Goal: Task Accomplishment & Management: Complete application form

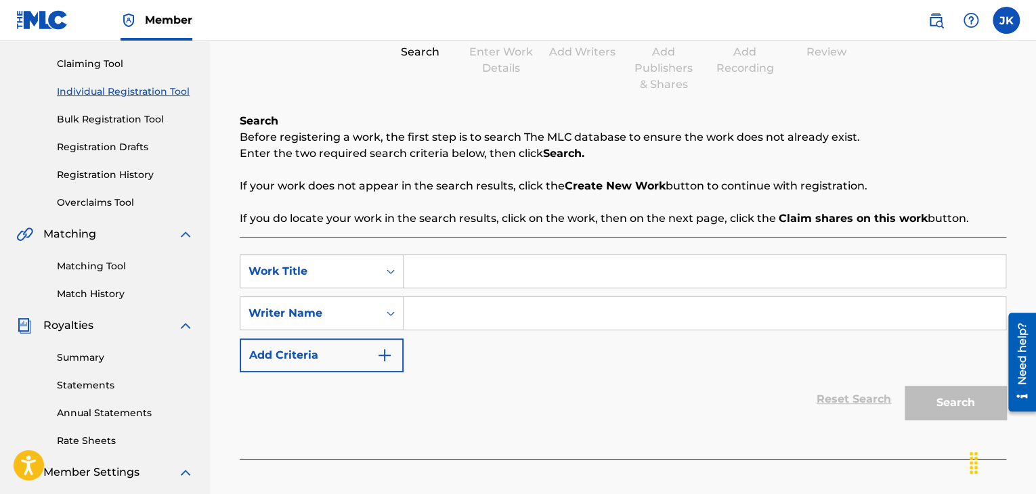
click at [109, 90] on link "Individual Registration Tool" at bounding box center [125, 92] width 137 height 14
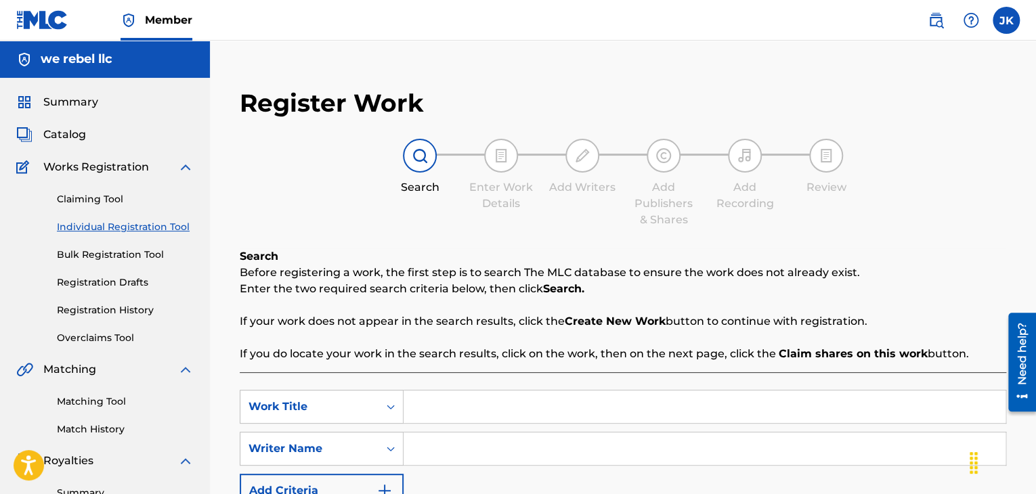
scroll to position [68, 0]
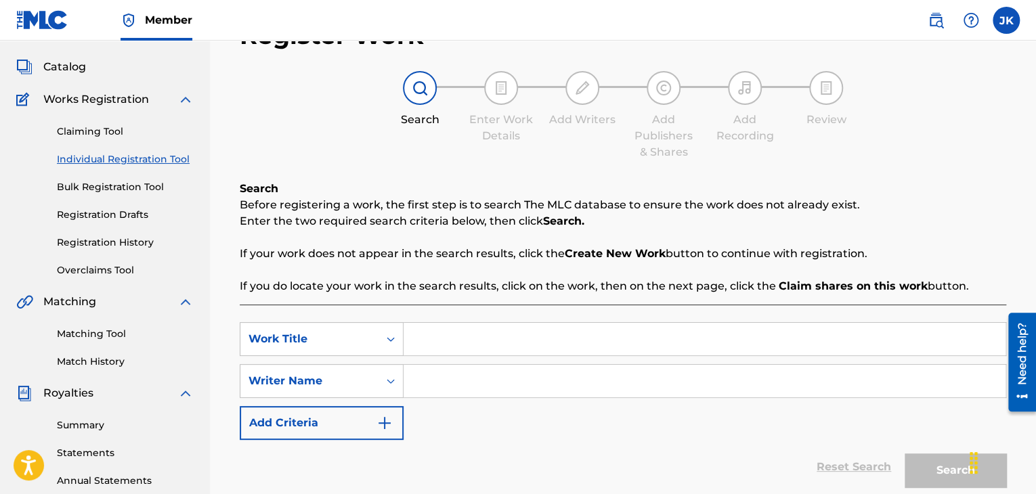
click at [455, 342] on input "Search Form" at bounding box center [705, 339] width 602 height 33
type input "And Then The Anointing Fell"
click at [536, 386] on input "Search Form" at bounding box center [705, 381] width 602 height 33
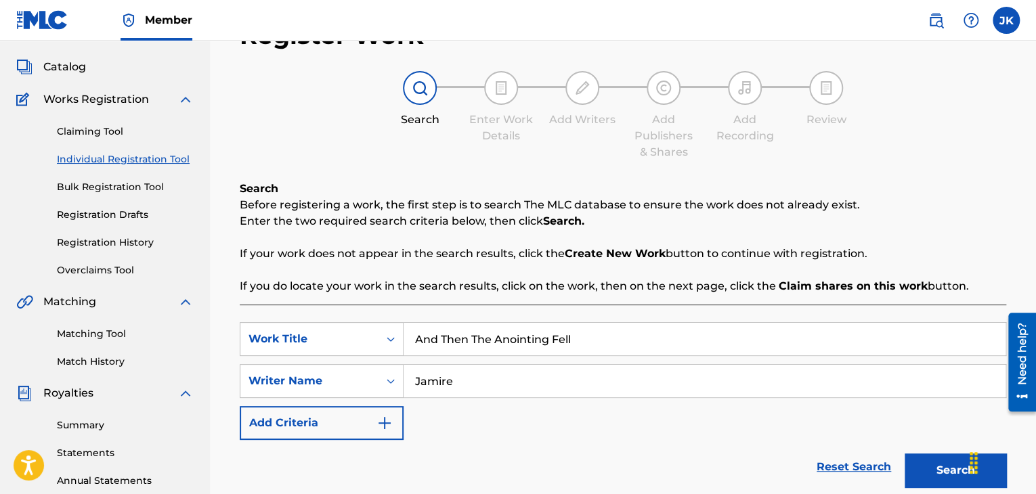
type input "[PERSON_NAME]"
click at [947, 472] on button "Search" at bounding box center [956, 471] width 102 height 34
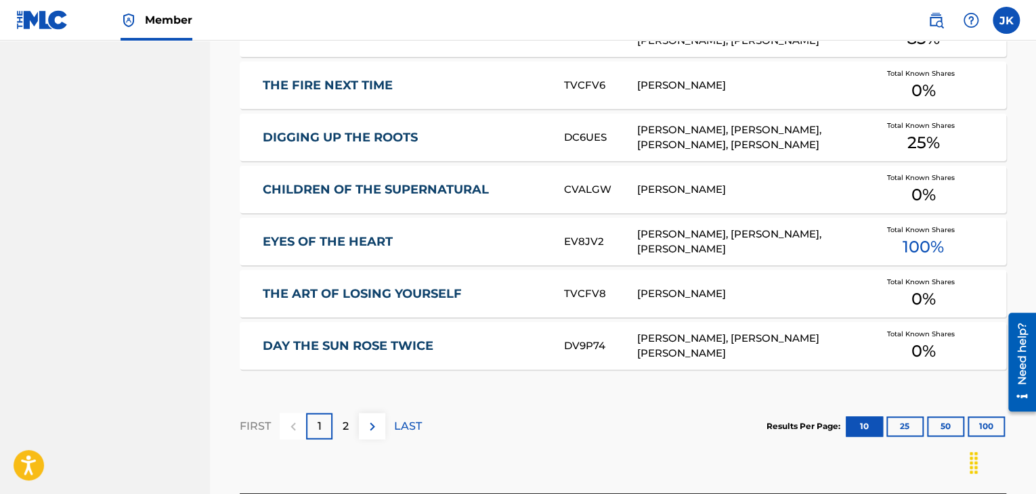
scroll to position [813, 0]
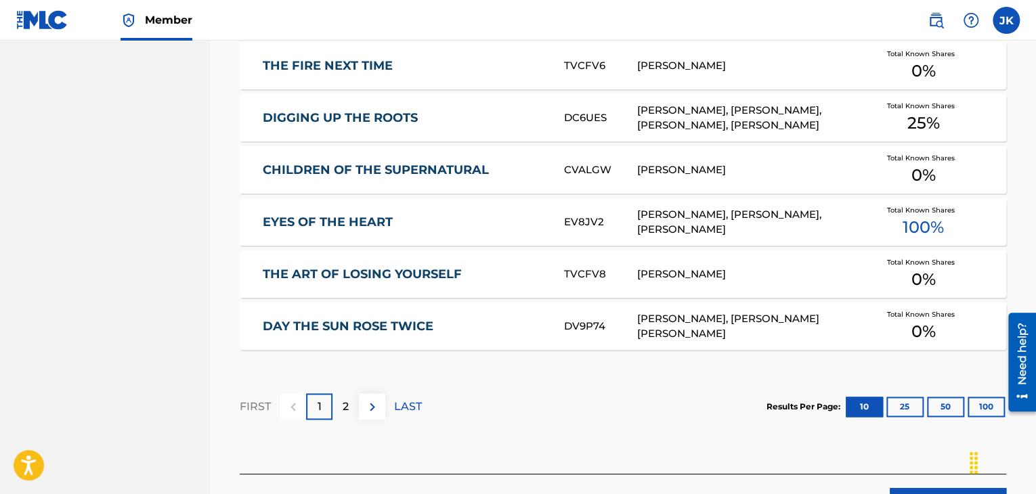
click at [371, 410] on img at bounding box center [372, 407] width 16 height 16
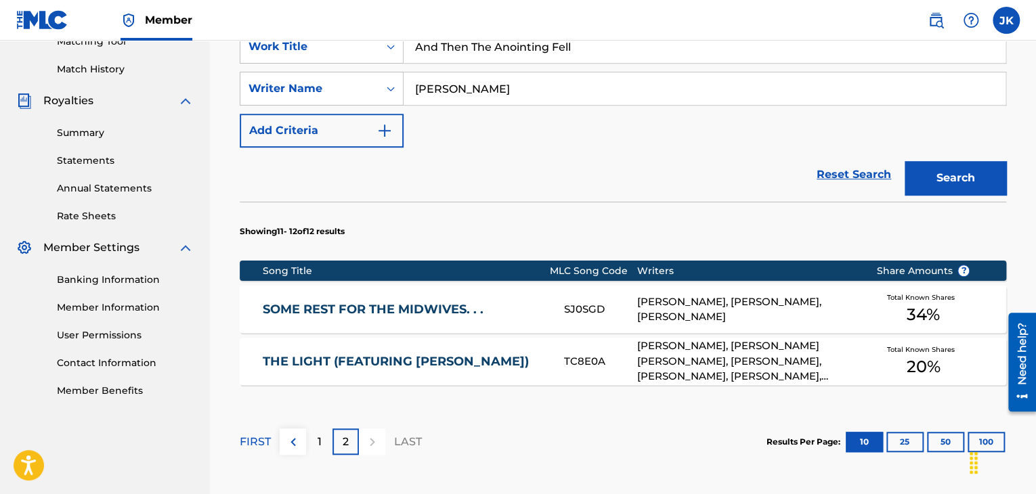
scroll to position [433, 0]
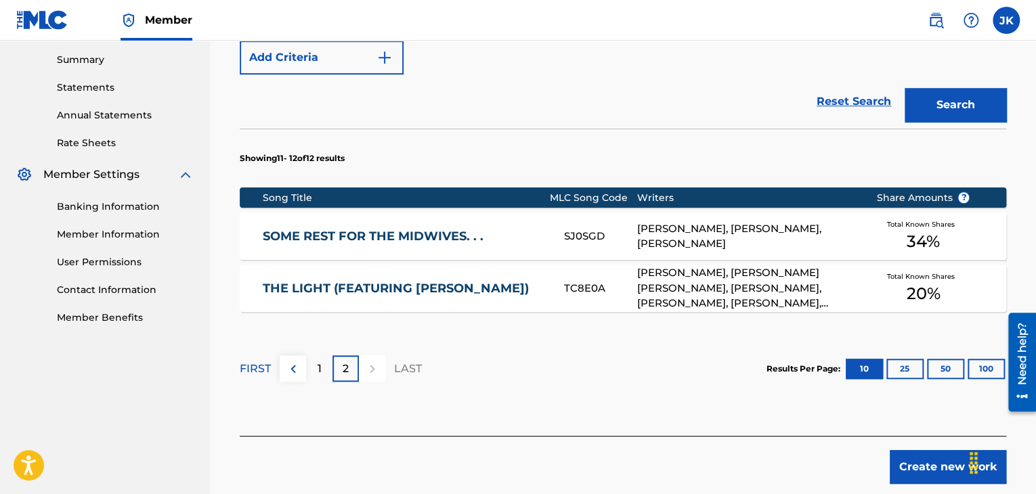
click at [920, 458] on button "Create new work" at bounding box center [948, 467] width 116 height 34
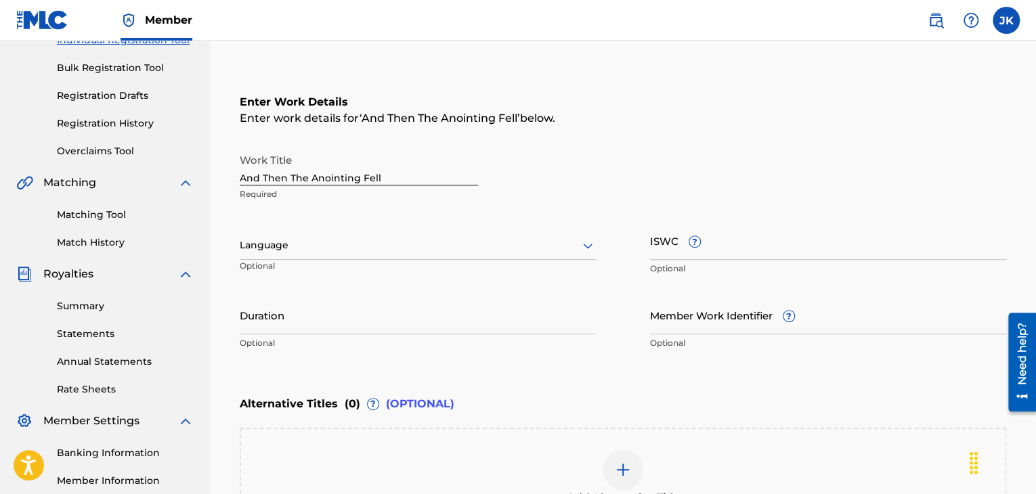
scroll to position [109, 0]
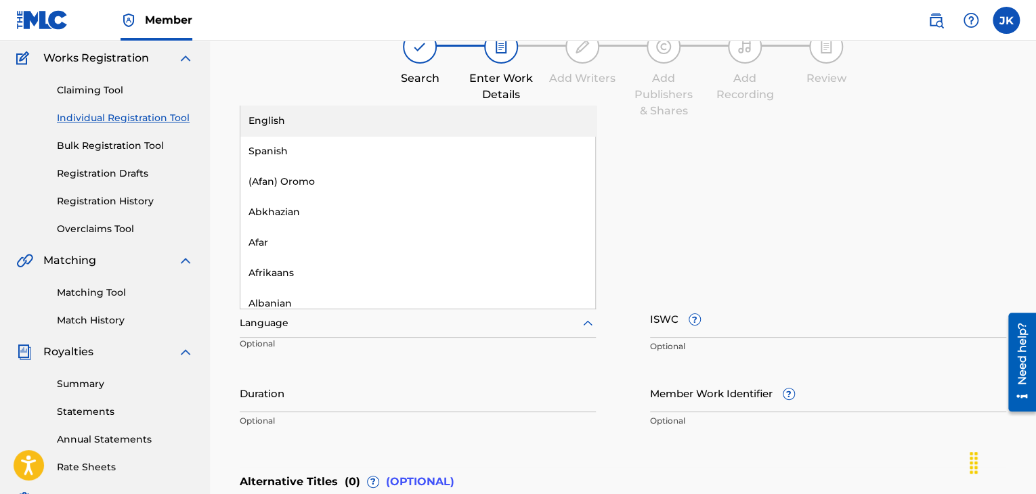
click at [564, 325] on div at bounding box center [418, 323] width 356 height 17
click at [310, 129] on div "English" at bounding box center [417, 121] width 355 height 30
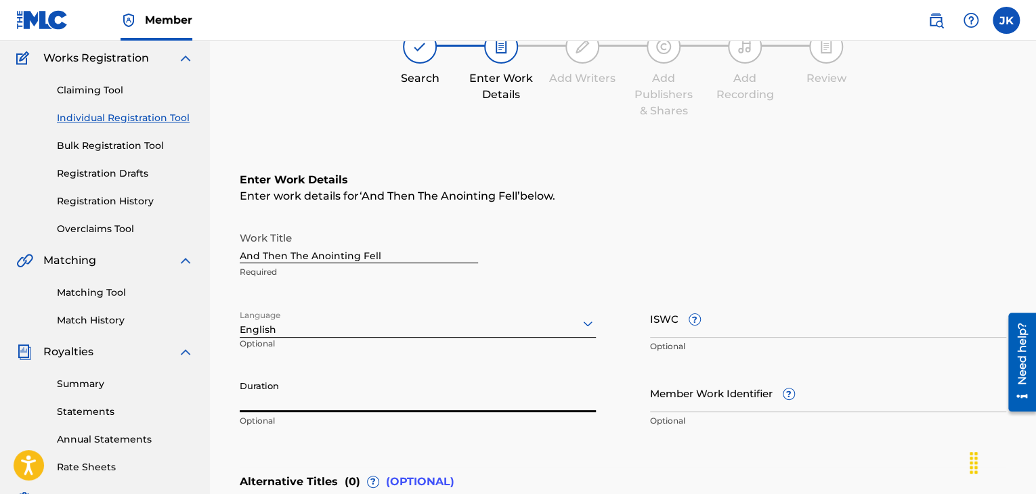
click at [328, 402] on input "Duration" at bounding box center [418, 393] width 356 height 39
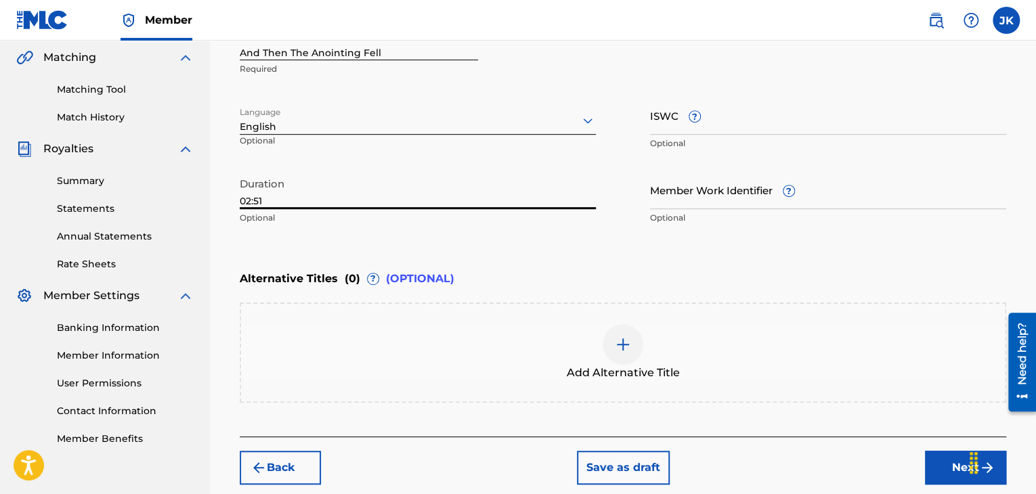
scroll to position [380, 0]
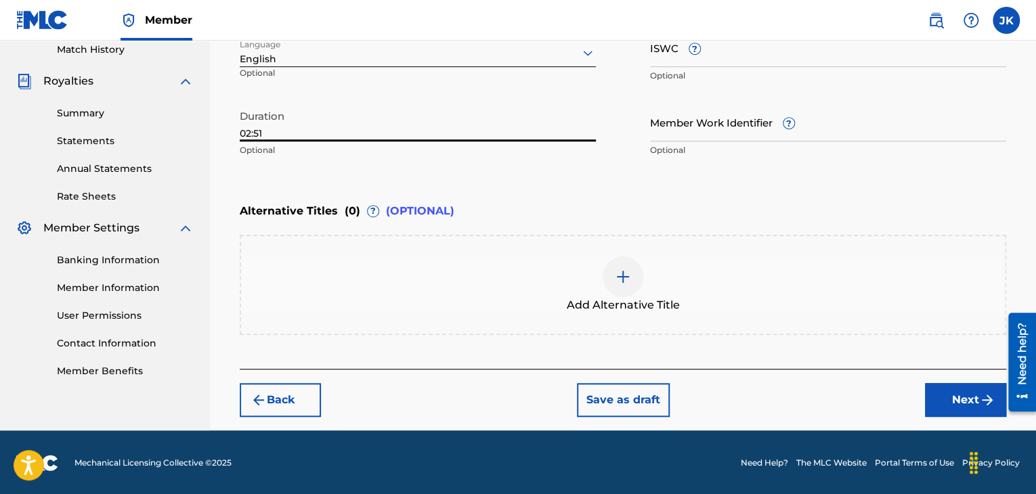
type input "02:51"
click at [953, 402] on button "Next" at bounding box center [965, 400] width 81 height 34
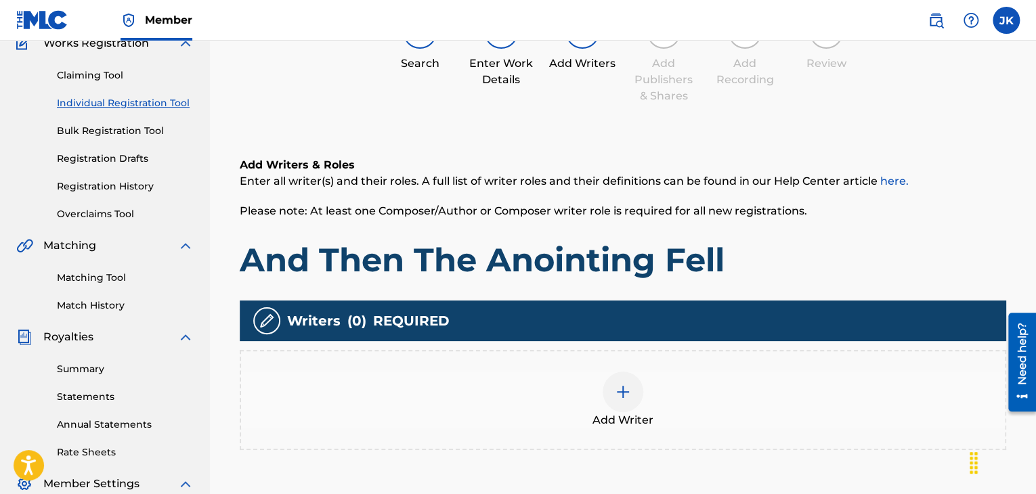
scroll to position [196, 0]
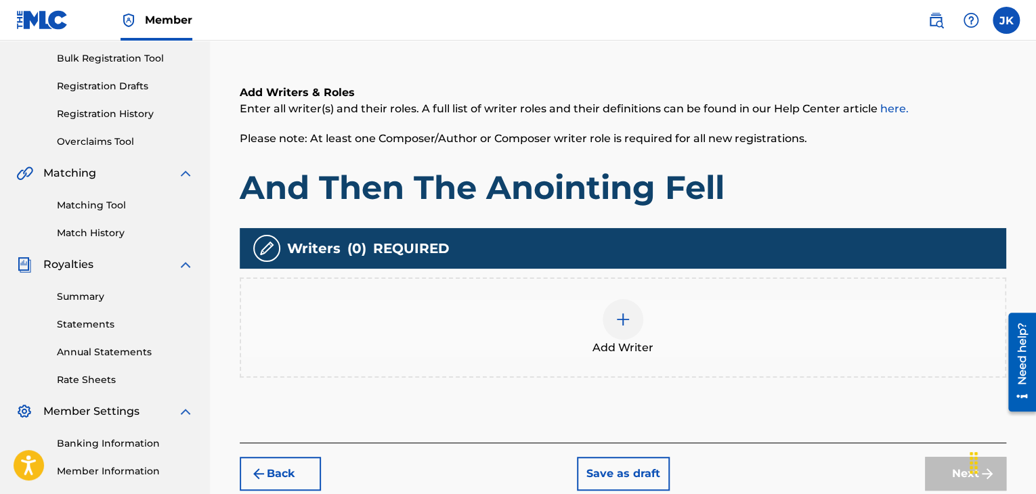
click at [626, 320] on img at bounding box center [623, 319] width 16 height 16
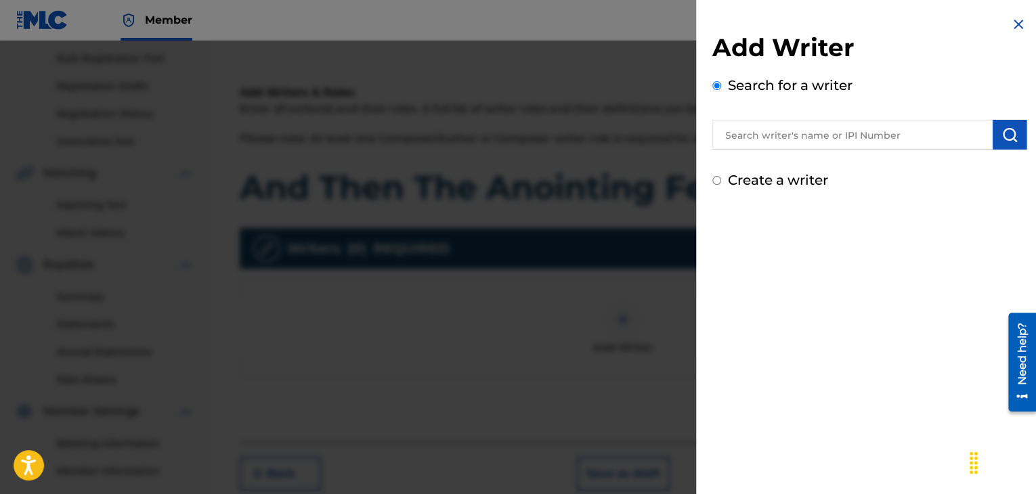
click at [877, 136] on input "text" at bounding box center [852, 135] width 280 height 30
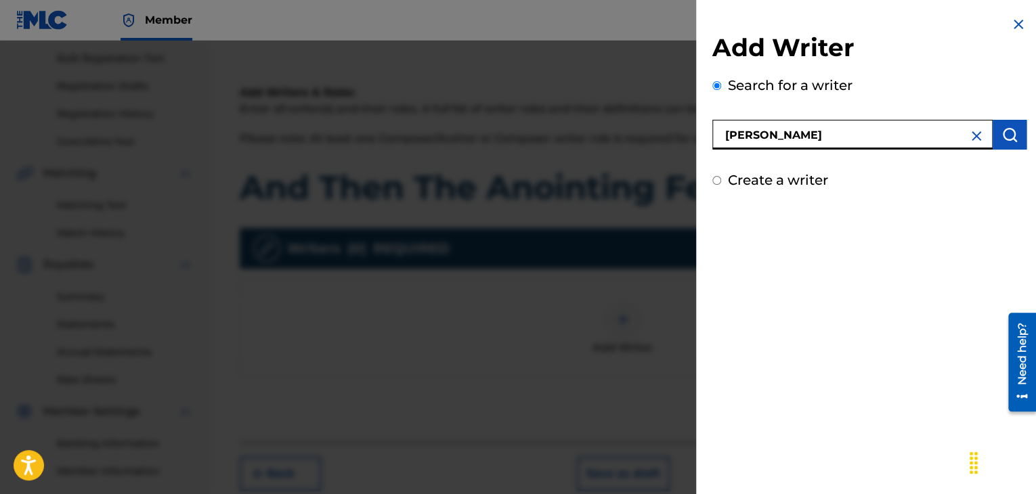
type input "[PERSON_NAME]"
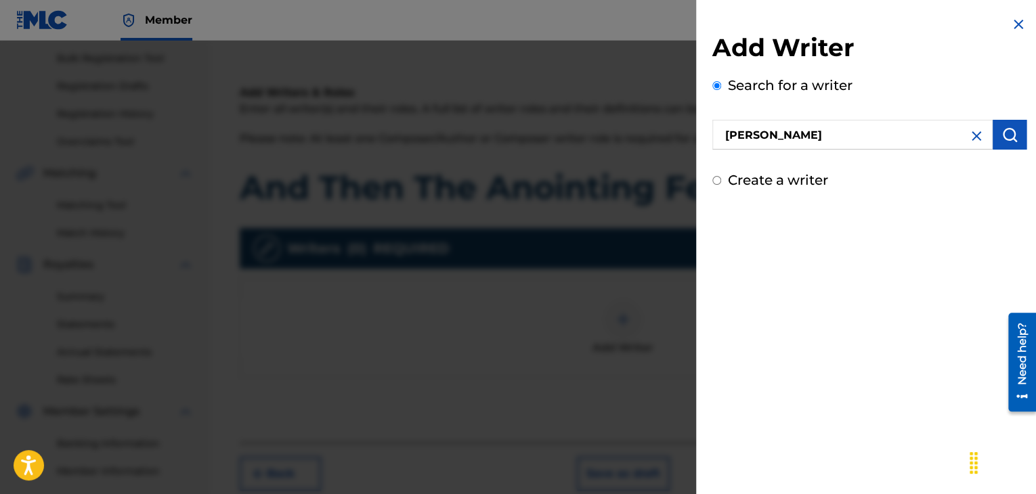
click at [994, 131] on button "submit" at bounding box center [1010, 135] width 34 height 30
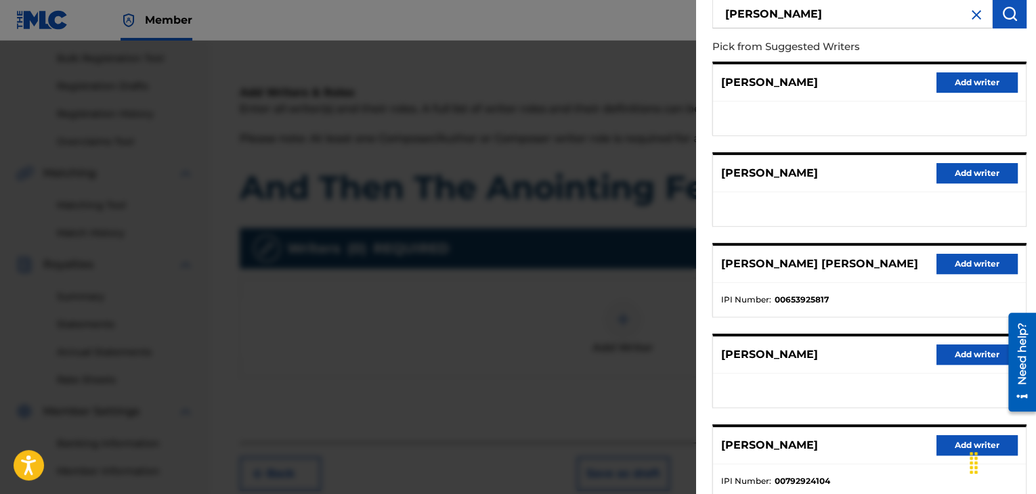
scroll to position [203, 0]
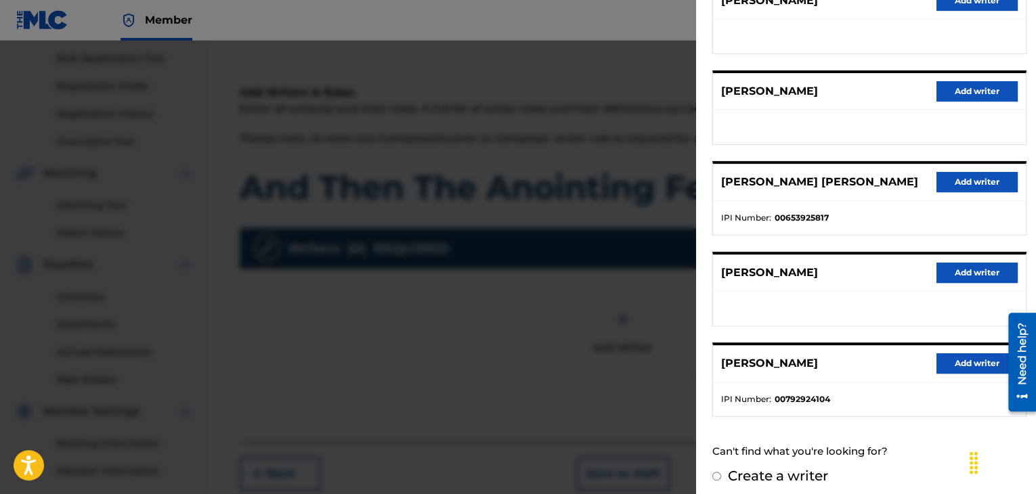
click at [964, 361] on button "Add writer" at bounding box center [977, 363] width 81 height 20
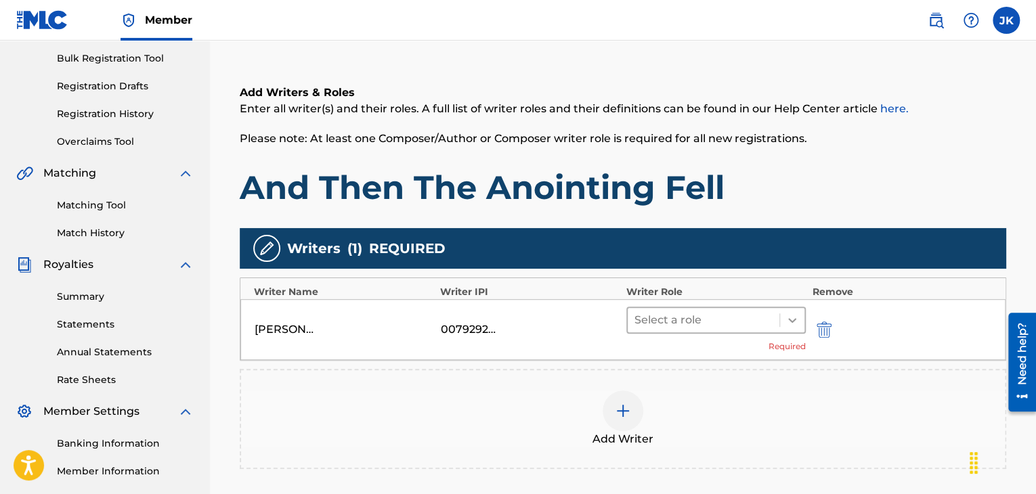
click at [788, 325] on icon at bounding box center [792, 321] width 14 height 14
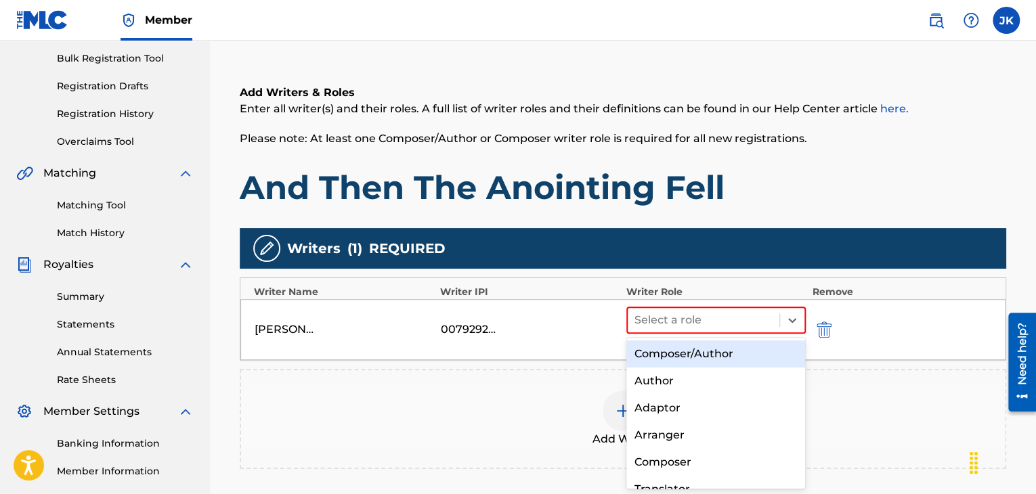
click at [714, 350] on div "Composer/Author" at bounding box center [715, 354] width 179 height 27
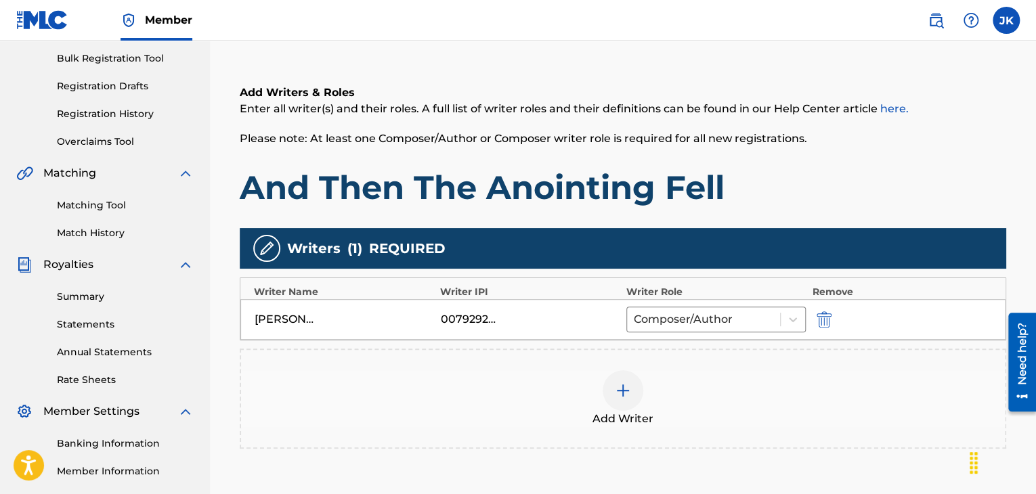
click at [856, 181] on h1 "And Then The Anointing Fell" at bounding box center [623, 187] width 767 height 41
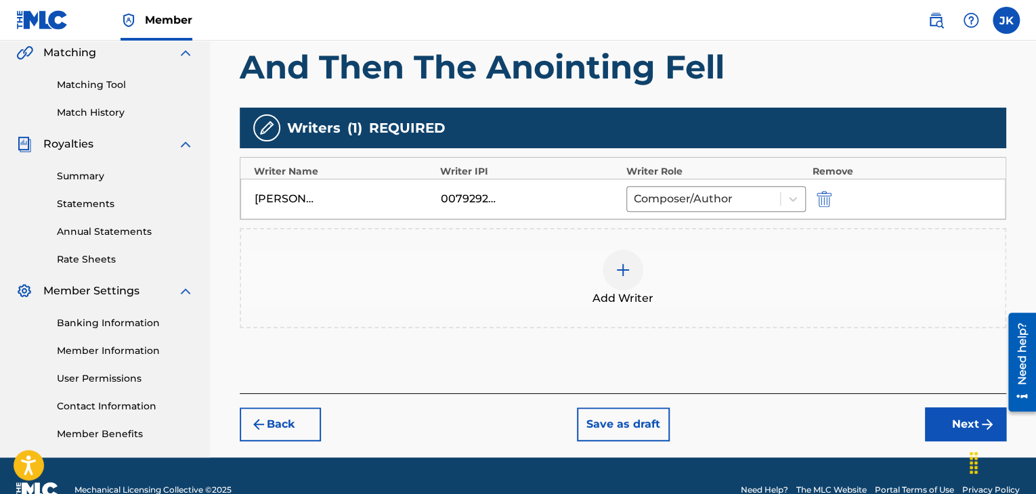
scroll to position [345, 0]
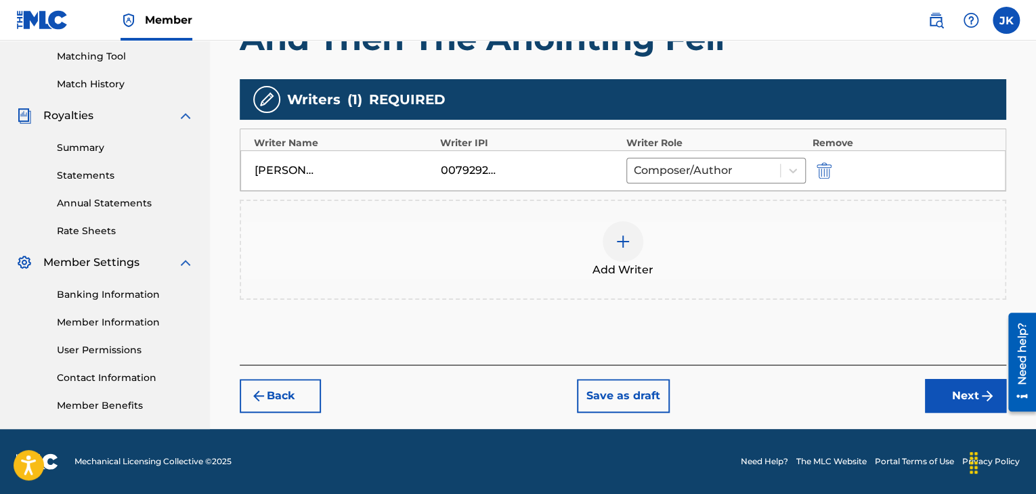
click at [968, 391] on button "Next" at bounding box center [965, 396] width 81 height 34
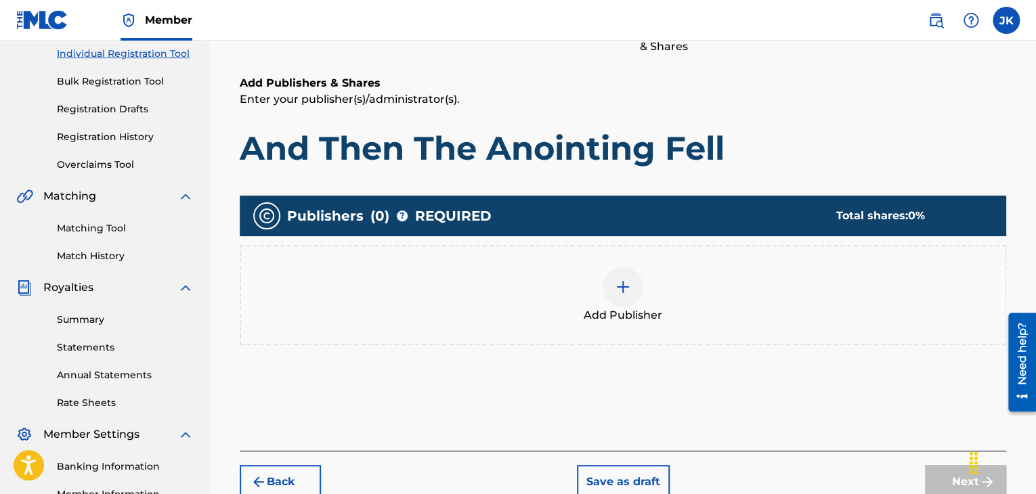
scroll to position [196, 0]
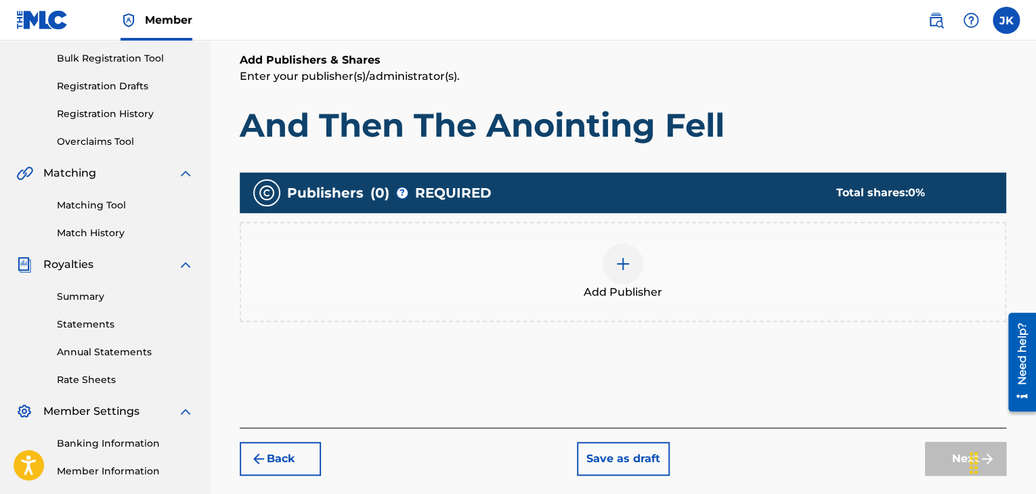
click at [618, 266] on img at bounding box center [623, 264] width 16 height 16
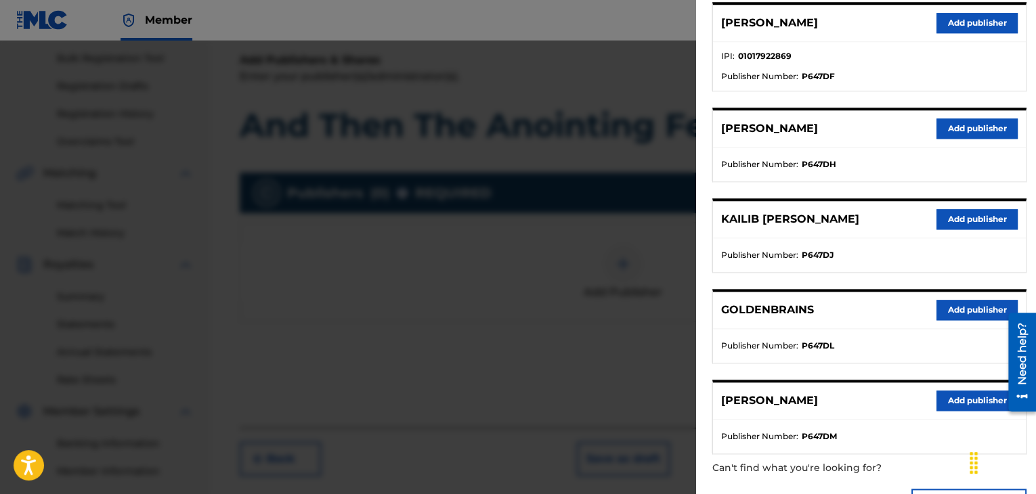
scroll to position [658, 0]
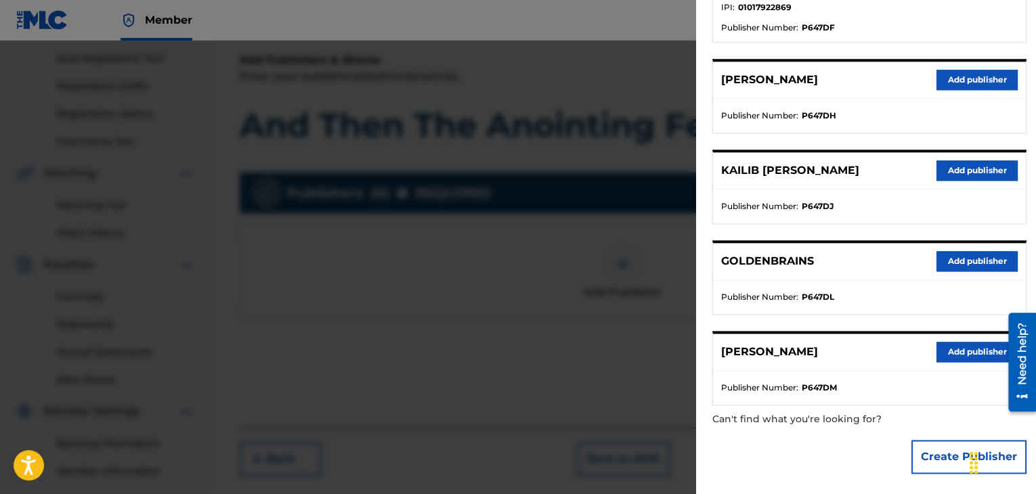
click at [942, 351] on button "Add publisher" at bounding box center [977, 352] width 81 height 20
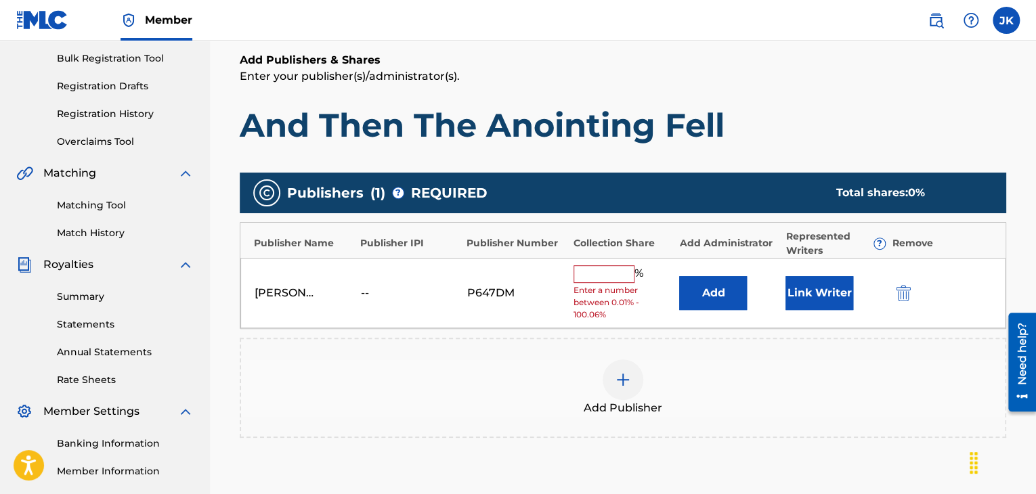
click at [702, 295] on button "Add" at bounding box center [713, 293] width 68 height 34
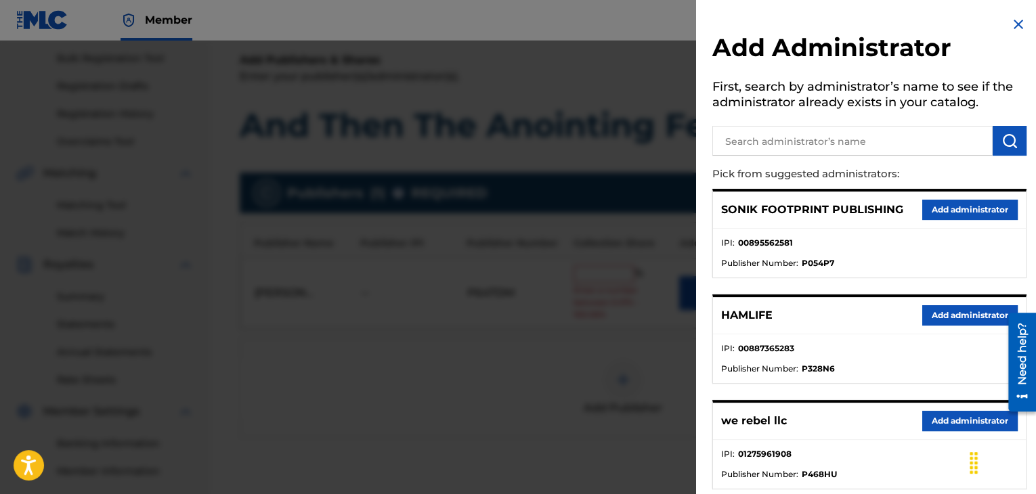
click at [948, 421] on button "Add administrator" at bounding box center [969, 421] width 95 height 20
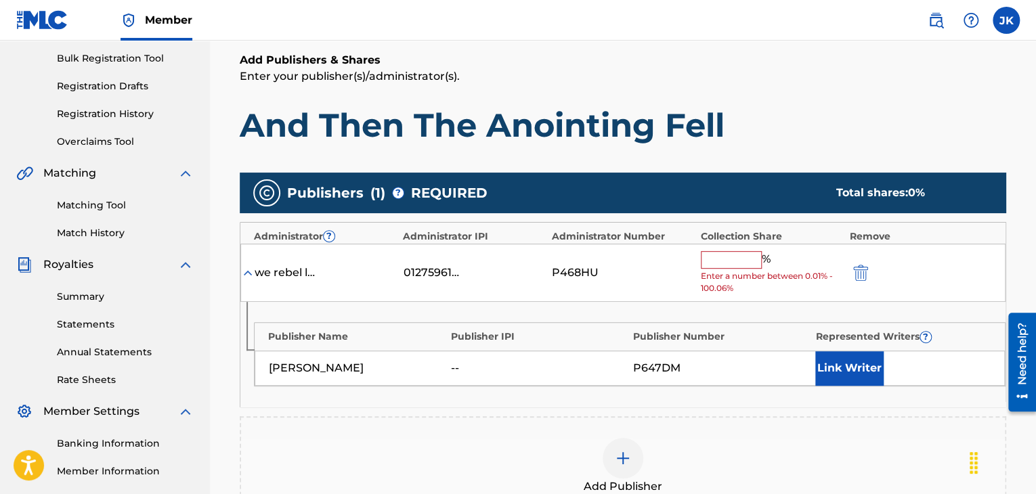
click at [732, 265] on input "text" at bounding box center [731, 260] width 61 height 18
type input "50"
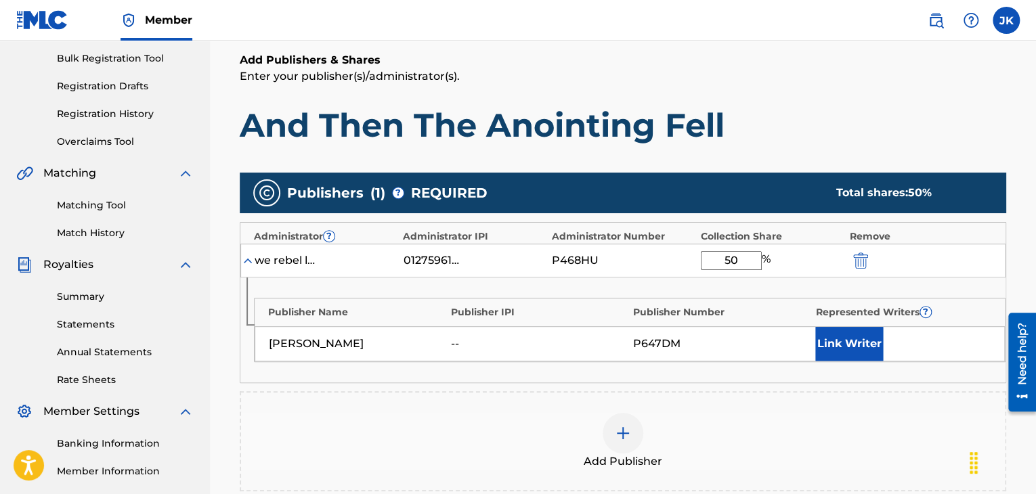
click at [831, 123] on h1 "And Then The Anointing Fell" at bounding box center [623, 125] width 767 height 41
click at [953, 122] on h1 "And Then The Anointing Fell" at bounding box center [623, 125] width 767 height 41
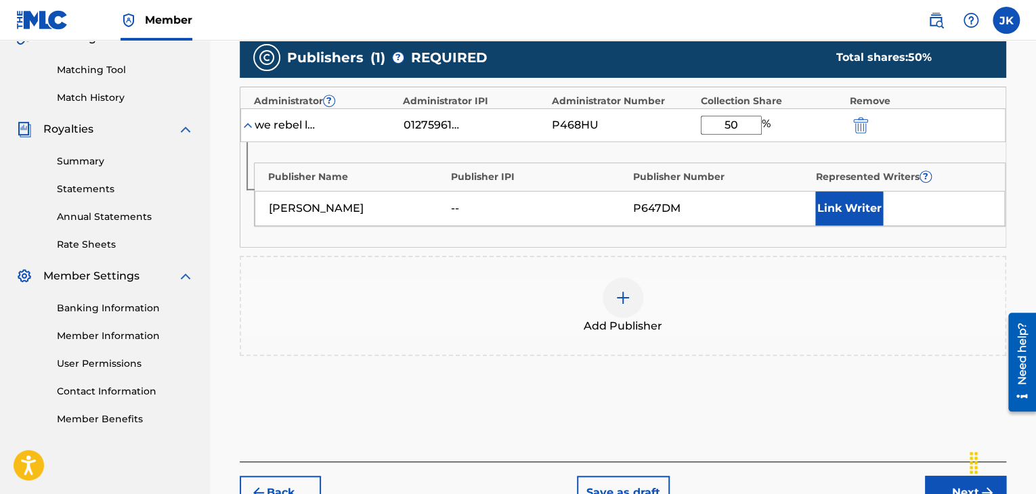
scroll to position [424, 0]
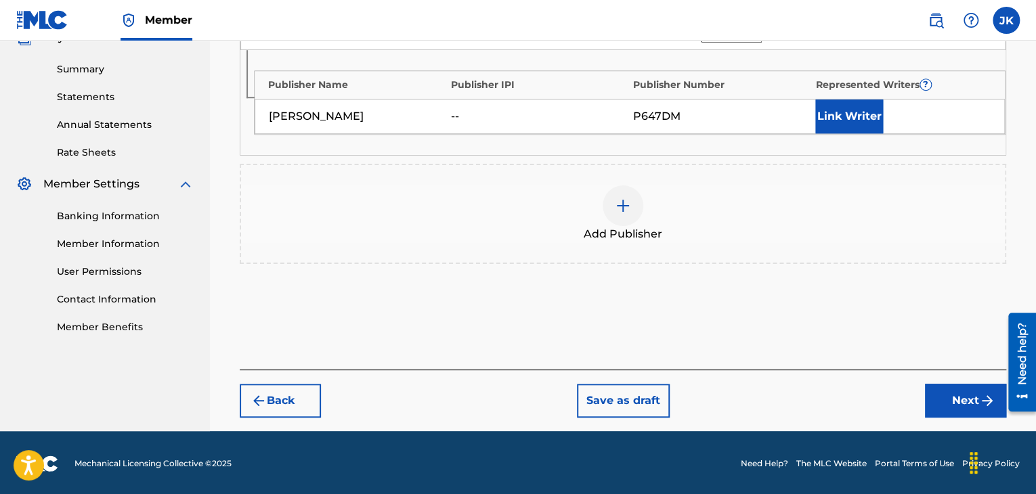
click at [943, 387] on button "Next" at bounding box center [965, 401] width 81 height 34
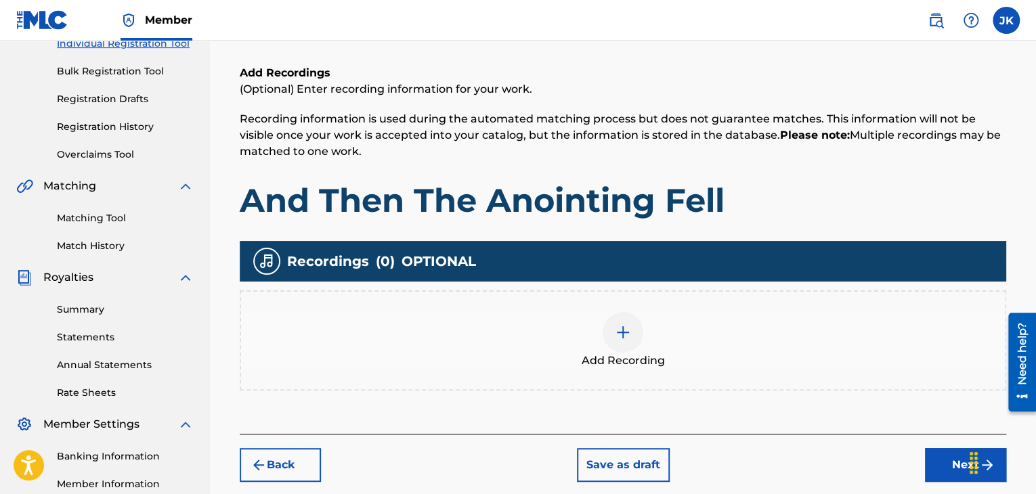
scroll to position [196, 0]
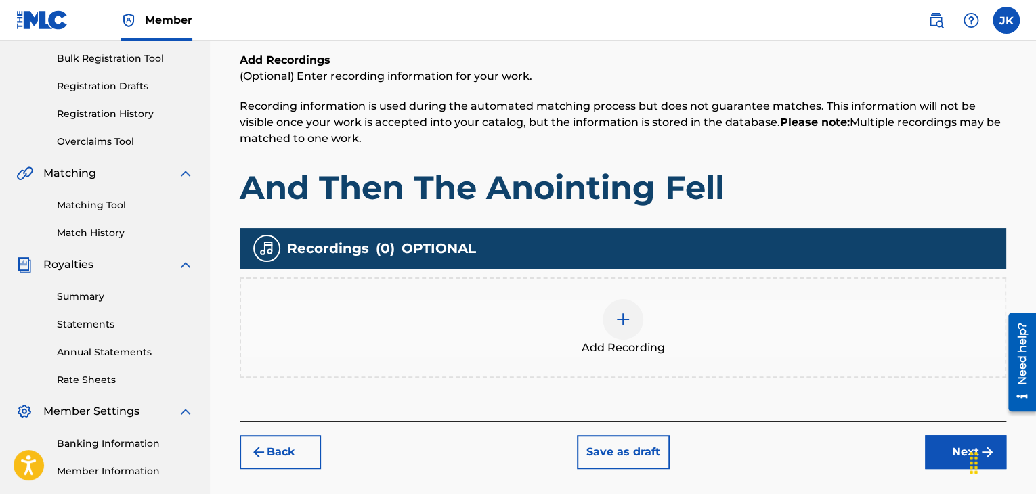
click at [618, 320] on img at bounding box center [623, 319] width 16 height 16
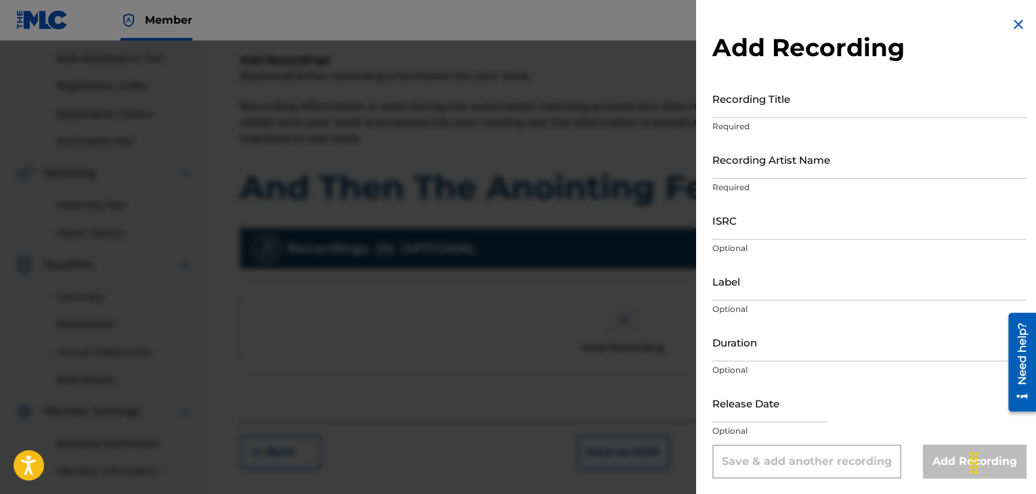
click at [742, 112] on input "Recording Title" at bounding box center [869, 98] width 314 height 39
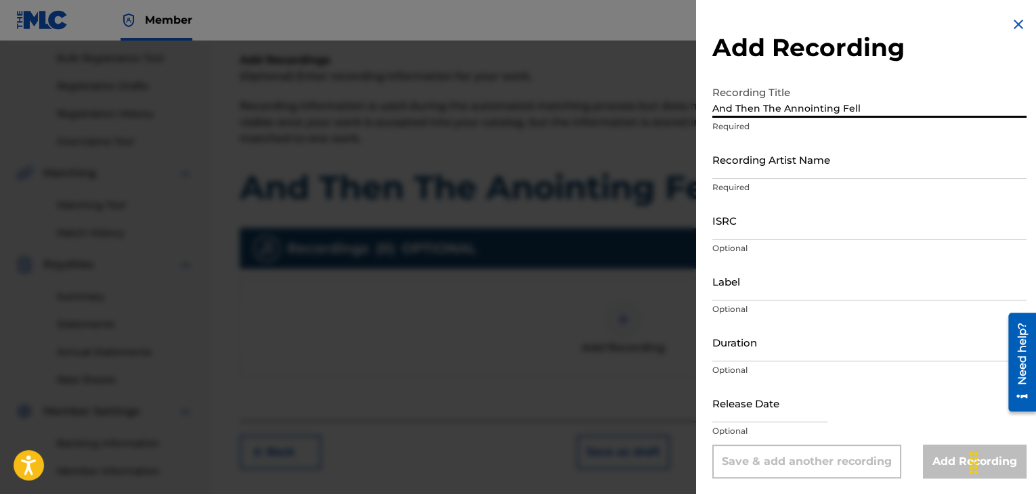
click at [796, 113] on input "And Then The Annointing Fell" at bounding box center [869, 98] width 314 height 39
type input "And Then The Anointing Fell"
click at [748, 166] on input "Recording Artist Name" at bounding box center [869, 159] width 314 height 39
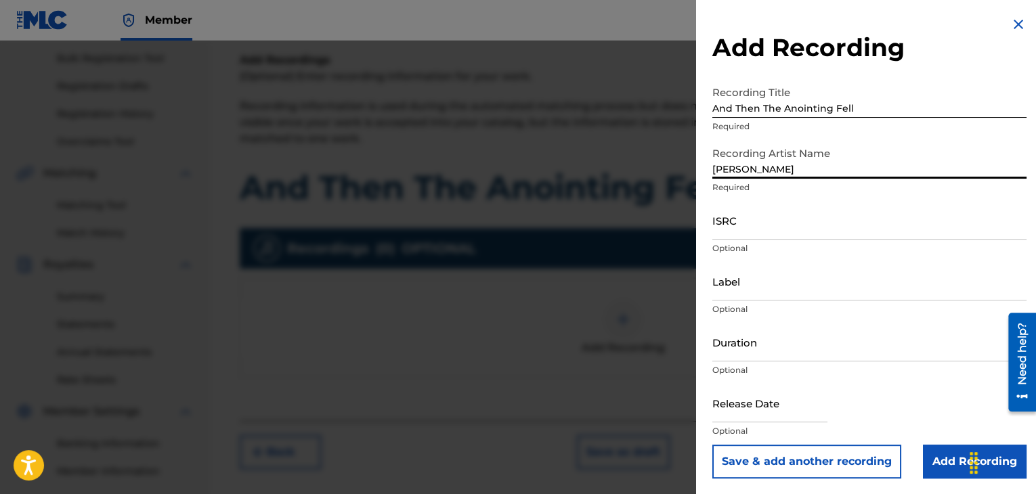
type input "[PERSON_NAME]"
click at [767, 108] on input "And Then The Anointing Fell" at bounding box center [869, 98] width 314 height 39
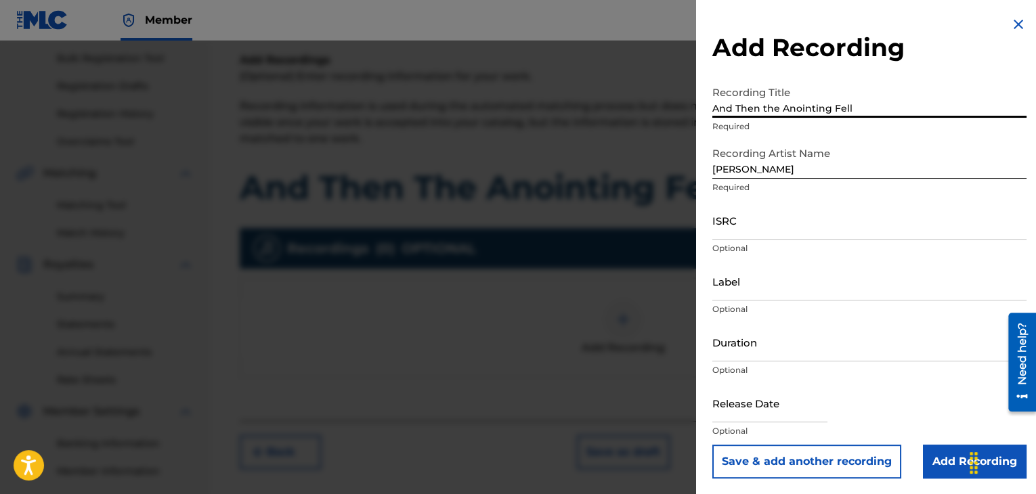
type input "And Then the Anointing Fell"
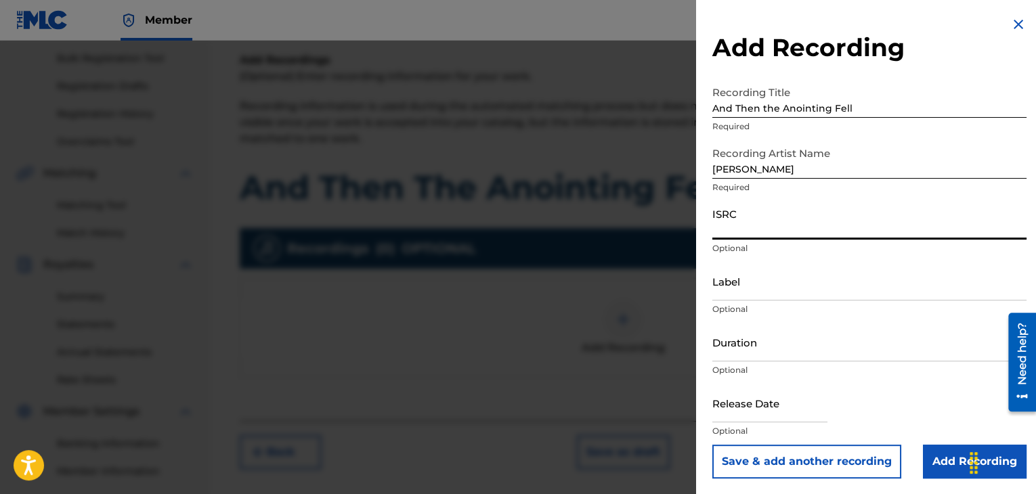
click at [766, 225] on input "ISRC" at bounding box center [869, 220] width 314 height 39
paste input "QM84B2146012"
type input "QM84B2146012"
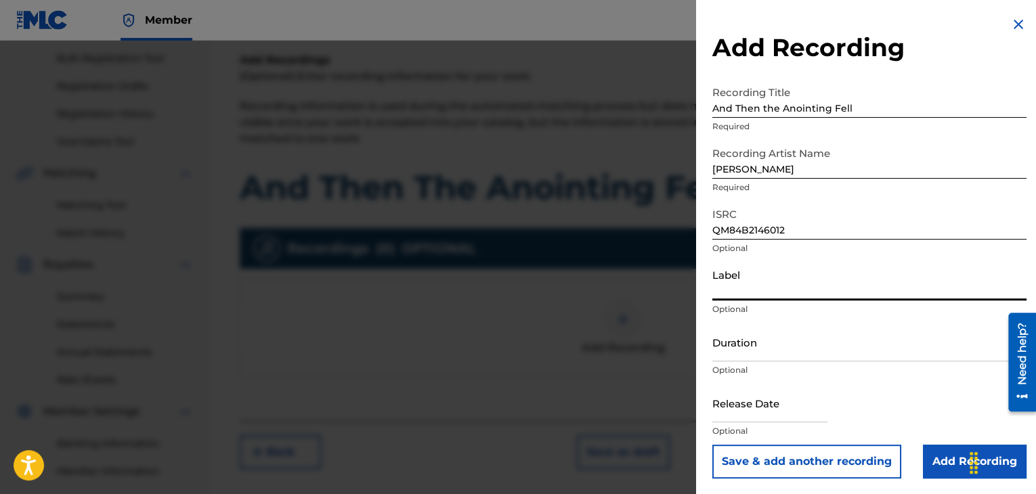
click at [742, 294] on input "Label" at bounding box center [869, 281] width 314 height 39
type input "International Anthem LLC"
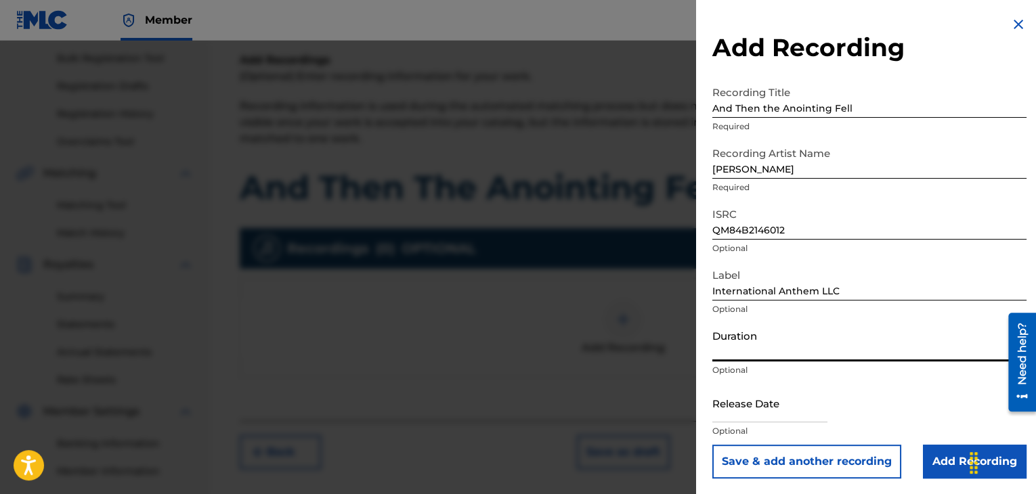
click at [769, 355] on input "Duration" at bounding box center [869, 342] width 314 height 39
type input "02:51"
click at [739, 415] on input "text" at bounding box center [769, 403] width 115 height 39
select select "7"
select select "2025"
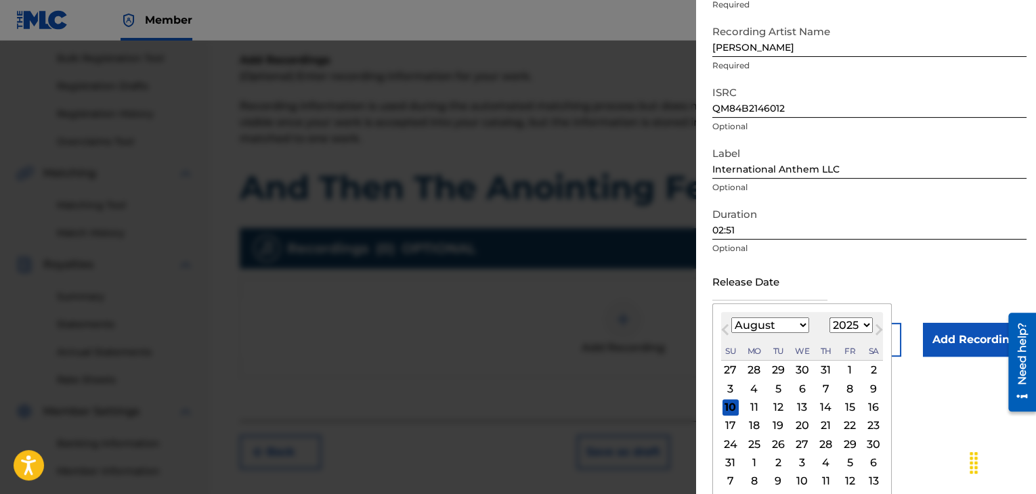
scroll to position [127, 0]
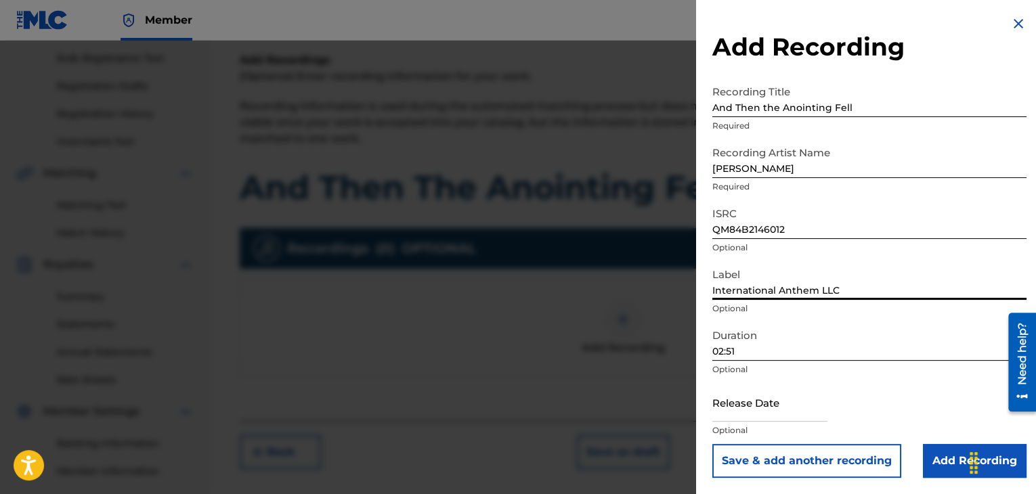
click at [909, 270] on form "Recording Title And Then the Anointing Fell Required Recording Artist Name [PER…" at bounding box center [869, 279] width 314 height 400
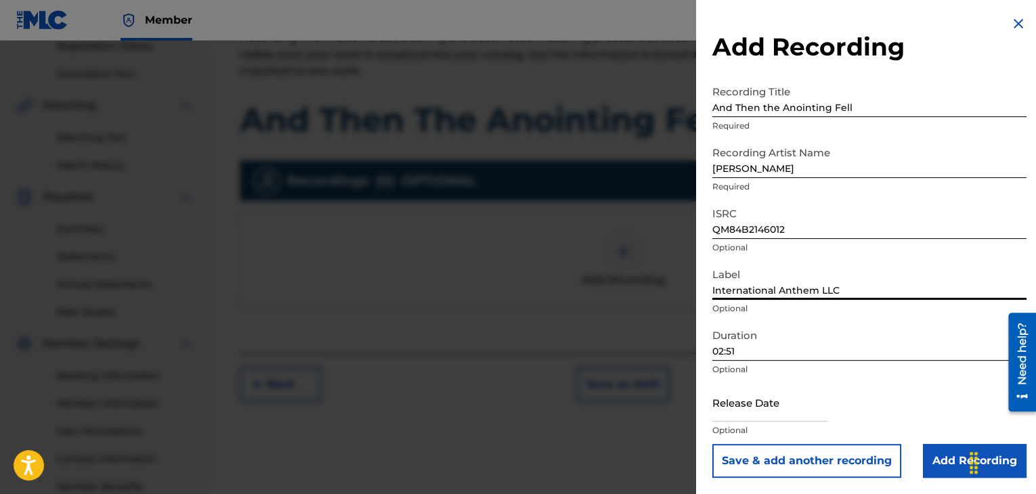
click at [749, 407] on input "text" at bounding box center [769, 402] width 115 height 39
select select "7"
select select "2025"
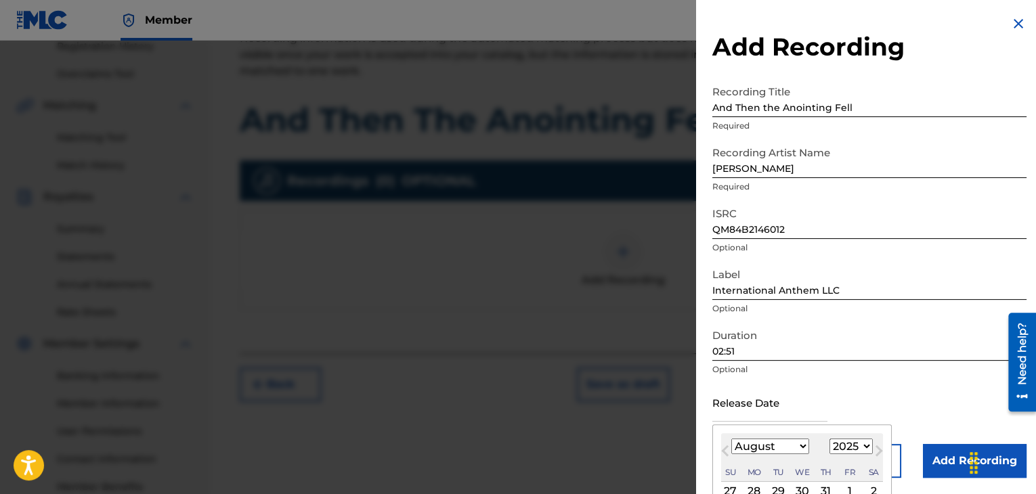
click at [800, 448] on select "January February March April May June July August September October November De…" at bounding box center [770, 447] width 78 height 16
select select "11"
click at [731, 439] on select "January February March April May June July August September October November De…" at bounding box center [770, 447] width 78 height 16
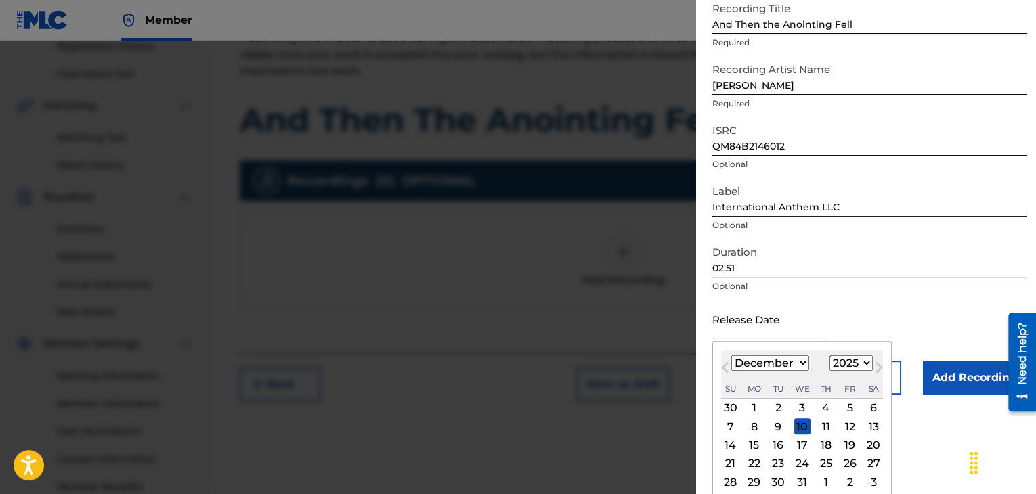
scroll to position [108, 0]
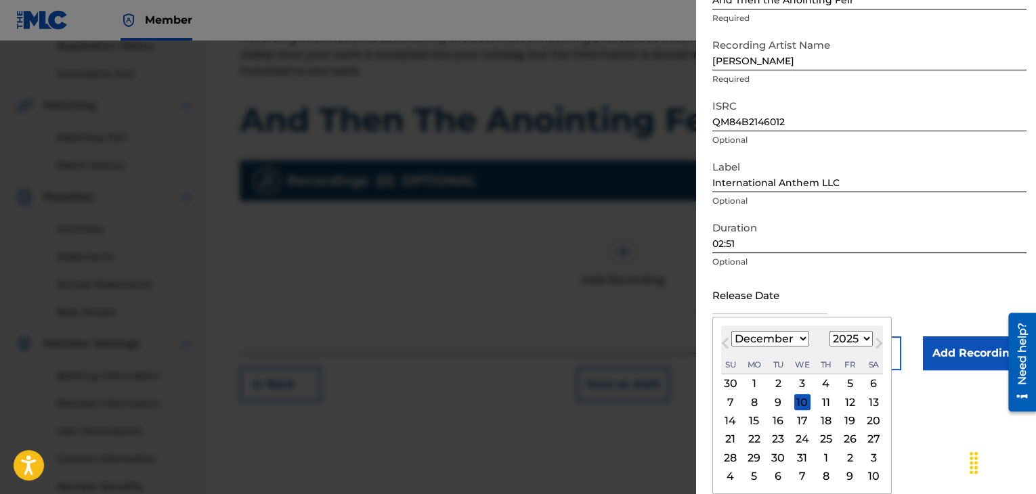
click at [804, 385] on div "3" at bounding box center [802, 384] width 16 height 16
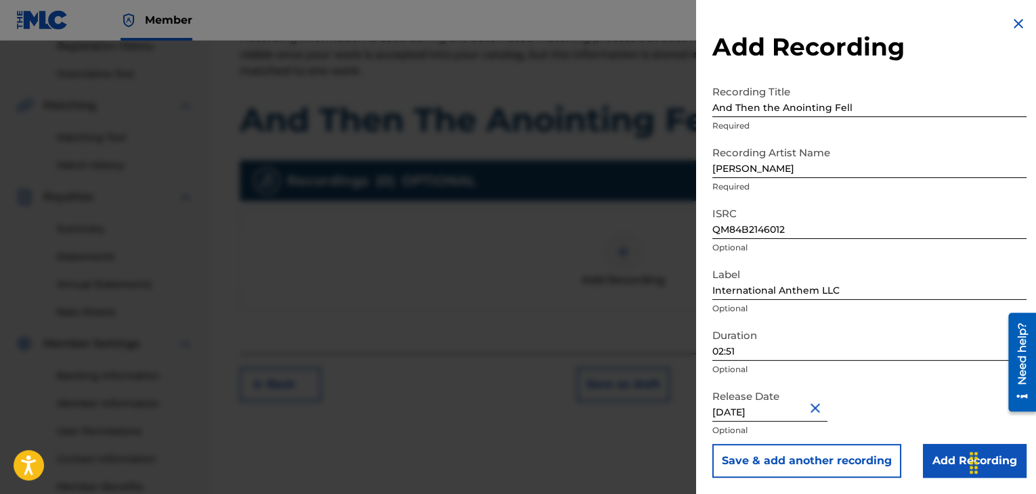
scroll to position [1, 0]
type input "[DATE]"
click at [928, 364] on p "Optional" at bounding box center [869, 370] width 314 height 12
click at [935, 449] on input "Add Recording" at bounding box center [975, 461] width 104 height 34
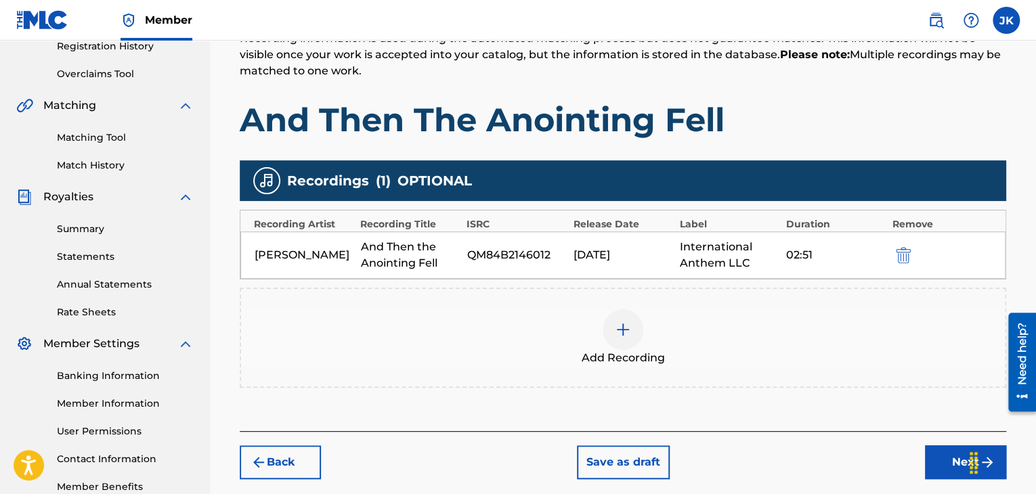
click at [937, 456] on button "Next" at bounding box center [965, 463] width 81 height 34
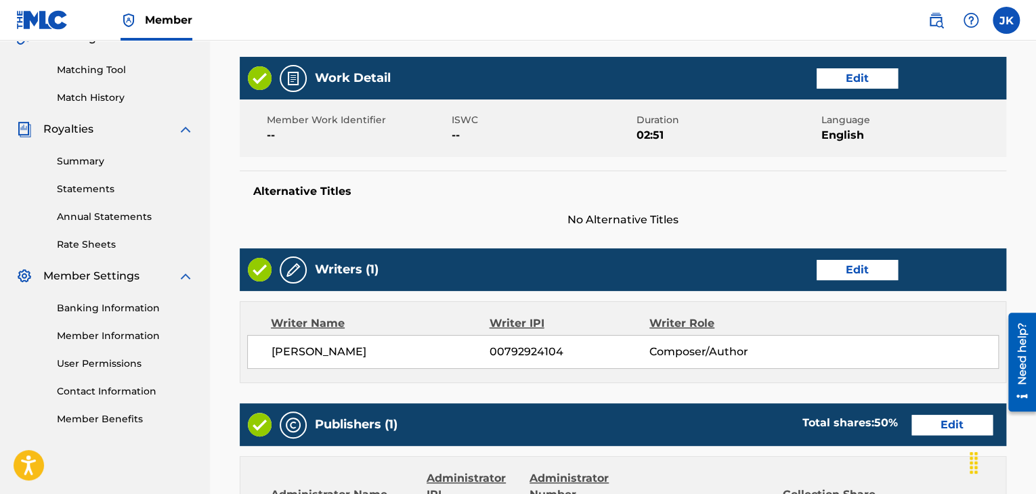
scroll to position [264, 0]
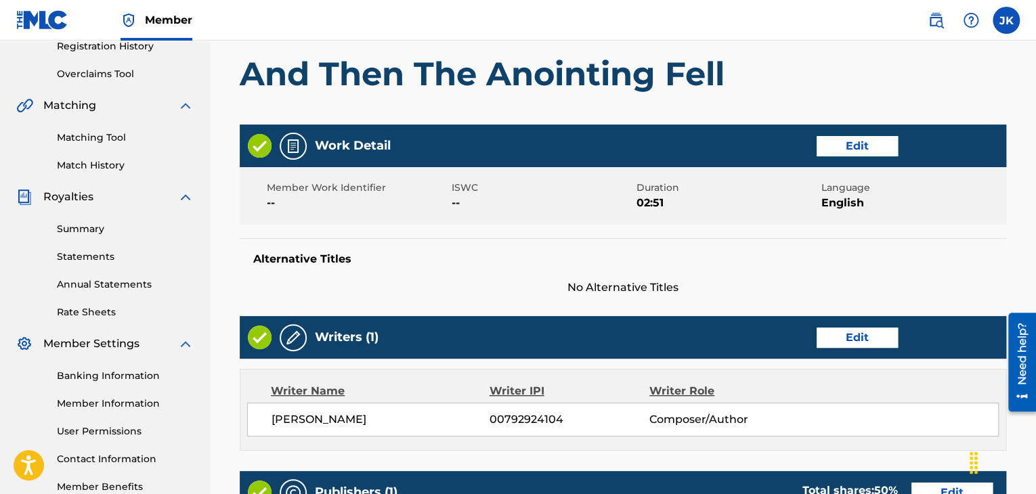
click at [869, 142] on button "Edit" at bounding box center [857, 146] width 81 height 20
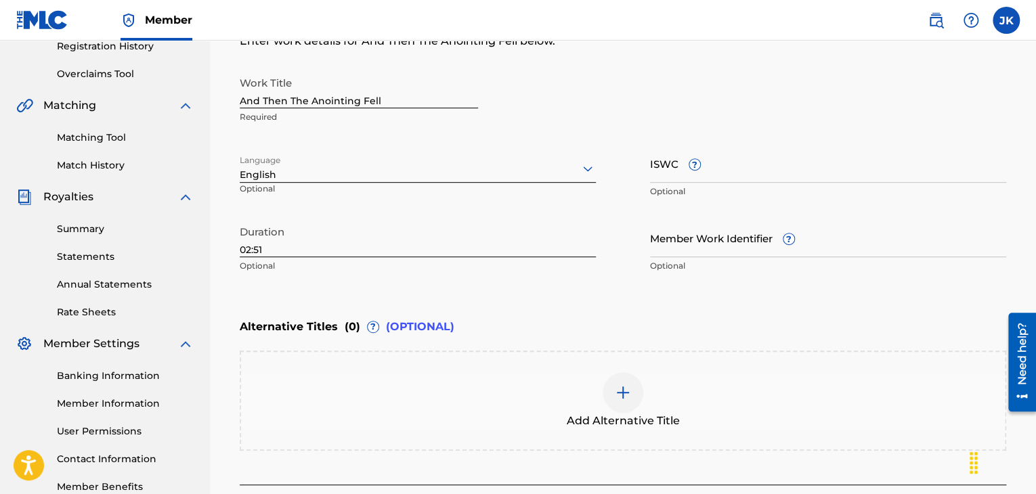
click at [297, 100] on input "And Then The Anointing Fell" at bounding box center [359, 89] width 238 height 39
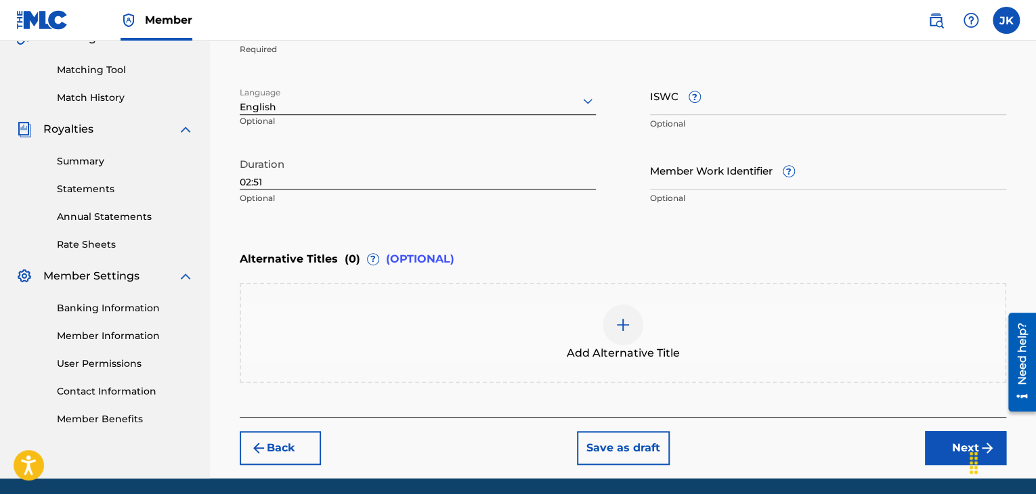
scroll to position [380, 0]
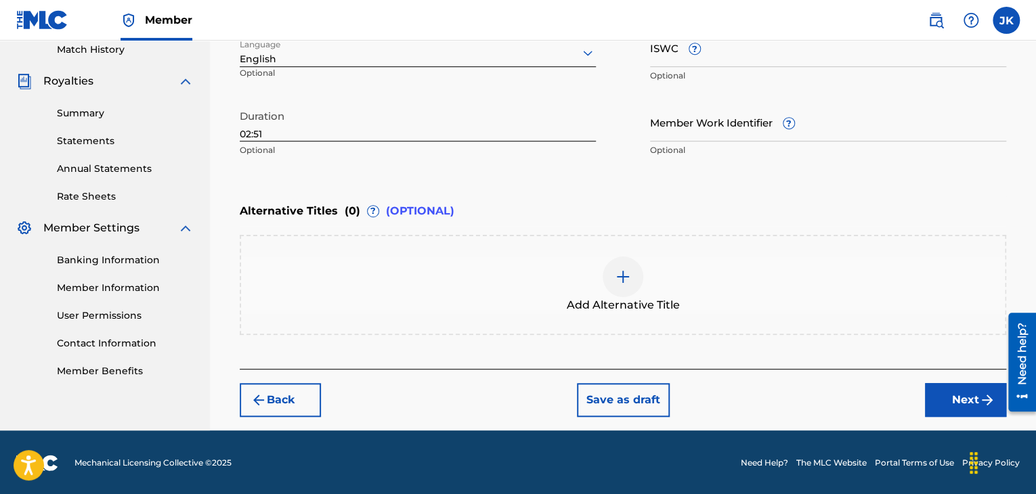
type input "And Then the Anointing Fell"
click at [948, 395] on button "Next" at bounding box center [965, 400] width 81 height 34
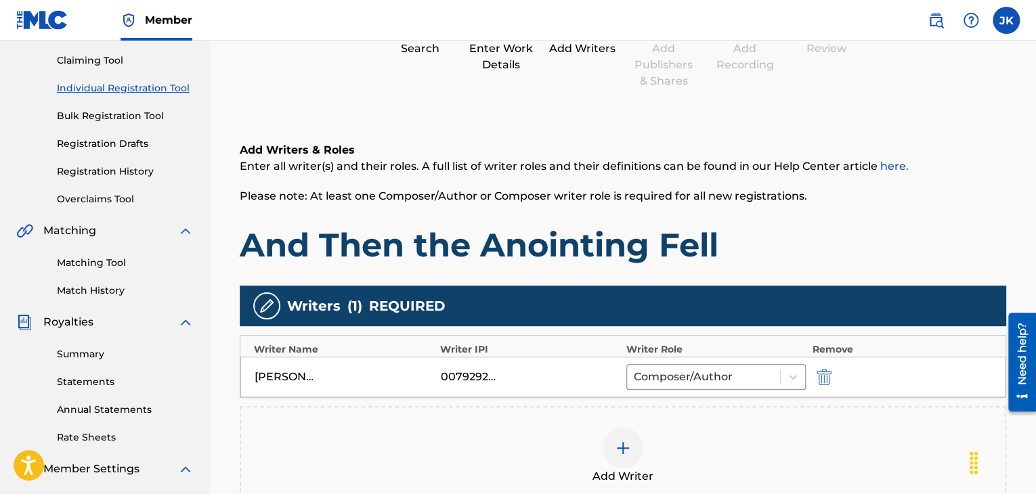
scroll to position [264, 0]
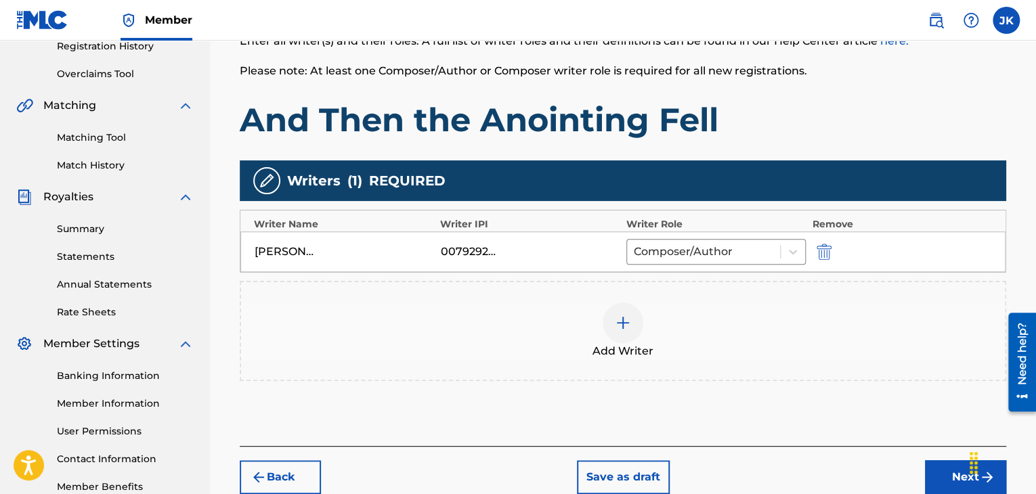
click at [939, 472] on button "Next" at bounding box center [965, 477] width 81 height 34
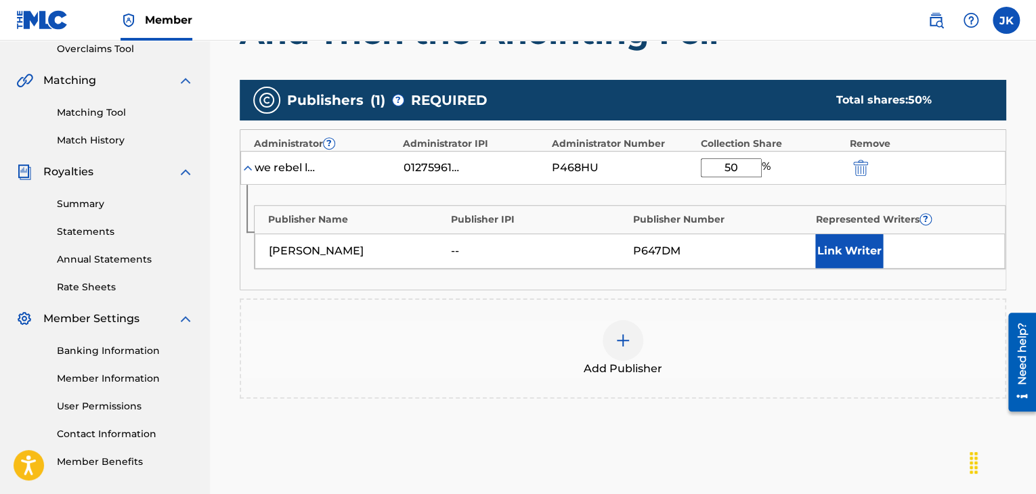
scroll to position [332, 0]
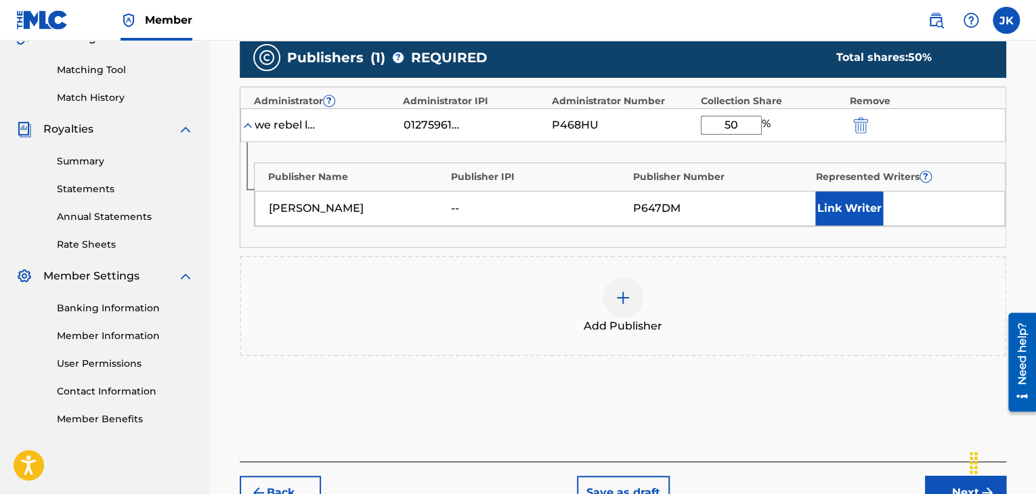
click at [934, 483] on button "Next" at bounding box center [965, 493] width 81 height 34
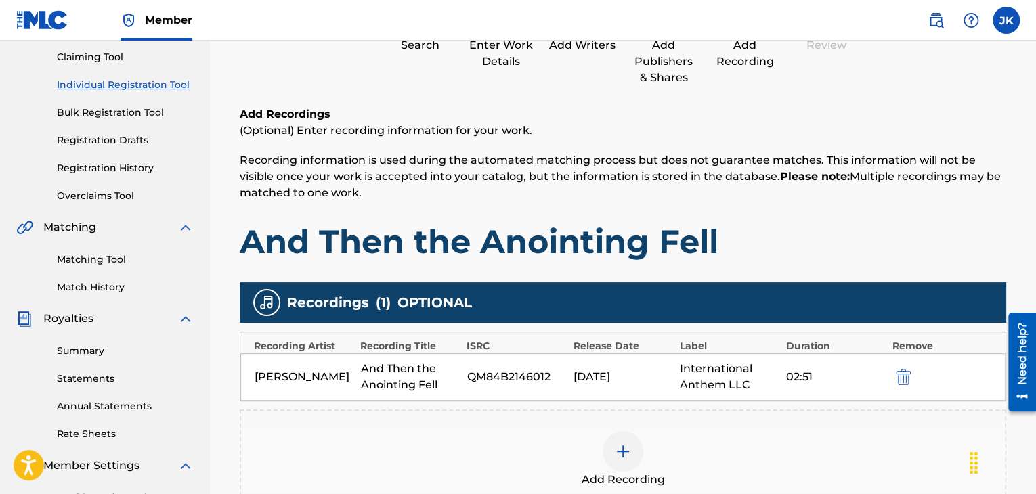
scroll to position [264, 0]
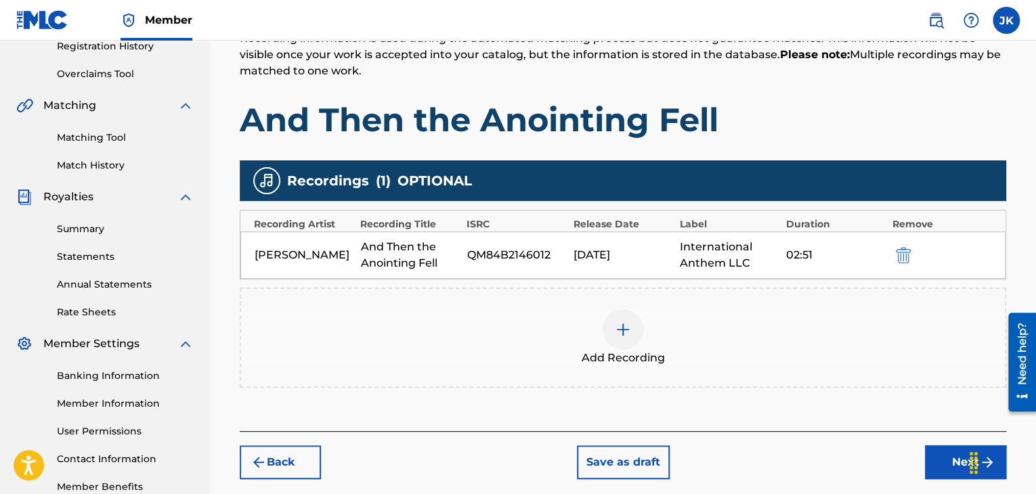
click at [933, 453] on button "Next" at bounding box center [965, 463] width 81 height 34
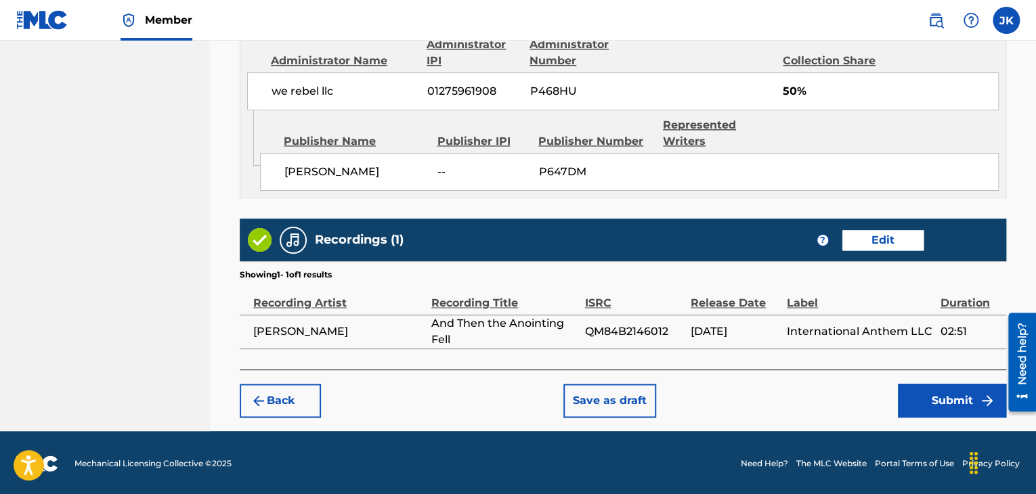
scroll to position [767, 0]
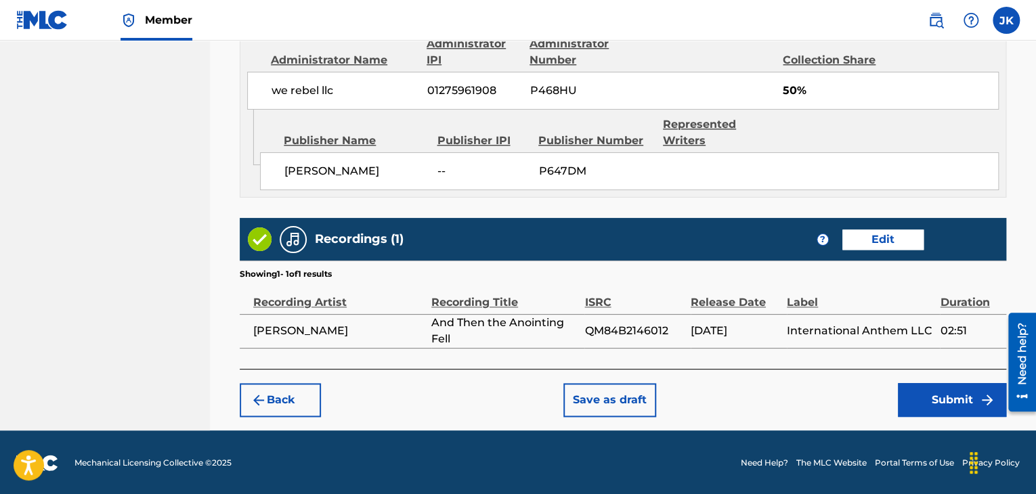
click at [939, 399] on button "Submit" at bounding box center [952, 400] width 108 height 34
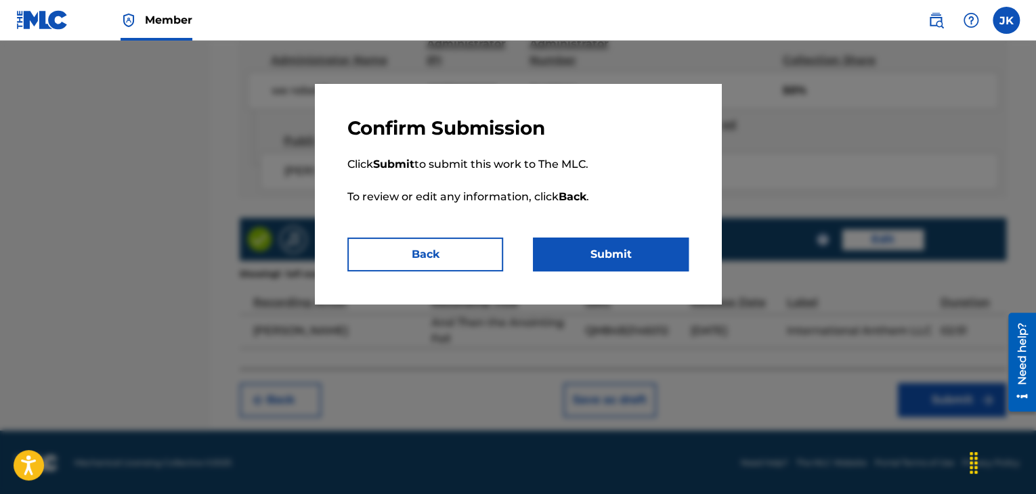
click at [651, 257] on button "Submit" at bounding box center [611, 255] width 156 height 34
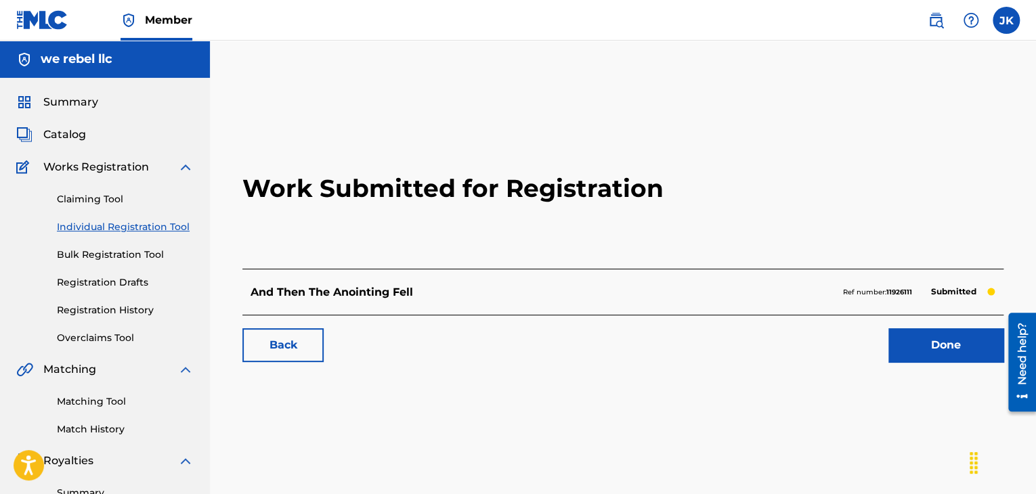
click at [916, 344] on link "Done" at bounding box center [945, 345] width 115 height 34
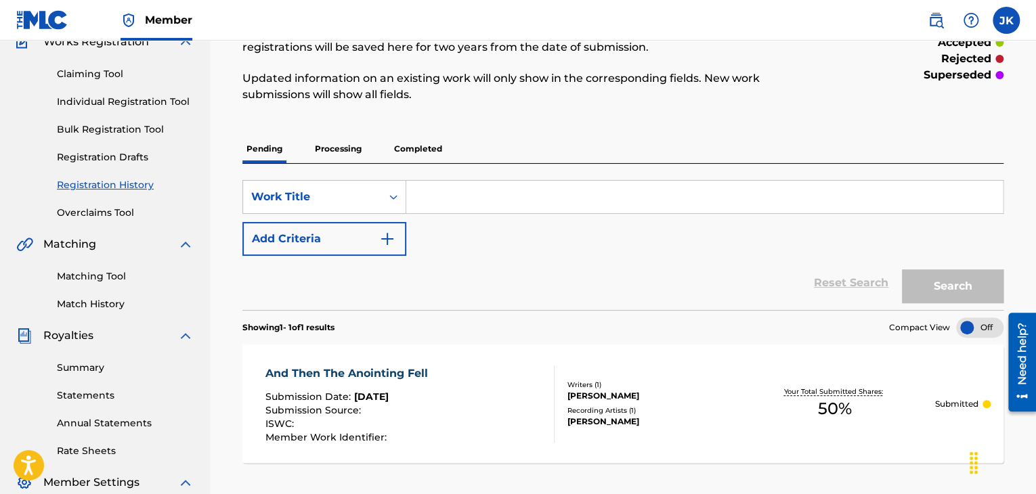
scroll to position [135, 0]
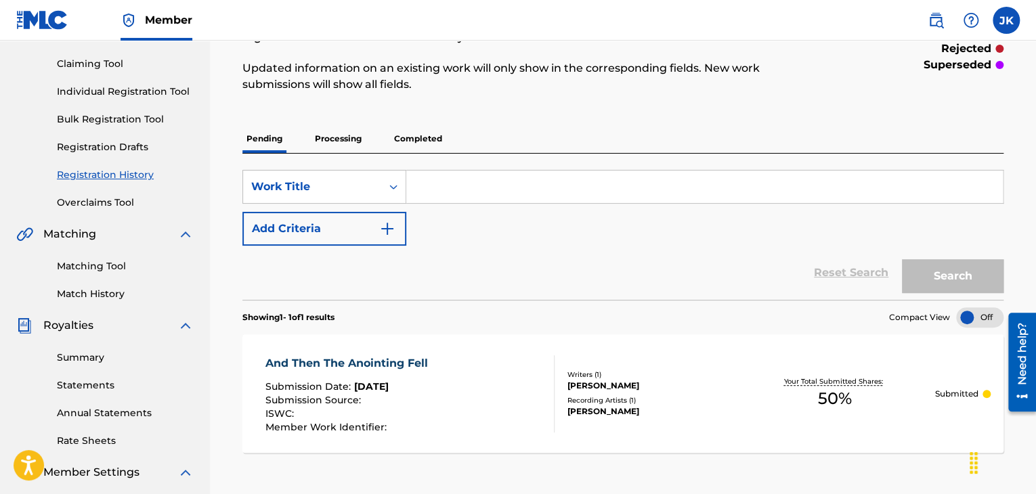
click at [125, 91] on link "Individual Registration Tool" at bounding box center [125, 92] width 137 height 14
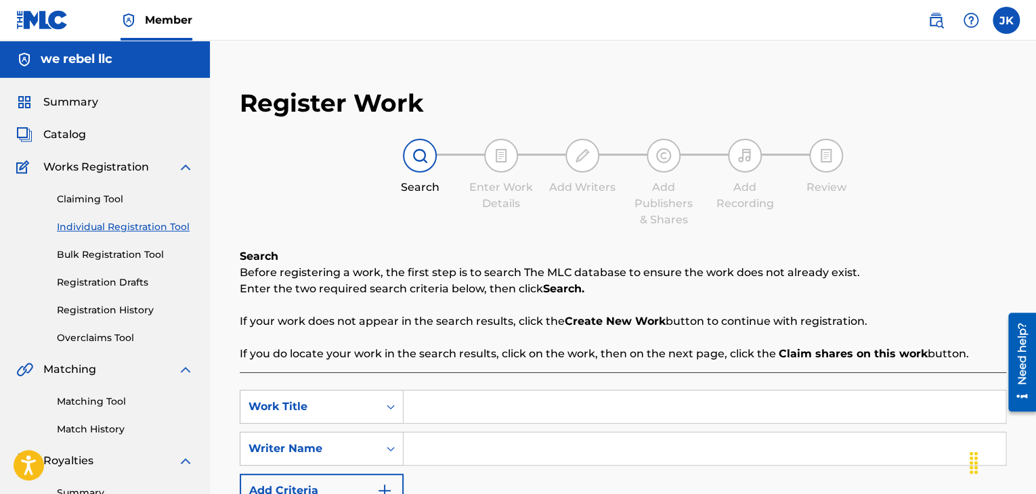
click at [467, 415] on input "Search Form" at bounding box center [705, 407] width 602 height 33
type input "No One Knows"
click at [709, 243] on div "Register Work Search Enter Work Details Add Writers Add Publishers & Shares Add…" at bounding box center [623, 348] width 794 height 548
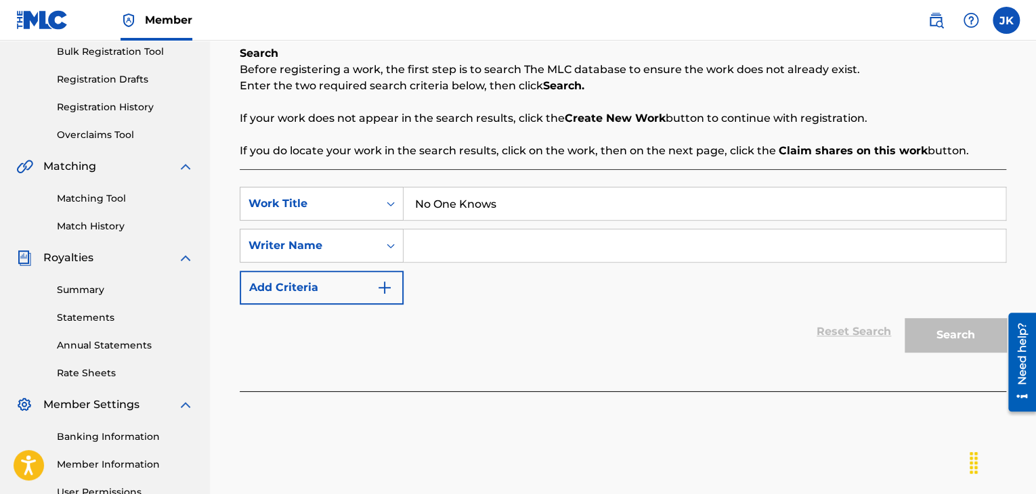
click at [493, 246] on input "Search Form" at bounding box center [705, 246] width 602 height 33
type input "[PERSON_NAME]"
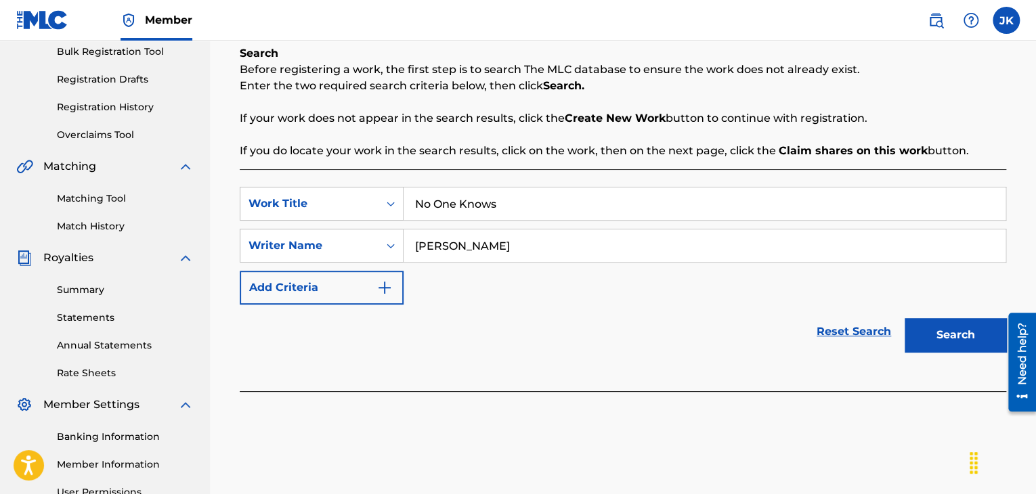
click at [937, 339] on button "Search" at bounding box center [956, 335] width 102 height 34
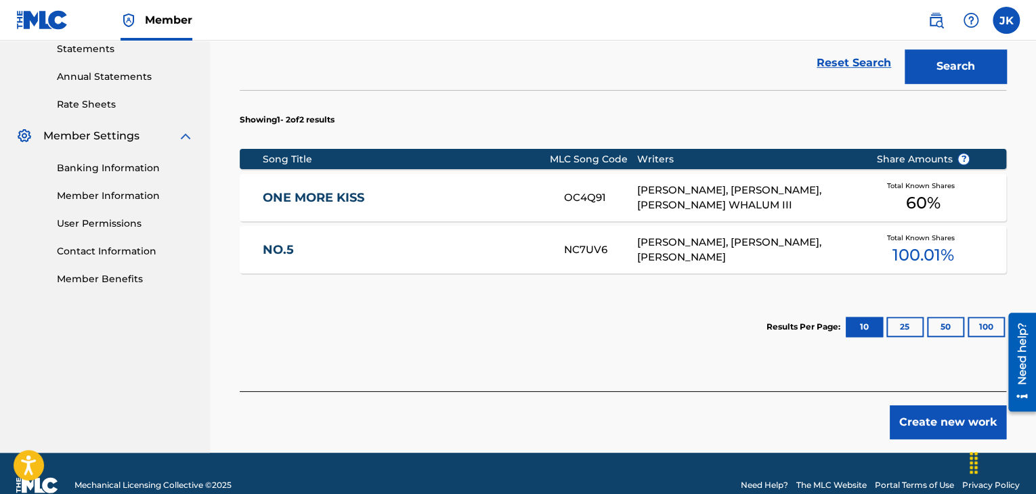
scroll to position [474, 0]
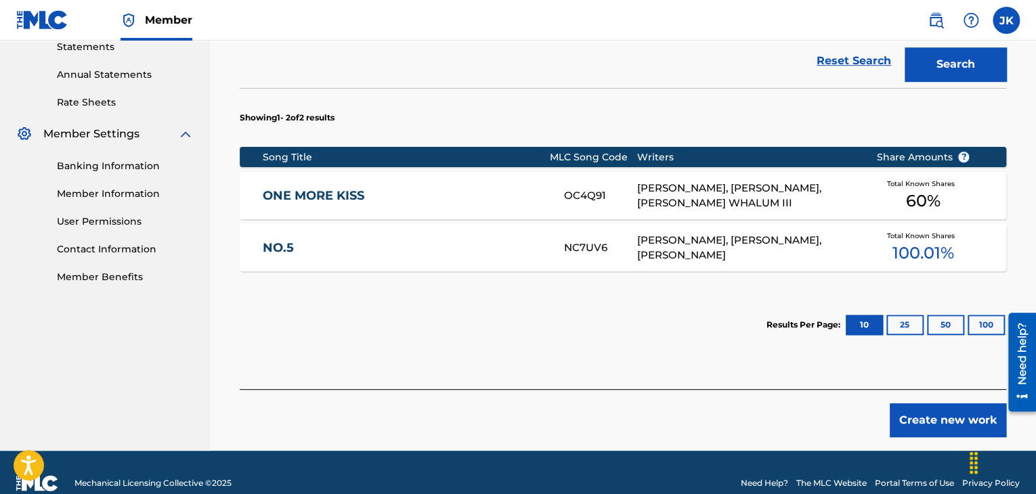
click at [933, 421] on button "Create new work" at bounding box center [948, 421] width 116 height 34
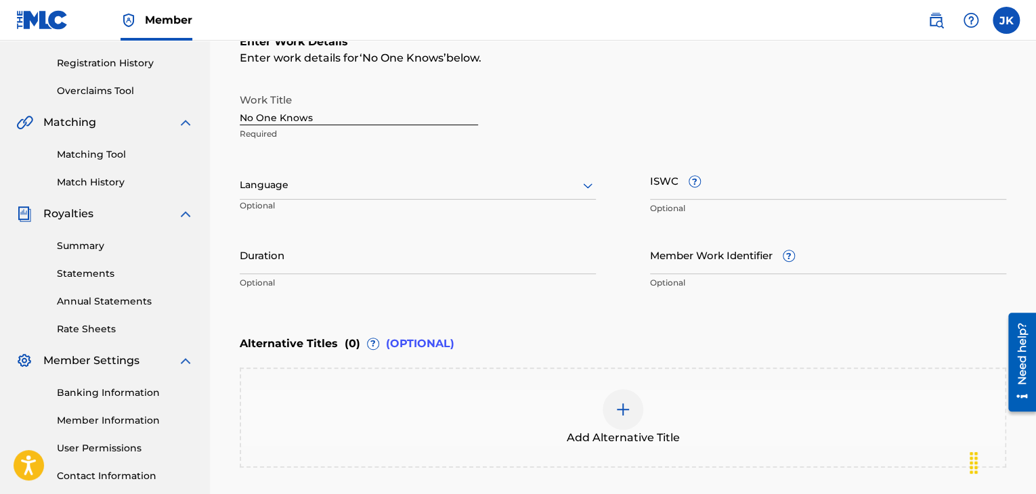
scroll to position [177, 0]
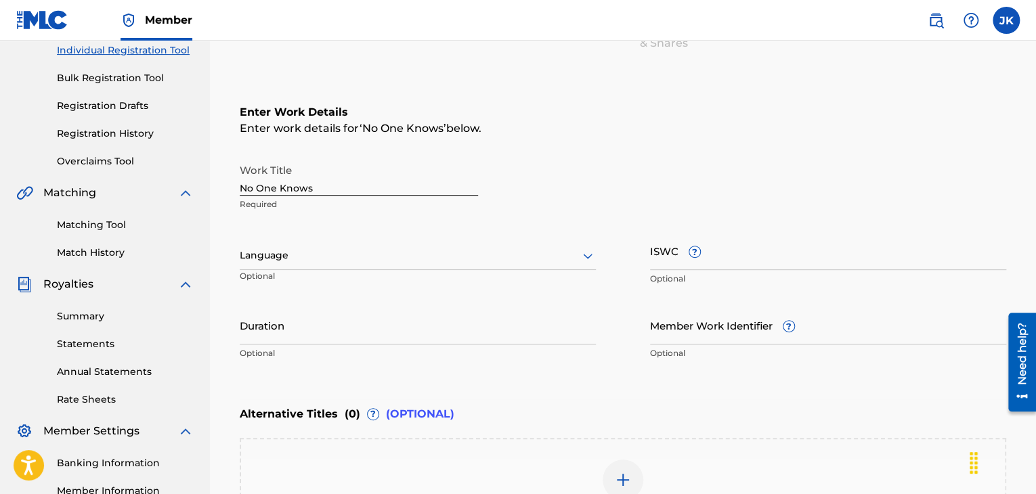
click at [582, 258] on icon at bounding box center [588, 256] width 16 height 16
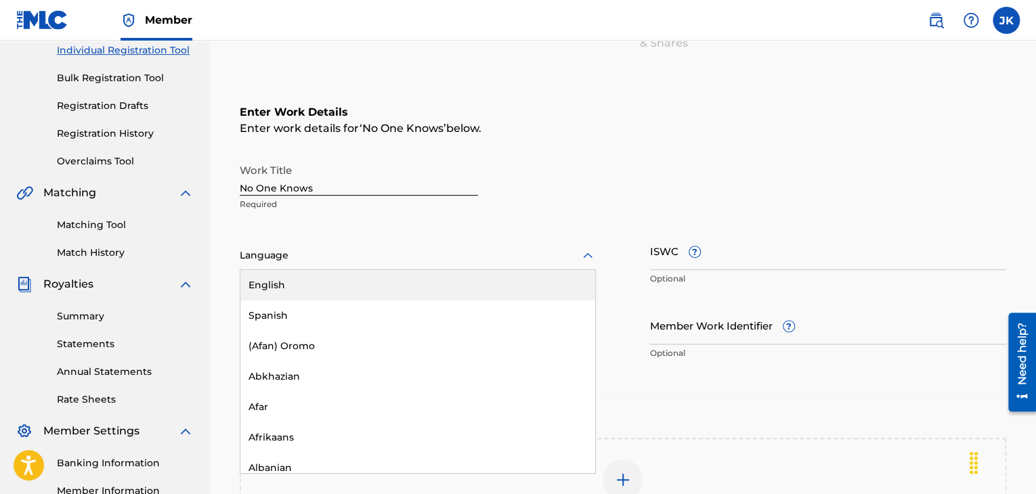
click at [457, 284] on div "English" at bounding box center [417, 285] width 355 height 30
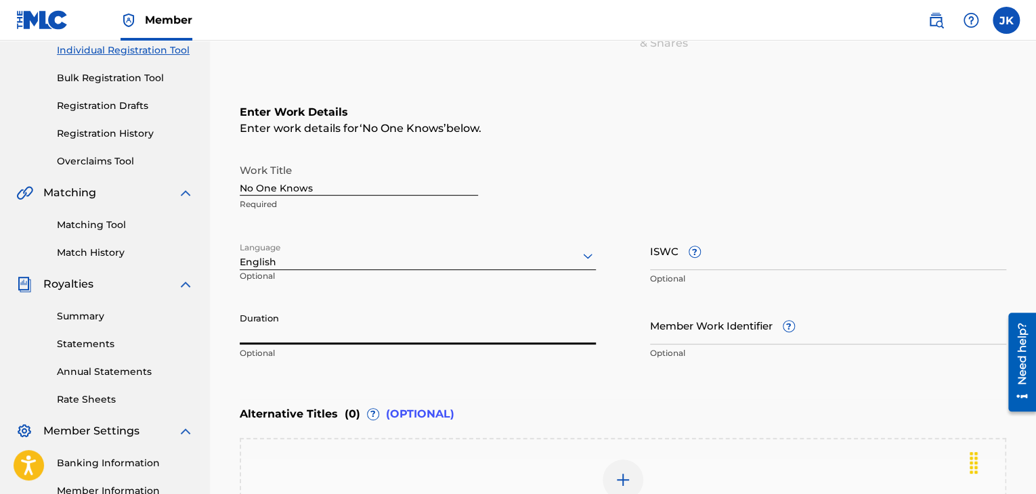
click at [358, 322] on input "Duration" at bounding box center [418, 325] width 356 height 39
type input "02:19"
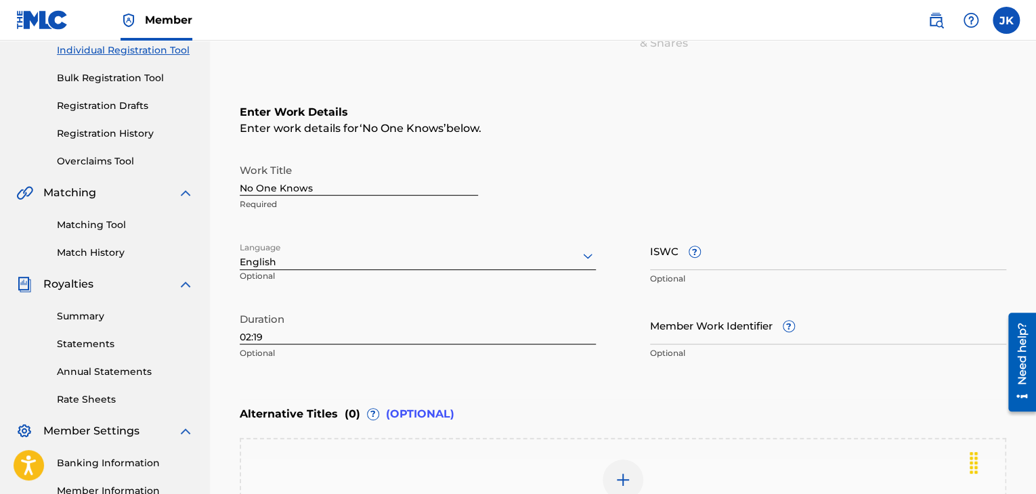
click at [645, 380] on div "Enter Work Details Enter work details for ‘ No One Knows ’ below. Work Title No…" at bounding box center [623, 236] width 767 height 328
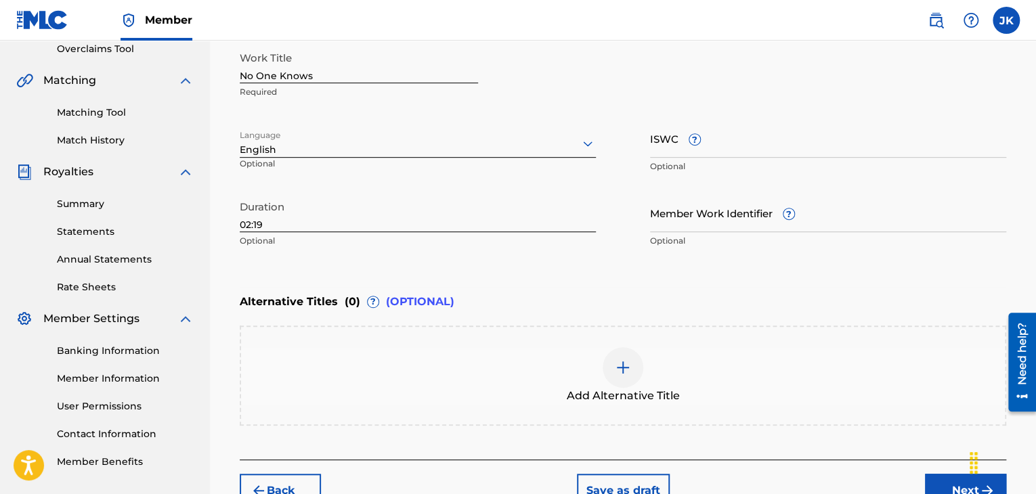
scroll to position [380, 0]
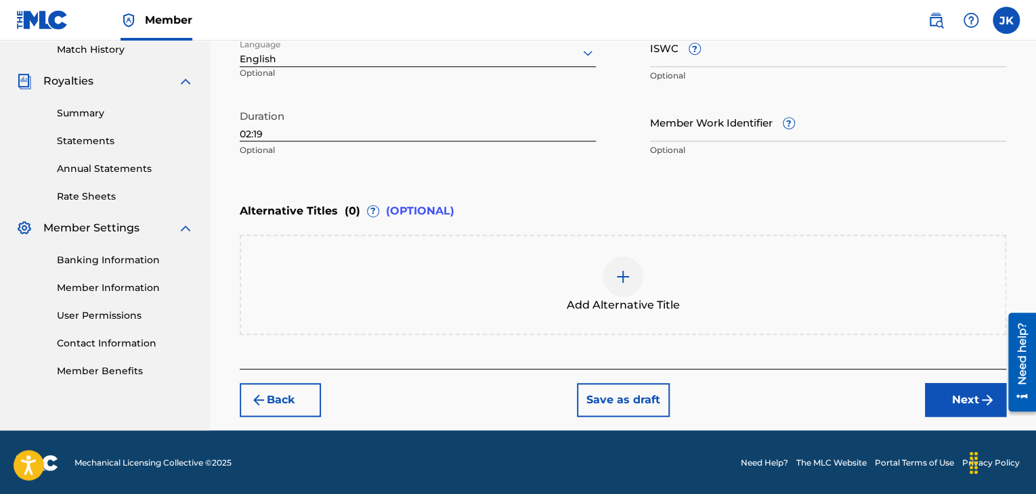
click at [933, 397] on button "Next" at bounding box center [965, 400] width 81 height 34
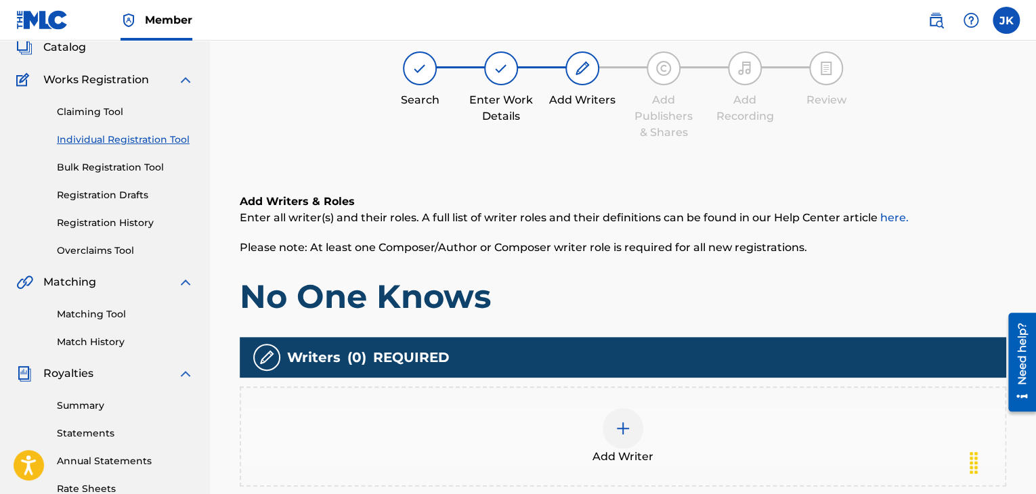
scroll to position [61, 0]
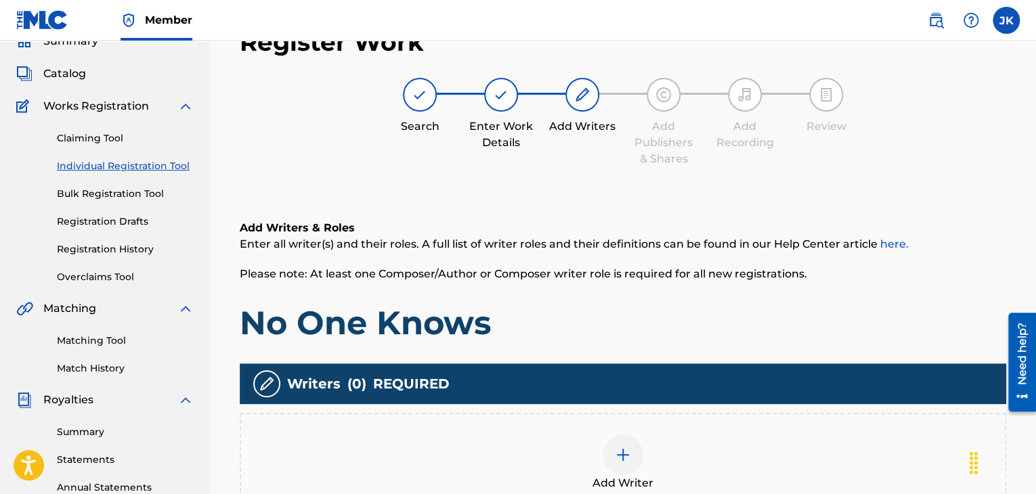
click at [758, 312] on h1 "No One Knows" at bounding box center [623, 323] width 767 height 41
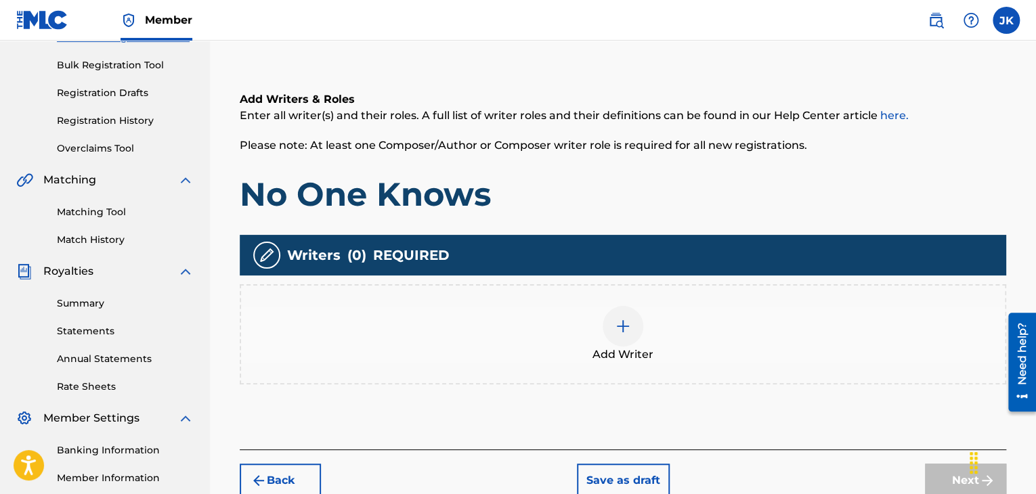
scroll to position [196, 0]
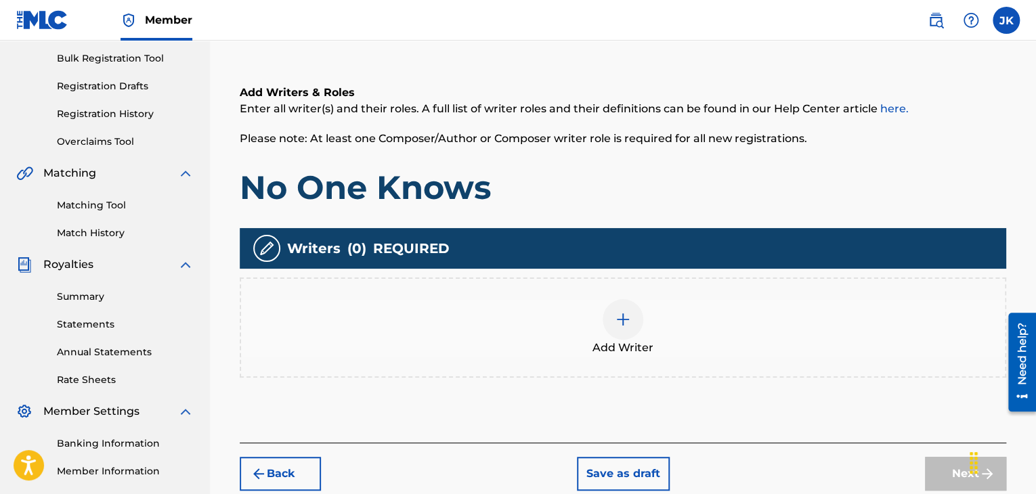
click at [626, 324] on img at bounding box center [623, 319] width 16 height 16
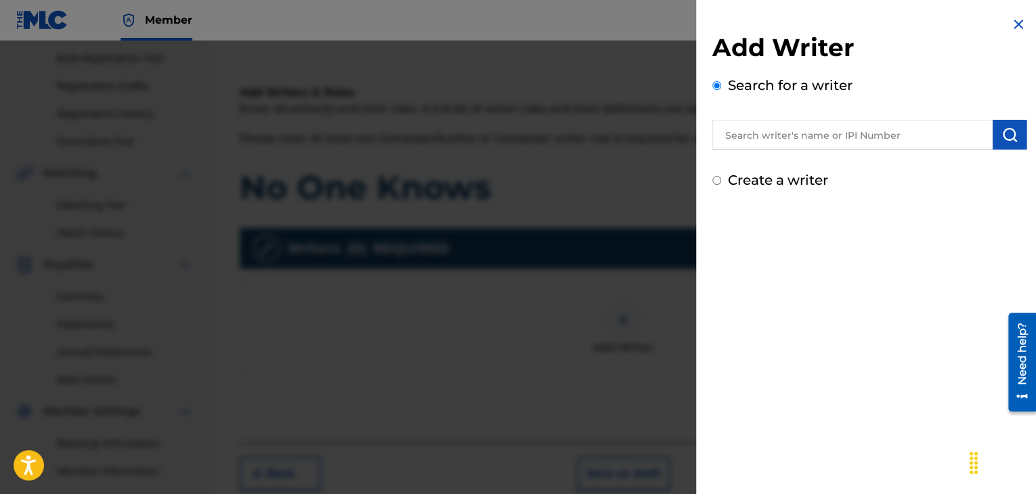
click at [779, 137] on input "text" at bounding box center [852, 135] width 280 height 30
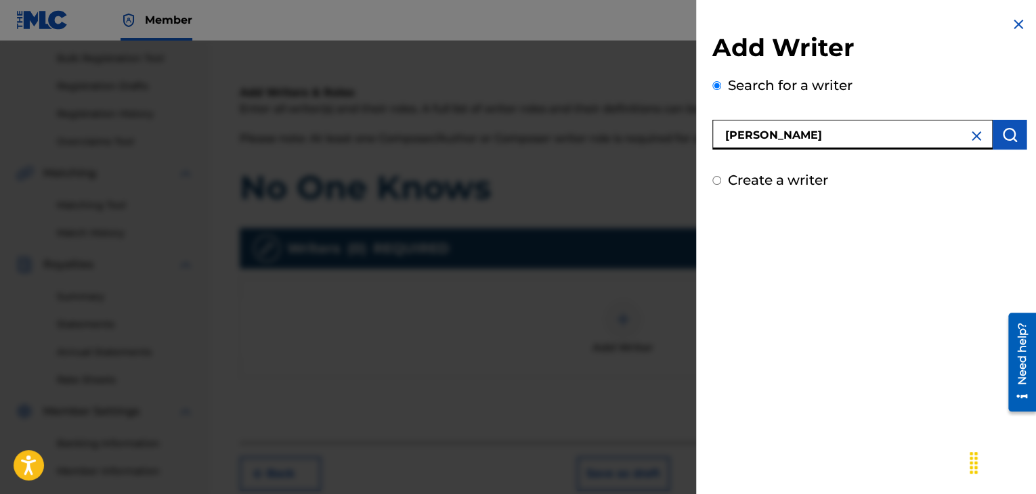
type input "[PERSON_NAME]"
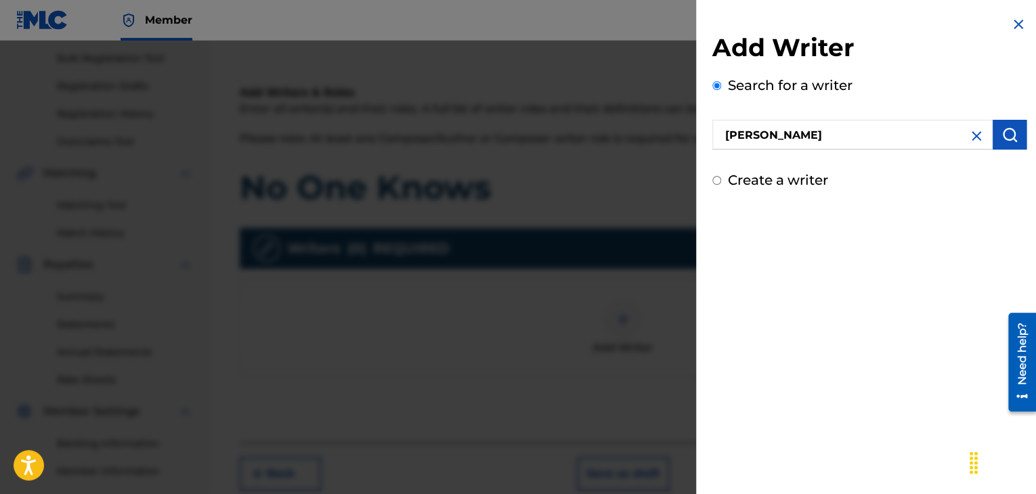
click at [1004, 125] on button "submit" at bounding box center [1010, 135] width 34 height 30
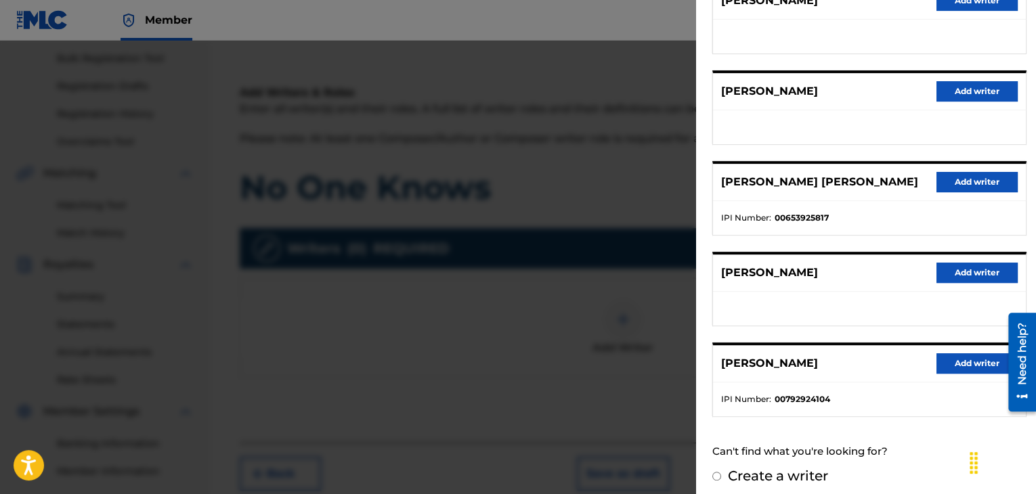
scroll to position [210, 0]
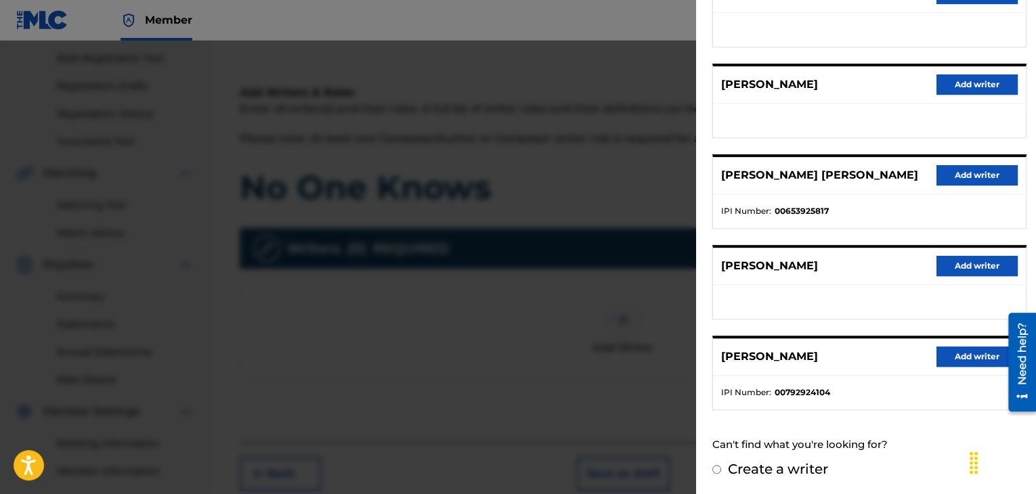
click at [968, 358] on button "Add writer" at bounding box center [977, 357] width 81 height 20
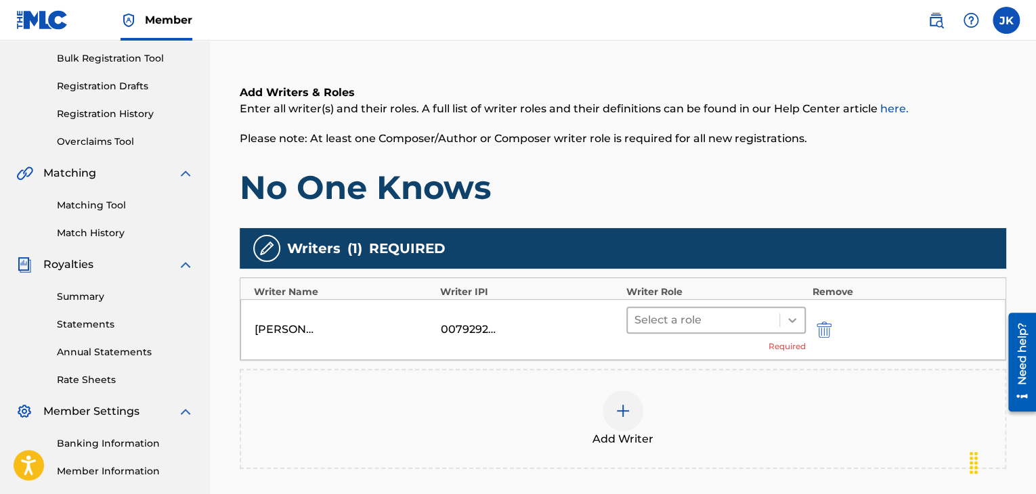
click at [791, 322] on icon at bounding box center [792, 321] width 14 height 14
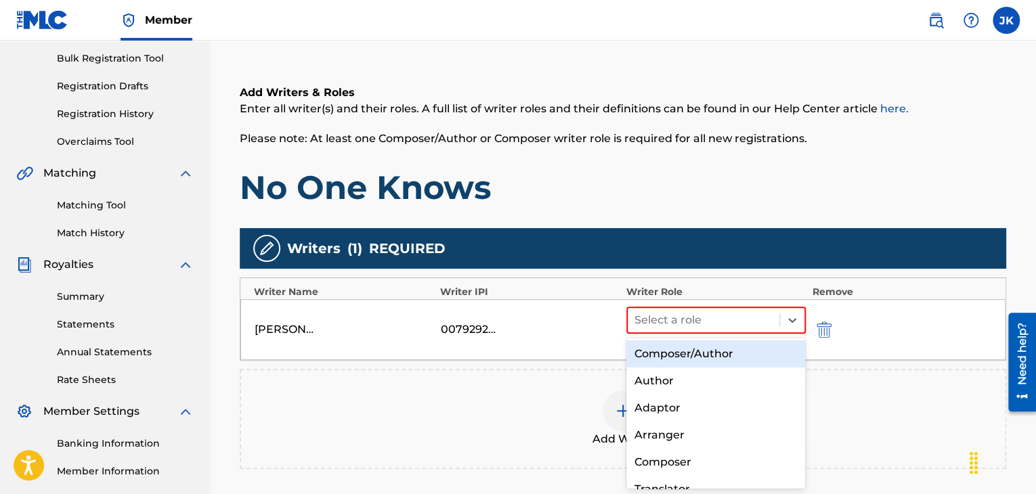
click at [737, 353] on div "Composer/Author" at bounding box center [715, 354] width 179 height 27
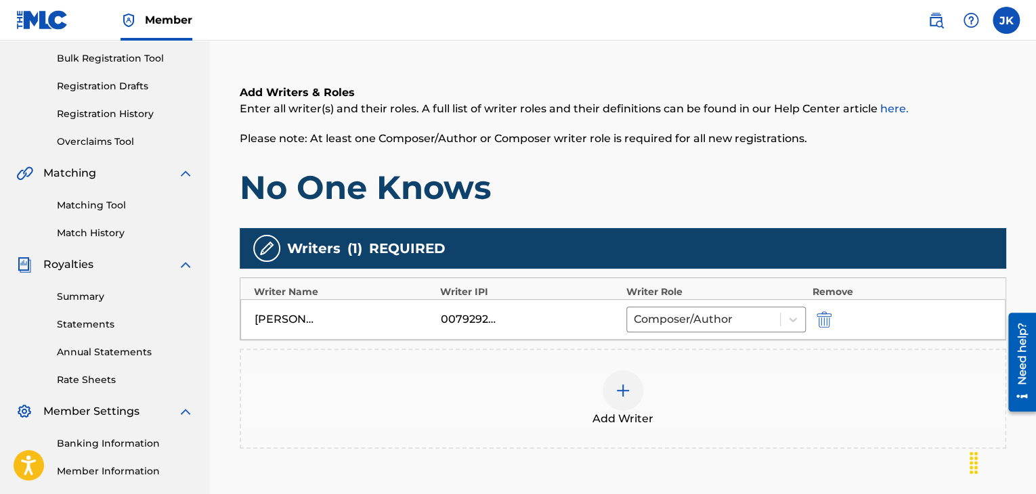
click at [921, 167] on h1 "No One Knows" at bounding box center [623, 187] width 767 height 41
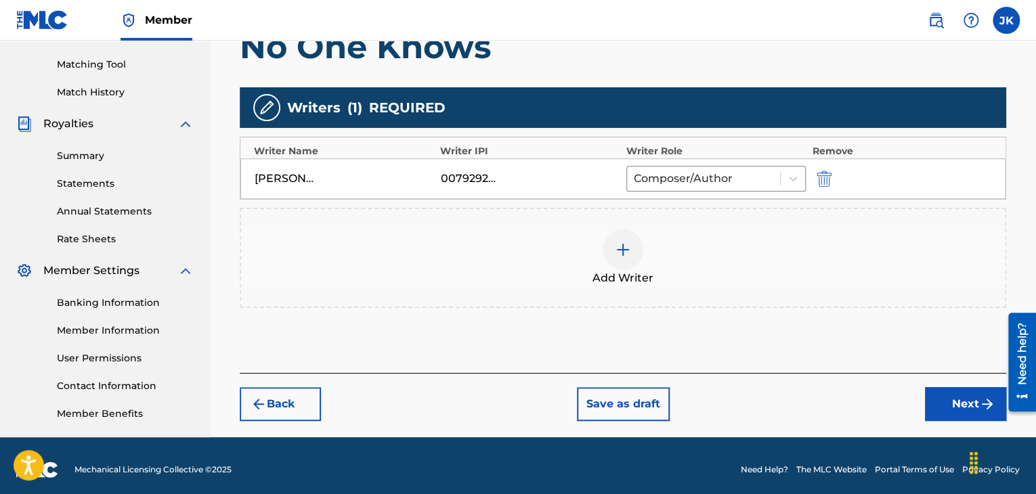
scroll to position [345, 0]
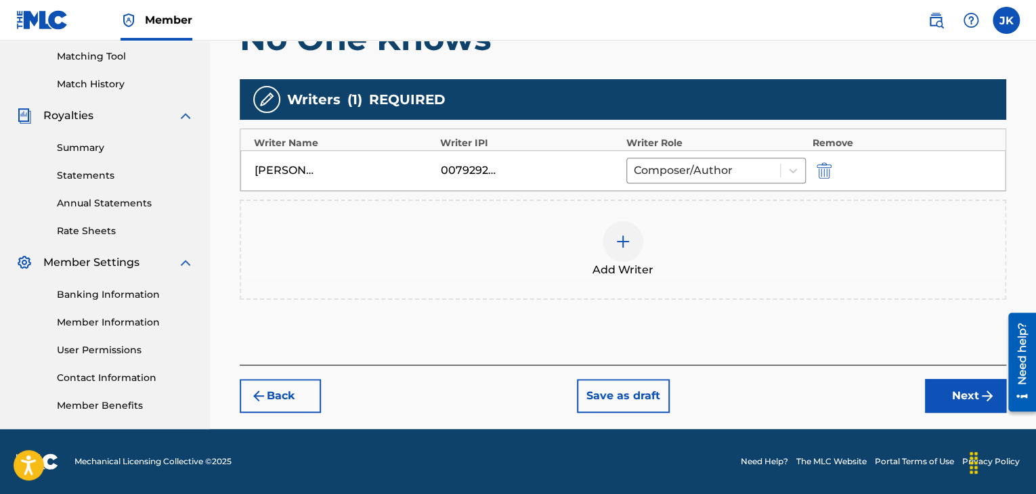
click at [951, 391] on button "Next" at bounding box center [965, 396] width 81 height 34
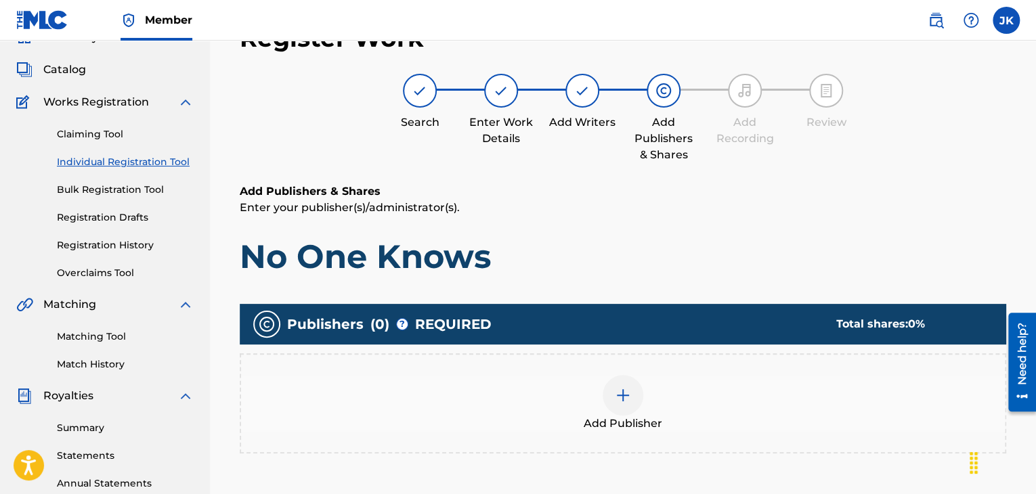
scroll to position [61, 0]
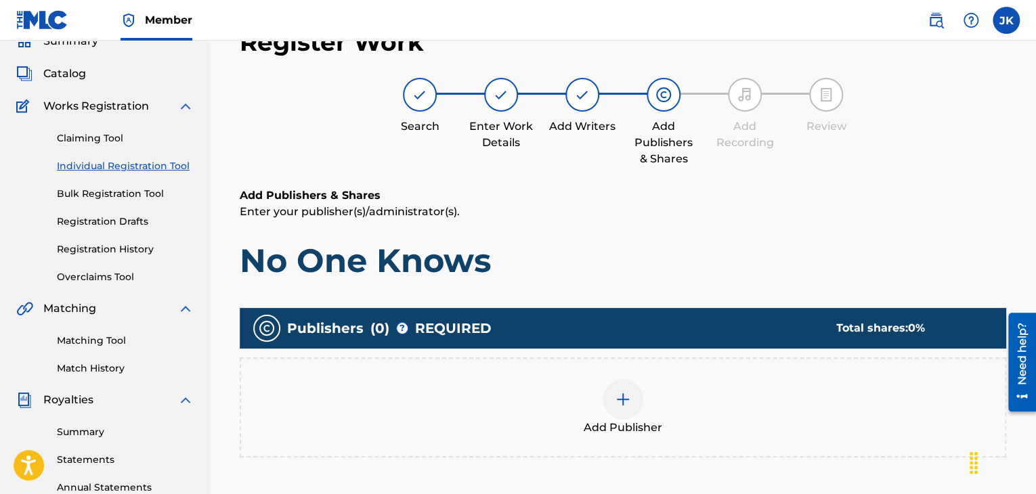
click at [623, 393] on img at bounding box center [623, 399] width 16 height 16
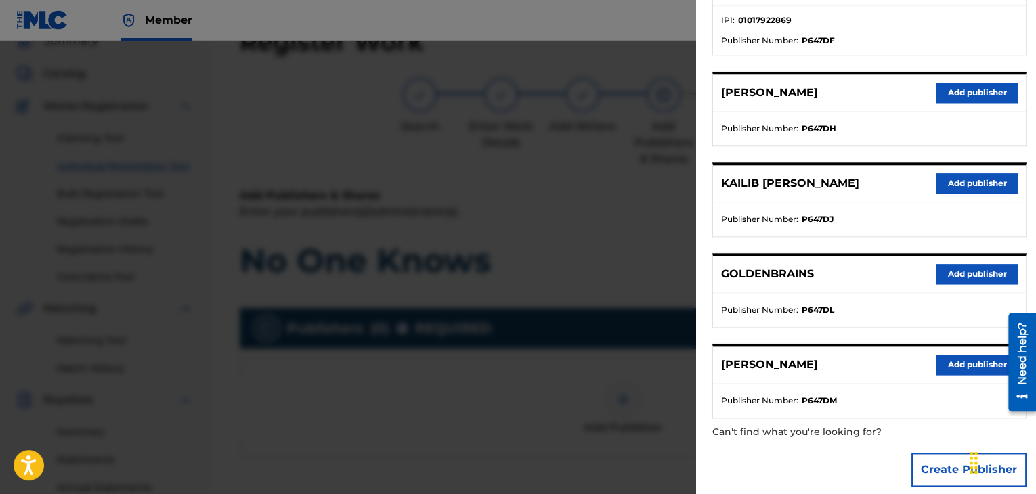
scroll to position [658, 0]
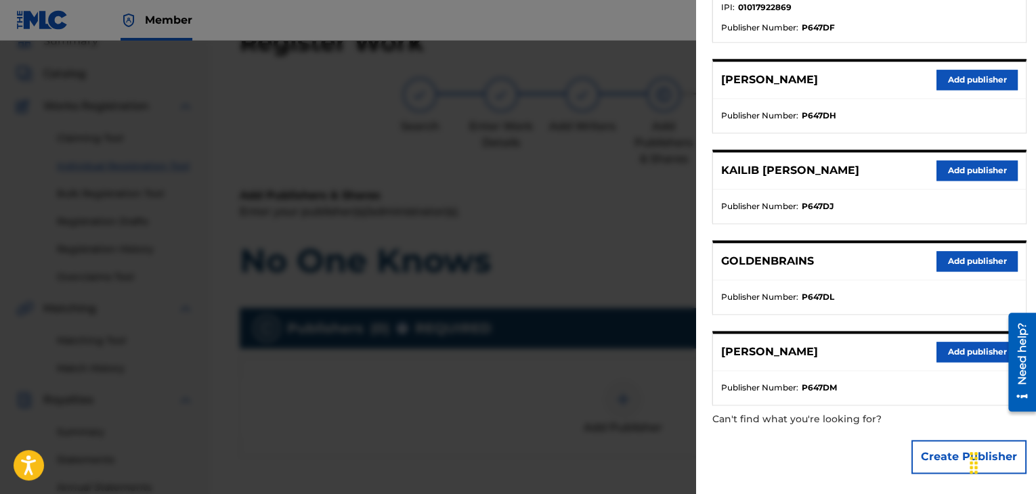
click at [950, 347] on button "Add publisher" at bounding box center [977, 352] width 81 height 20
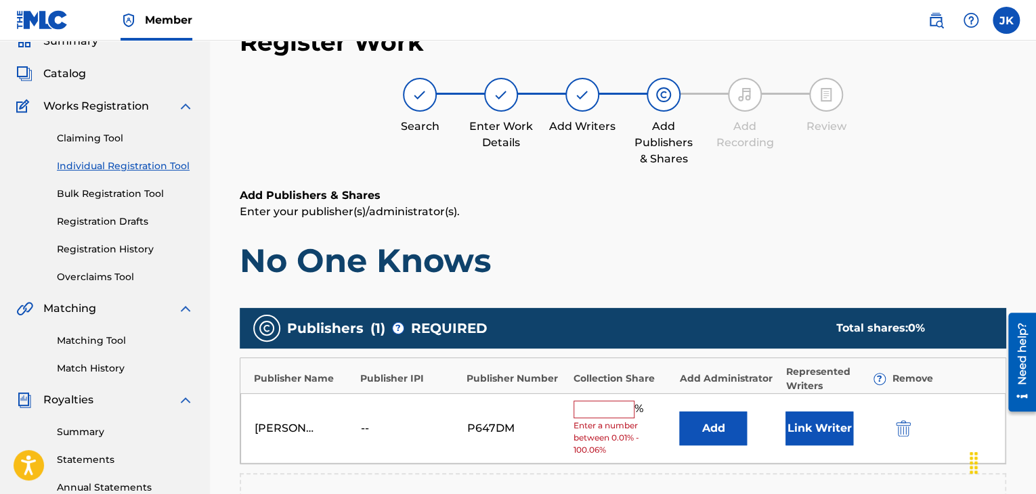
click at [734, 420] on button "Add" at bounding box center [713, 429] width 68 height 34
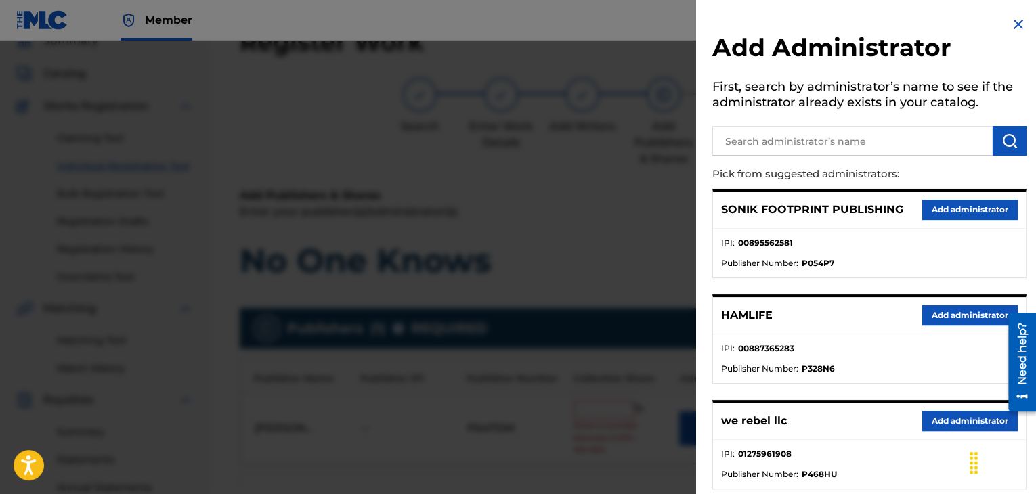
scroll to position [68, 0]
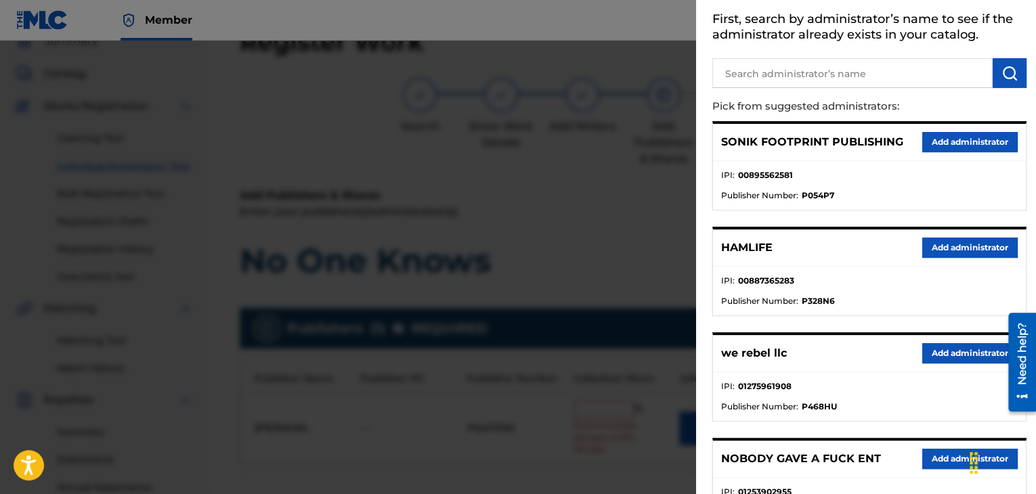
click at [946, 355] on button "Add administrator" at bounding box center [969, 353] width 95 height 20
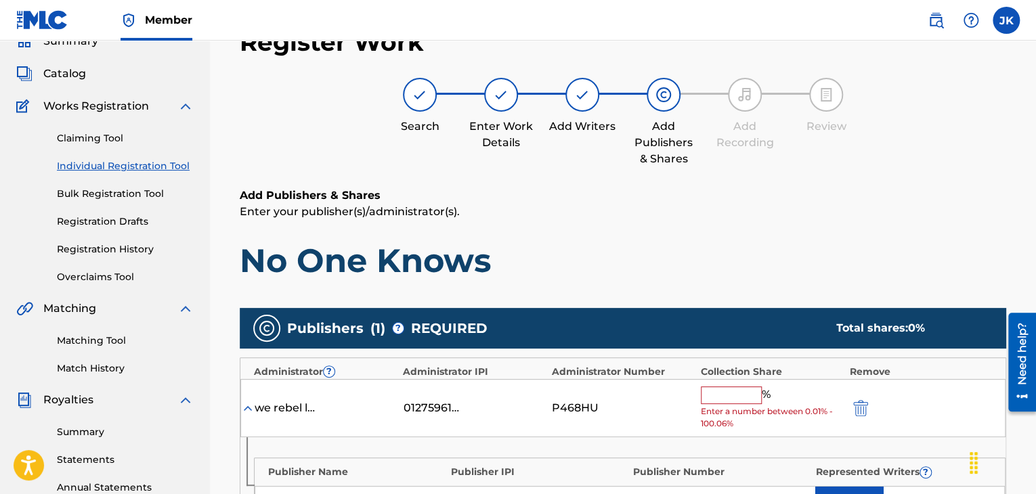
click at [739, 393] on input "text" at bounding box center [731, 396] width 61 height 18
type input "50"
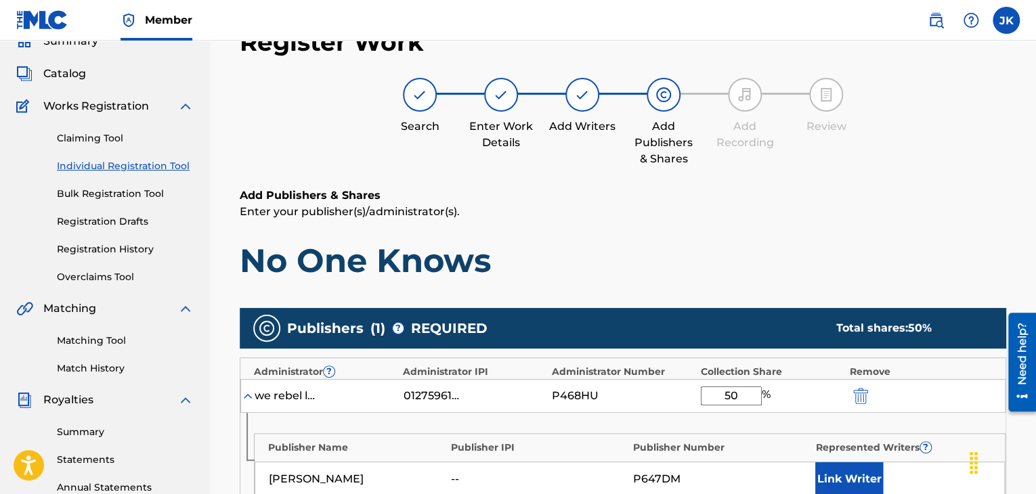
drag, startPoint x: 861, startPoint y: 228, endPoint x: 884, endPoint y: 198, distance: 37.7
click at [862, 228] on div "Add Publishers & Shares Enter your publisher(s)/administrator(s). No One Knows" at bounding box center [623, 234] width 767 height 93
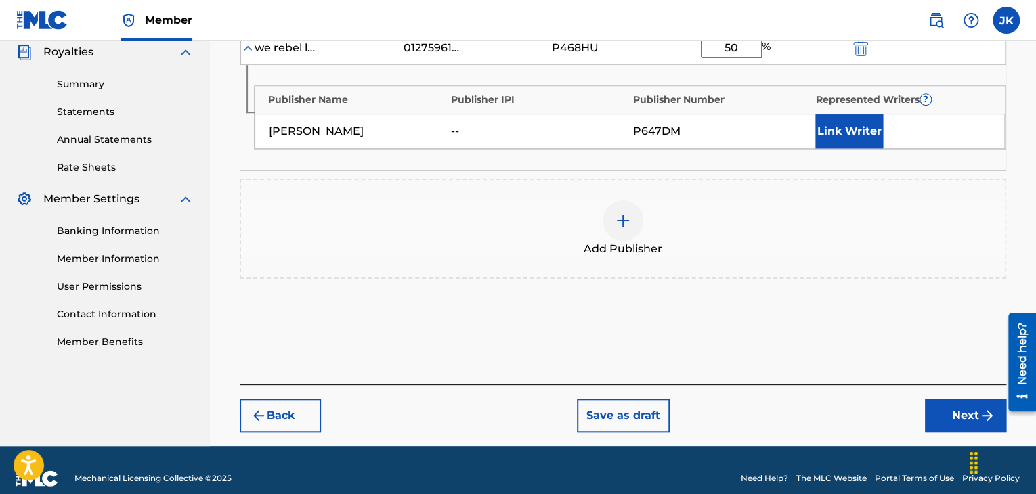
scroll to position [424, 0]
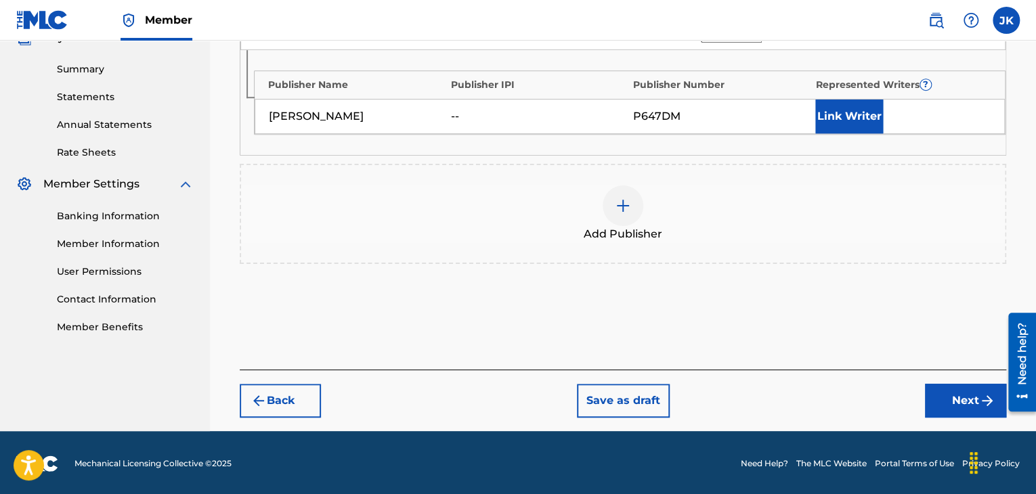
click at [949, 399] on button "Next" at bounding box center [965, 401] width 81 height 34
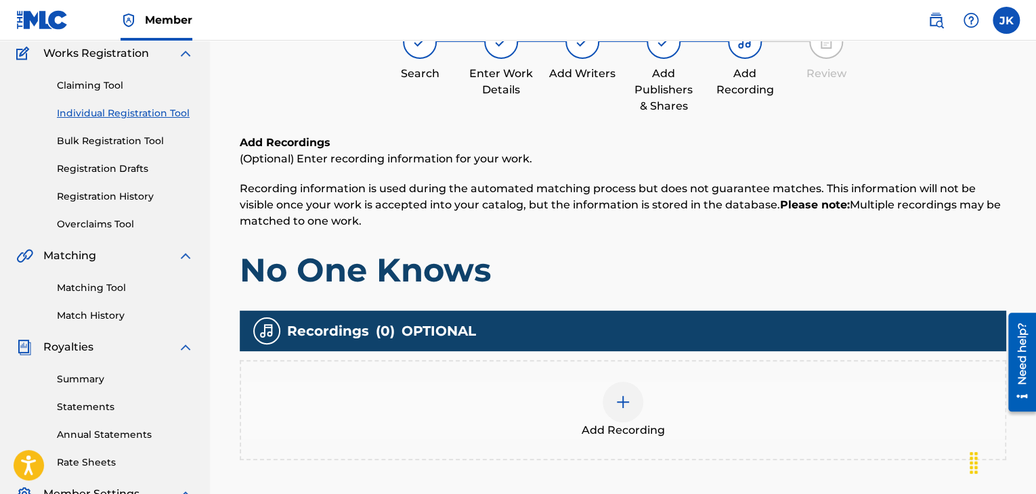
scroll to position [129, 0]
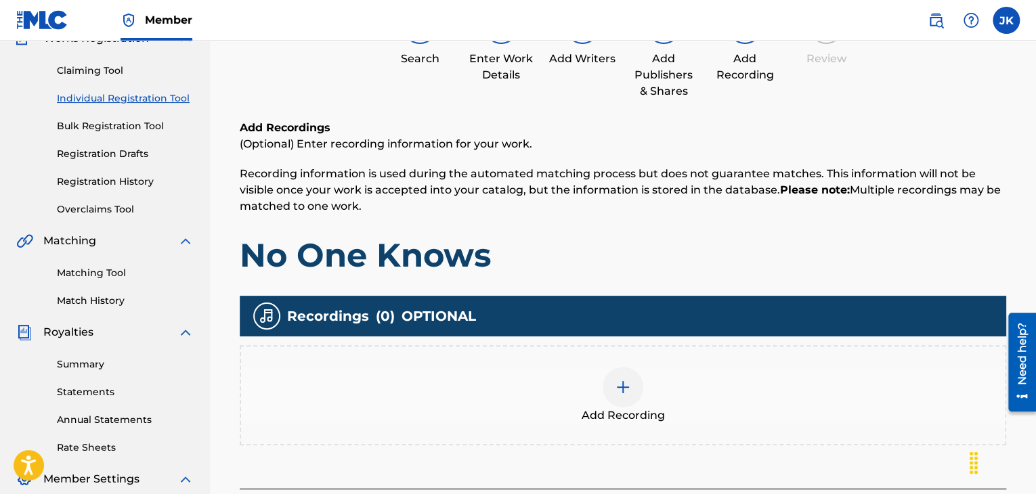
click at [621, 379] on img at bounding box center [623, 387] width 16 height 16
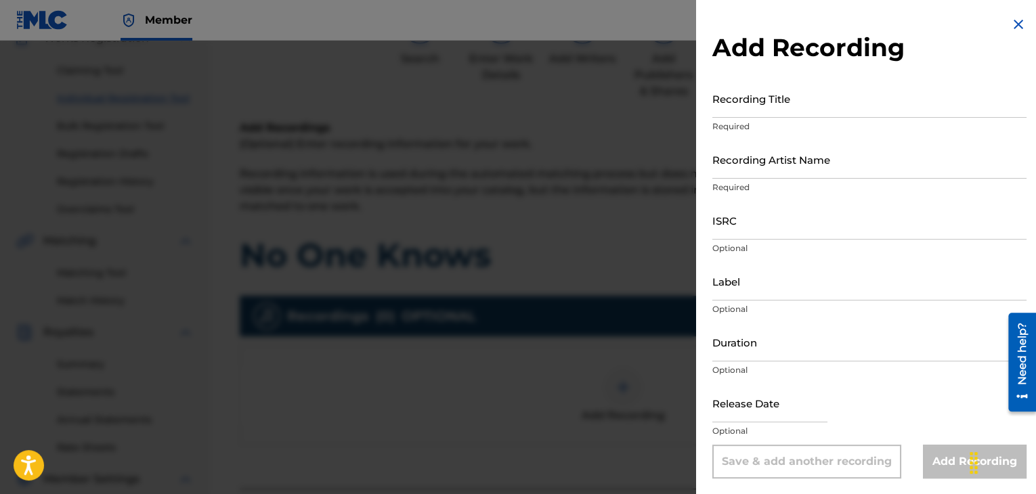
click at [731, 106] on input "Recording Title" at bounding box center [869, 98] width 314 height 39
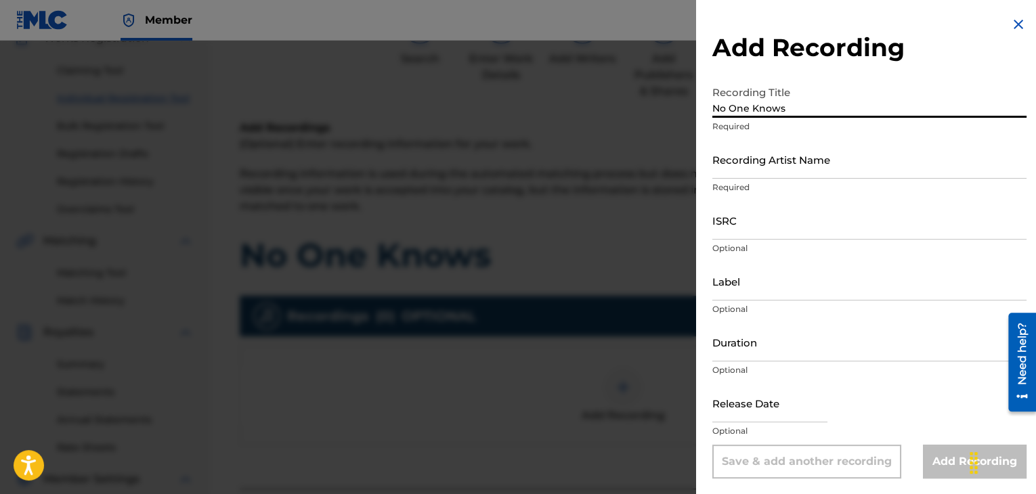
type input "No One Knows"
click at [733, 169] on input "Recording Artist Name" at bounding box center [869, 159] width 314 height 39
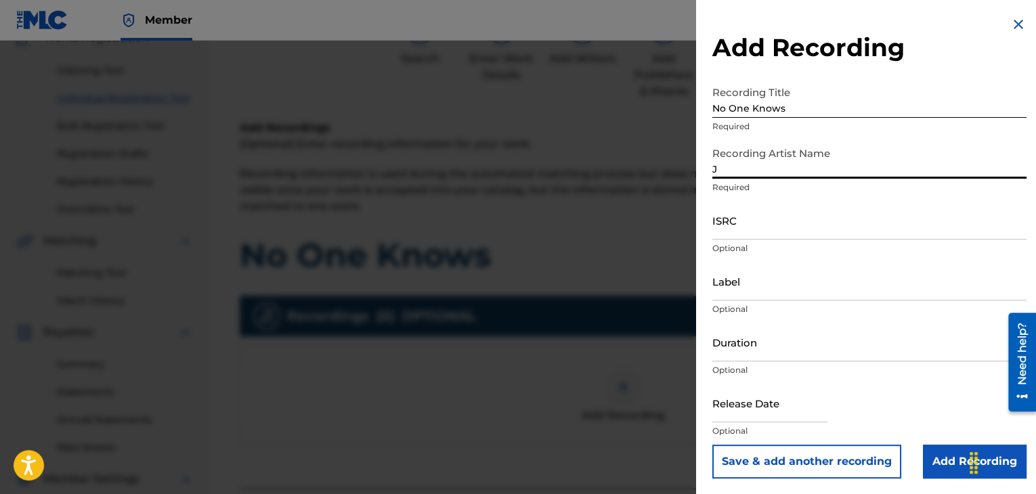
type input "[PERSON_NAME]"
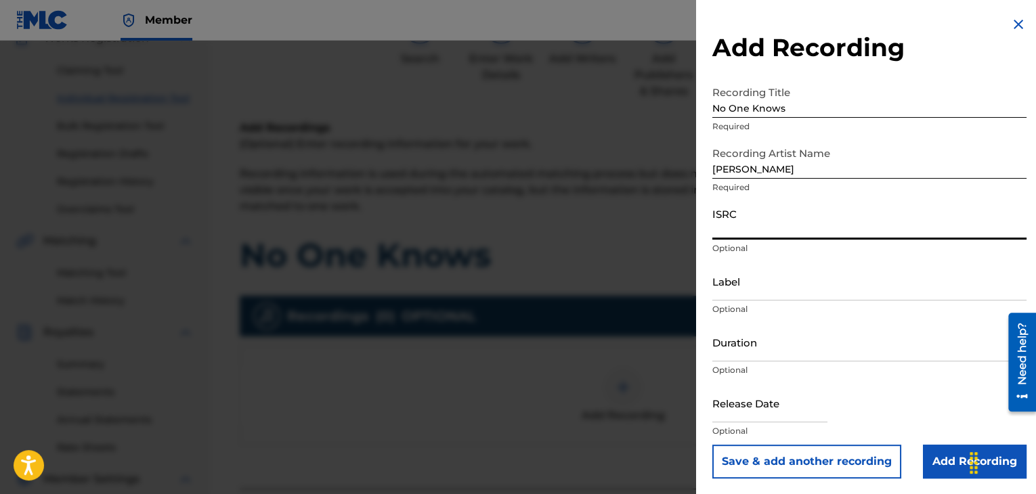
click at [777, 228] on input "ISRC" at bounding box center [869, 220] width 314 height 39
paste input "QM84B2146010"
type input "QM84B2146010"
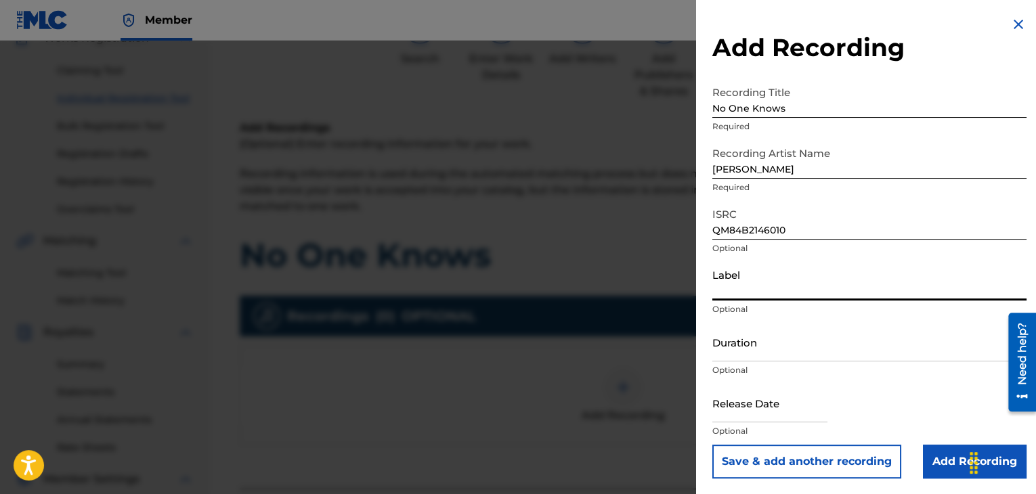
click at [737, 292] on input "Label" at bounding box center [869, 281] width 314 height 39
type input "International Anthem LLC"
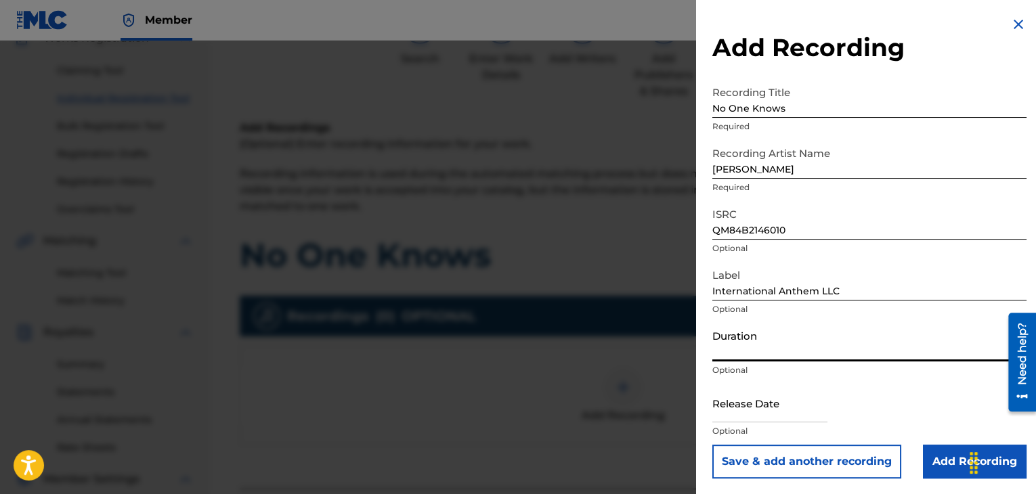
click at [742, 356] on input "Duration" at bounding box center [869, 342] width 314 height 39
type input "02:19"
click at [780, 415] on input "text" at bounding box center [769, 403] width 115 height 39
select select "7"
select select "2025"
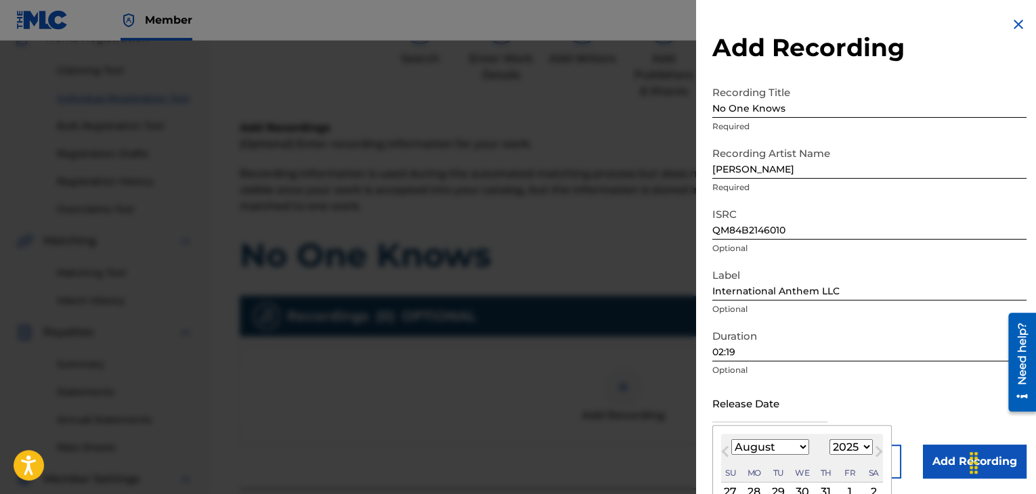
click at [800, 445] on select "January February March April May June July August September October November De…" at bounding box center [770, 447] width 78 height 16
select select "11"
click at [731, 439] on select "January February March April May June July August September October November De…" at bounding box center [770, 447] width 78 height 16
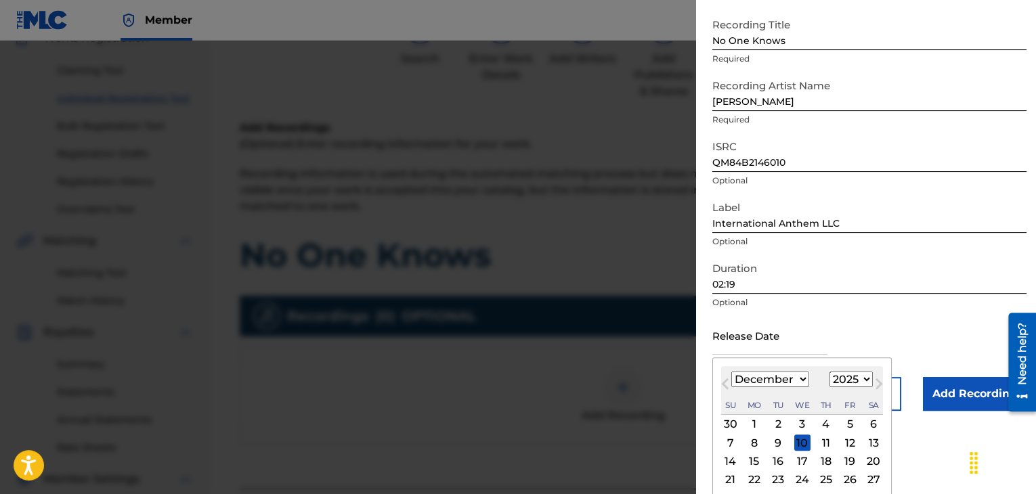
scroll to position [108, 0]
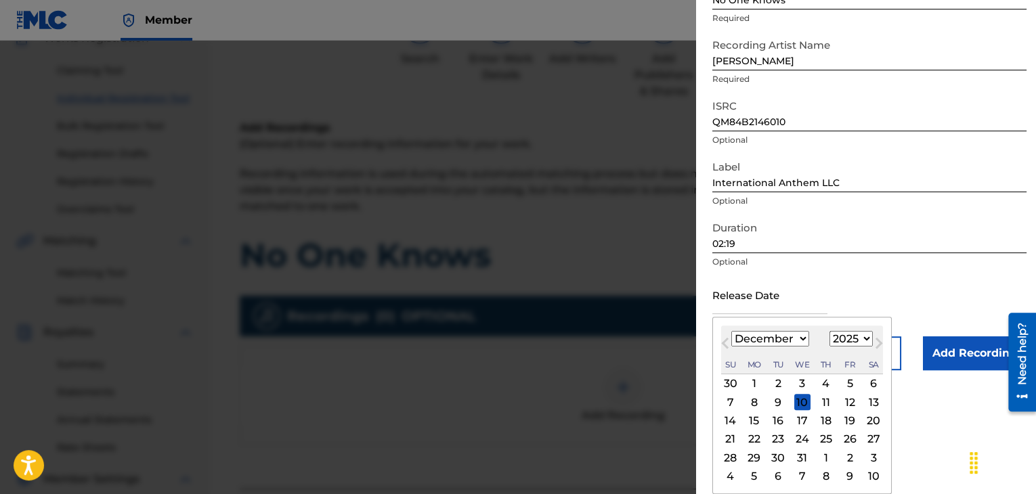
click at [806, 385] on div "3" at bounding box center [802, 384] width 16 height 16
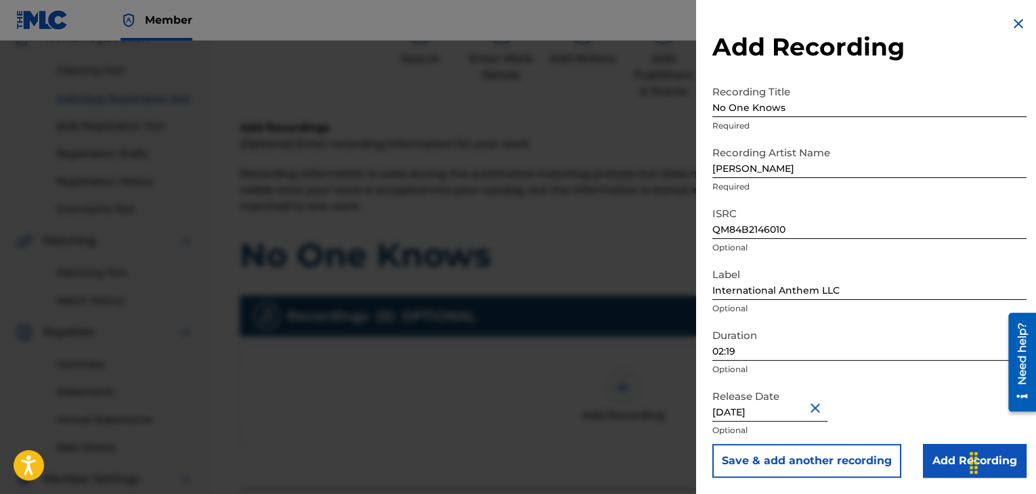
type input "[DATE]"
click at [893, 388] on div "Release Date [DATE] Optional" at bounding box center [869, 413] width 314 height 61
click at [934, 461] on input "Add Recording" at bounding box center [975, 461] width 104 height 34
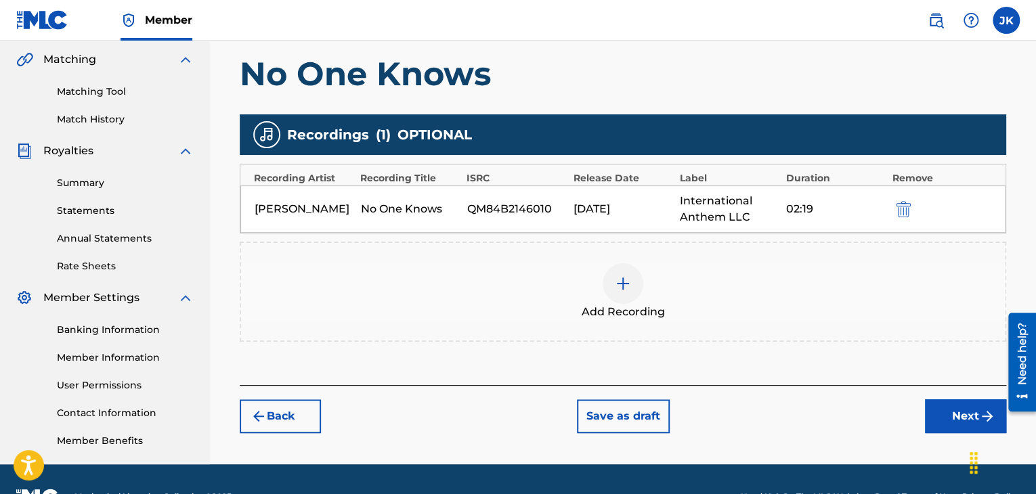
scroll to position [332, 0]
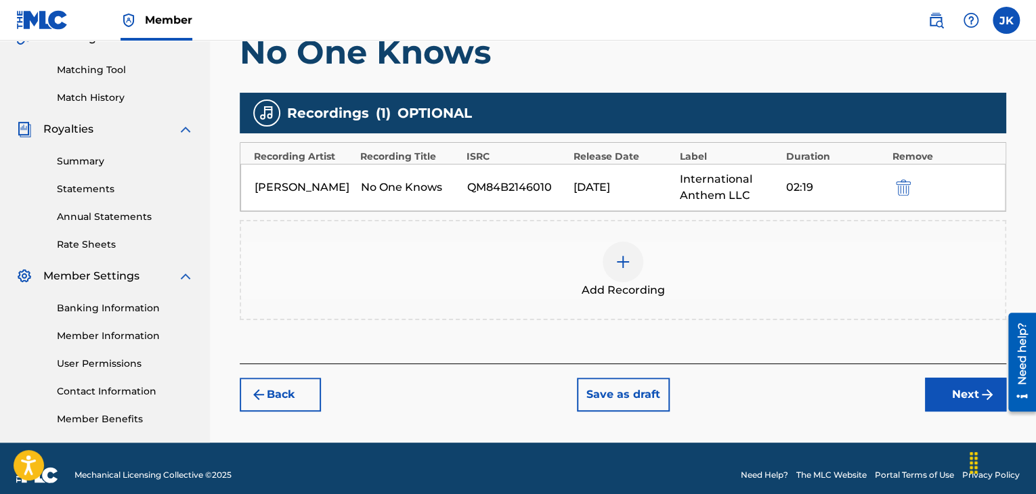
click at [943, 399] on button "Next" at bounding box center [965, 395] width 81 height 34
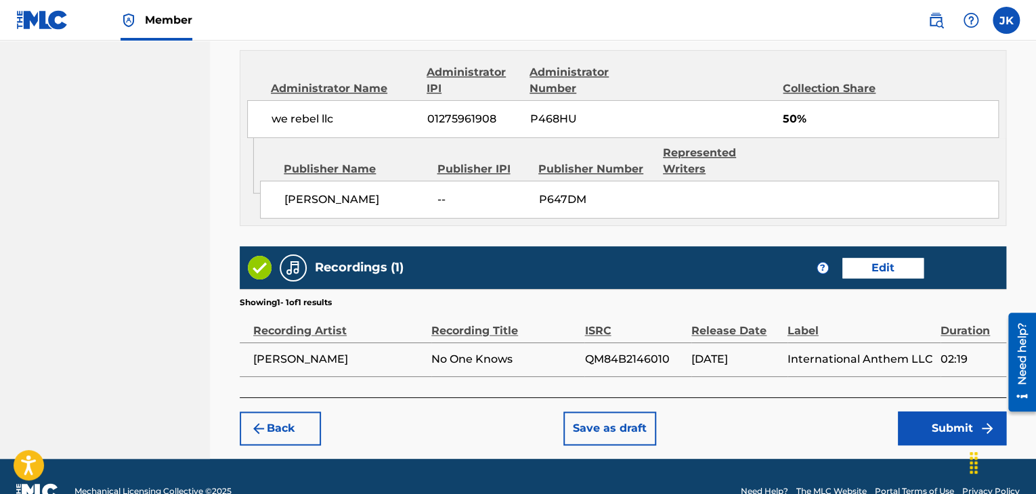
scroll to position [767, 0]
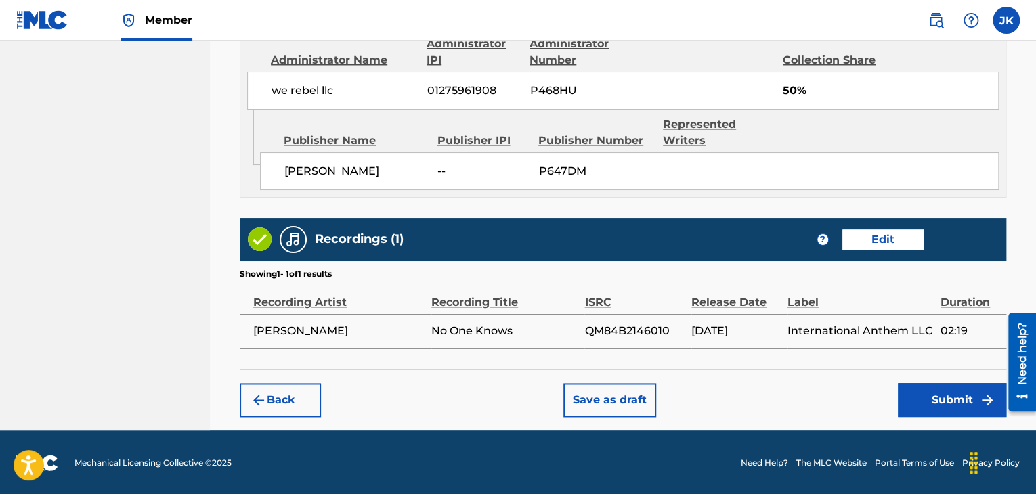
click at [934, 400] on button "Submit" at bounding box center [952, 400] width 108 height 34
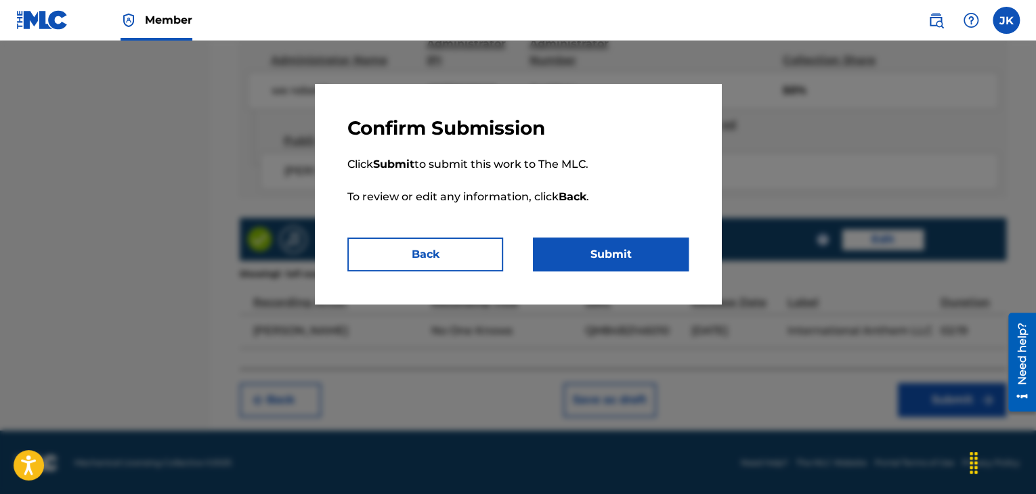
click at [655, 258] on button "Submit" at bounding box center [611, 255] width 156 height 34
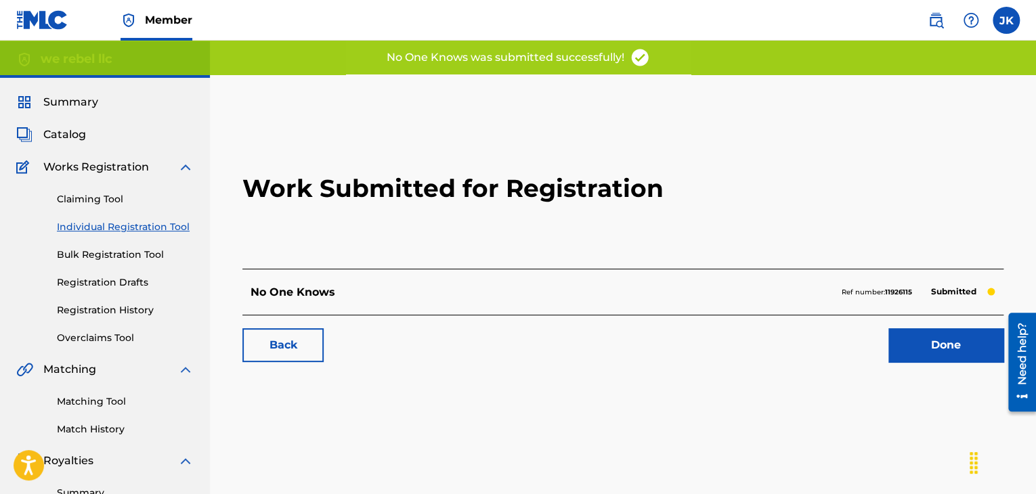
click at [929, 337] on link "Done" at bounding box center [945, 345] width 115 height 34
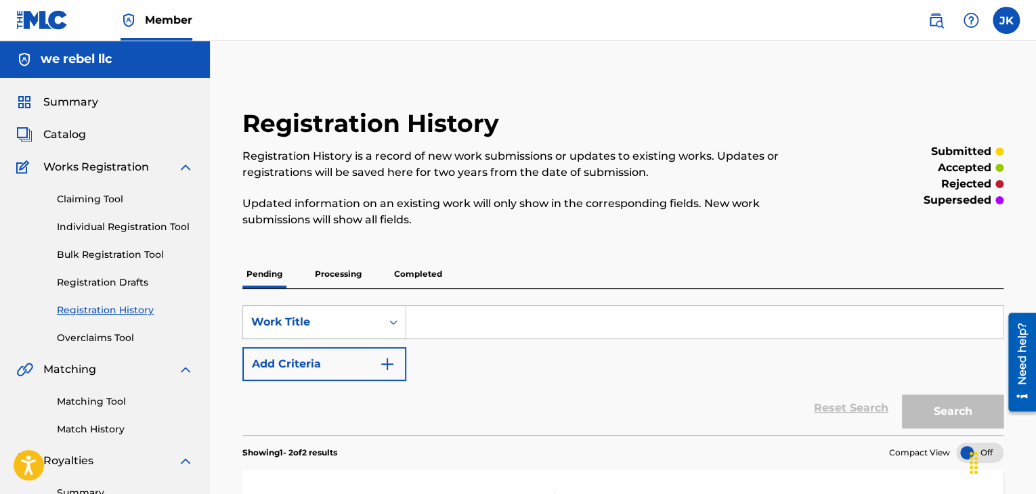
click at [76, 133] on span "Catalog" at bounding box center [64, 135] width 43 height 16
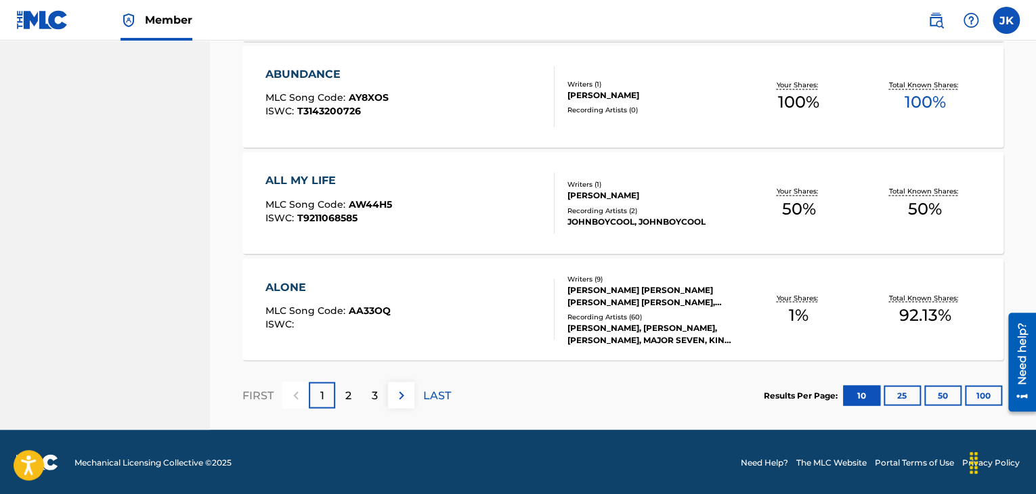
scroll to position [1089, 0]
click at [349, 394] on p "2" at bounding box center [348, 395] width 6 height 16
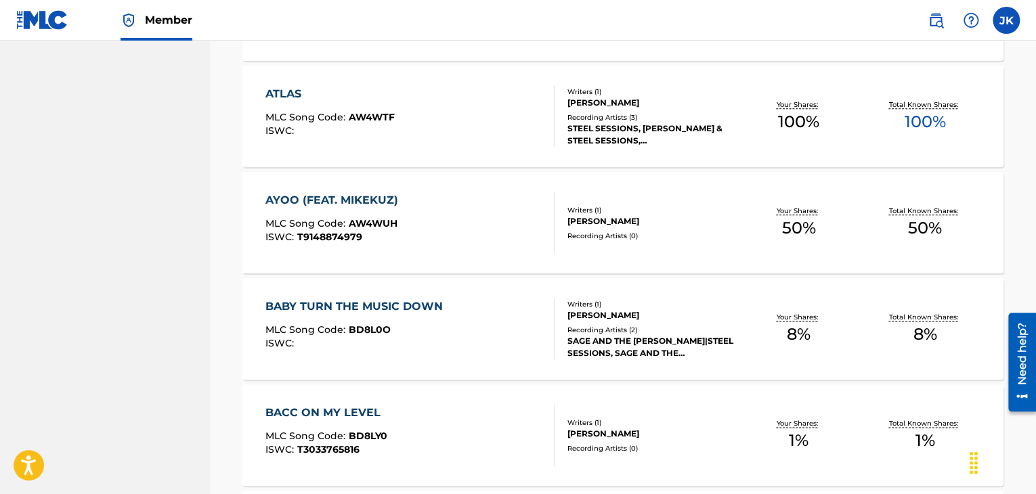
scroll to position [1021, 0]
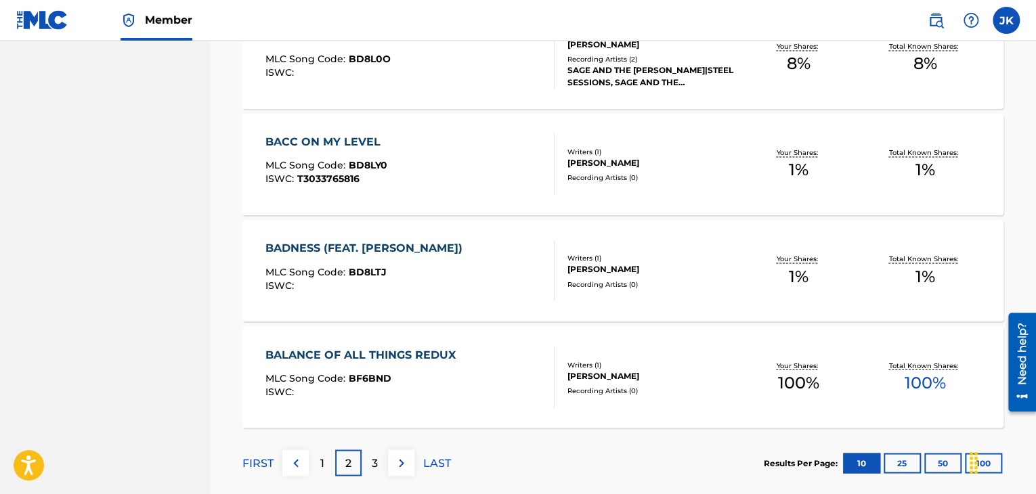
click at [402, 461] on img at bounding box center [401, 463] width 16 height 16
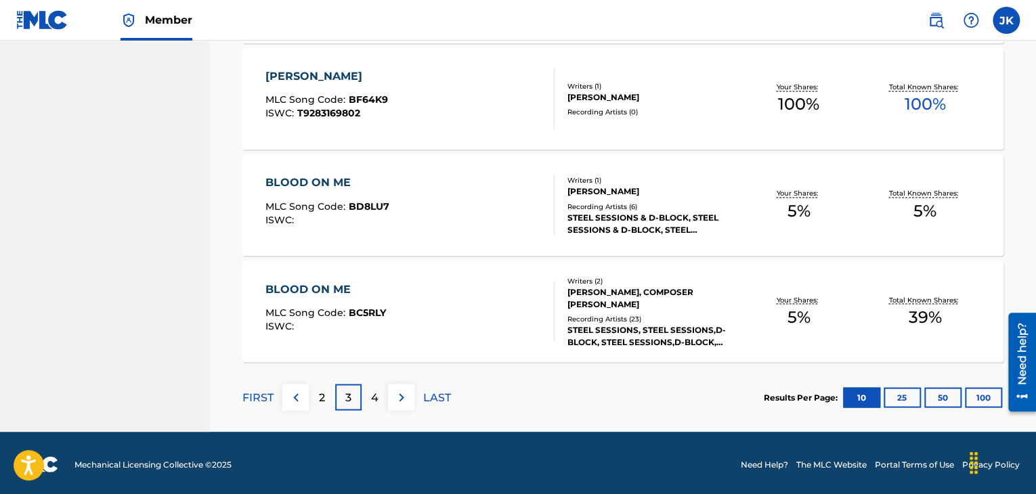
scroll to position [1089, 0]
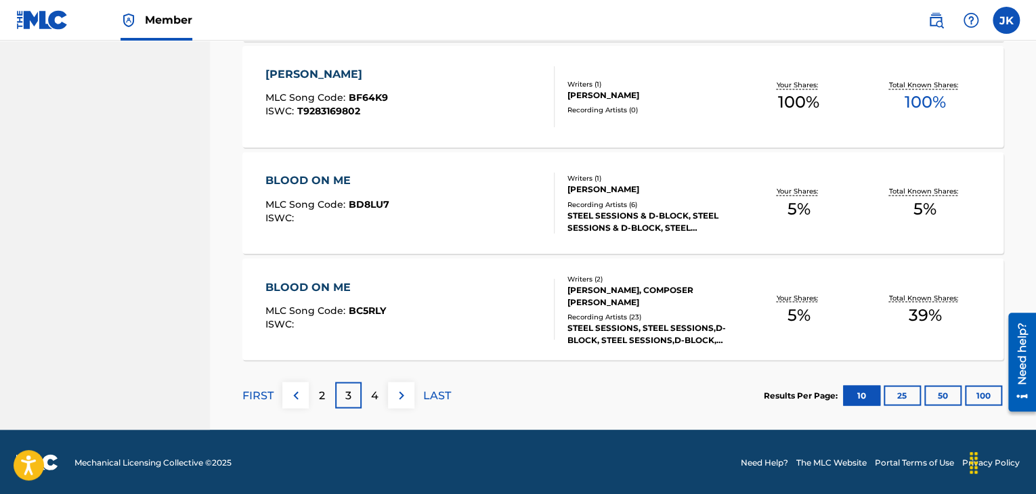
click at [400, 393] on img at bounding box center [401, 395] width 16 height 16
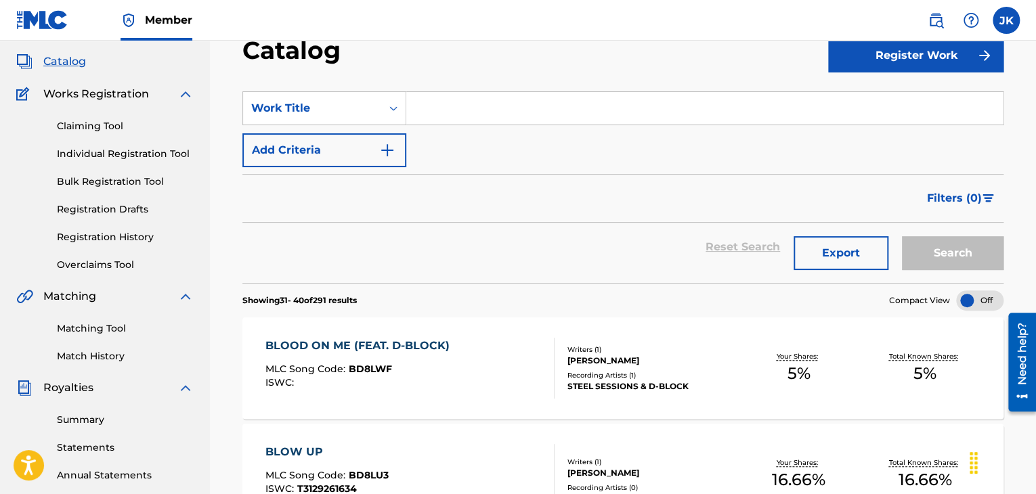
scroll to position [0, 0]
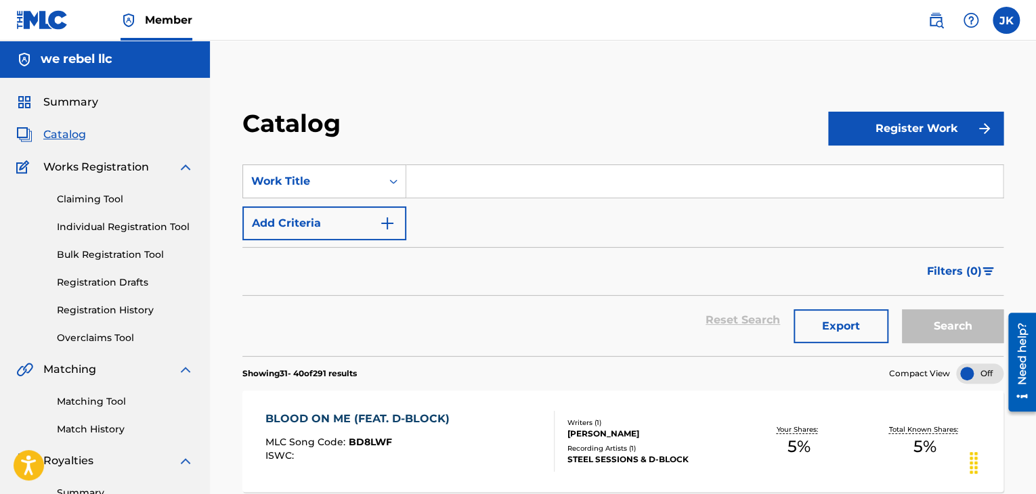
click at [70, 135] on span "Catalog" at bounding box center [64, 135] width 43 height 16
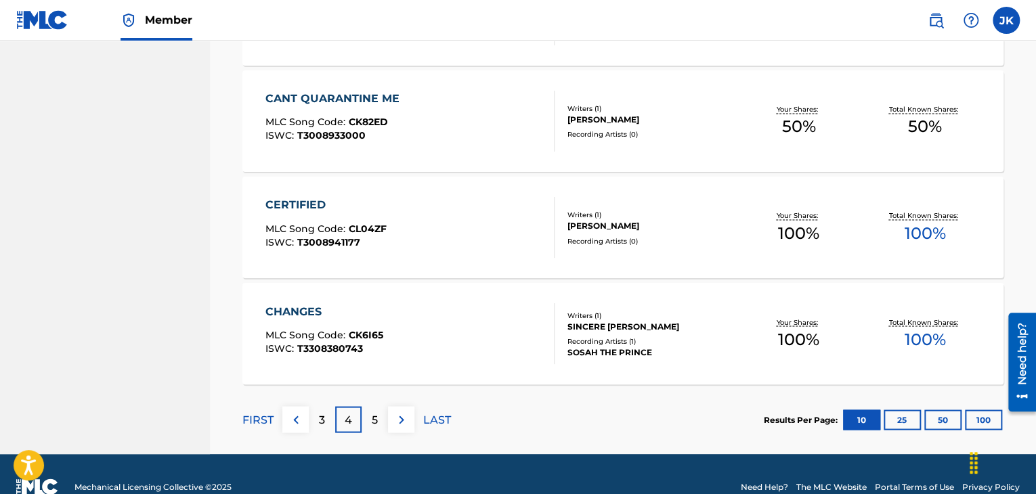
scroll to position [1083, 0]
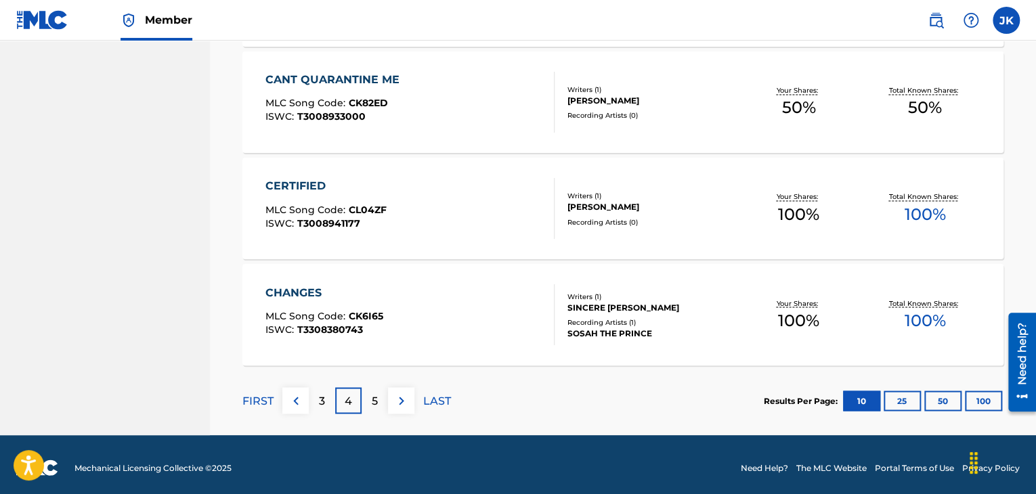
click at [400, 398] on img at bounding box center [401, 401] width 16 height 16
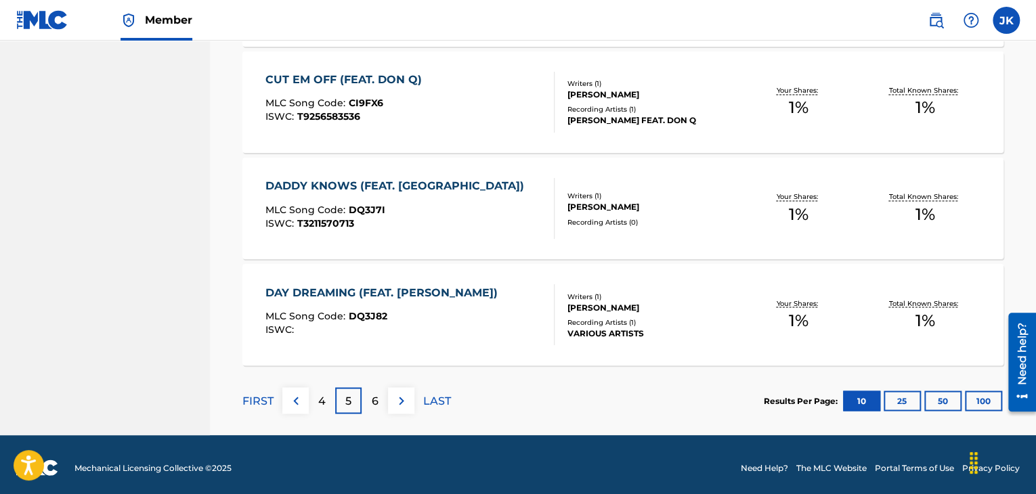
click at [402, 404] on img at bounding box center [401, 401] width 16 height 16
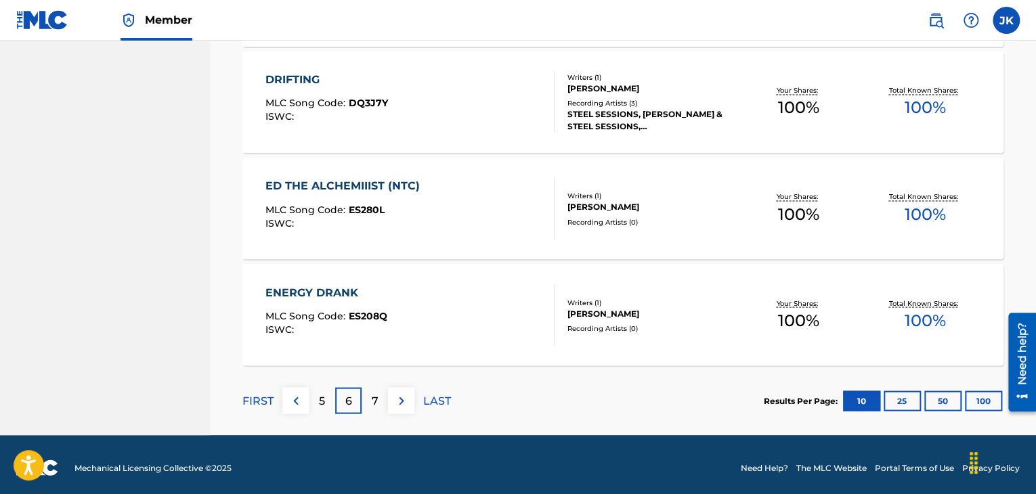
click at [402, 398] on img at bounding box center [401, 401] width 16 height 16
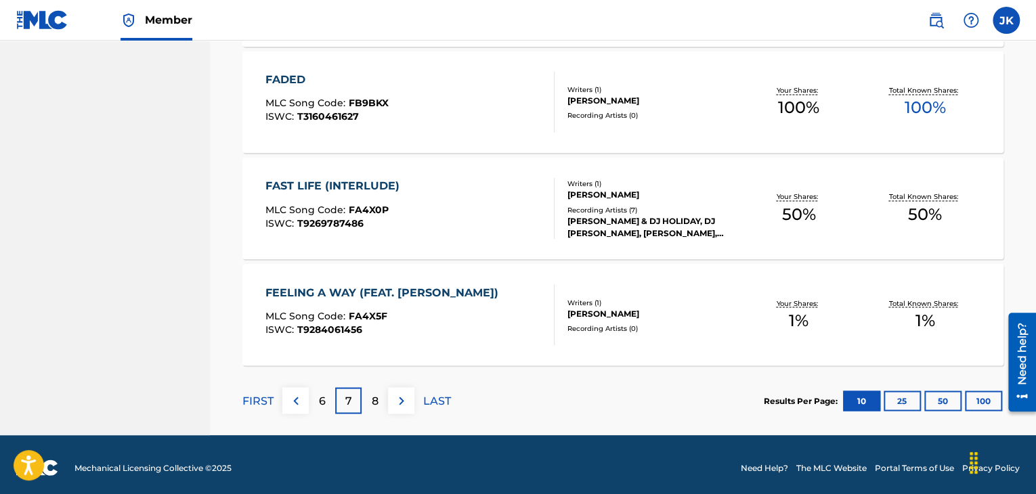
click at [402, 398] on img at bounding box center [401, 401] width 16 height 16
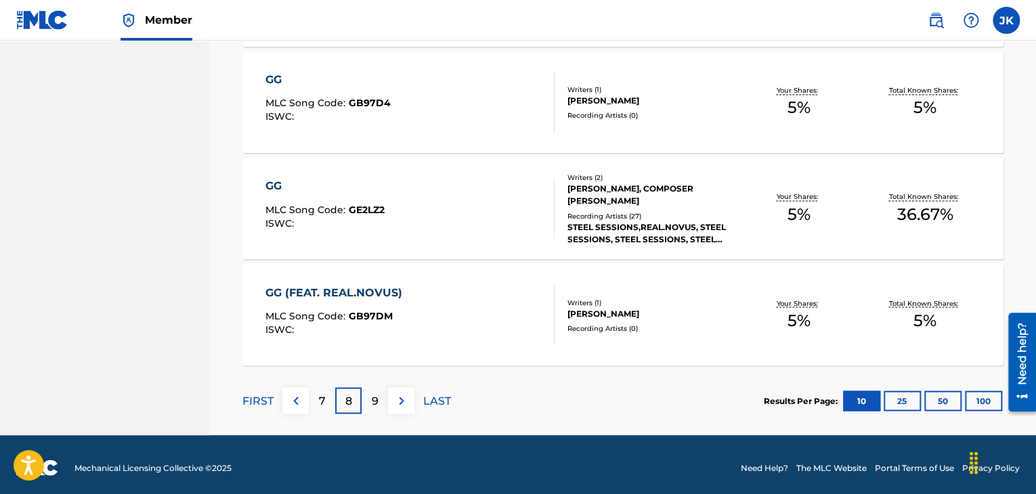
click at [402, 398] on img at bounding box center [401, 401] width 16 height 16
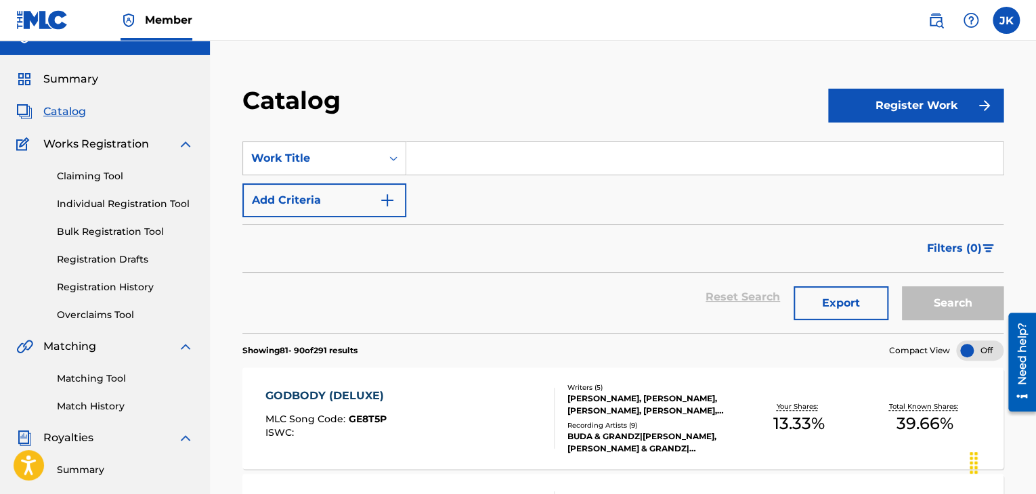
scroll to position [0, 0]
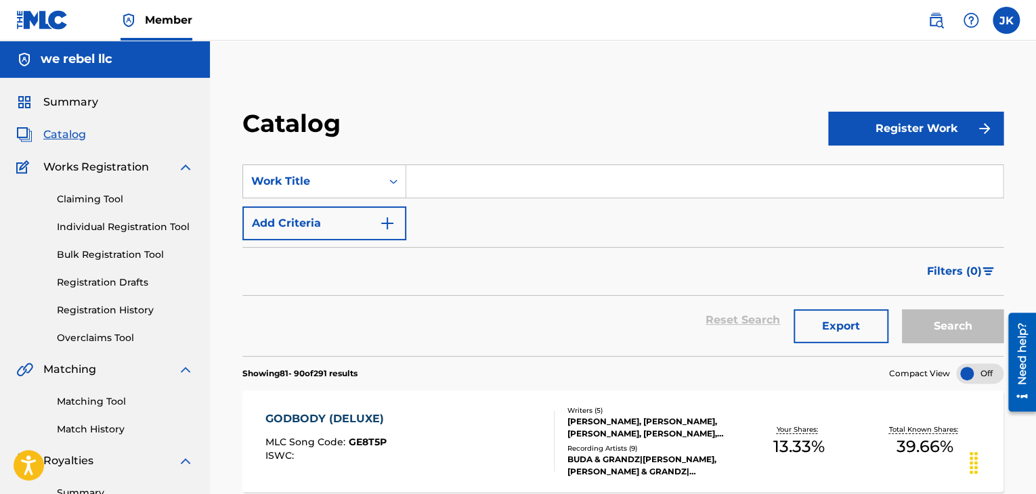
click at [148, 231] on link "Individual Registration Tool" at bounding box center [125, 227] width 137 height 14
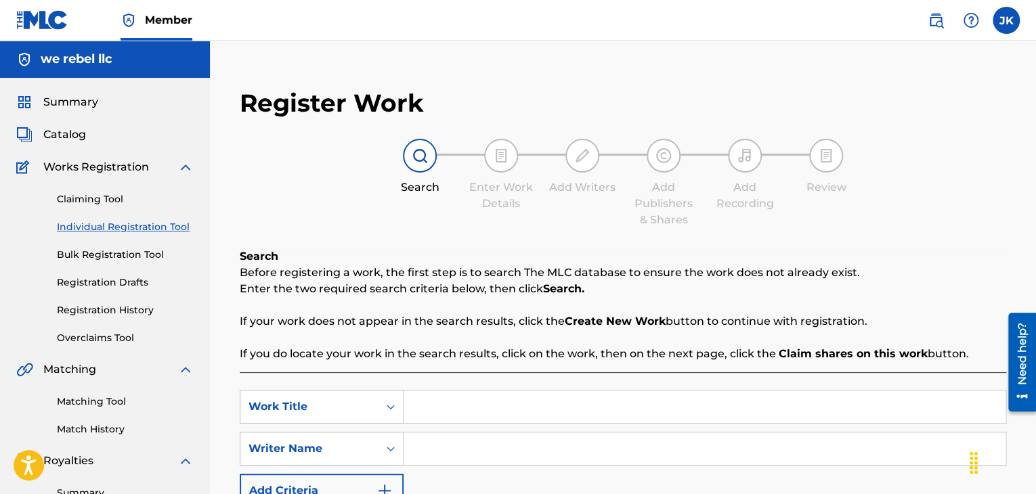
click at [461, 404] on input "Search Form" at bounding box center [705, 407] width 602 height 33
paste input "Wide Woke"
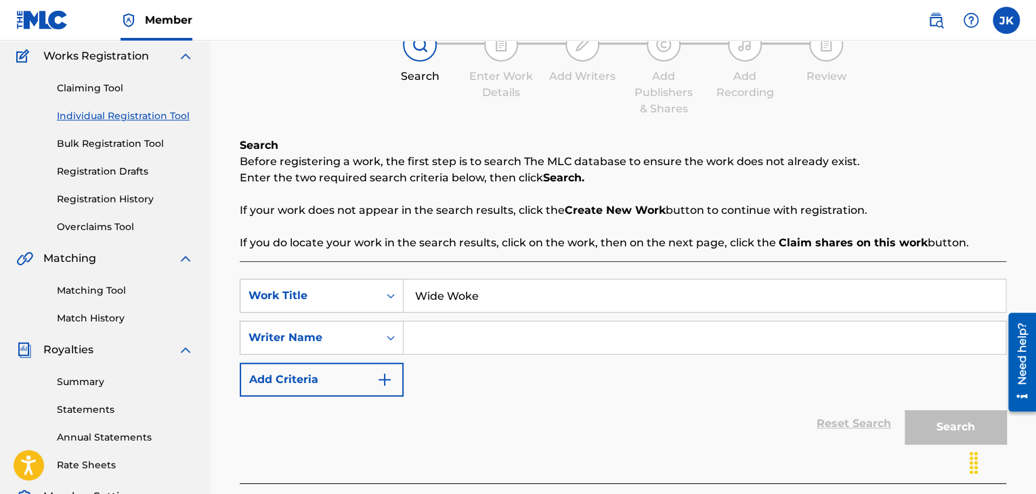
scroll to position [135, 0]
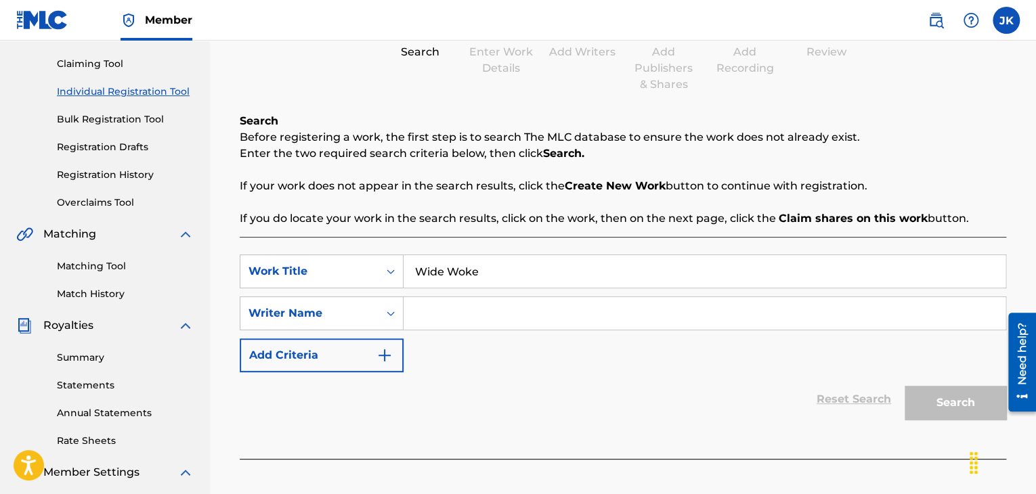
type input "Wide Woke"
click at [465, 321] on input "Search Form" at bounding box center [705, 313] width 602 height 33
type input "[PERSON_NAME]"
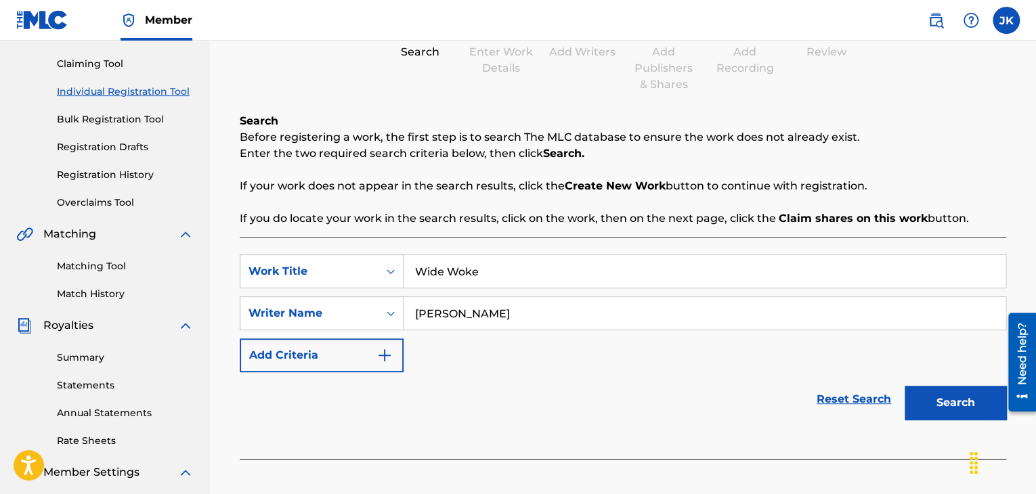
click at [685, 380] on div "Reset Search Search" at bounding box center [623, 399] width 767 height 54
click at [932, 399] on button "Search" at bounding box center [956, 403] width 102 height 34
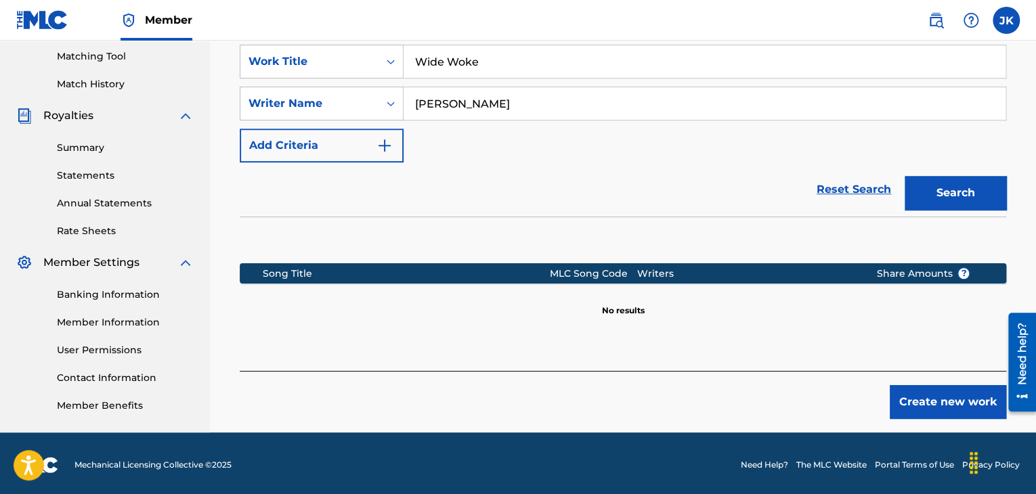
scroll to position [349, 0]
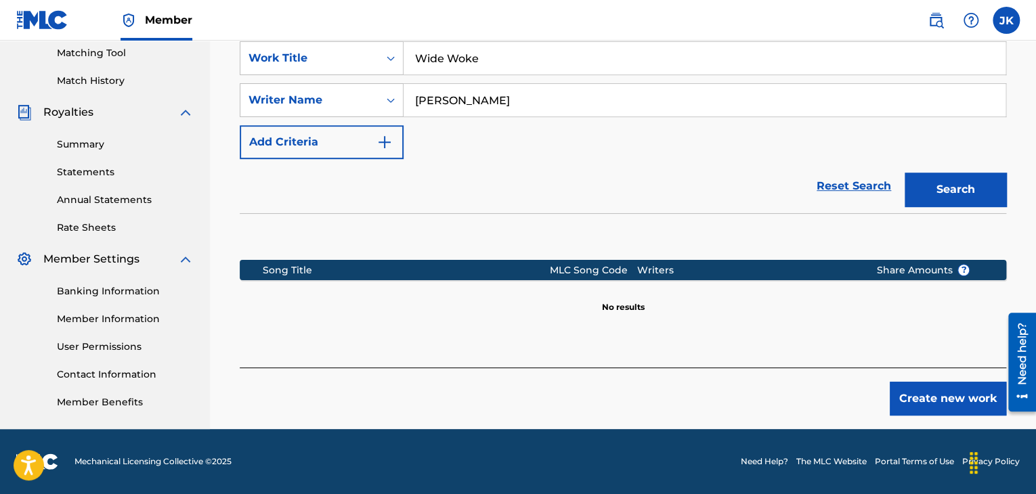
click at [911, 398] on button "Create new work" at bounding box center [948, 399] width 116 height 34
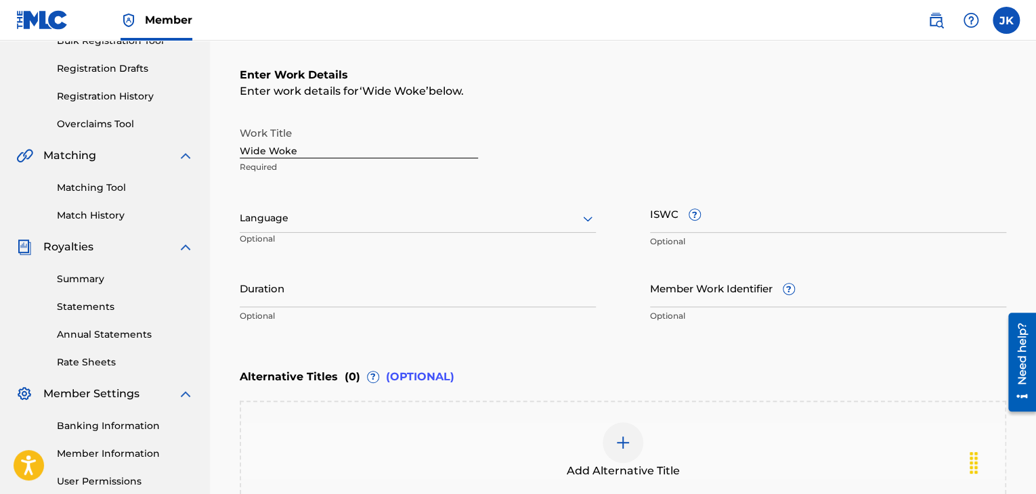
scroll to position [213, 0]
click at [586, 220] on icon at bounding box center [587, 219] width 9 height 5
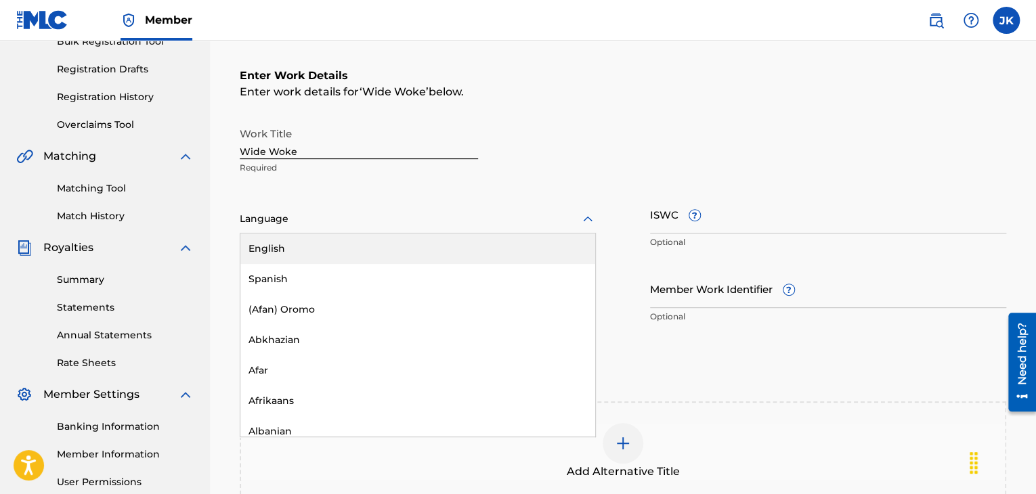
drag, startPoint x: 411, startPoint y: 250, endPoint x: 389, endPoint y: 263, distance: 25.8
click at [409, 251] on div "English" at bounding box center [417, 249] width 355 height 30
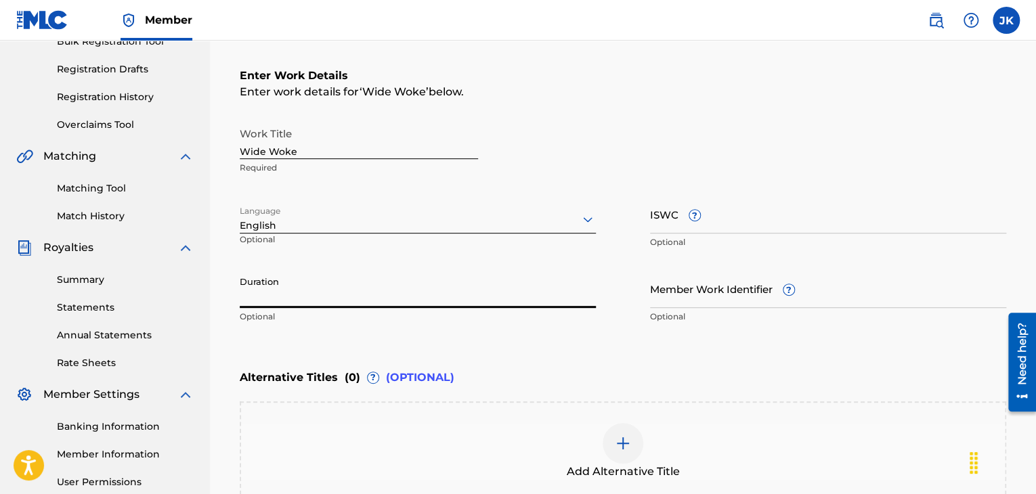
click at [349, 293] on input "Duration" at bounding box center [418, 289] width 356 height 39
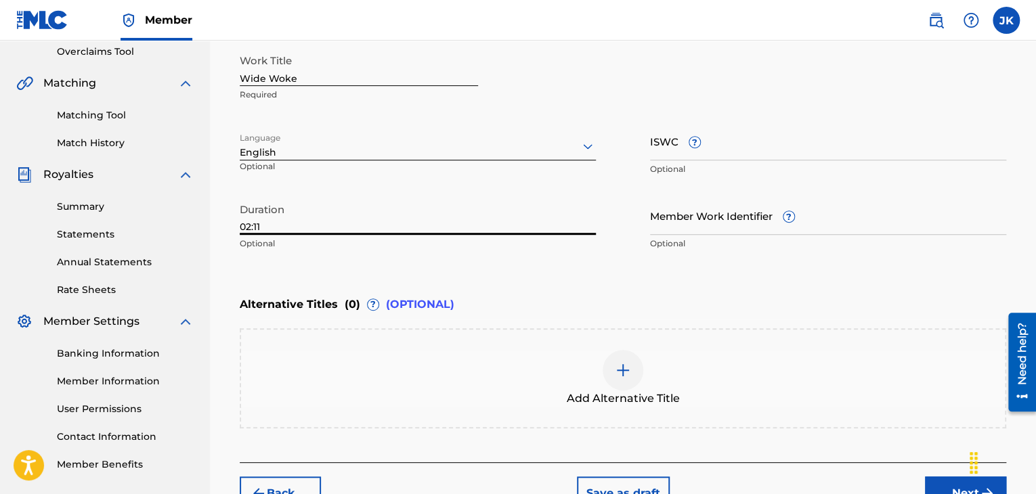
scroll to position [349, 0]
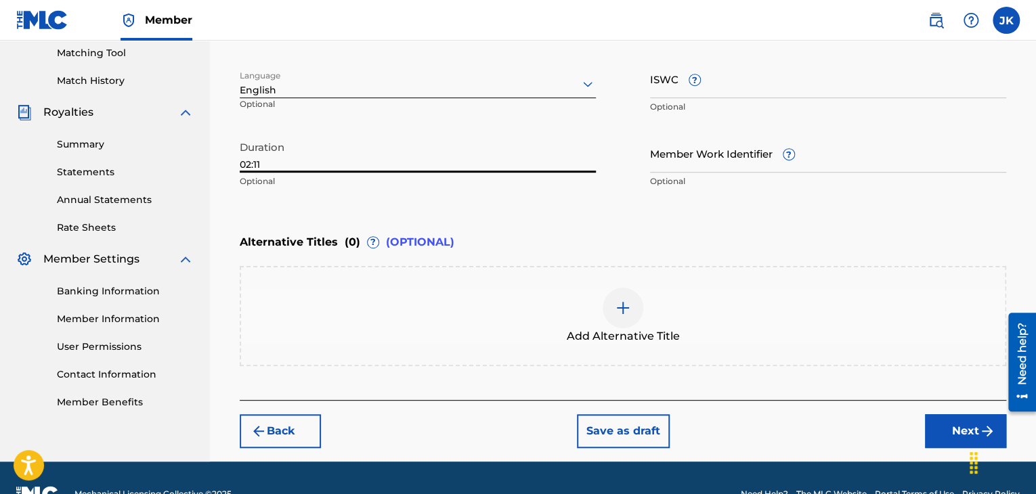
type input "02:11"
click at [948, 446] on button "Next" at bounding box center [965, 431] width 81 height 34
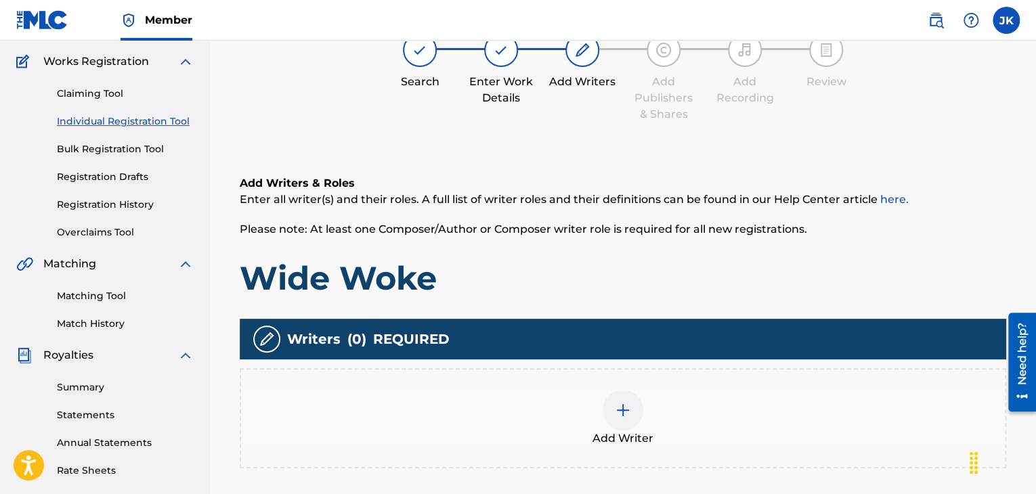
scroll to position [129, 0]
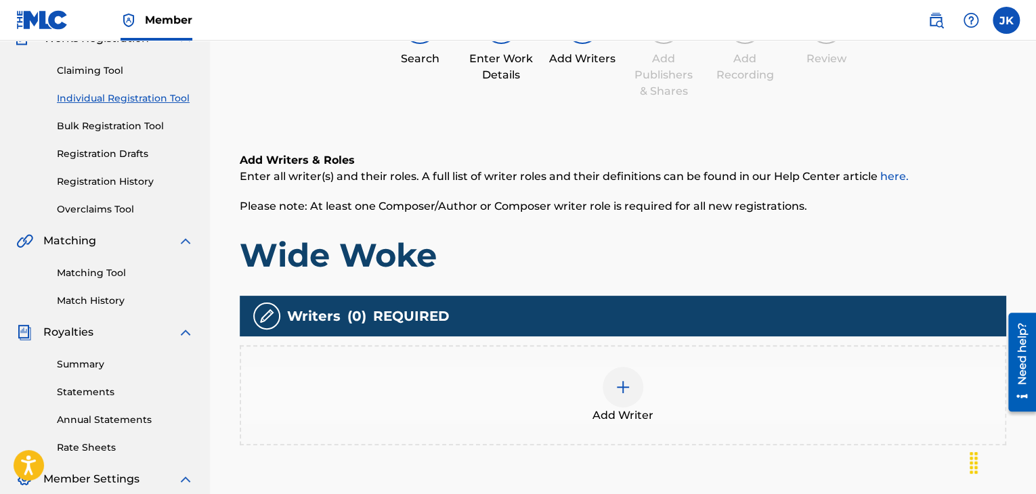
click at [630, 389] on img at bounding box center [623, 387] width 16 height 16
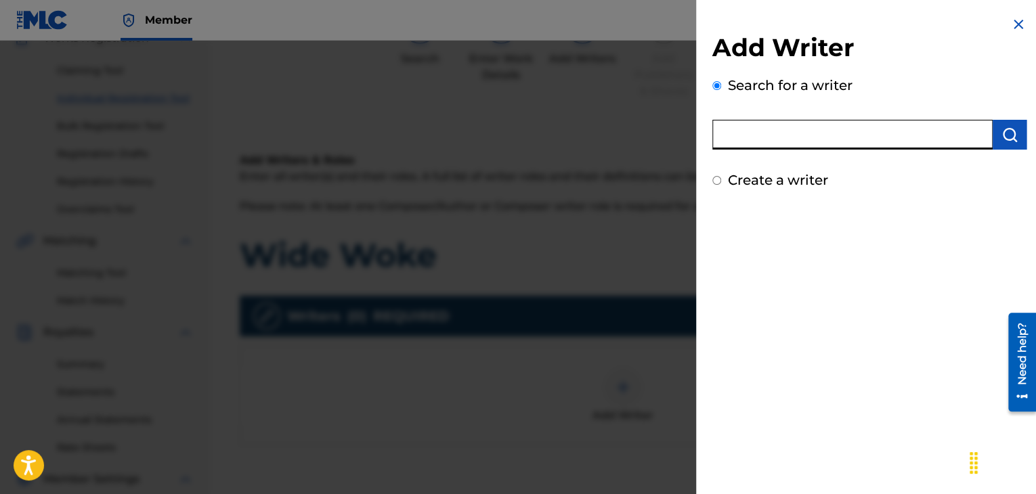
click at [862, 141] on input "text" at bounding box center [852, 135] width 280 height 30
type input "[PERSON_NAME]"
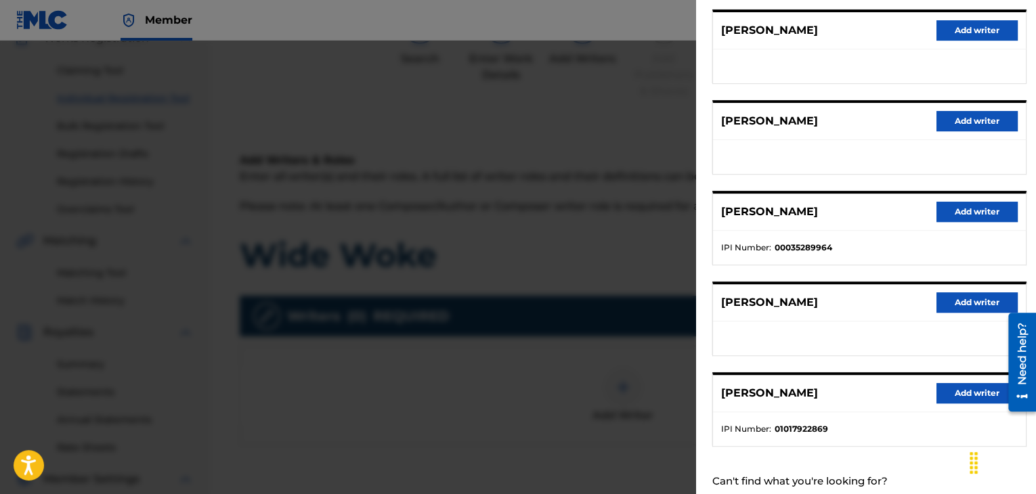
scroll to position [210, 0]
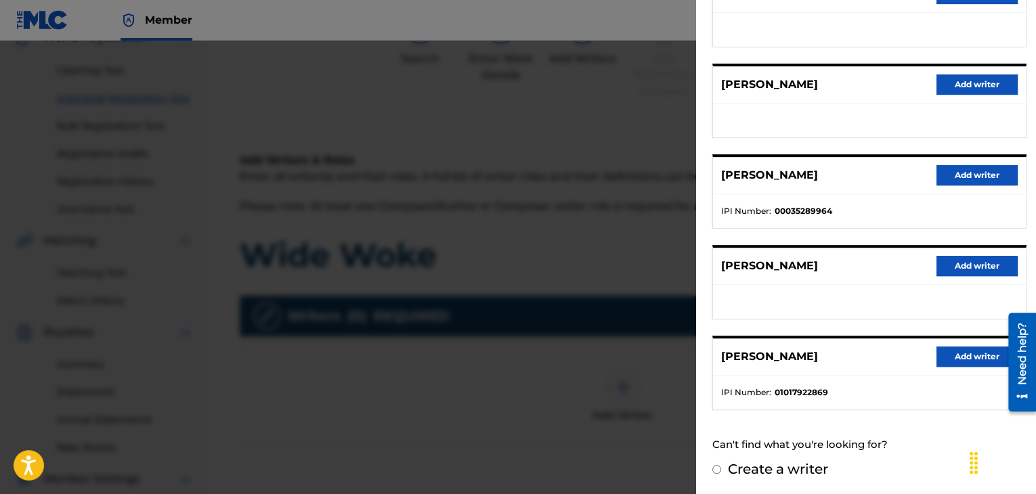
click at [957, 355] on button "Add writer" at bounding box center [977, 357] width 81 height 20
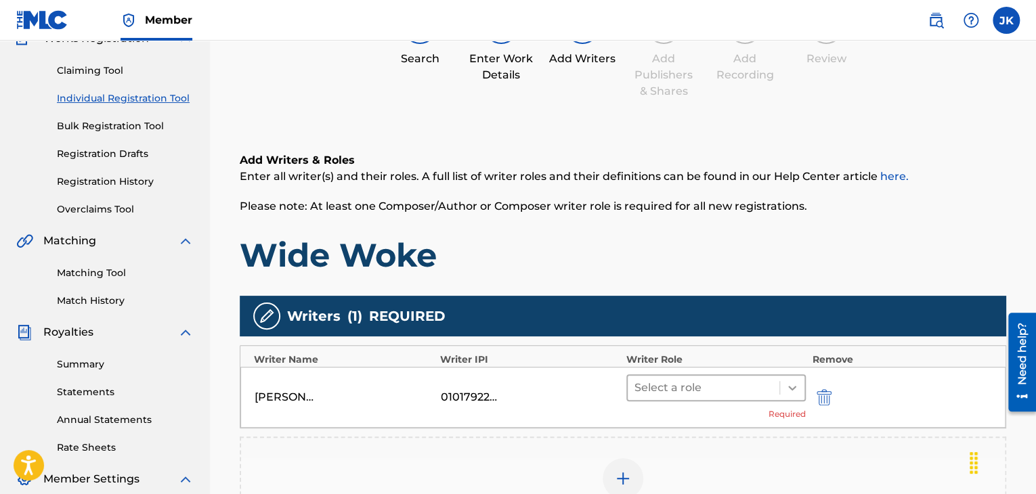
click at [788, 387] on icon at bounding box center [792, 388] width 14 height 14
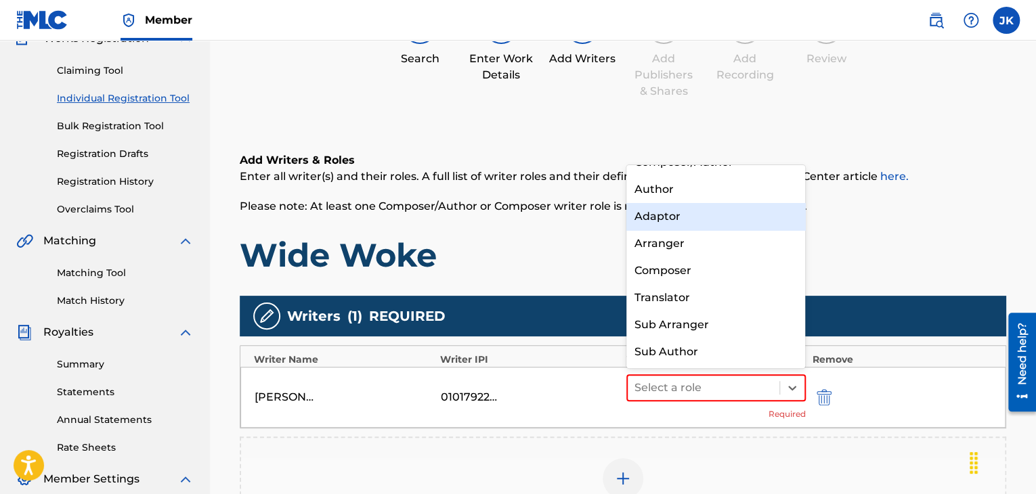
scroll to position [0, 0]
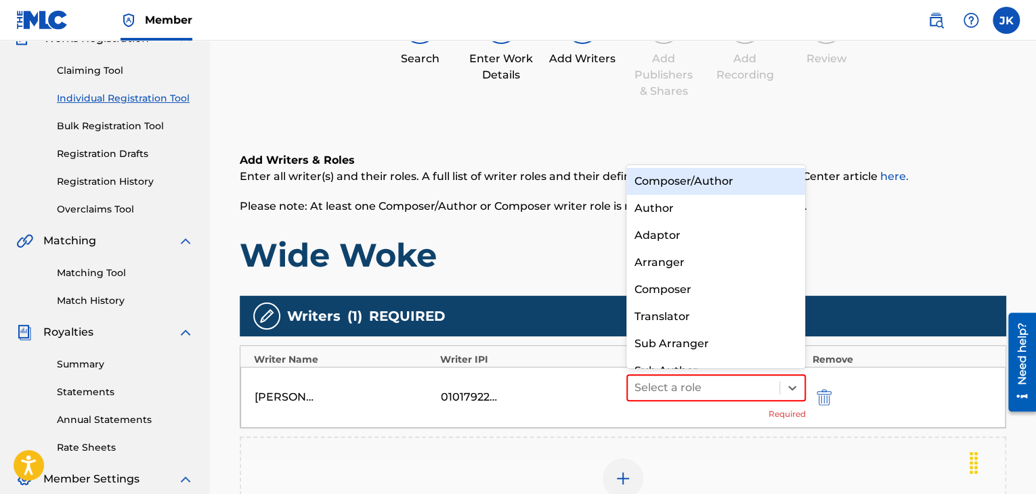
click at [716, 186] on div "Composer/Author" at bounding box center [715, 181] width 179 height 27
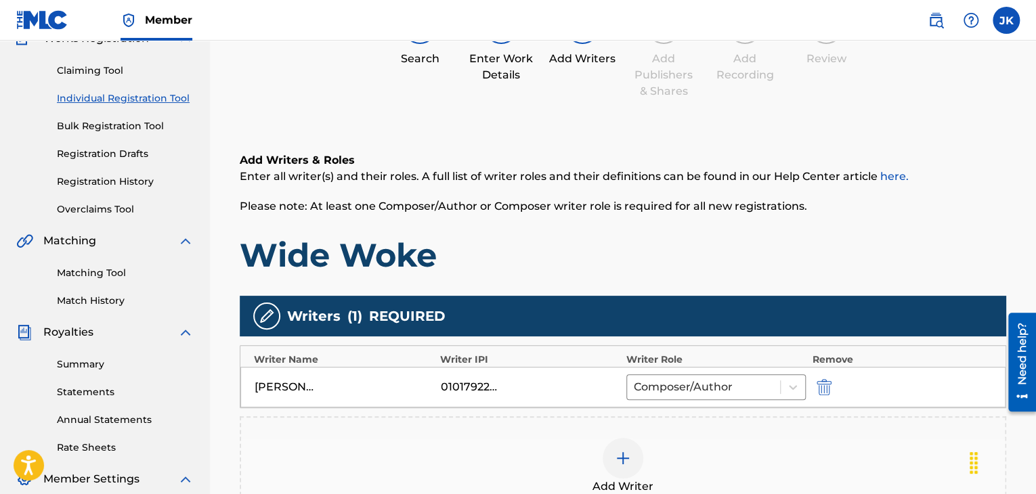
click at [940, 226] on div "Add Writers & Roles Enter all writer(s) and their roles. A full list of writer …" at bounding box center [623, 213] width 767 height 123
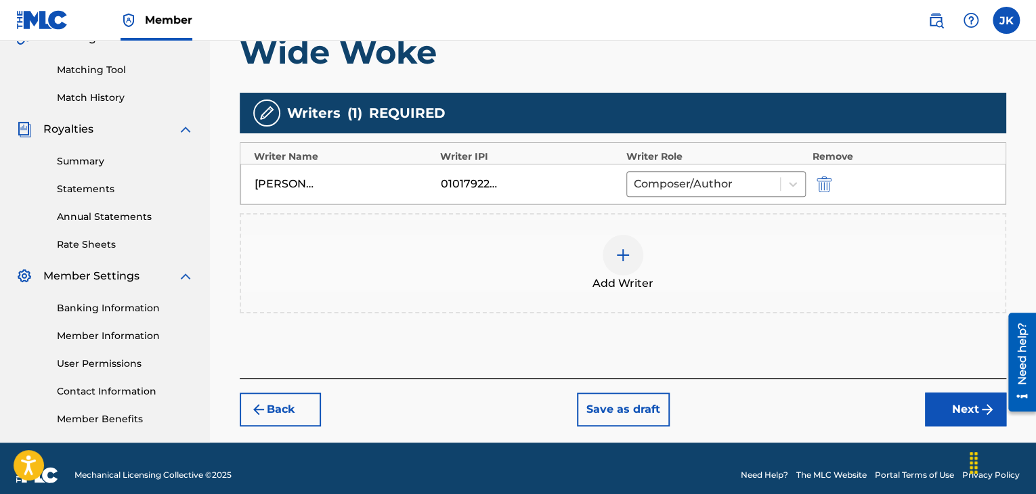
click at [970, 399] on button "Next" at bounding box center [965, 410] width 81 height 34
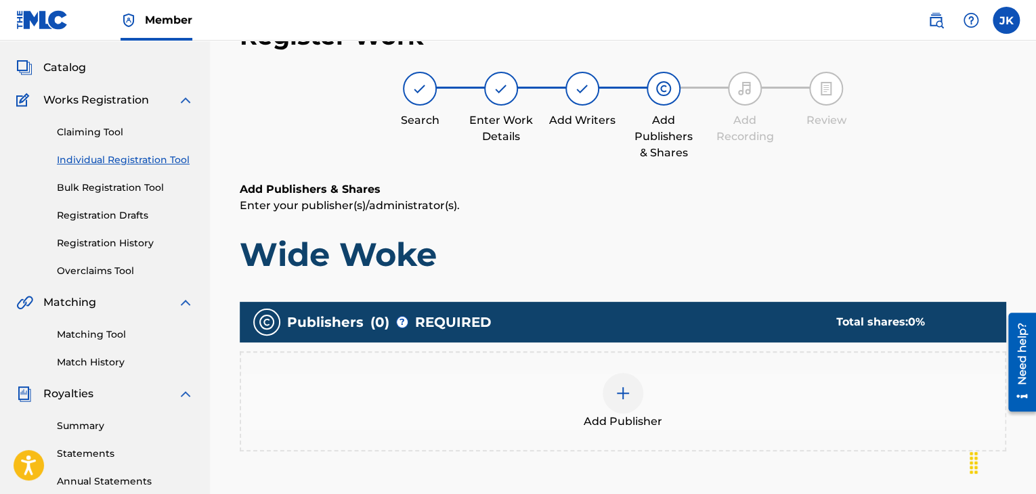
scroll to position [61, 0]
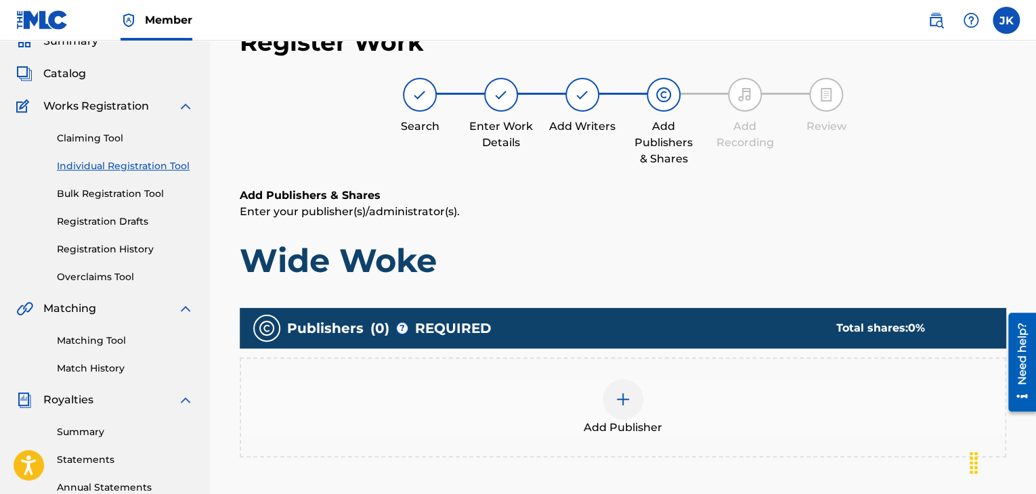
click at [634, 398] on div at bounding box center [623, 399] width 41 height 41
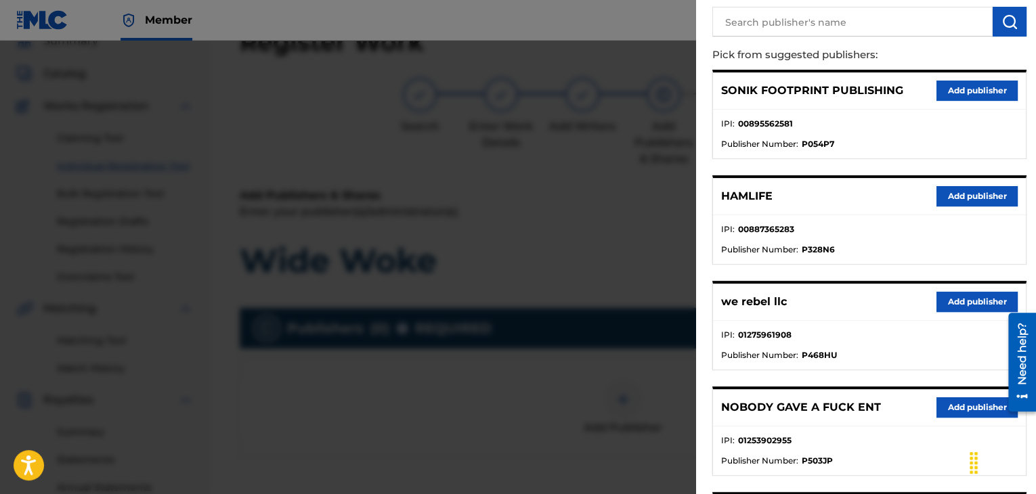
scroll to position [271, 0]
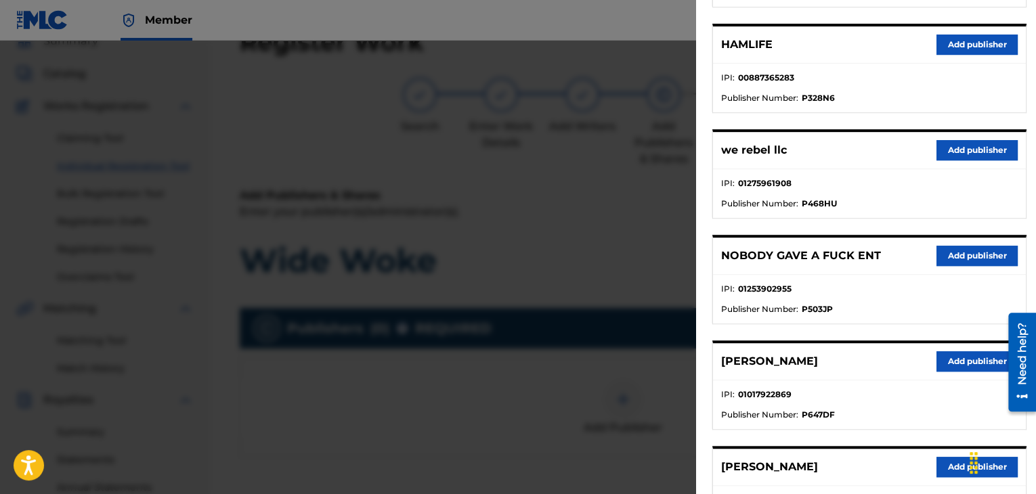
click at [966, 358] on button "Add publisher" at bounding box center [977, 361] width 81 height 20
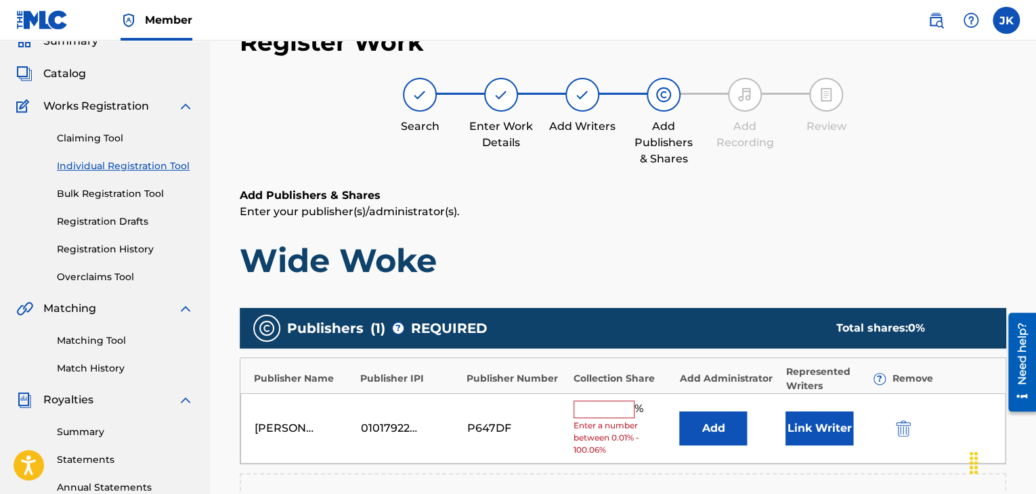
click at [741, 426] on button "Add" at bounding box center [713, 429] width 68 height 34
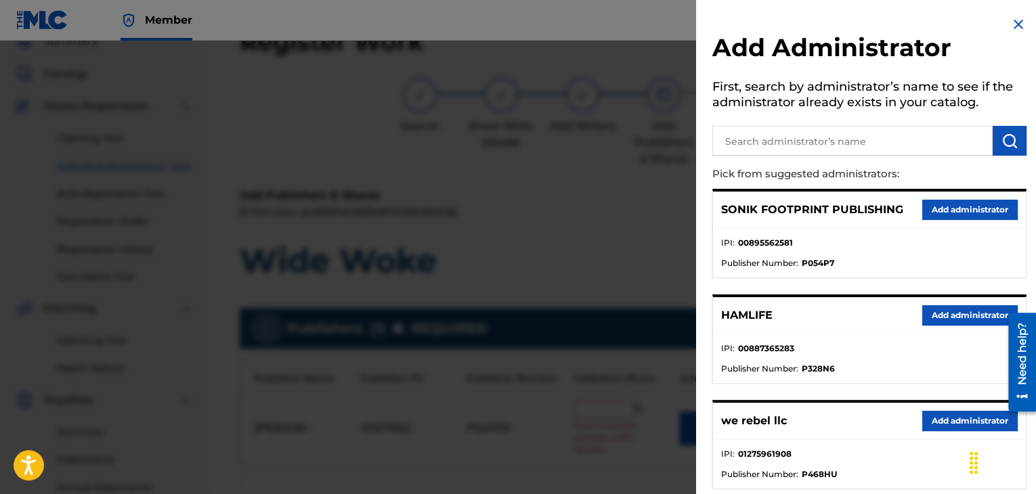
scroll to position [68, 0]
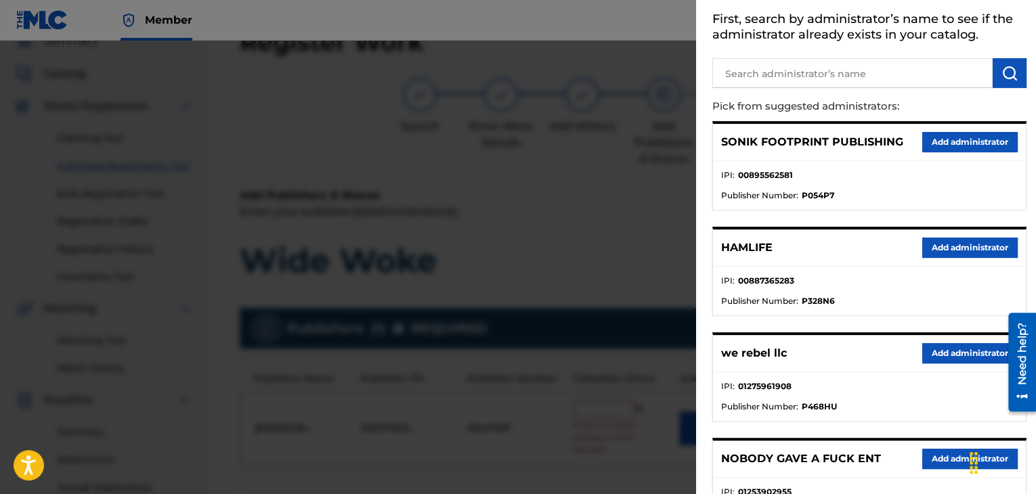
click at [949, 350] on button "Add administrator" at bounding box center [969, 353] width 95 height 20
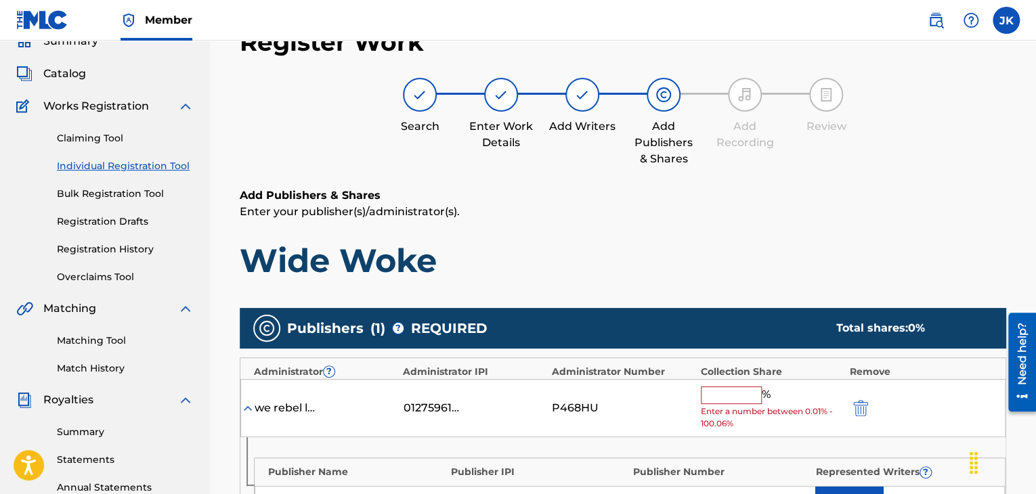
click at [740, 397] on input "text" at bounding box center [731, 396] width 61 height 18
type input "100"
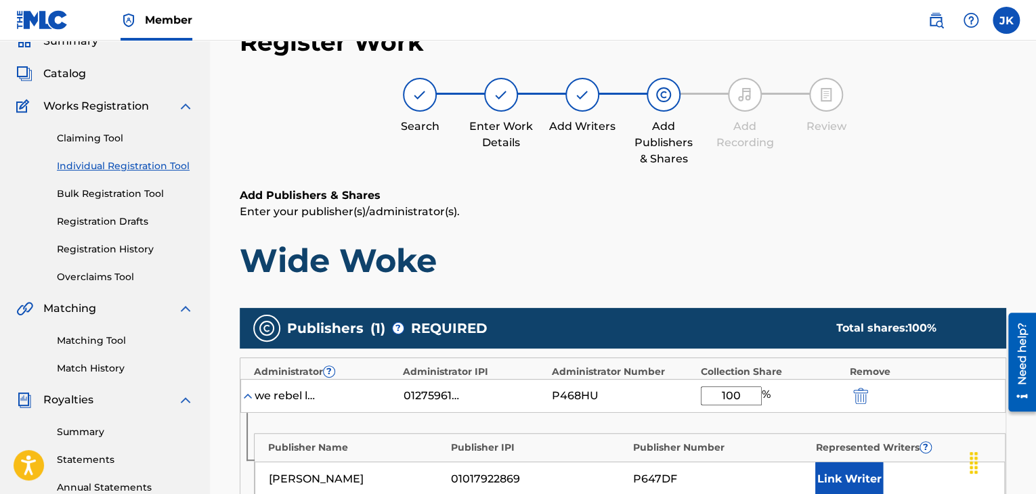
click at [811, 232] on div "Add Publishers & Shares Enter your publisher(s)/administrator(s). Wide Woke" at bounding box center [623, 234] width 767 height 93
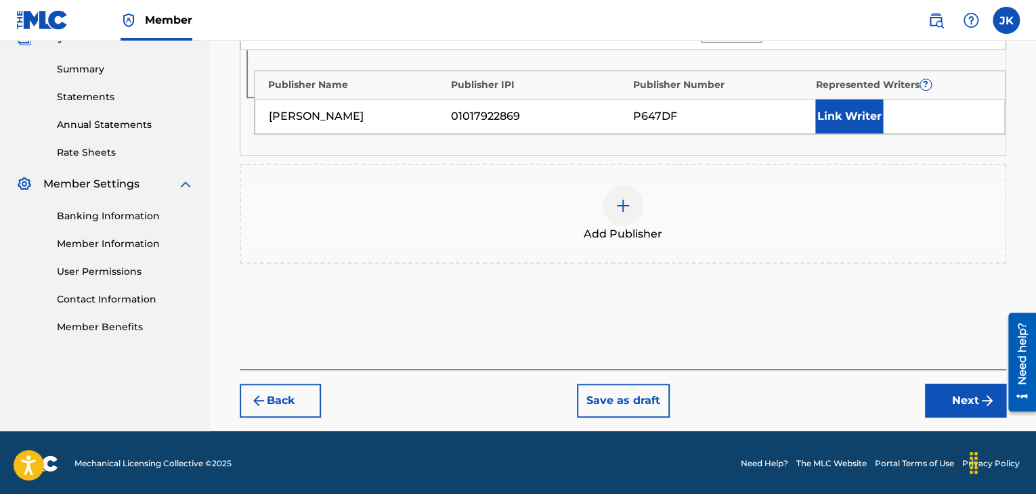
click at [949, 402] on button "Next" at bounding box center [965, 401] width 81 height 34
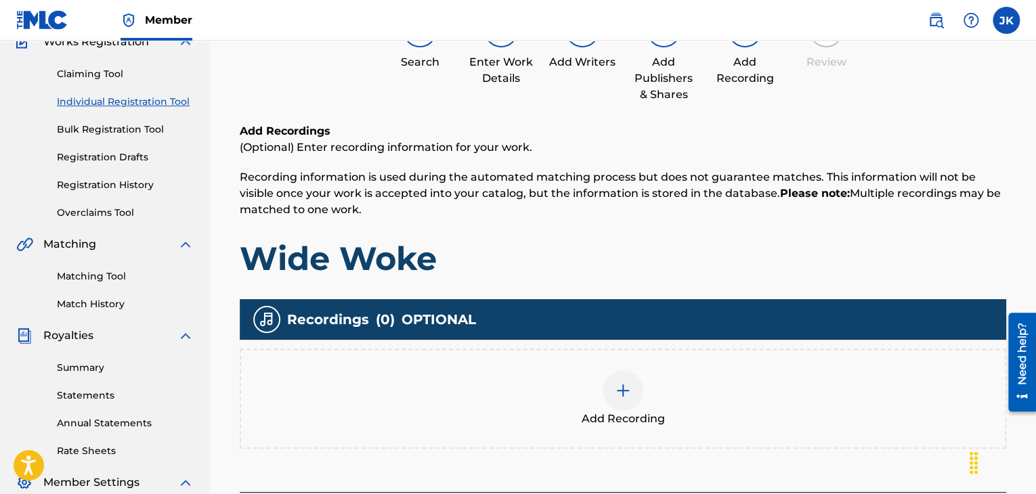
scroll to position [196, 0]
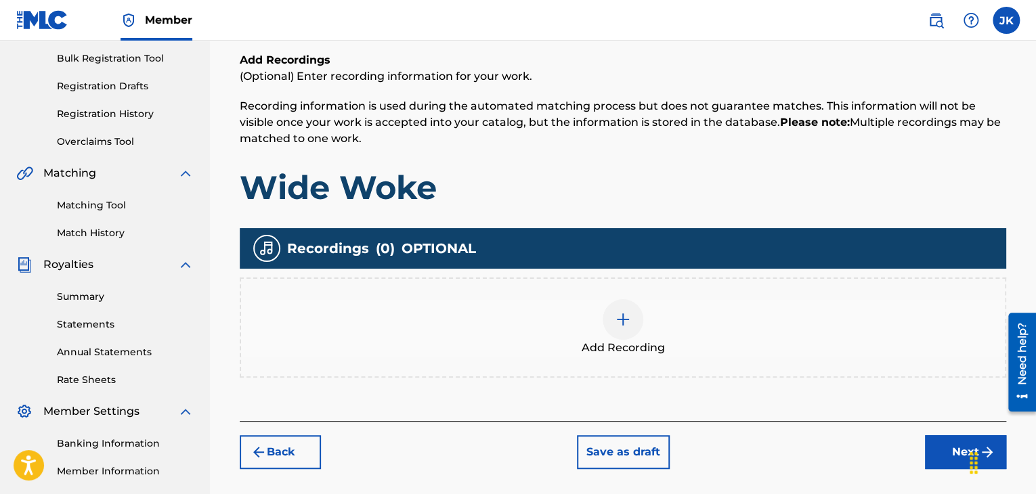
click at [632, 325] on div at bounding box center [623, 319] width 41 height 41
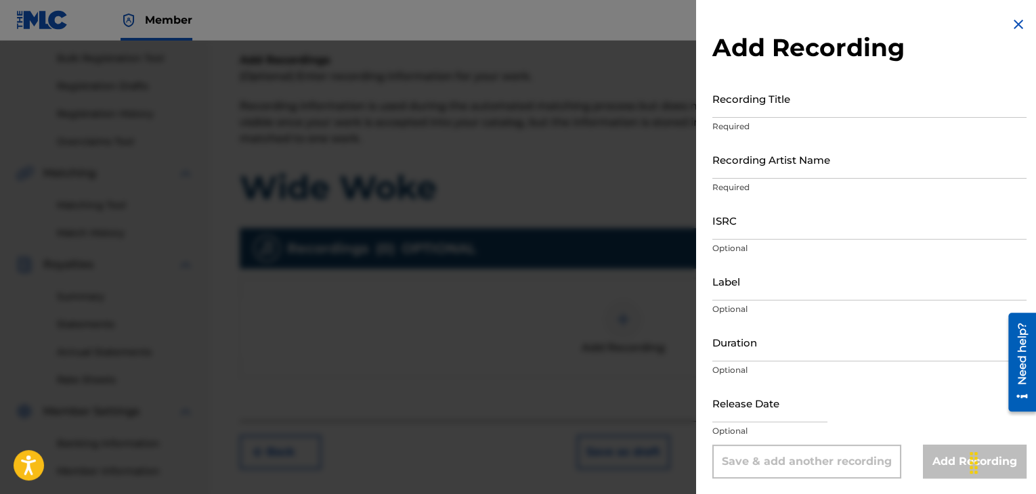
click at [731, 114] on input "Recording Title" at bounding box center [869, 98] width 314 height 39
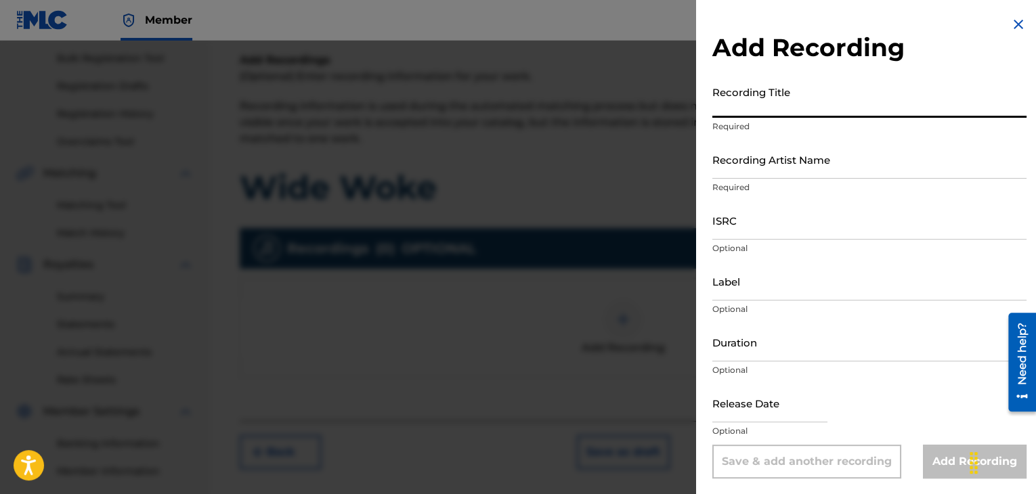
paste input "Wide Woke"
type input "Wide Woke"
click at [740, 165] on input "Recording Artist Name" at bounding box center [869, 159] width 314 height 39
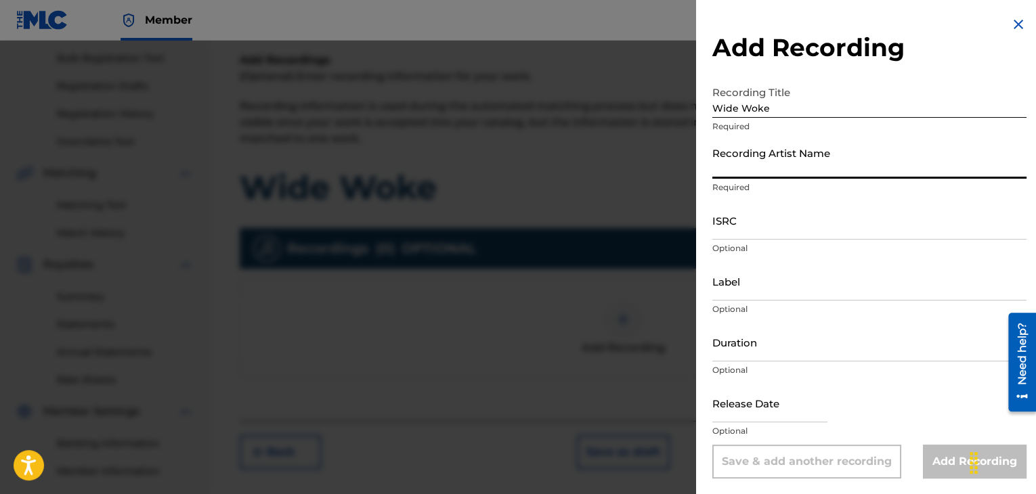
type input "grant4ore"
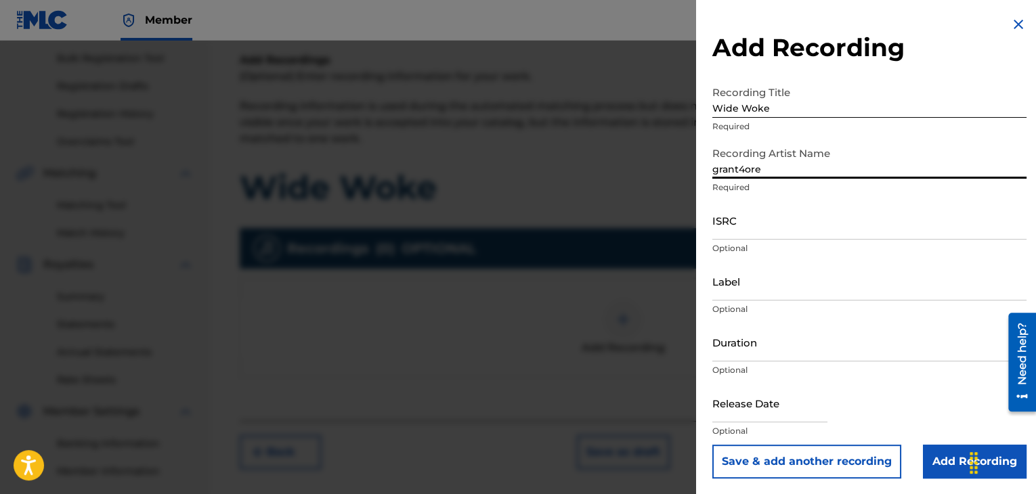
click at [748, 223] on input "ISRC" at bounding box center [869, 220] width 314 height 39
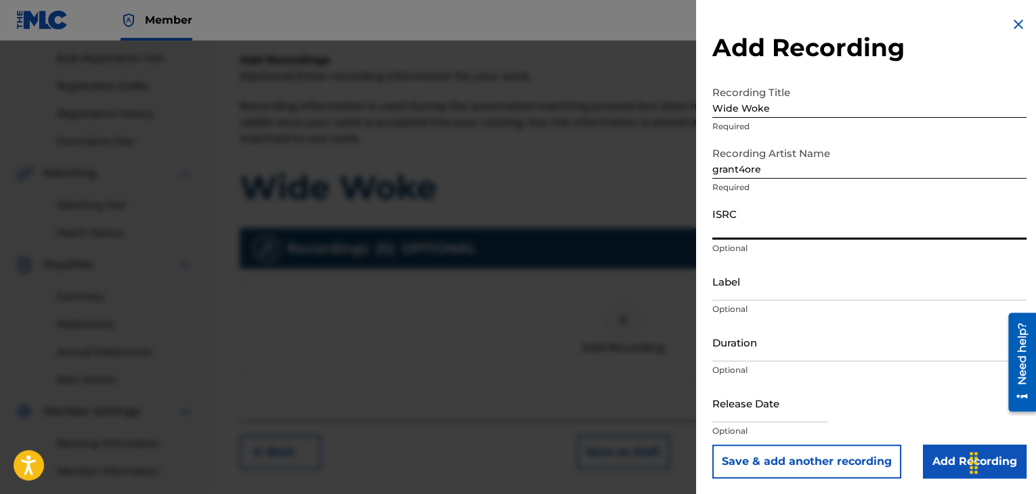
paste input "QZDA52034731"
type input "QZDA52034731"
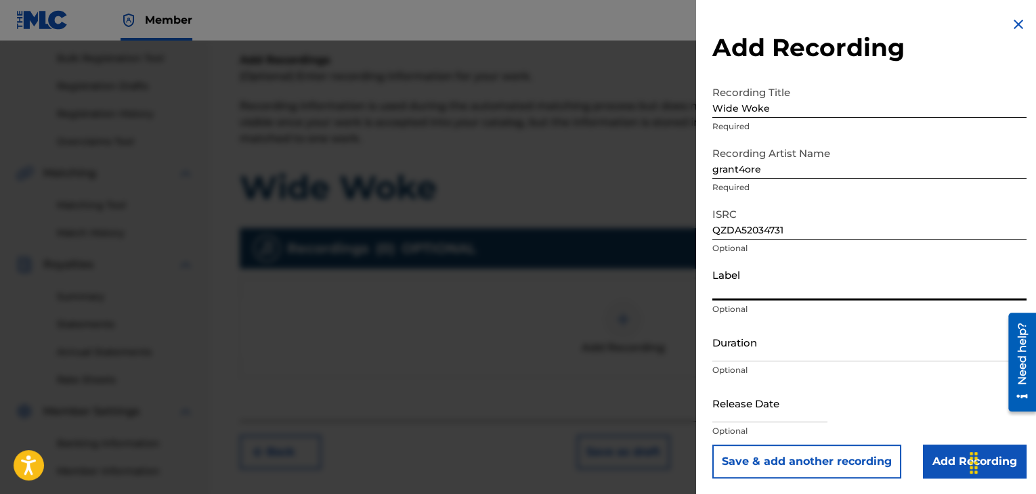
click at [760, 290] on input "Label" at bounding box center [869, 281] width 314 height 39
type input ".wav|Lab productions"
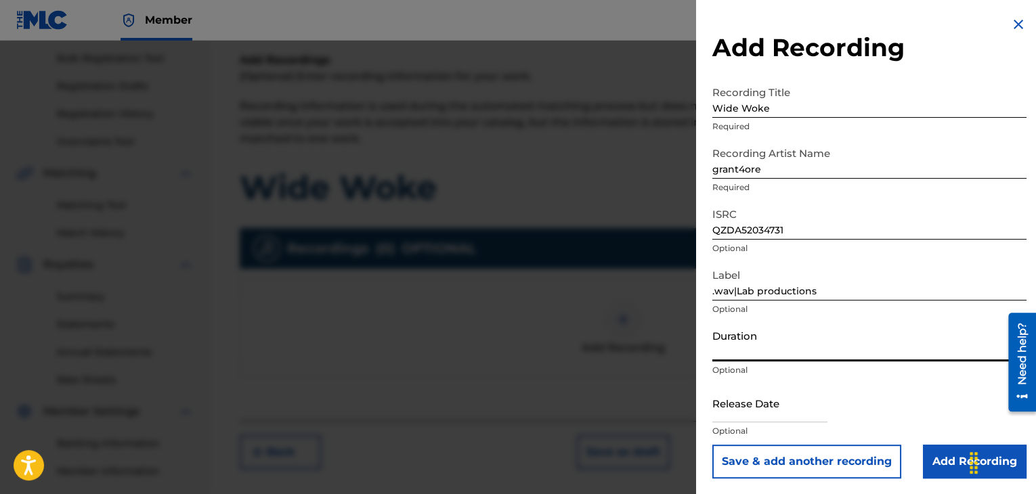
click at [748, 351] on input "Duration" at bounding box center [869, 342] width 314 height 39
type input "02:11"
click at [797, 413] on input "text" at bounding box center [769, 403] width 115 height 39
select select "7"
select select "2025"
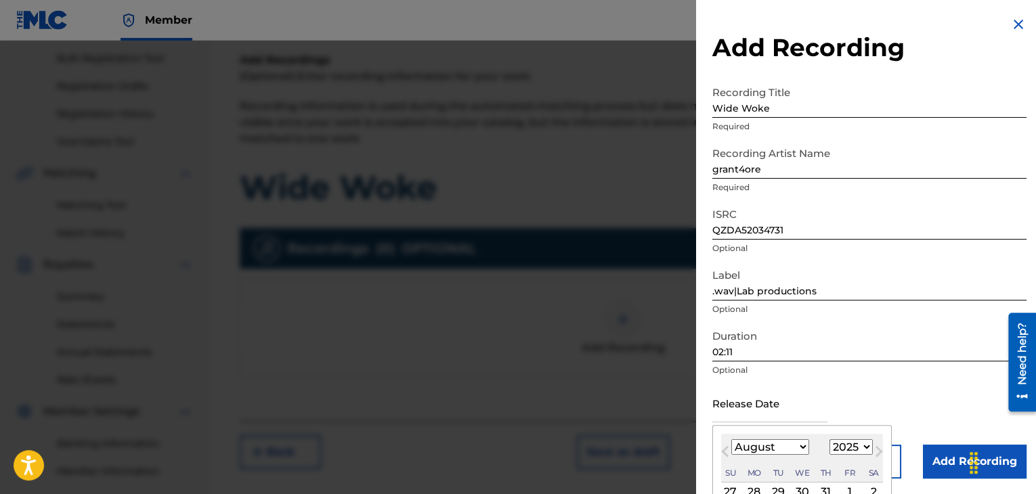
type input "[DATE]"
select select "2"
select select "2020"
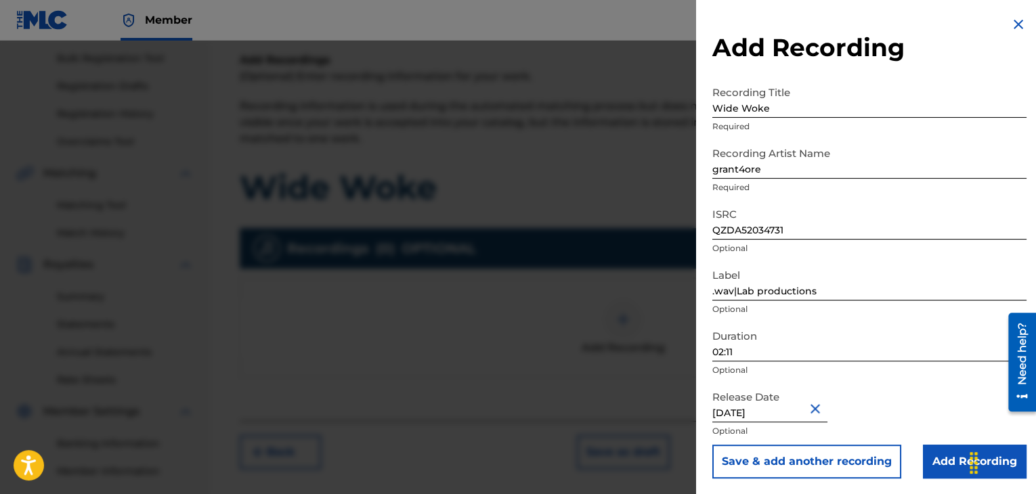
click at [936, 455] on input "Add Recording" at bounding box center [975, 462] width 104 height 34
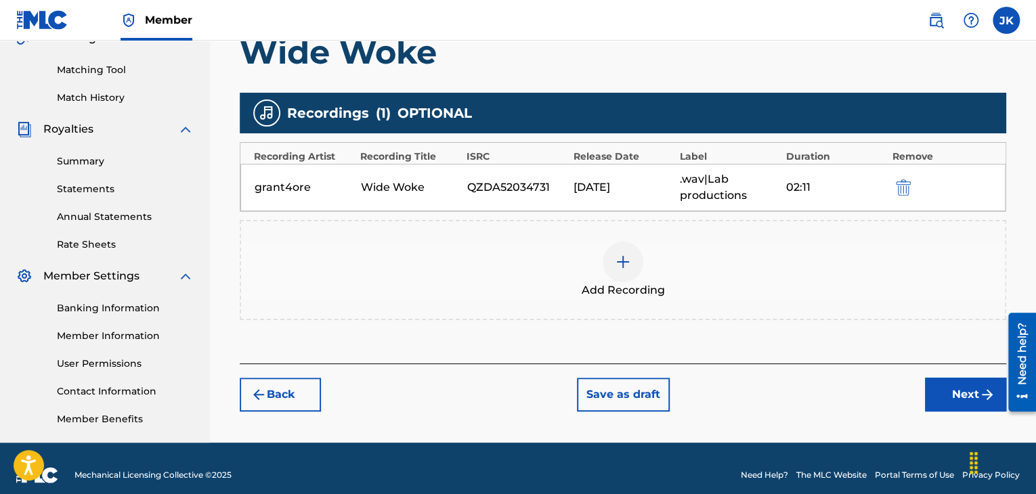
click at [945, 388] on button "Next" at bounding box center [965, 395] width 81 height 34
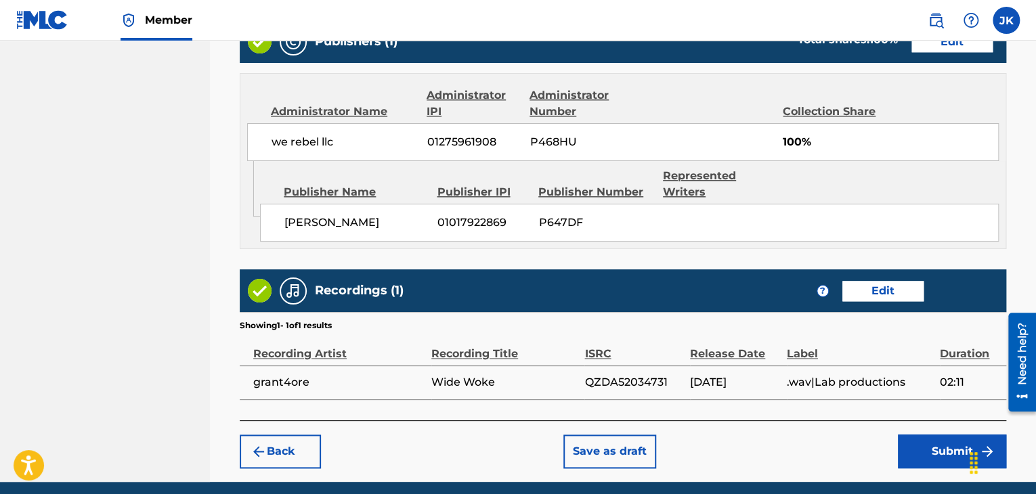
scroll to position [738, 0]
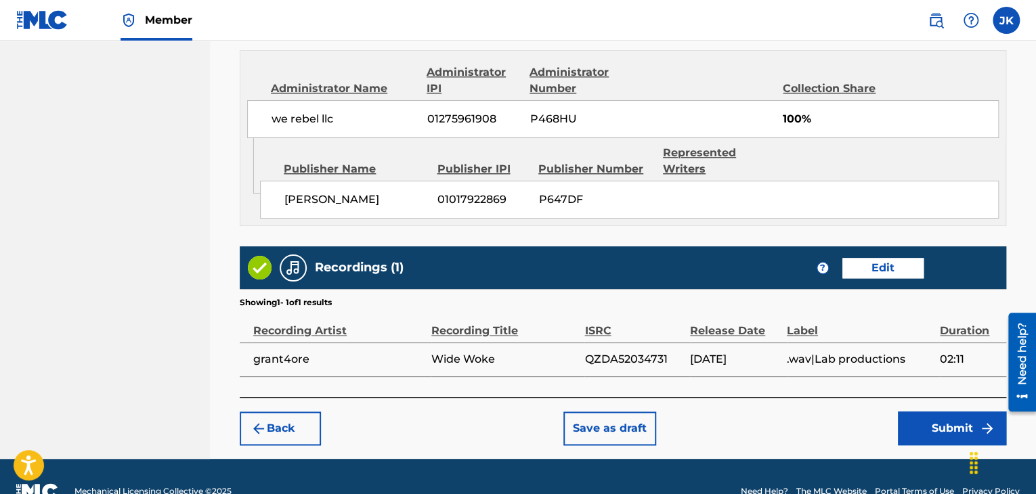
click at [926, 423] on button "Submit" at bounding box center [952, 429] width 108 height 34
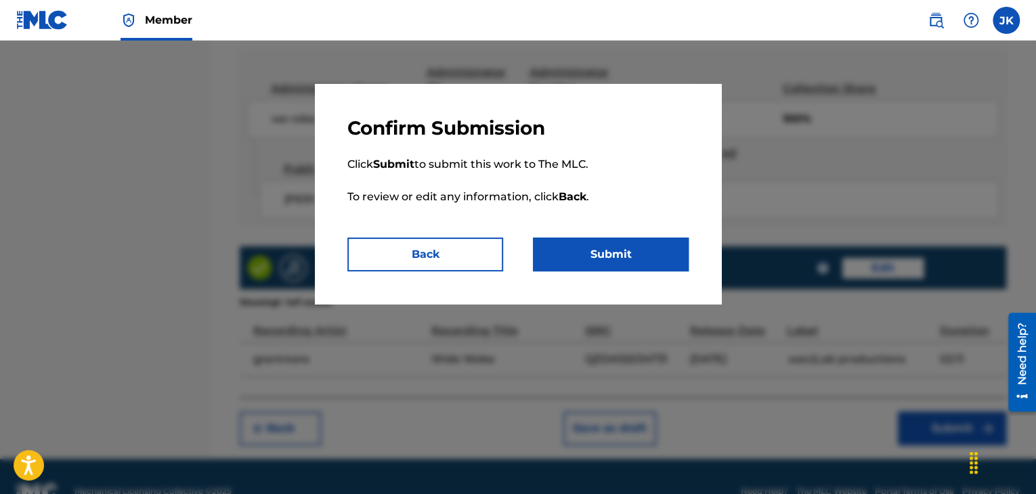
click at [652, 260] on button "Submit" at bounding box center [611, 255] width 156 height 34
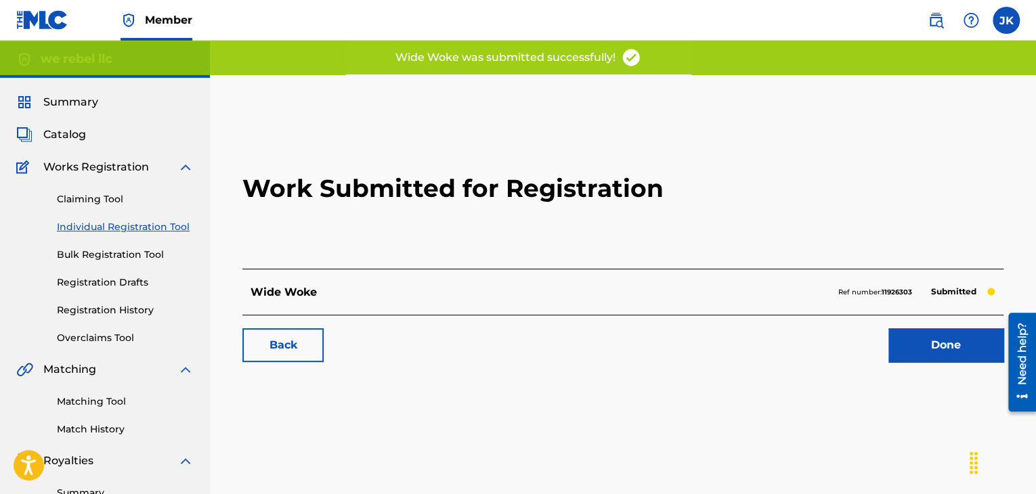
click at [907, 342] on link "Done" at bounding box center [945, 345] width 115 height 34
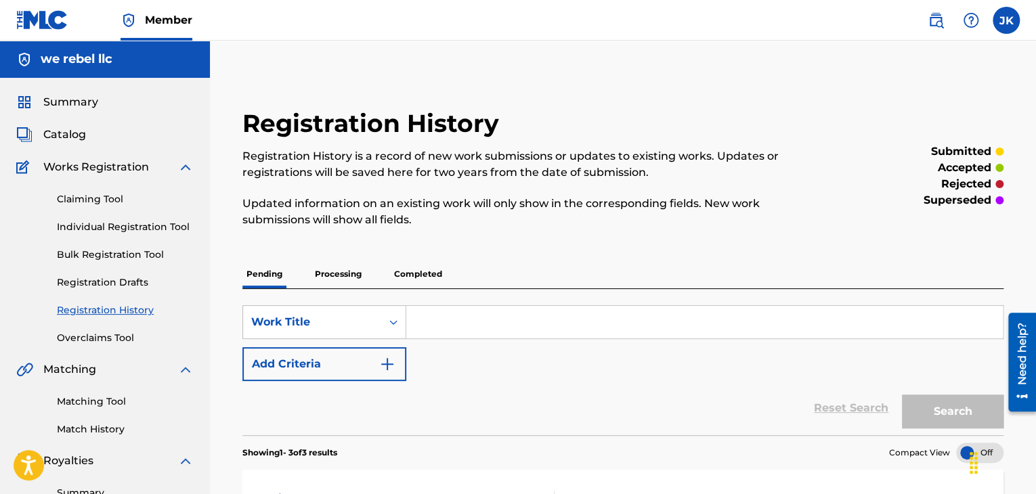
click at [114, 224] on link "Individual Registration Tool" at bounding box center [125, 227] width 137 height 14
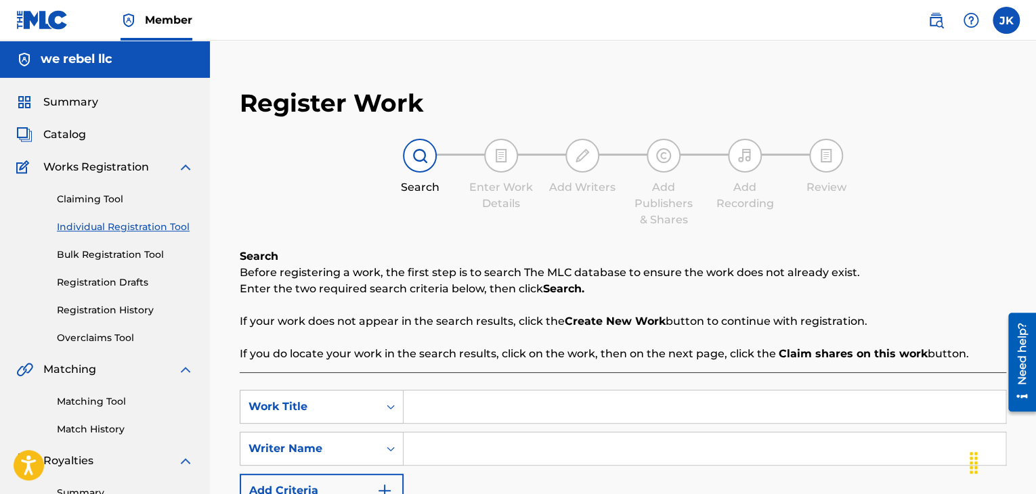
click at [463, 397] on input "Search Form" at bounding box center [705, 407] width 602 height 33
paste input "The Siren Hunter/Release the Hounds"
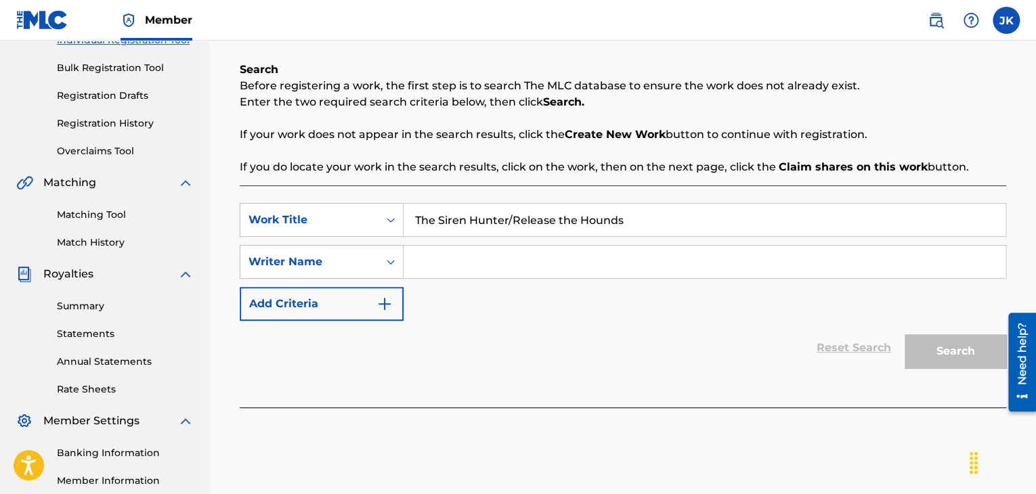
scroll to position [203, 0]
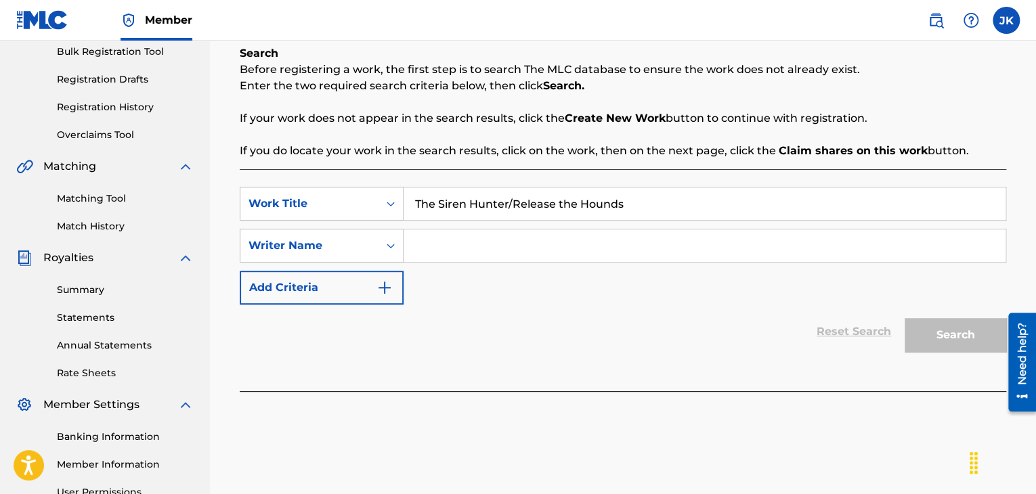
type input "The Siren Hunter/Release the Hounds"
click at [465, 252] on input "Search Form" at bounding box center [705, 246] width 602 height 33
type input "[PERSON_NAME]"
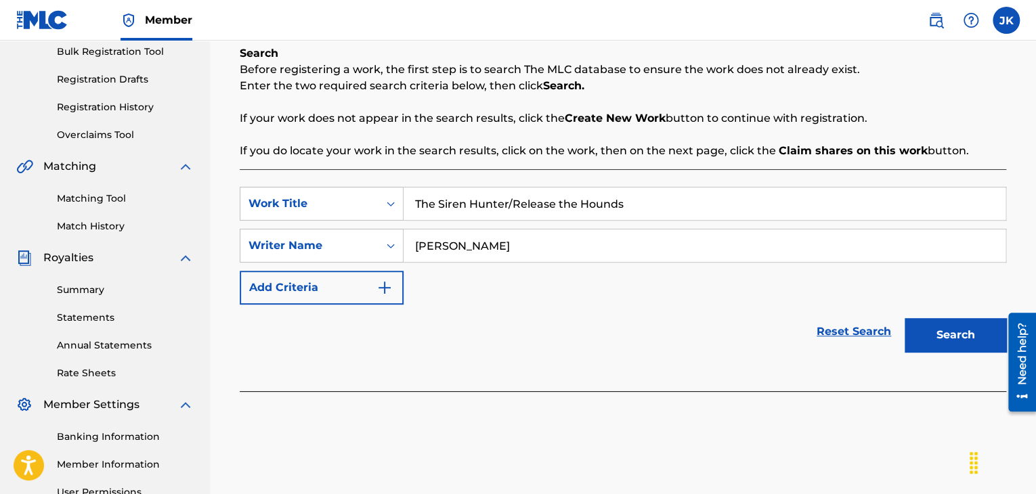
click at [956, 328] on button "Search" at bounding box center [956, 335] width 102 height 34
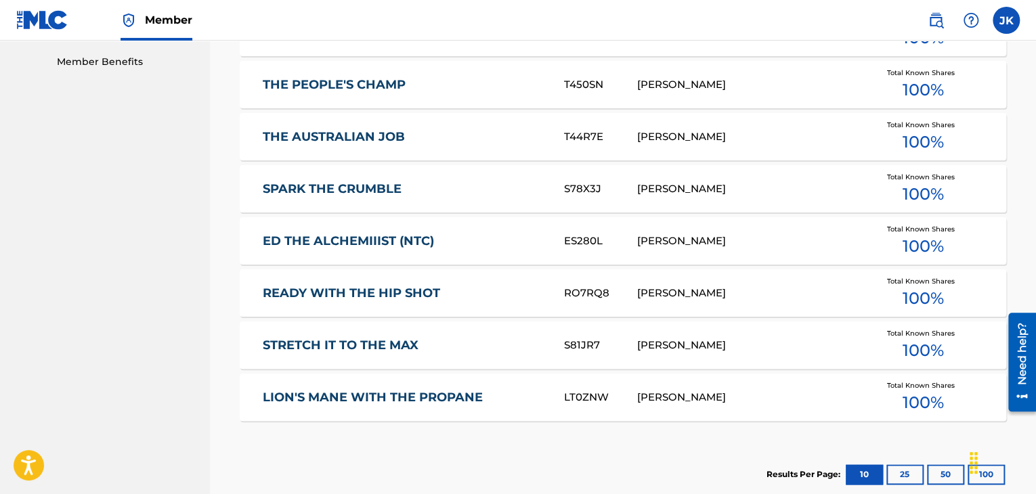
scroll to position [813, 0]
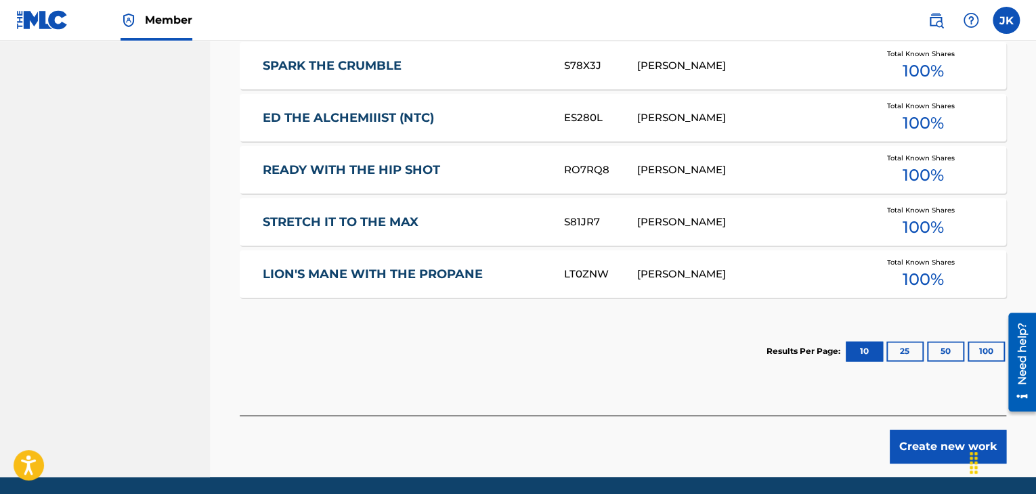
click at [932, 446] on button "Create new work" at bounding box center [948, 447] width 116 height 34
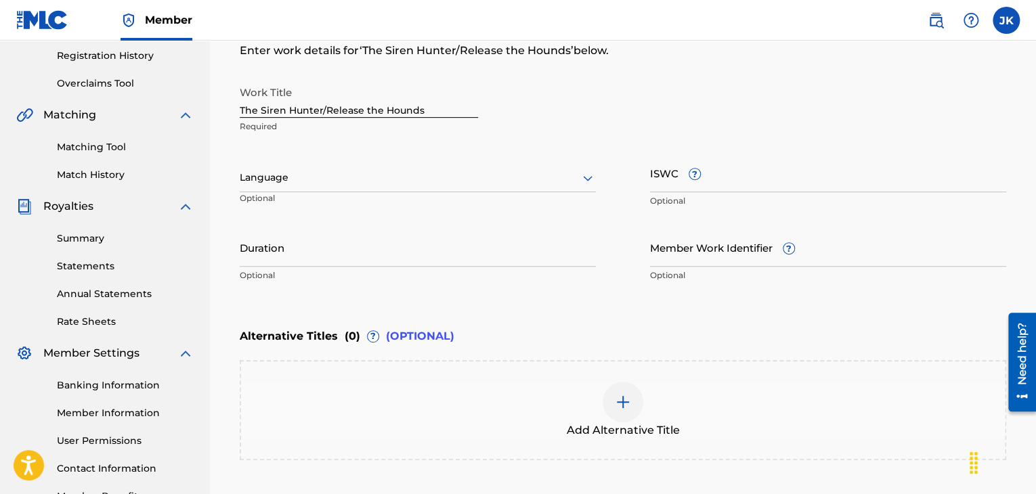
scroll to position [244, 0]
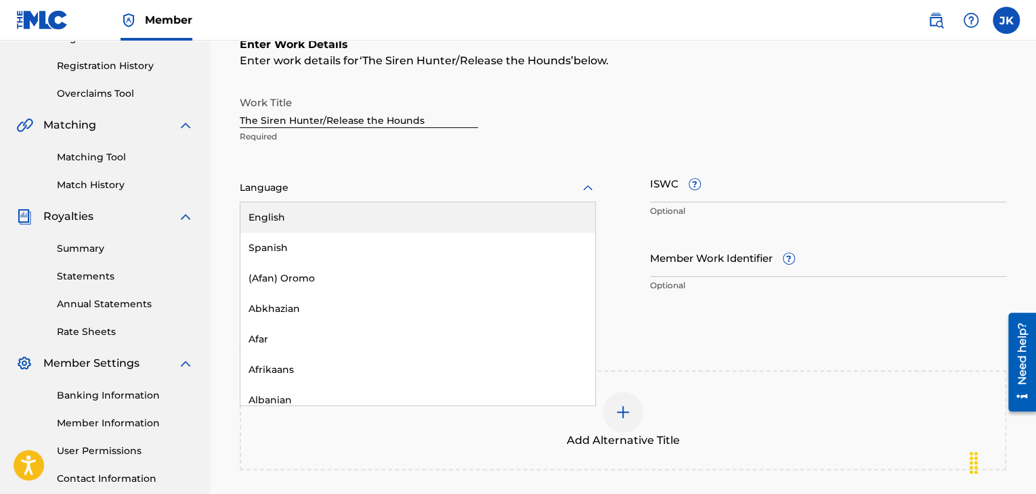
click at [457, 193] on div at bounding box center [418, 187] width 356 height 17
click at [329, 223] on div "English" at bounding box center [417, 217] width 355 height 30
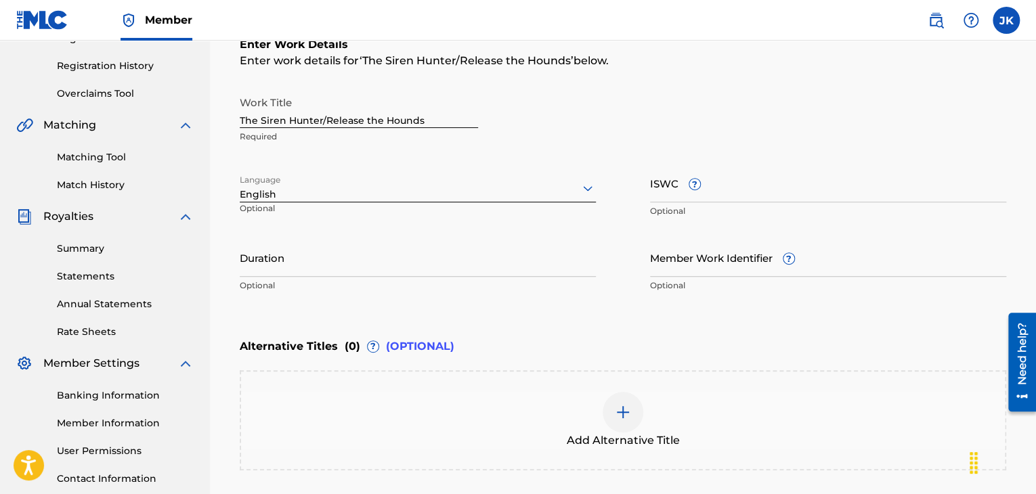
click at [312, 258] on input "Duration" at bounding box center [418, 257] width 356 height 39
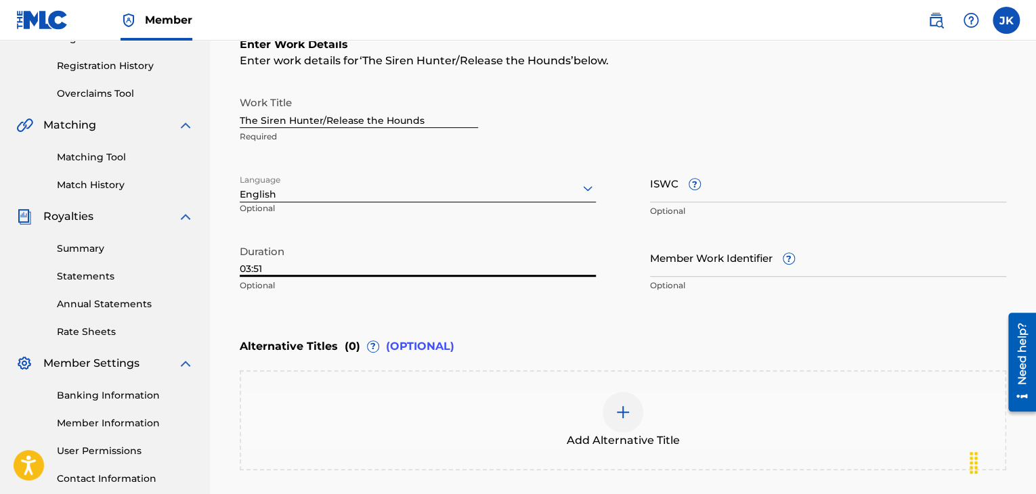
type input "03:51"
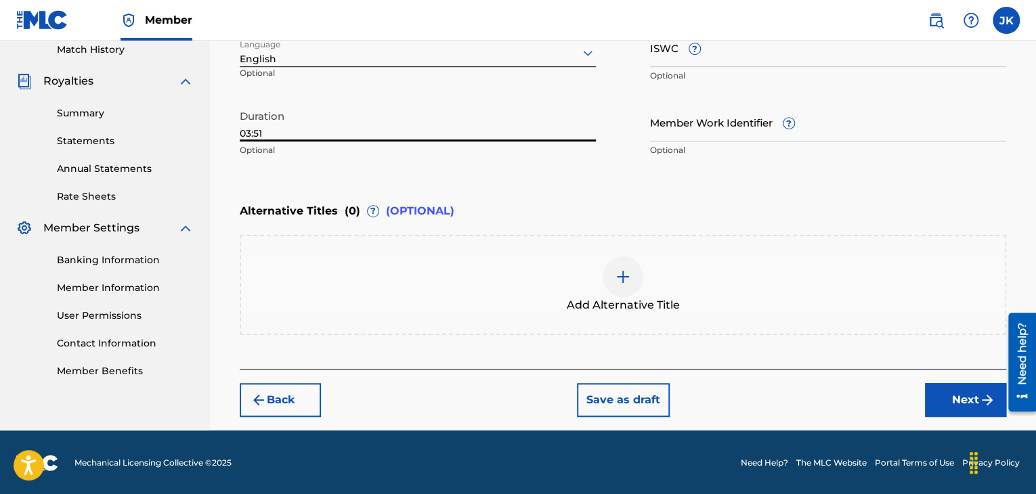
click at [951, 404] on button "Next" at bounding box center [965, 400] width 81 height 34
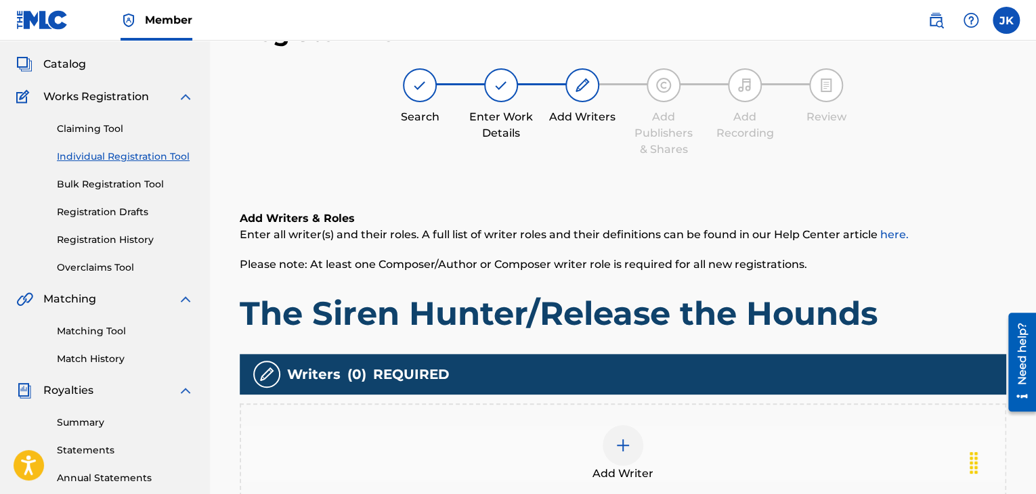
scroll to position [61, 0]
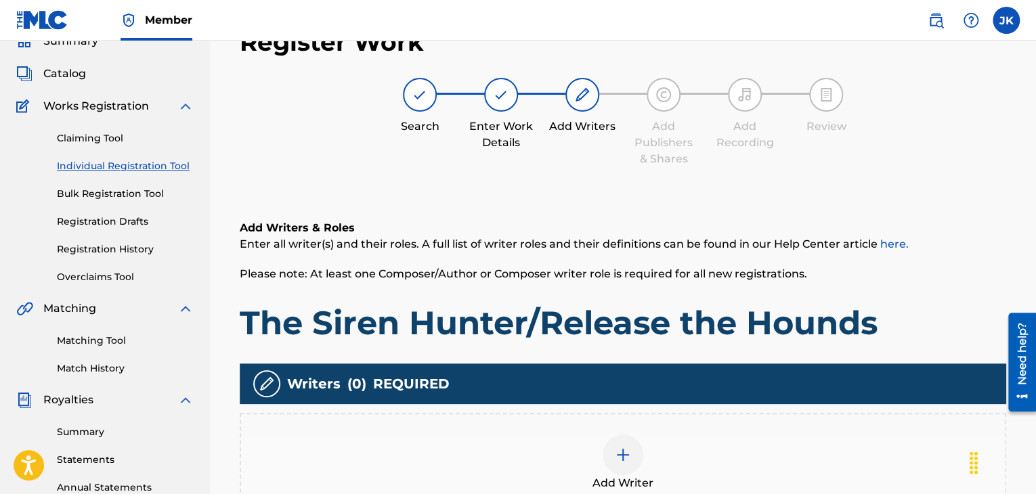
click at [618, 456] on img at bounding box center [623, 455] width 16 height 16
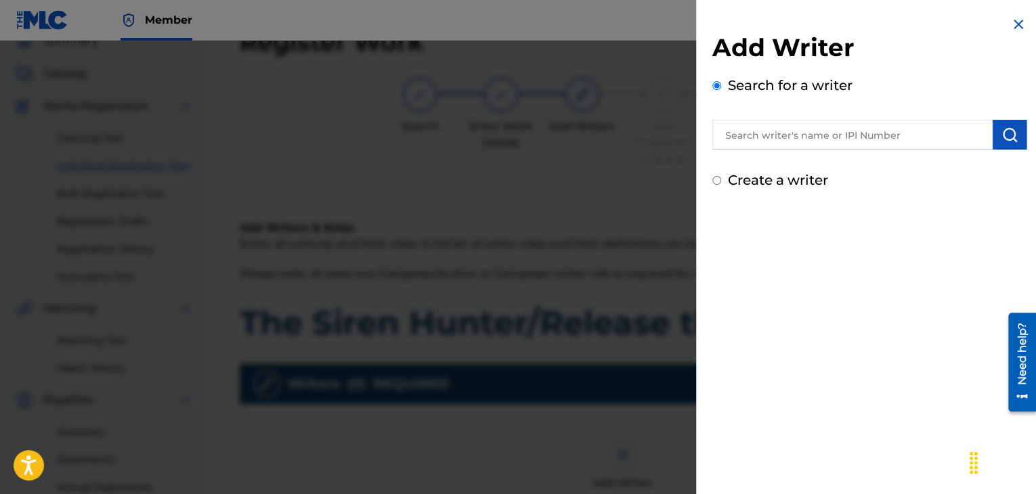
click at [746, 139] on input "text" at bounding box center [852, 135] width 280 height 30
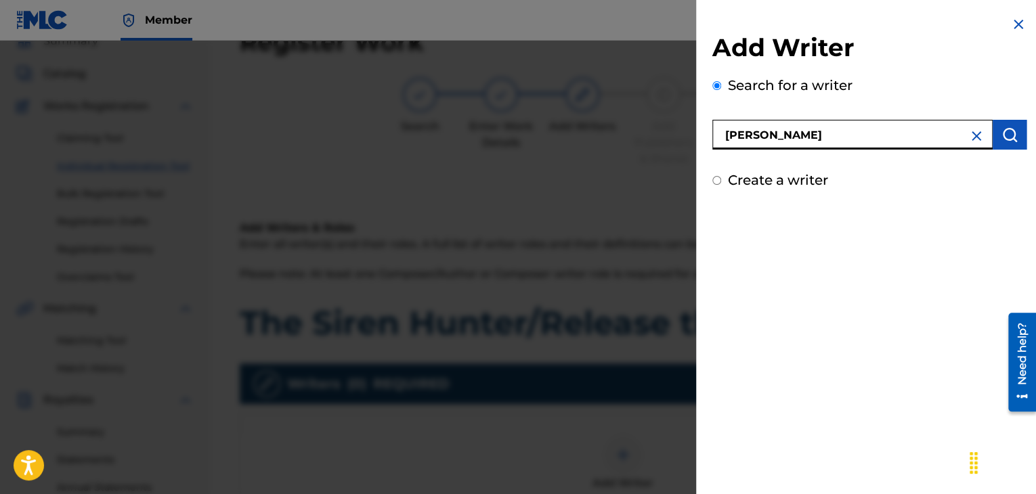
type input "[PERSON_NAME]"
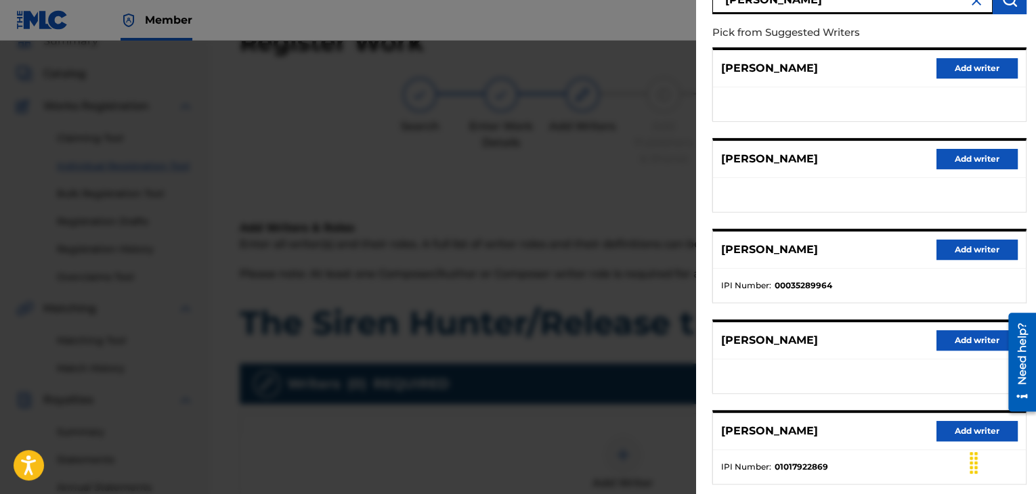
scroll to position [210, 0]
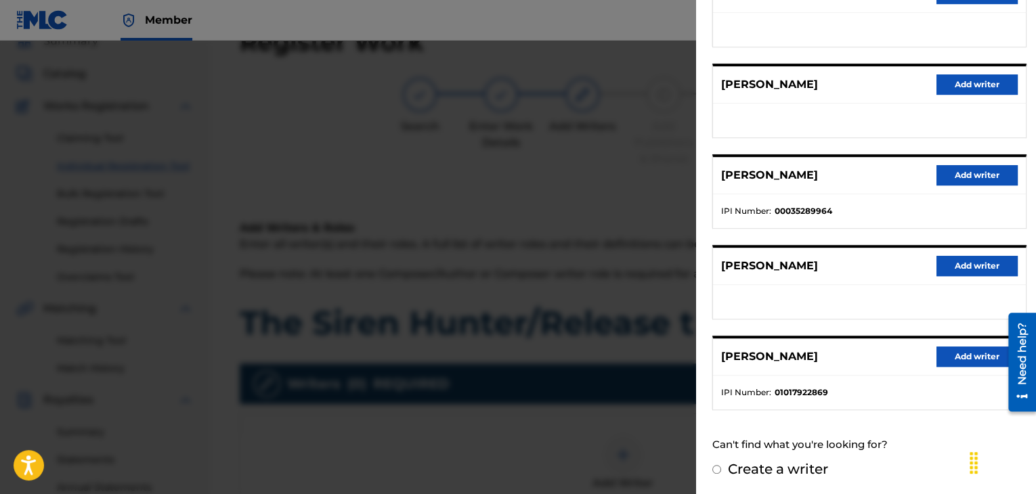
click at [956, 356] on button "Add writer" at bounding box center [977, 357] width 81 height 20
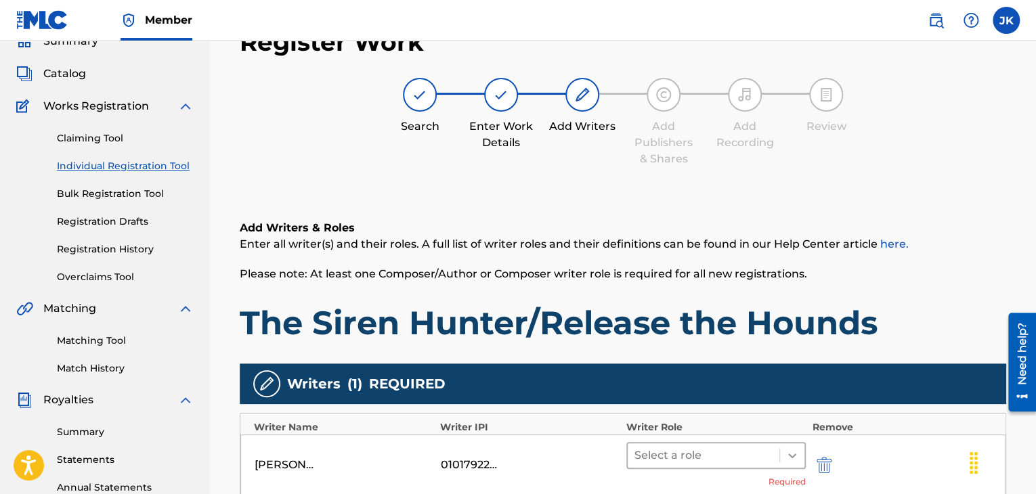
click at [794, 450] on icon at bounding box center [792, 456] width 14 height 14
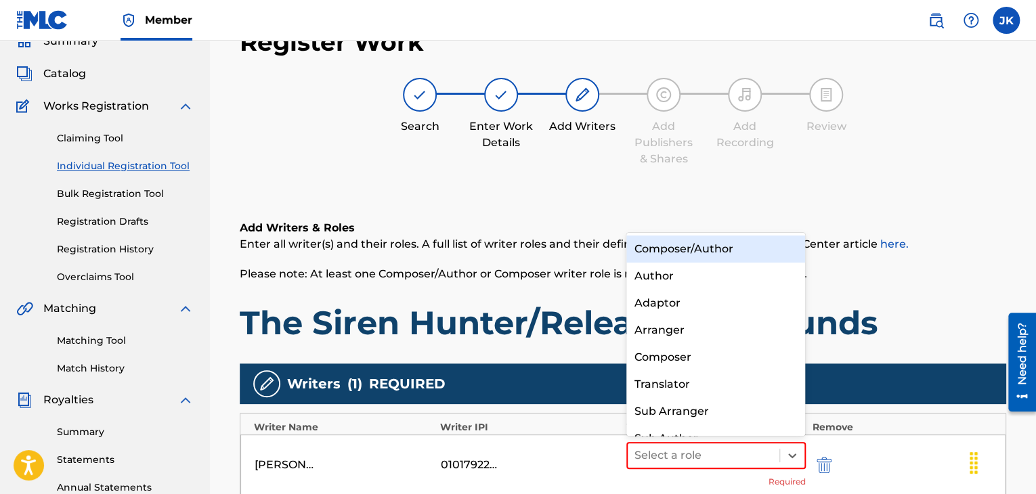
click at [717, 256] on div "Composer/Author" at bounding box center [715, 249] width 179 height 27
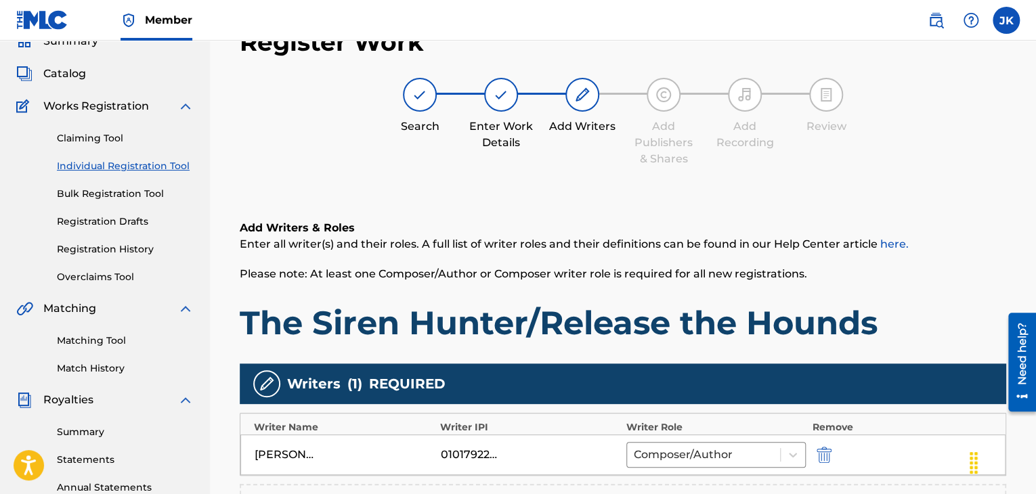
click at [951, 201] on div "Add Writers & Roles Enter all writer(s) and their roles. A full list of writer …" at bounding box center [623, 419] width 767 height 462
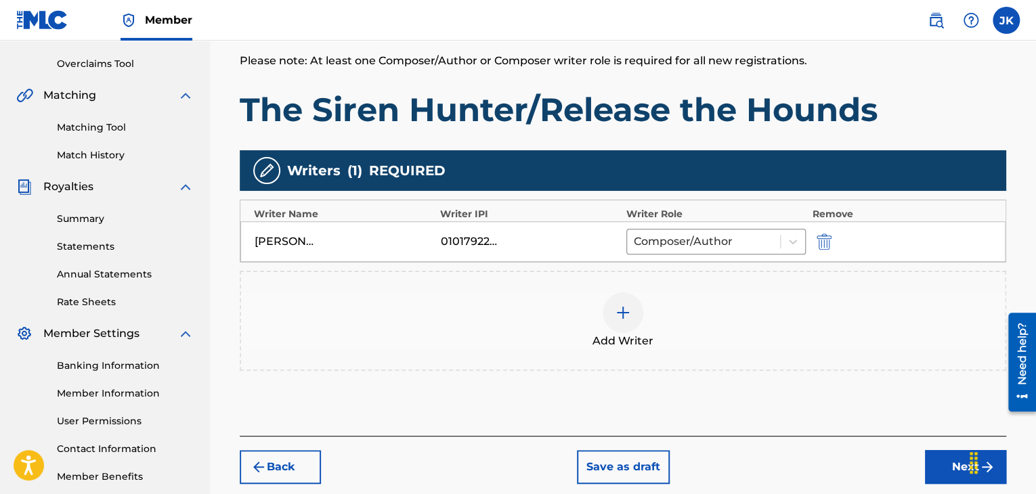
scroll to position [332, 0]
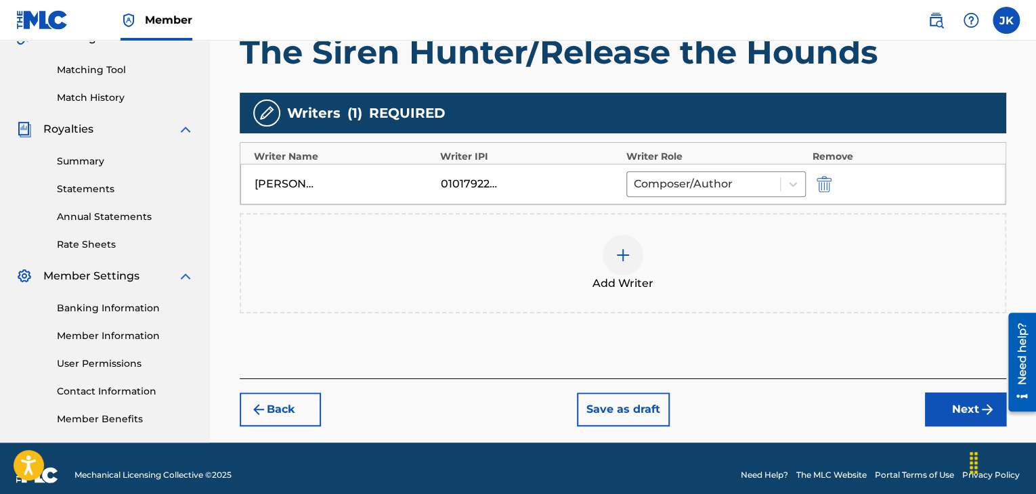
click at [960, 404] on button "Next" at bounding box center [965, 410] width 81 height 34
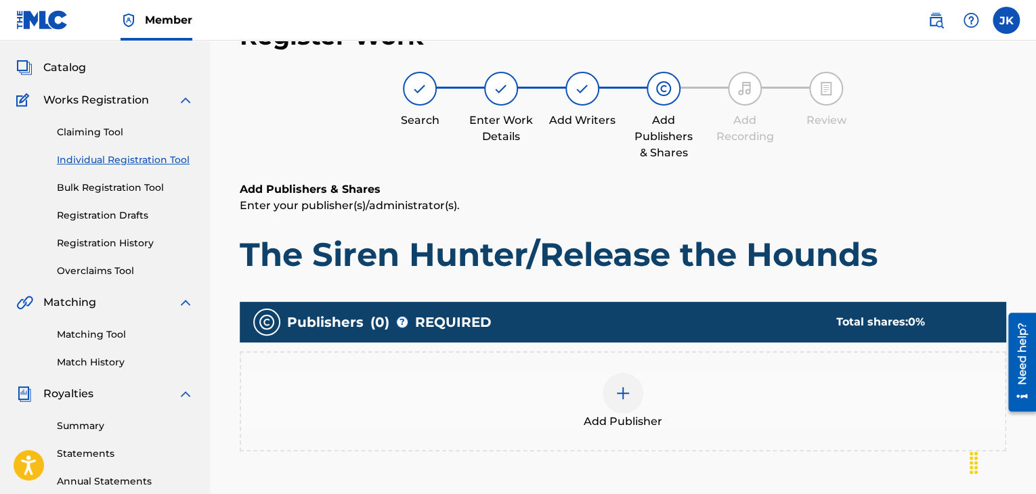
scroll to position [61, 0]
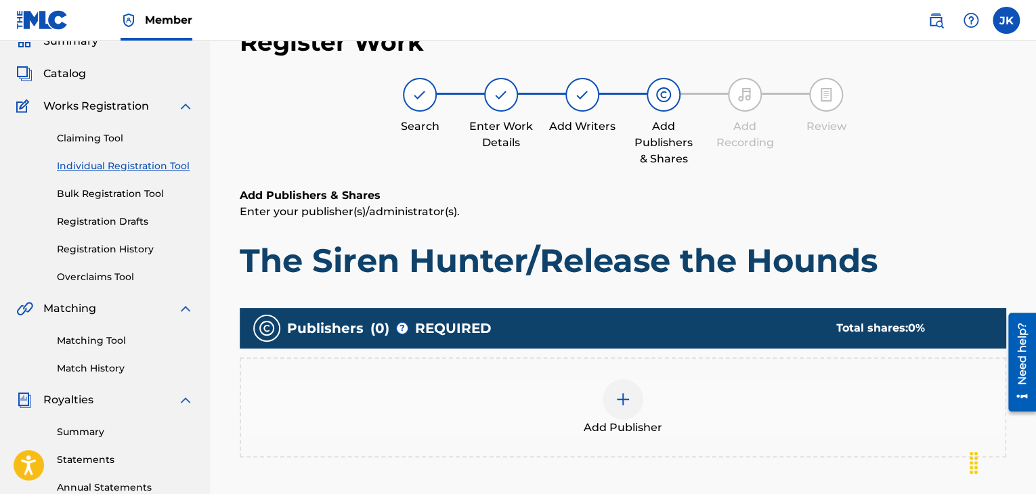
click at [624, 405] on img at bounding box center [623, 399] width 16 height 16
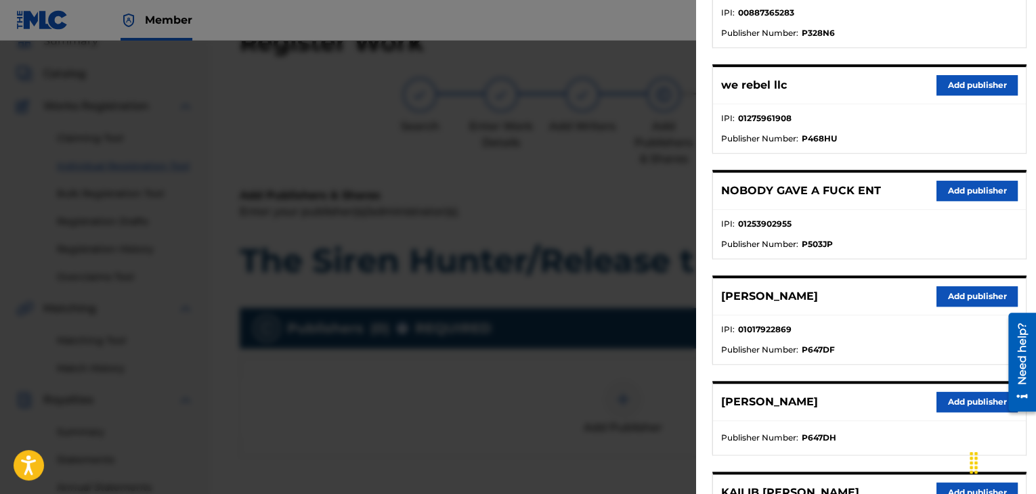
scroll to position [339, 0]
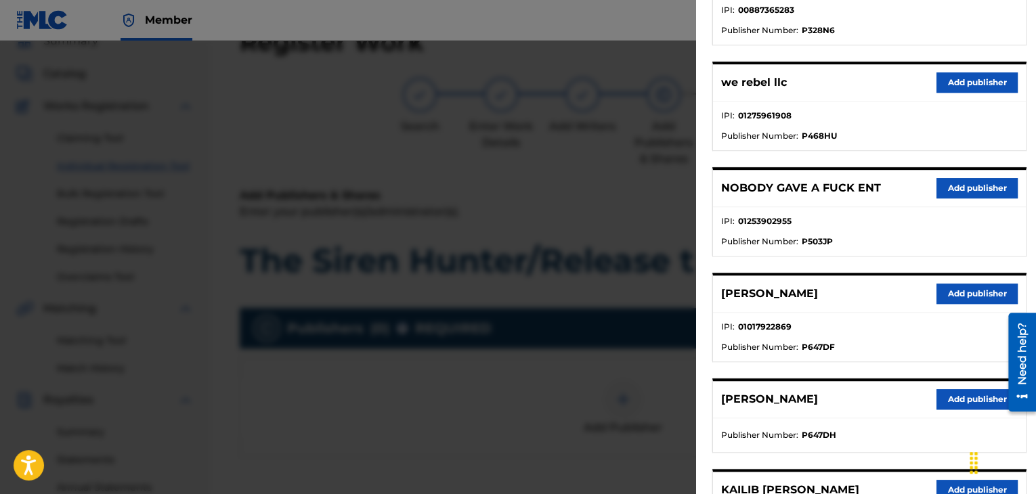
click at [947, 296] on button "Add publisher" at bounding box center [977, 294] width 81 height 20
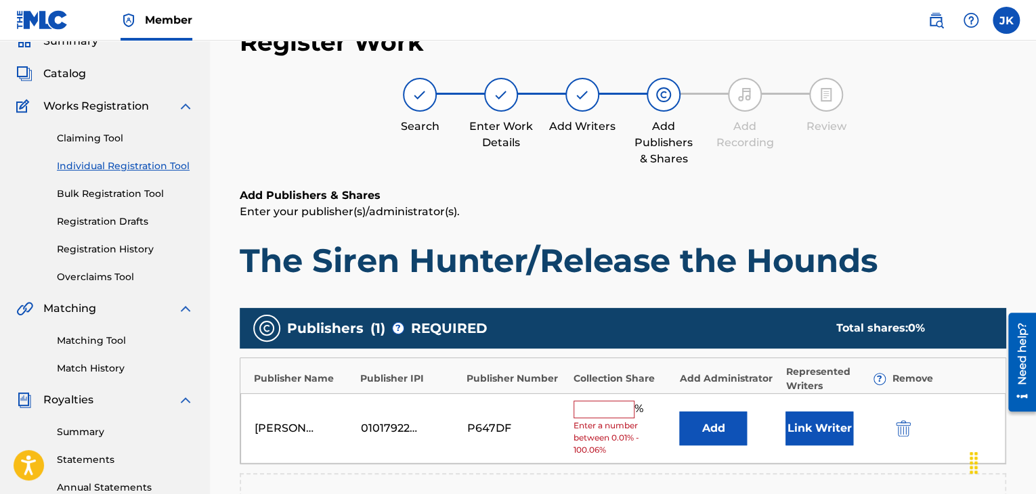
click at [719, 419] on button "Add" at bounding box center [713, 429] width 68 height 34
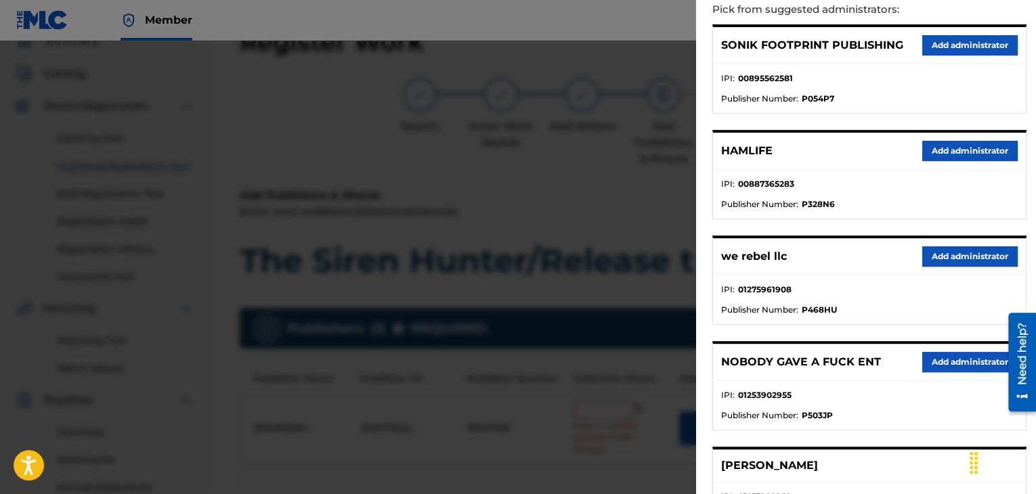
scroll to position [203, 0]
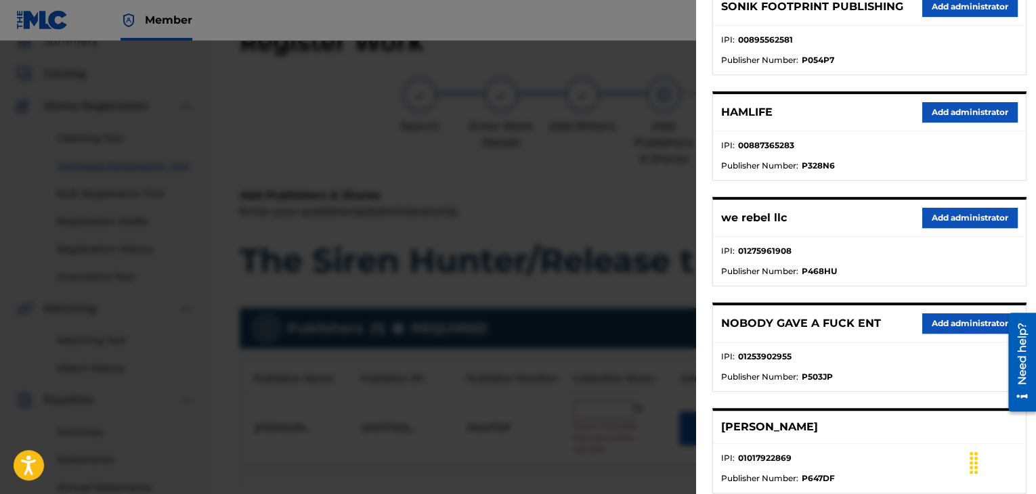
click at [956, 223] on button "Add administrator" at bounding box center [969, 218] width 95 height 20
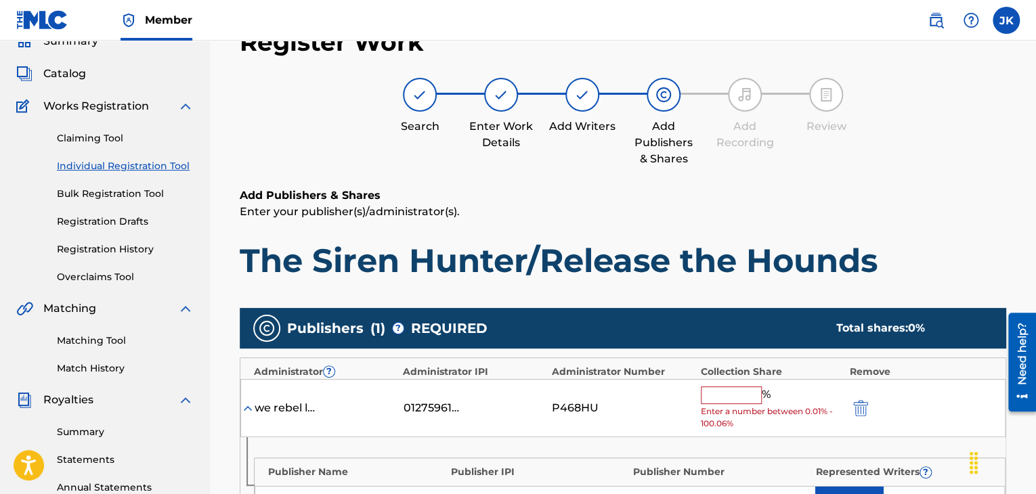
click at [743, 395] on input "text" at bounding box center [731, 396] width 61 height 18
type input "100"
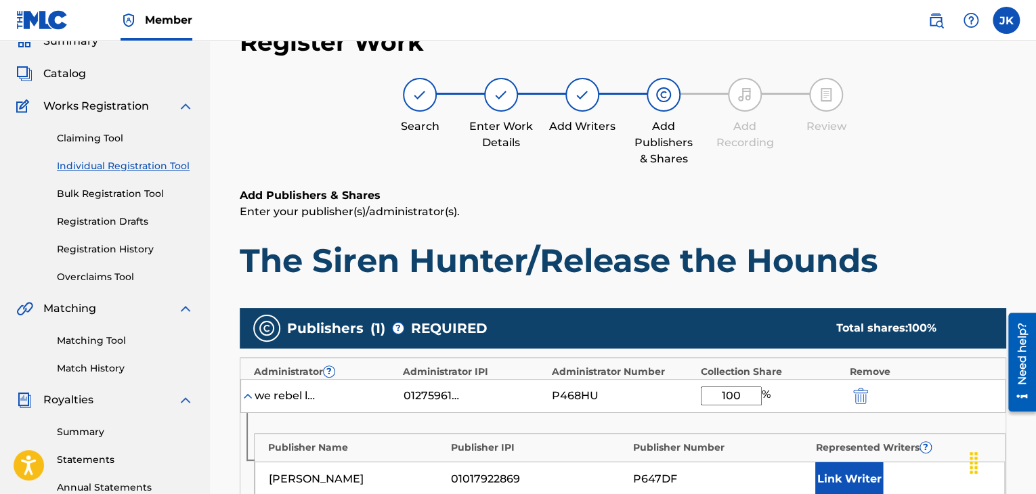
click at [937, 207] on p "Enter your publisher(s)/administrator(s)." at bounding box center [623, 212] width 767 height 16
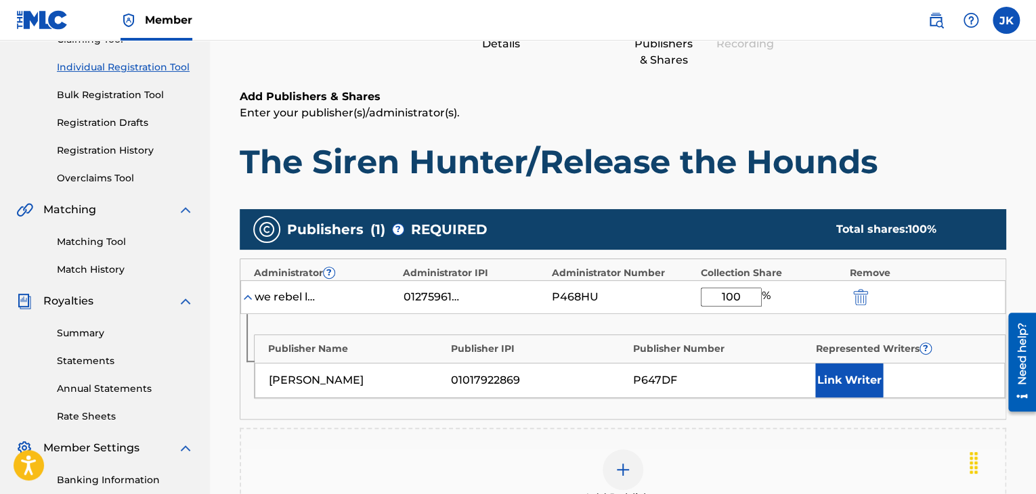
scroll to position [332, 0]
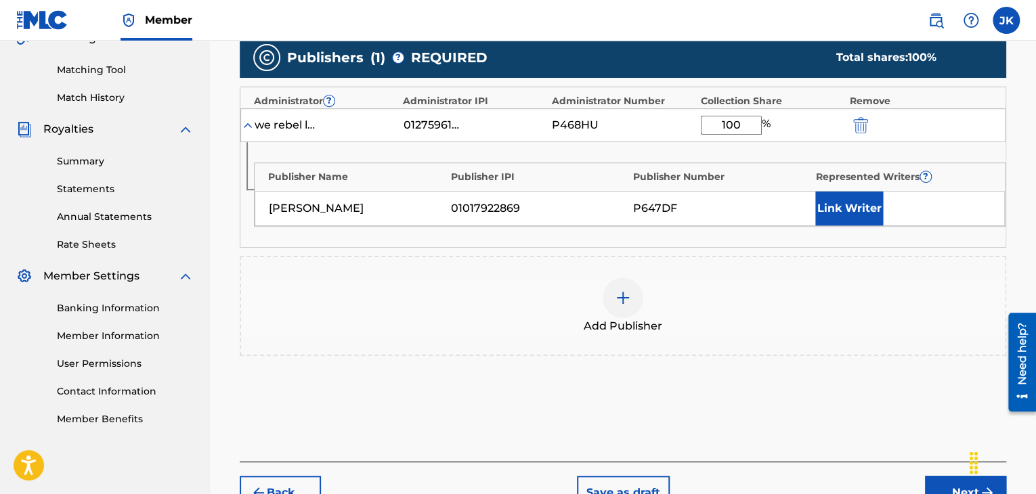
click at [943, 477] on button "Next" at bounding box center [965, 493] width 81 height 34
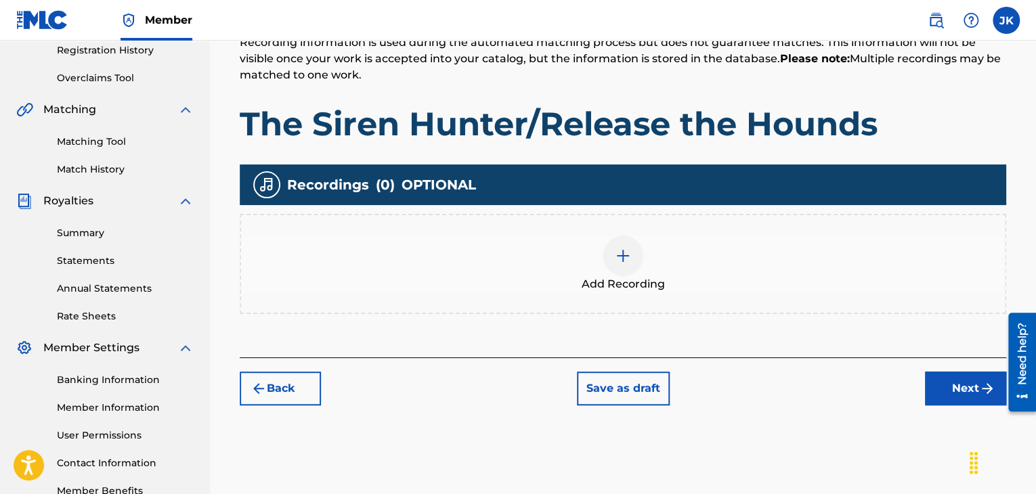
scroll to position [264, 0]
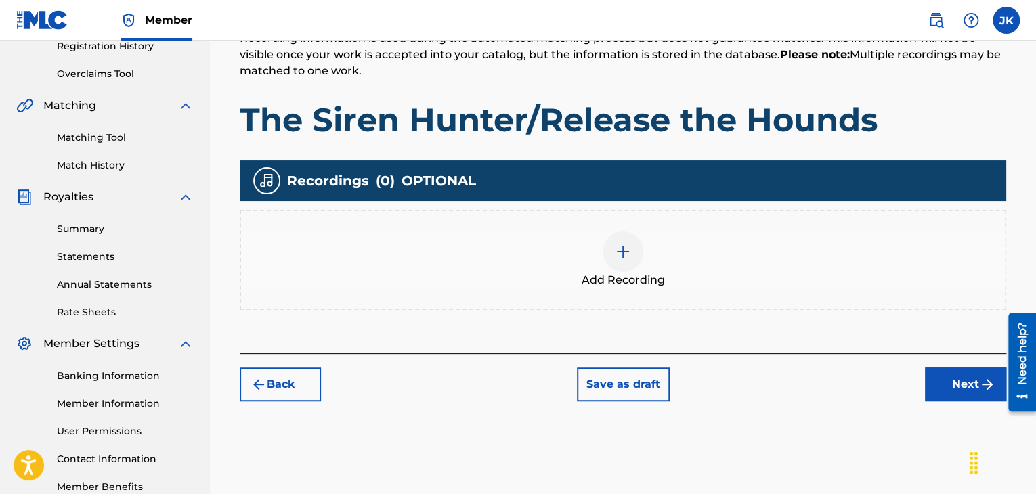
click at [623, 260] on div at bounding box center [623, 252] width 41 height 41
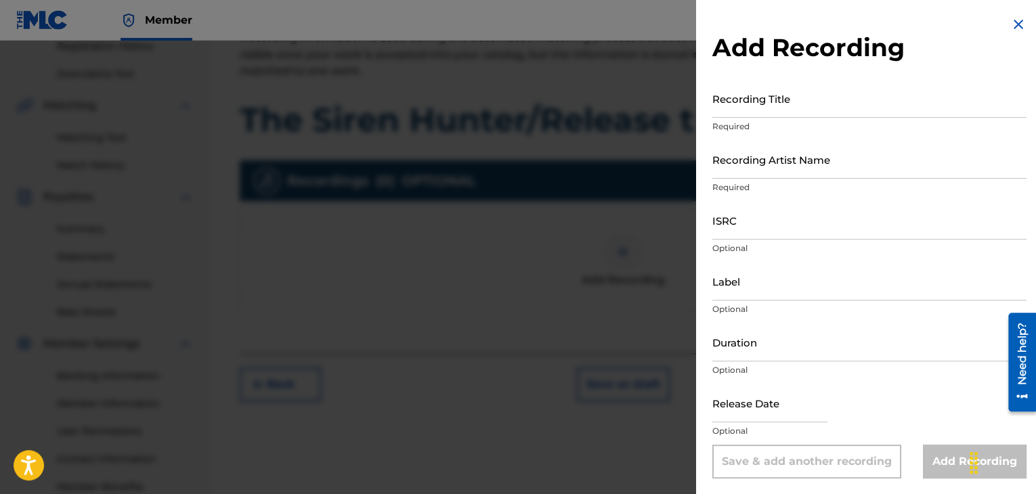
click at [720, 119] on div "Recording Title Required" at bounding box center [869, 109] width 314 height 61
click at [722, 113] on input "Recording Title" at bounding box center [869, 98] width 314 height 39
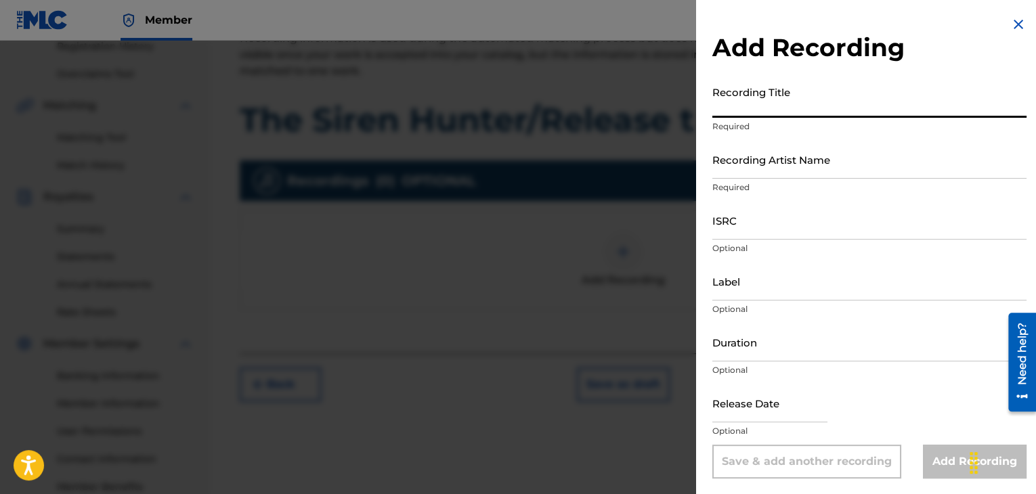
paste input "The Siren Hunter/Release the Hounds"
type input "The Siren Hunter/Release the Hounds"
click at [742, 169] on input "Recording Artist Name" at bounding box center [869, 159] width 314 height 39
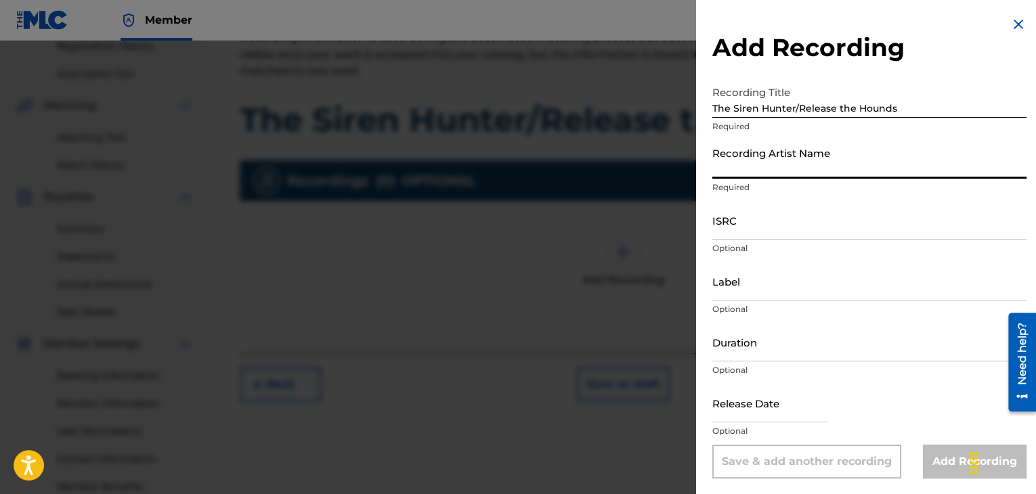
type input "grant4ore"
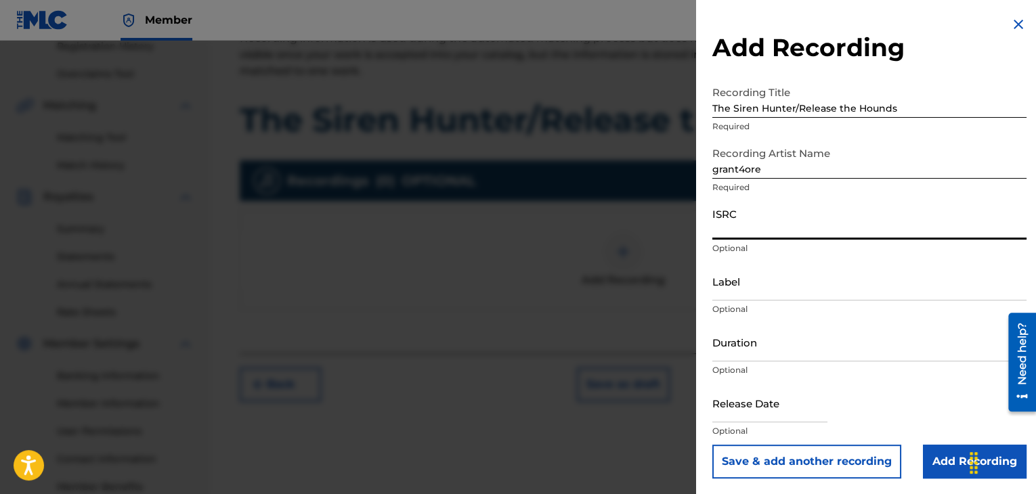
click at [769, 224] on input "ISRC" at bounding box center [869, 220] width 314 height 39
paste input "QZDA52034732"
type input "QZDA52034732"
click at [746, 293] on input "Label" at bounding box center [869, 281] width 314 height 39
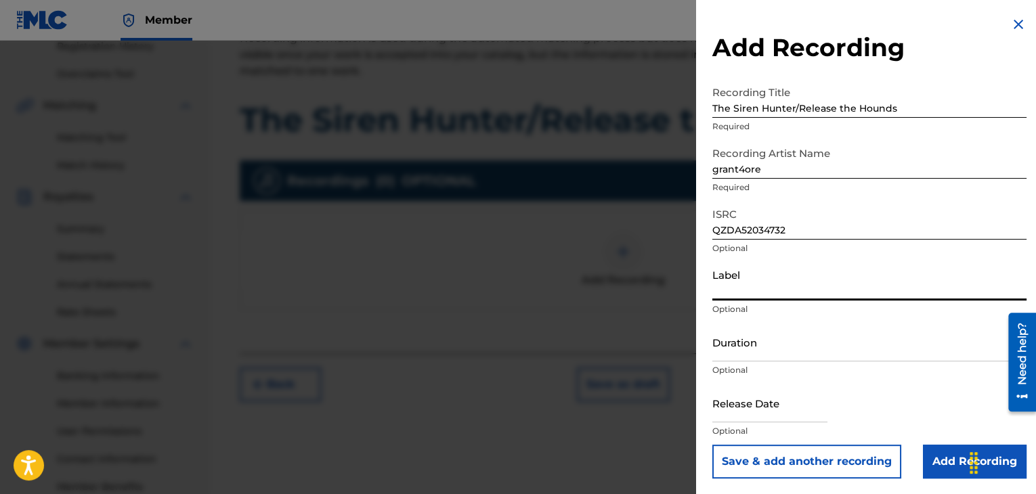
type input ".wav|Lab productions"
click at [756, 353] on input "Duration" at bounding box center [869, 342] width 314 height 39
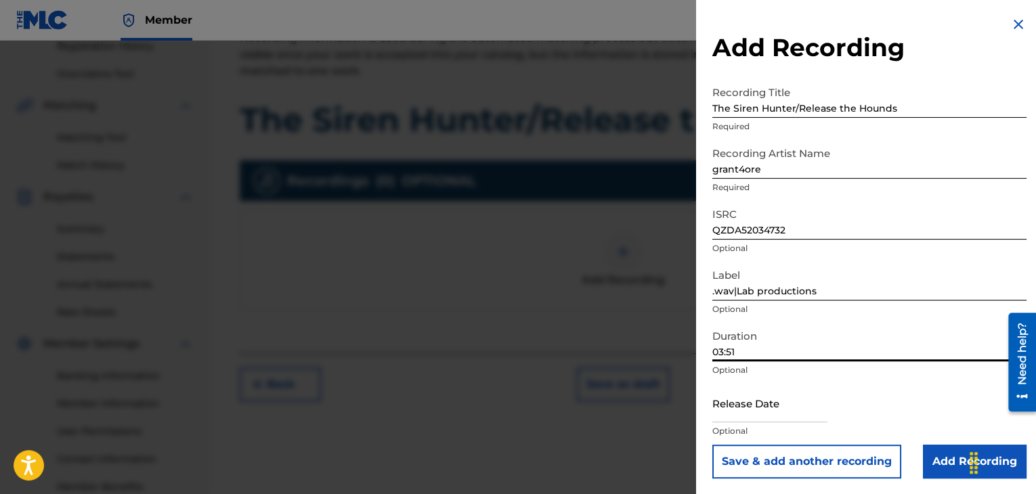
type input "03:51"
click at [794, 412] on input "text" at bounding box center [769, 403] width 115 height 39
select select "7"
select select "2025"
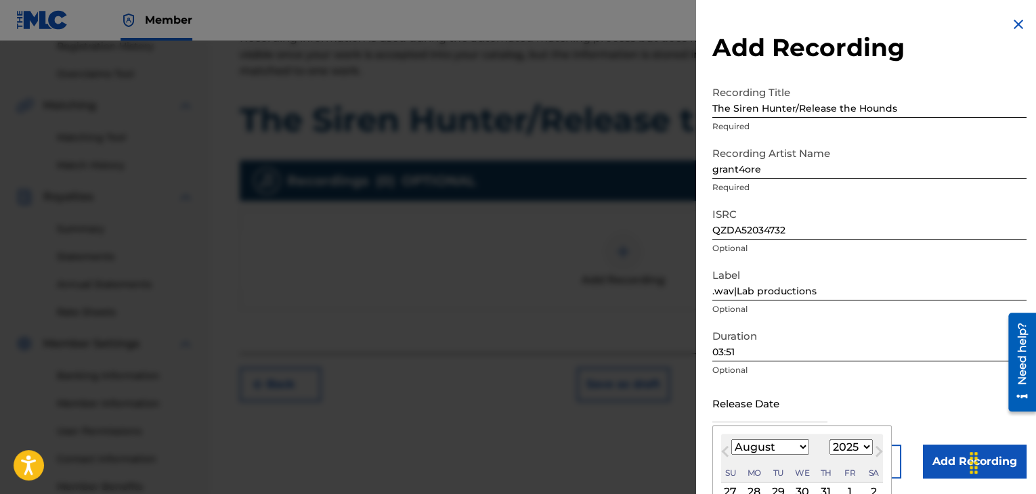
type input "[DATE]"
select select "2"
select select "2020"
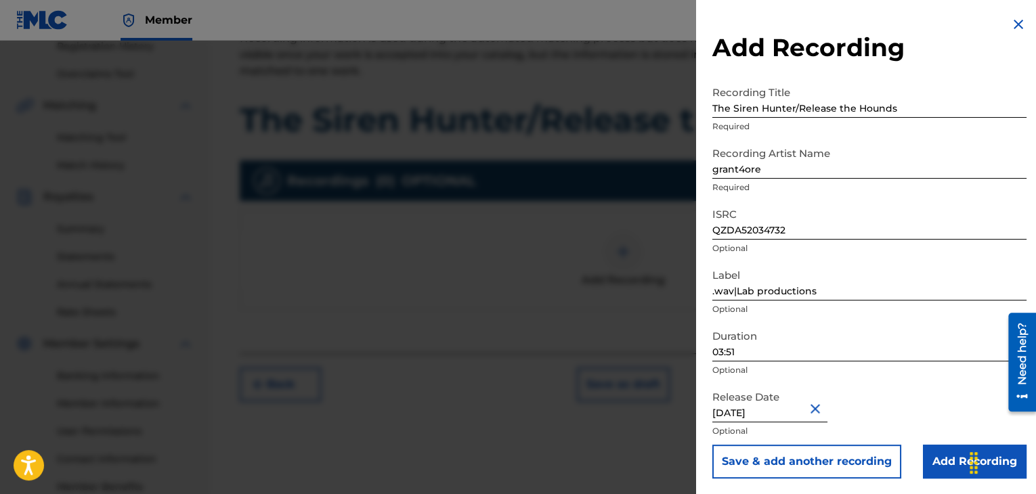
click at [909, 391] on div "Release Date [DATE] Optional" at bounding box center [869, 414] width 314 height 61
click at [948, 461] on input "Add Recording" at bounding box center [975, 461] width 104 height 34
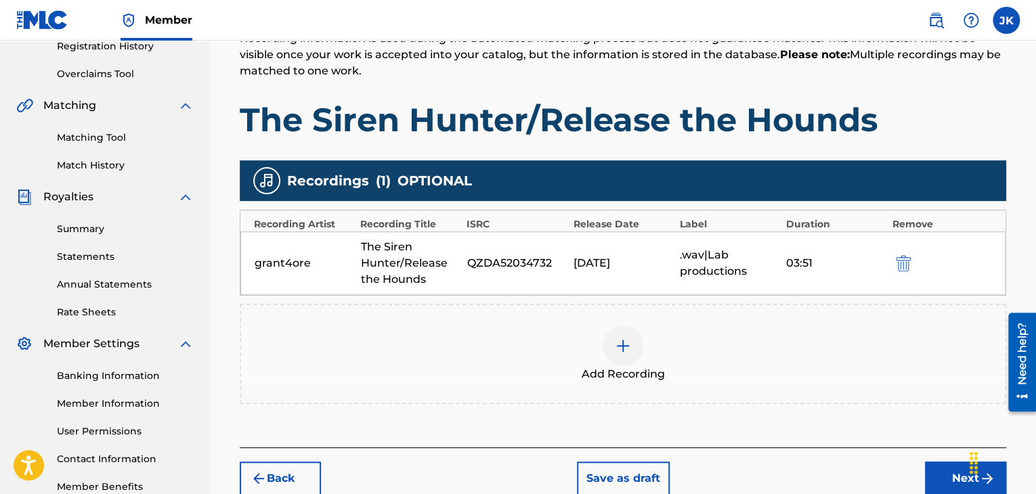
click at [942, 467] on button "Next" at bounding box center [965, 479] width 81 height 34
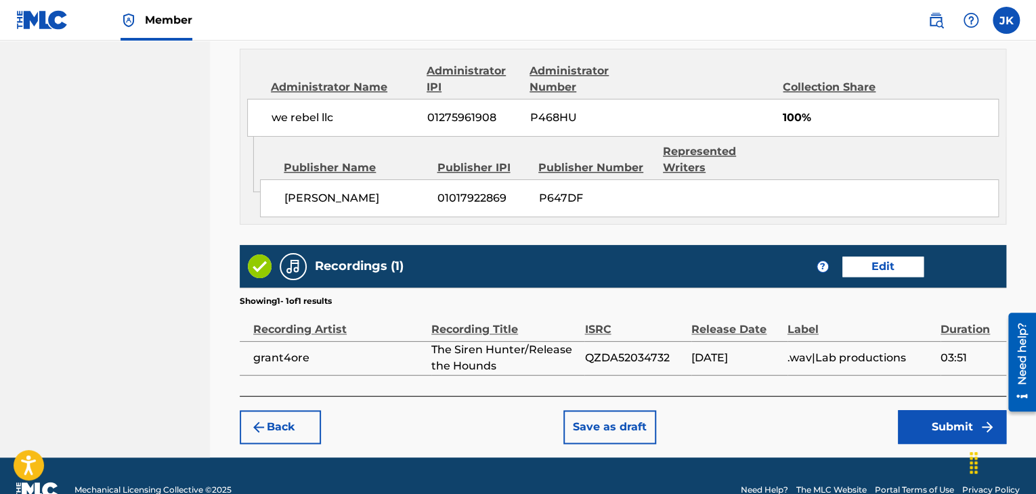
scroll to position [767, 0]
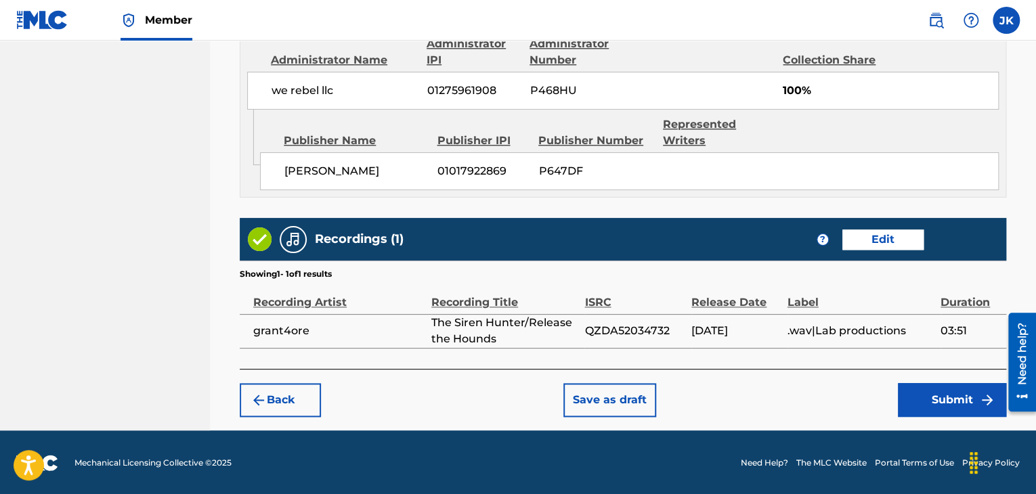
click at [941, 402] on button "Submit" at bounding box center [952, 400] width 108 height 34
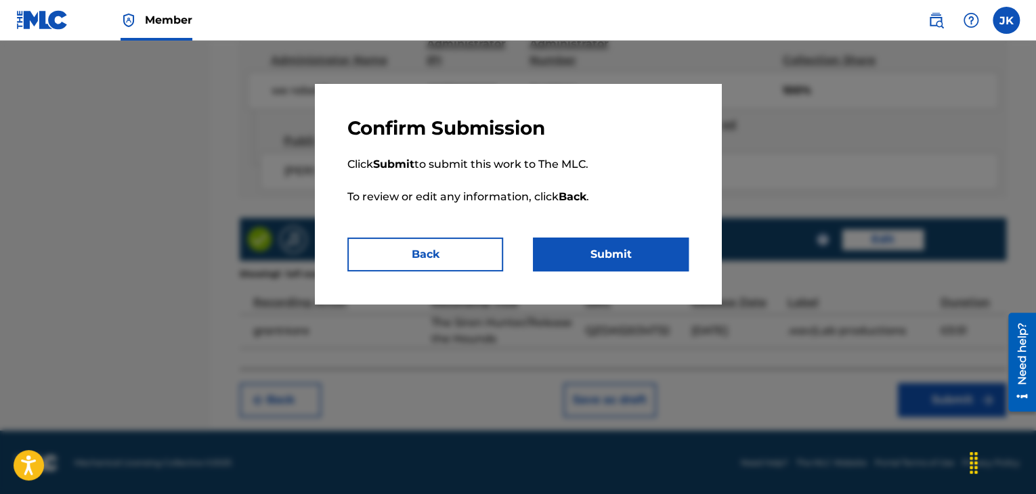
click at [614, 261] on button "Submit" at bounding box center [611, 255] width 156 height 34
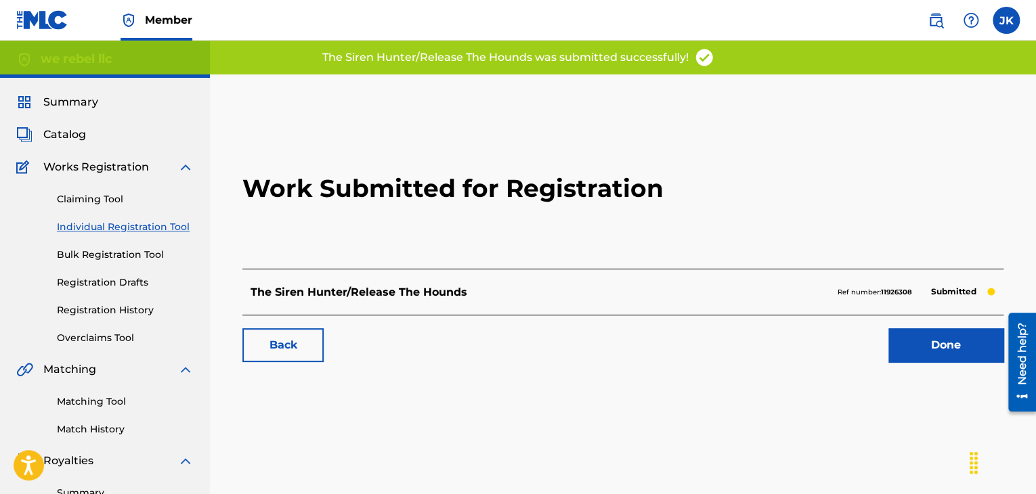
click at [919, 345] on link "Done" at bounding box center [945, 345] width 115 height 34
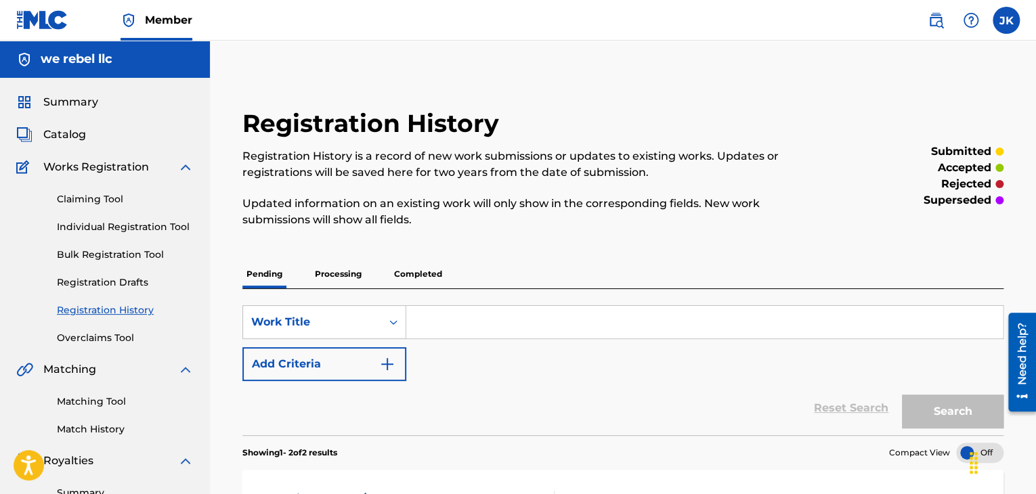
click at [146, 225] on link "Individual Registration Tool" at bounding box center [125, 227] width 137 height 14
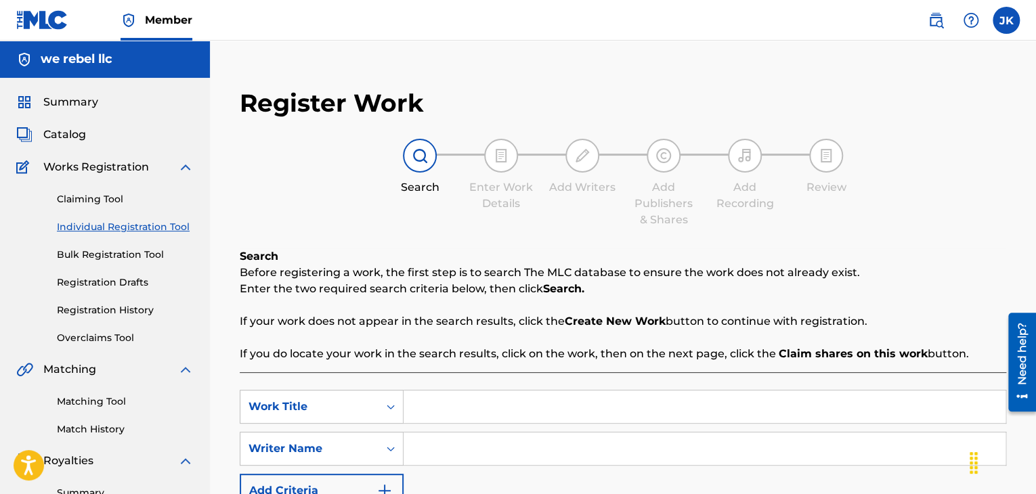
click at [468, 402] on input "Search Form" at bounding box center [705, 407] width 602 height 33
paste input "[PERSON_NAME]'d Up and Emotional"
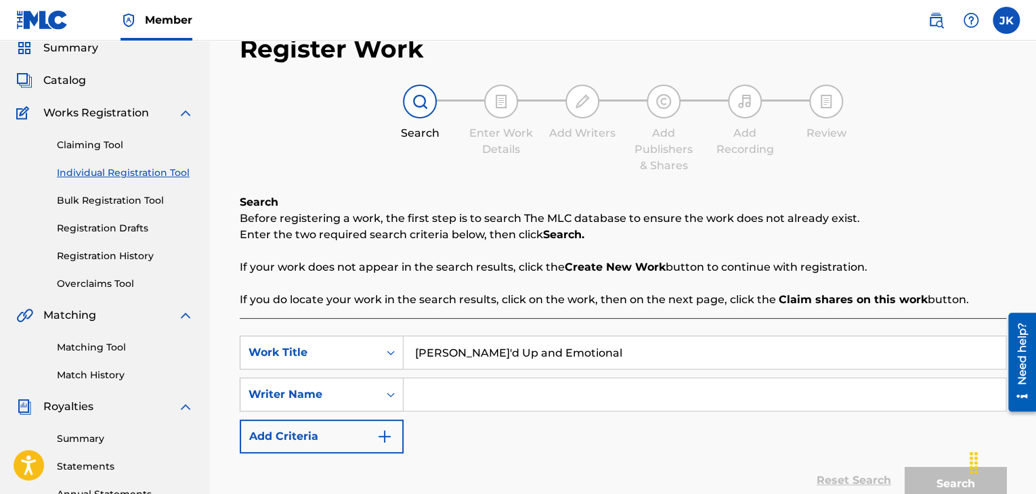
scroll to position [135, 0]
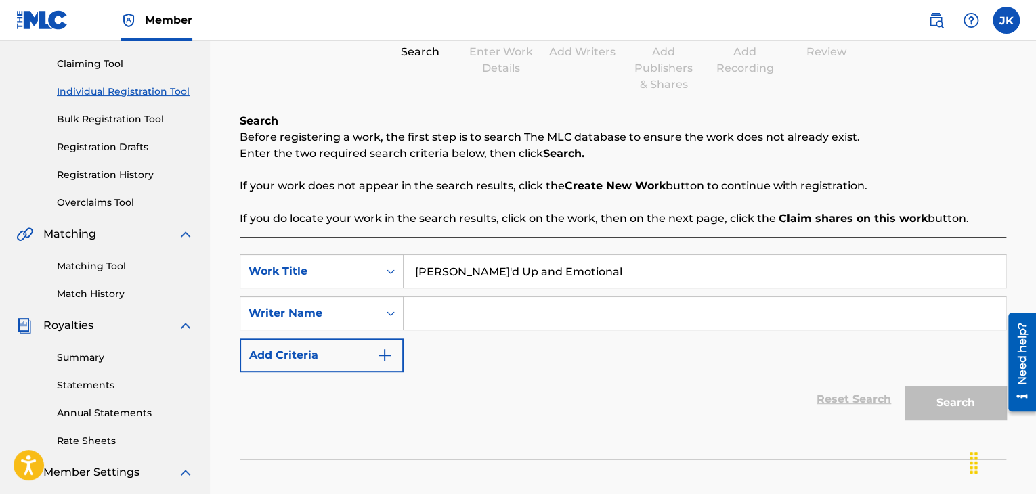
type input "[PERSON_NAME]'d Up and Emotional"
click at [463, 318] on input "Search Form" at bounding box center [705, 313] width 602 height 33
type input "[PERSON_NAME]"
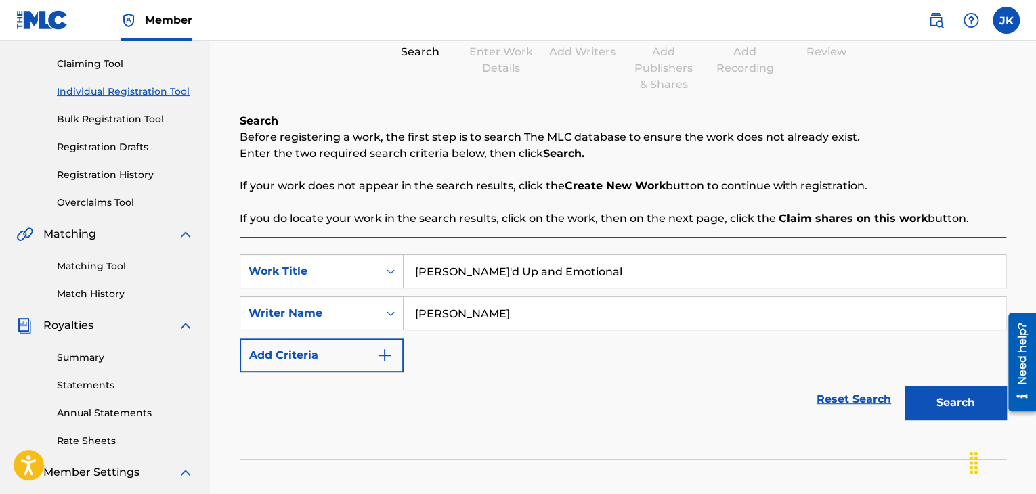
click at [960, 401] on button "Search" at bounding box center [956, 403] width 102 height 34
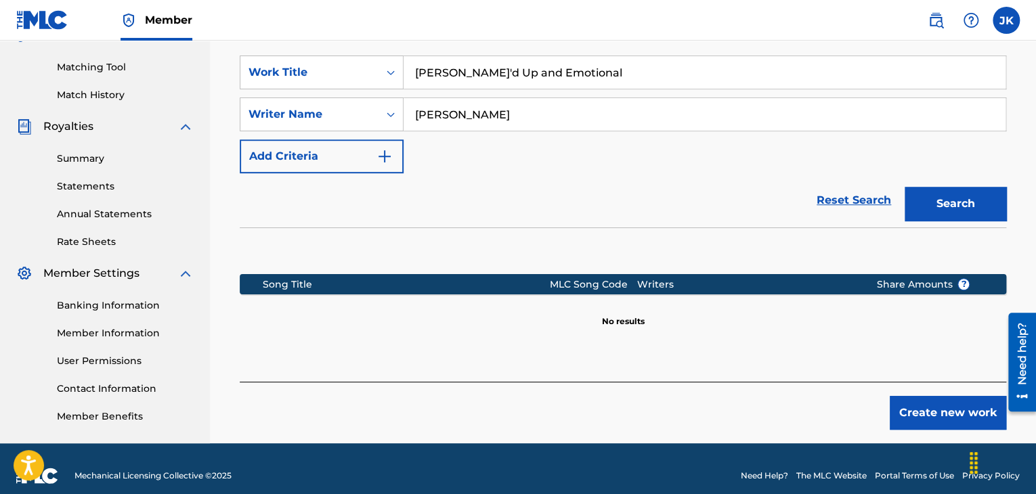
scroll to position [339, 0]
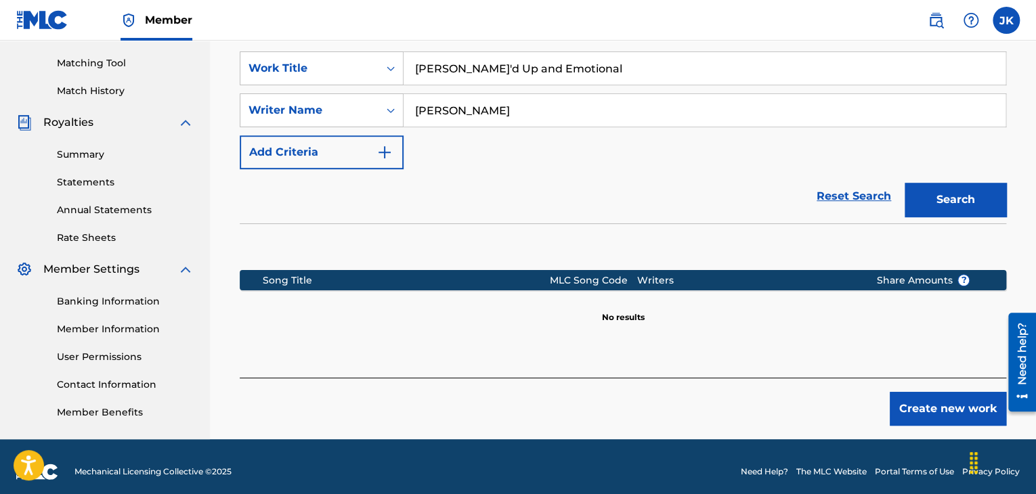
click at [941, 213] on button "Search" at bounding box center [956, 200] width 102 height 34
click at [923, 408] on button "Create new work" at bounding box center [948, 409] width 116 height 34
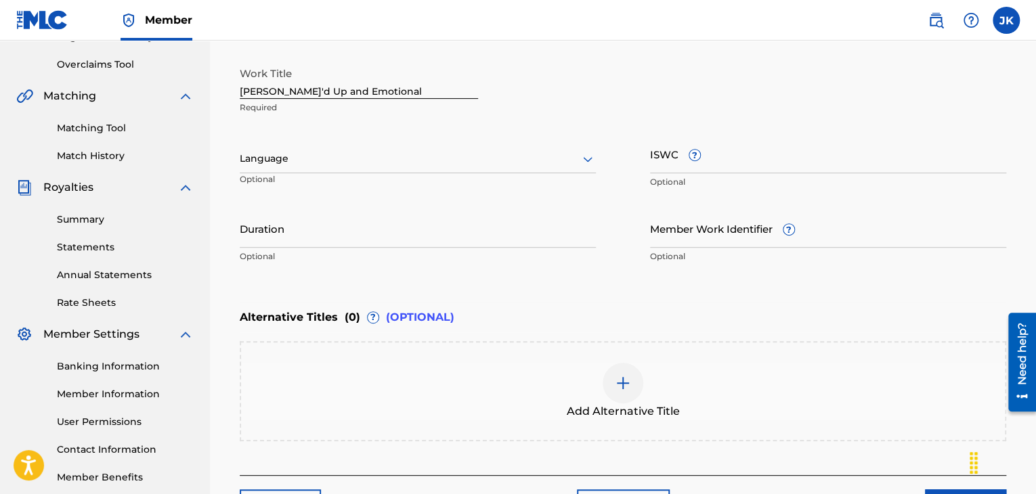
scroll to position [203, 0]
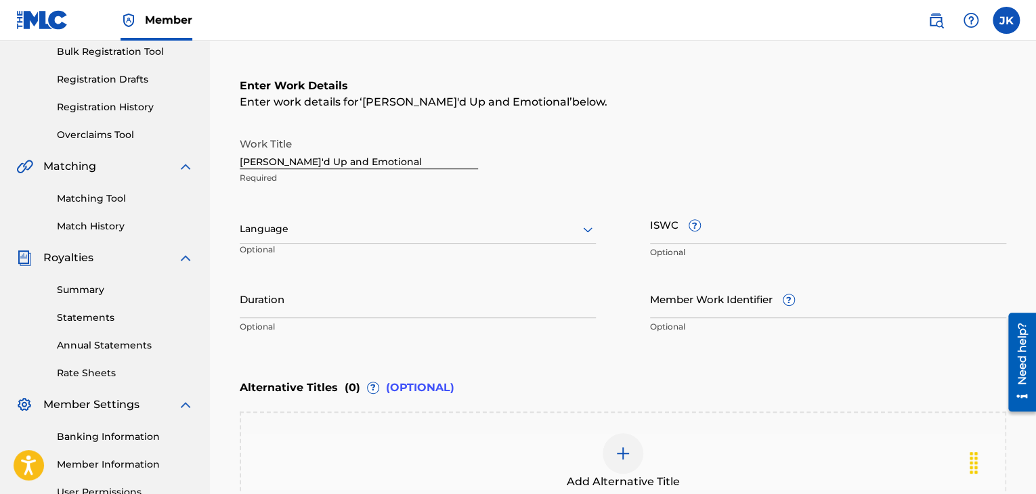
click at [372, 228] on div at bounding box center [418, 229] width 356 height 17
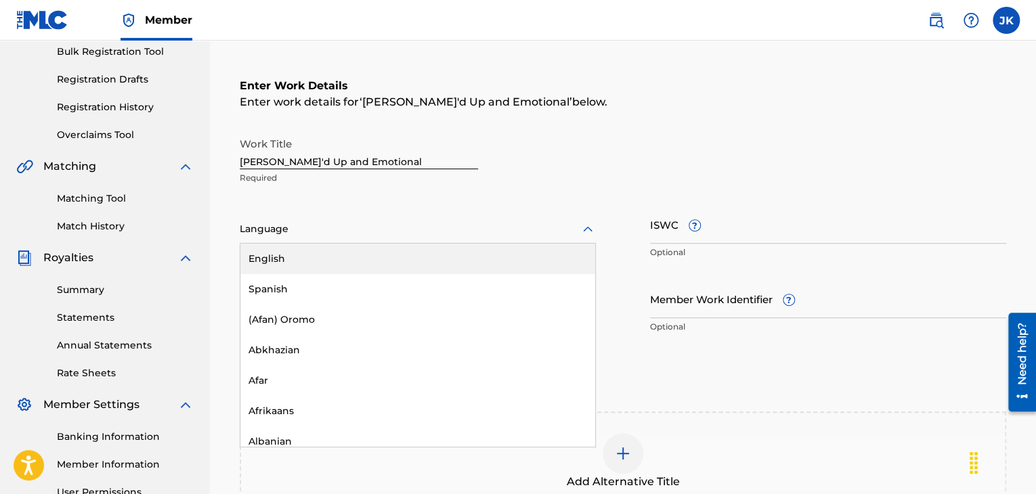
click at [322, 257] on div "English" at bounding box center [417, 259] width 355 height 30
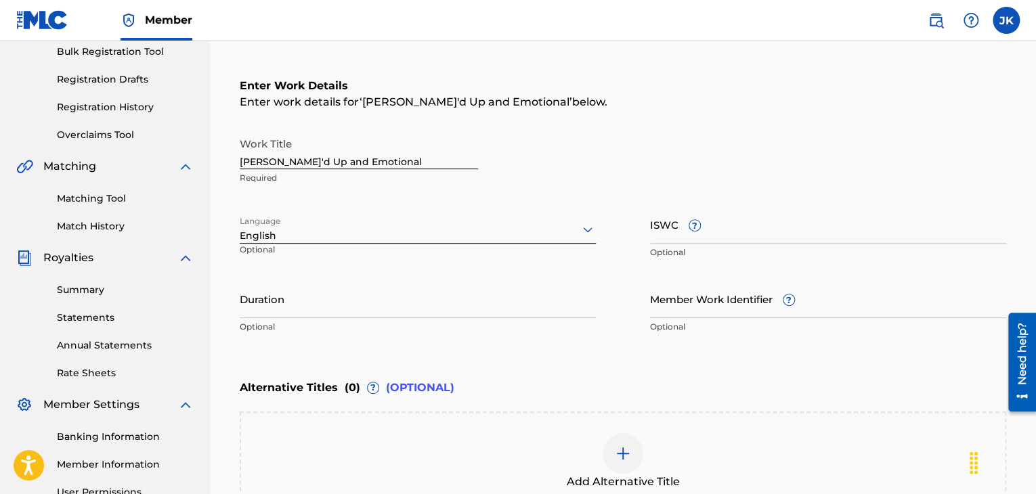
click at [367, 301] on input "Duration" at bounding box center [418, 299] width 356 height 39
type input "03:56"
click at [614, 360] on div "Enter Work Details Enter work details for ‘ [PERSON_NAME]'d Up and Emotional ’ …" at bounding box center [623, 209] width 767 height 328
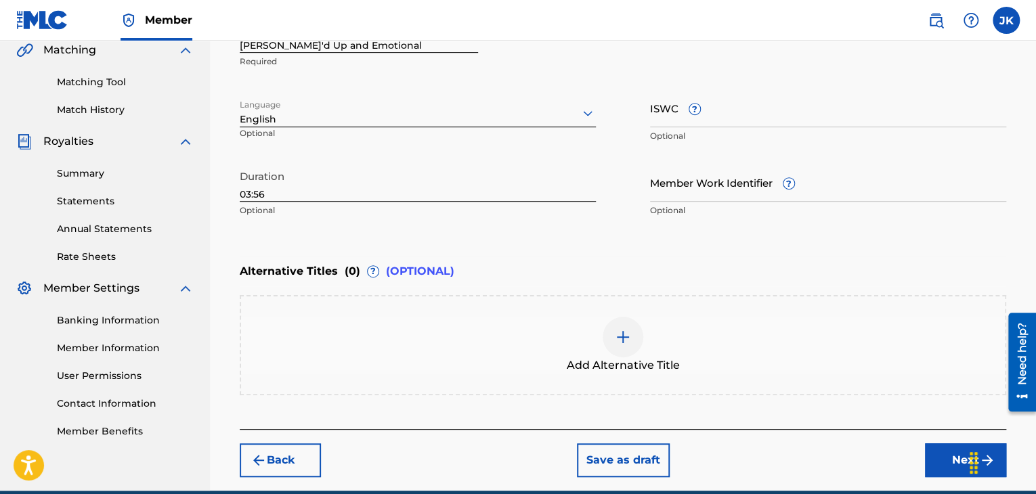
scroll to position [339, 0]
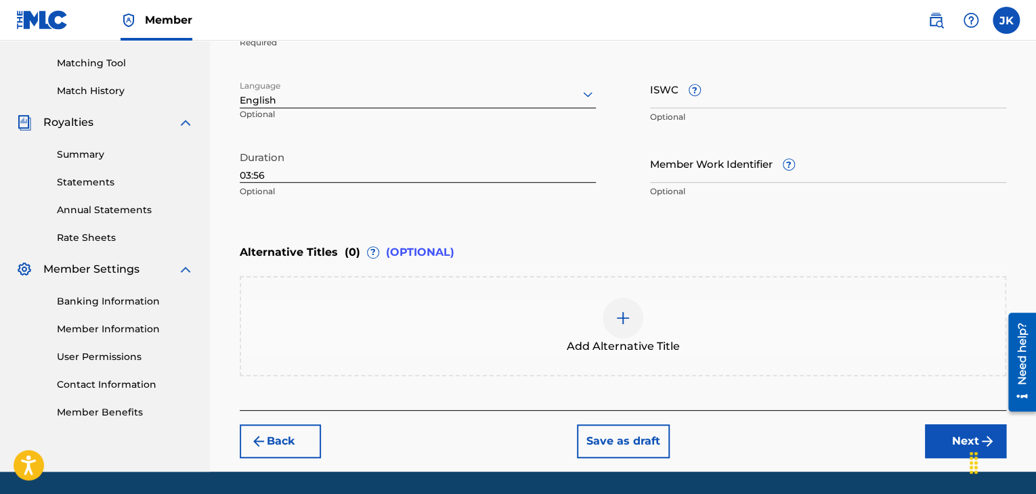
click at [939, 426] on button "Next" at bounding box center [965, 442] width 81 height 34
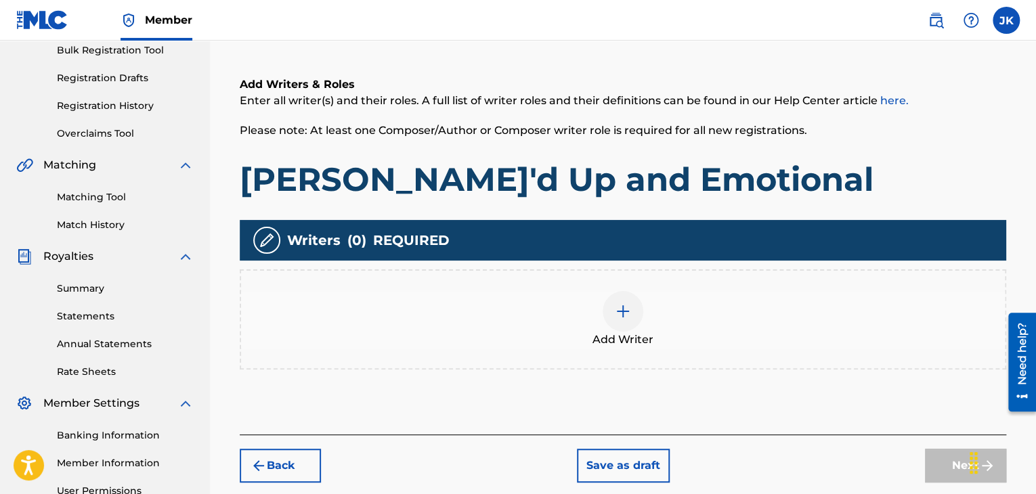
scroll to position [264, 0]
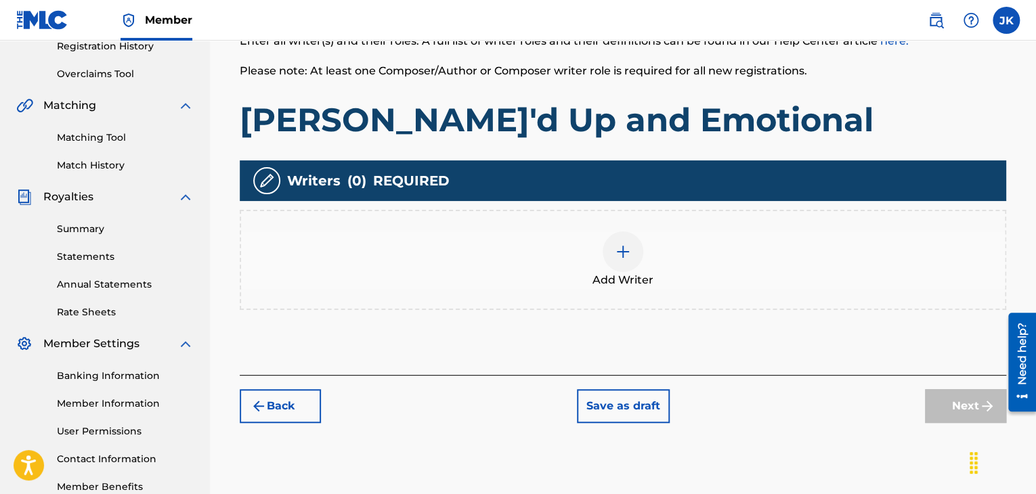
click at [628, 263] on div at bounding box center [623, 252] width 41 height 41
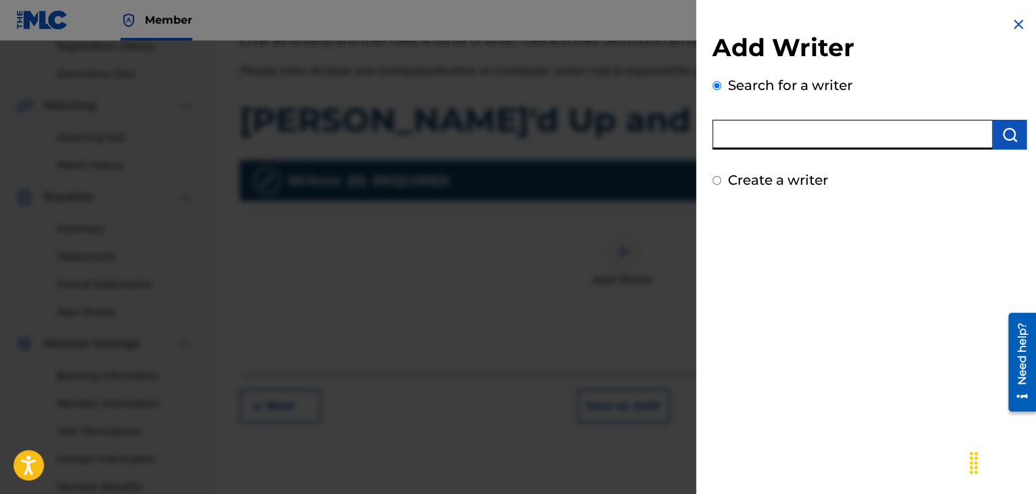
click at [763, 144] on input "text" at bounding box center [852, 135] width 280 height 30
type input "[PERSON_NAME]"
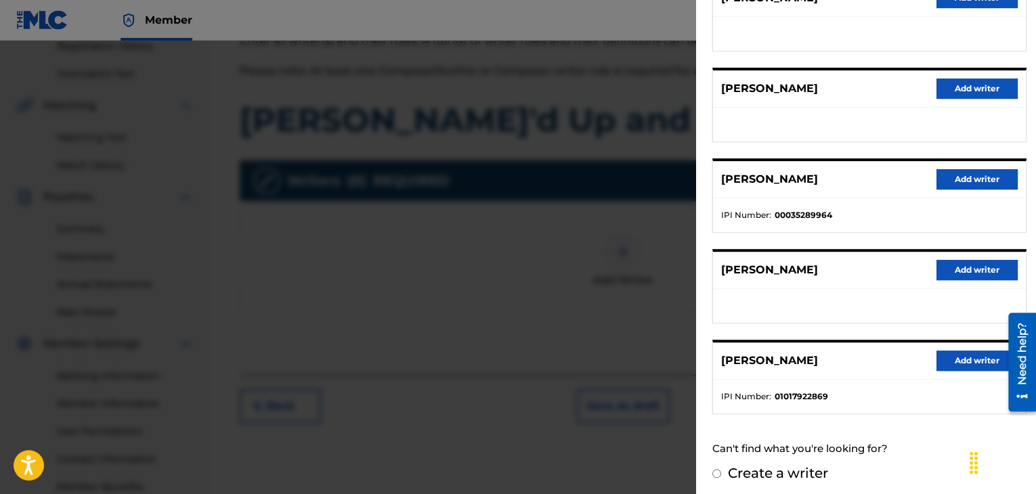
scroll to position [210, 0]
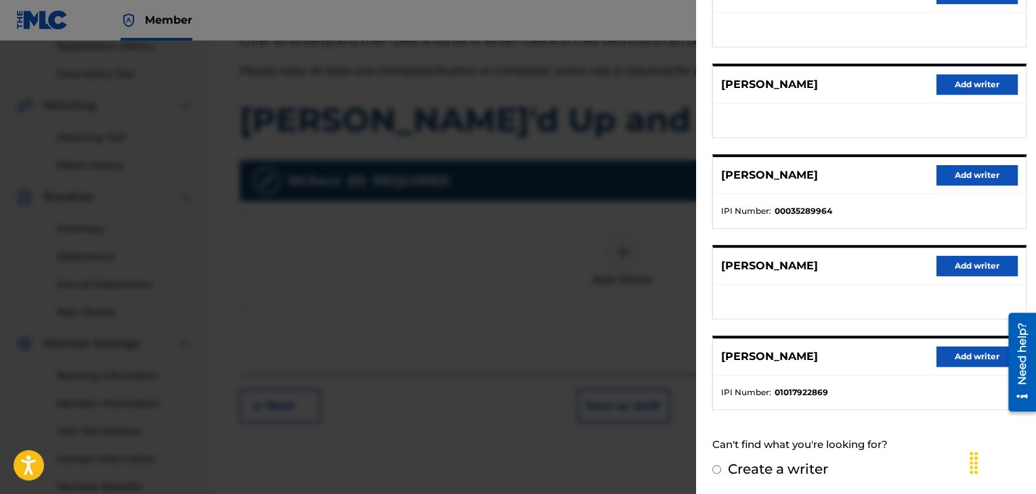
click at [953, 352] on button "Add writer" at bounding box center [977, 357] width 81 height 20
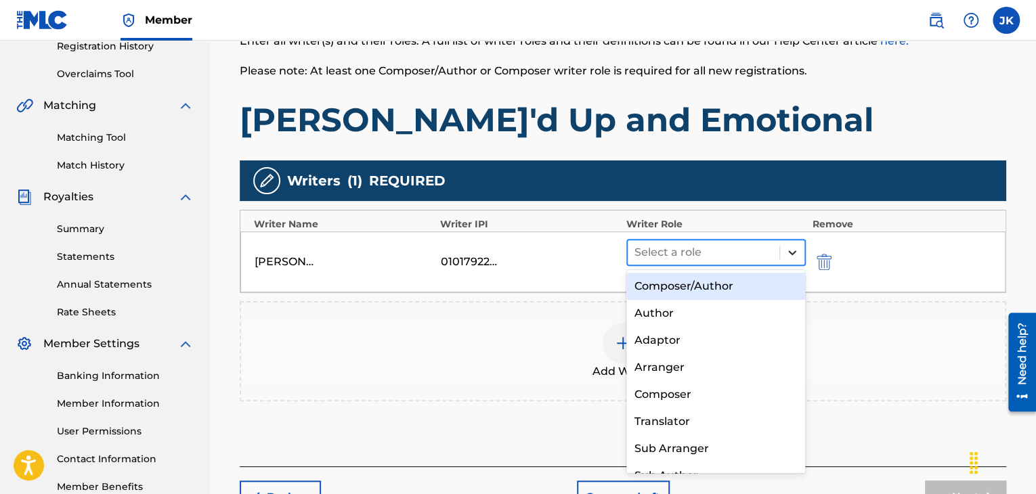
click at [788, 252] on icon at bounding box center [792, 253] width 14 height 14
click at [727, 282] on div "Composer/Author" at bounding box center [715, 286] width 179 height 27
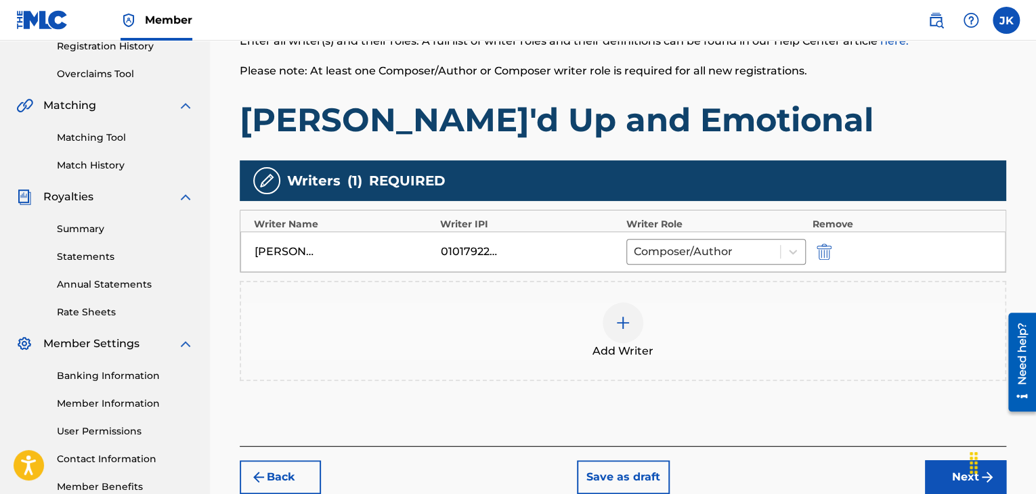
click at [899, 121] on h1 "[PERSON_NAME]'d Up and Emotional" at bounding box center [623, 120] width 767 height 41
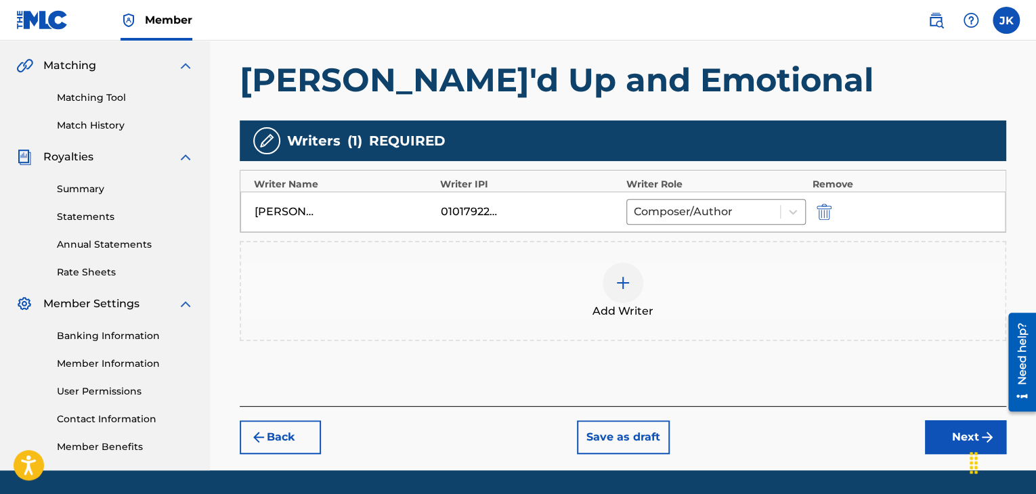
scroll to position [345, 0]
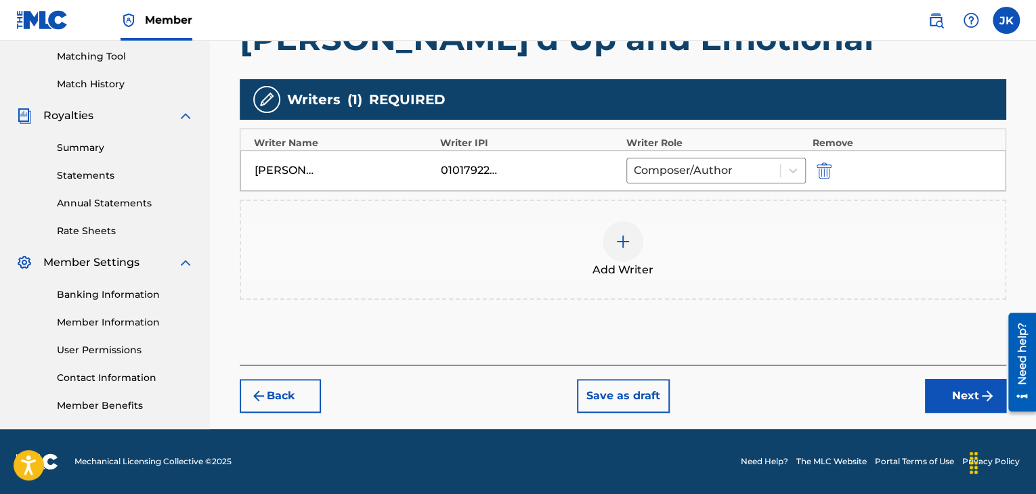
click at [953, 381] on button "Next" at bounding box center [965, 396] width 81 height 34
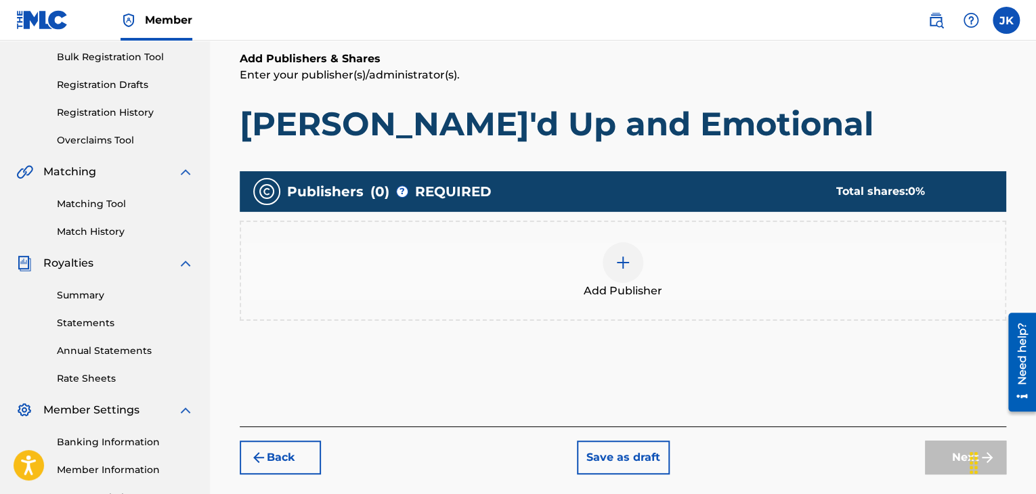
scroll to position [264, 0]
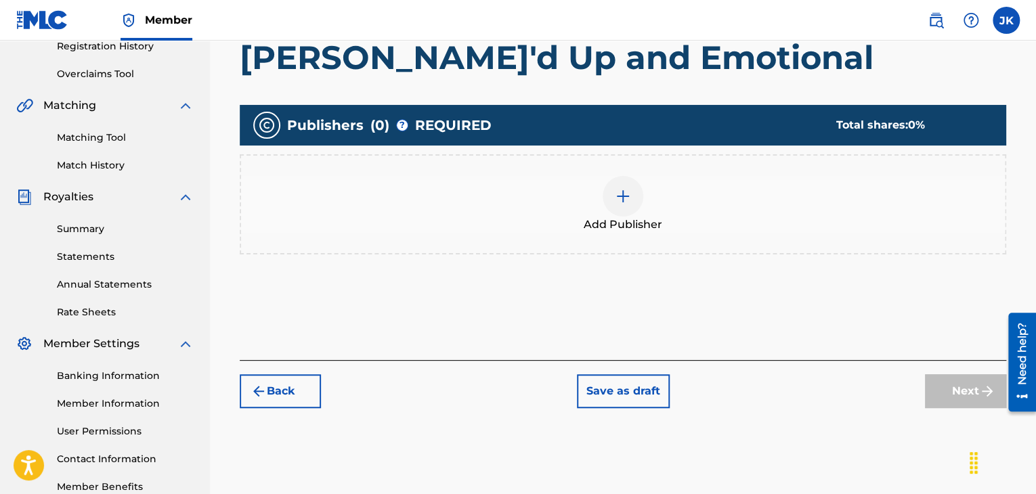
click at [616, 193] on img at bounding box center [623, 196] width 16 height 16
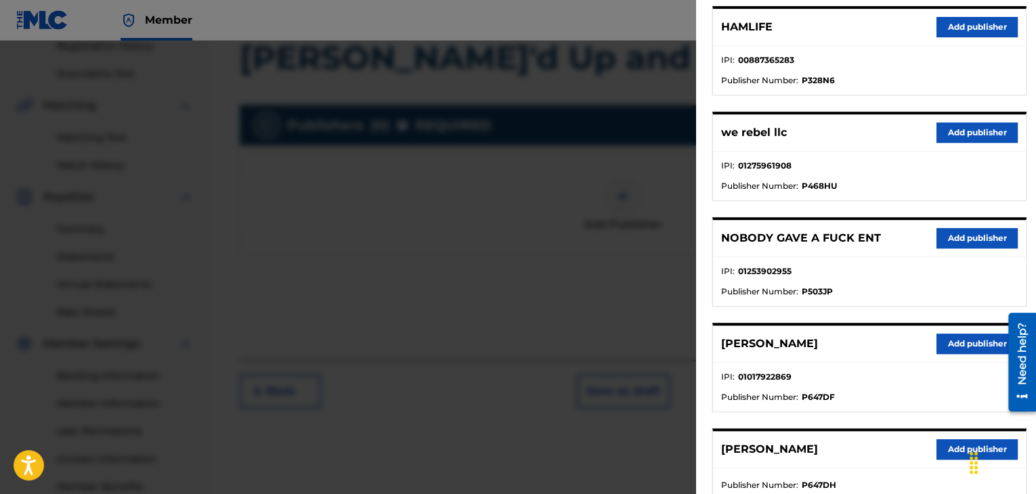
scroll to position [339, 0]
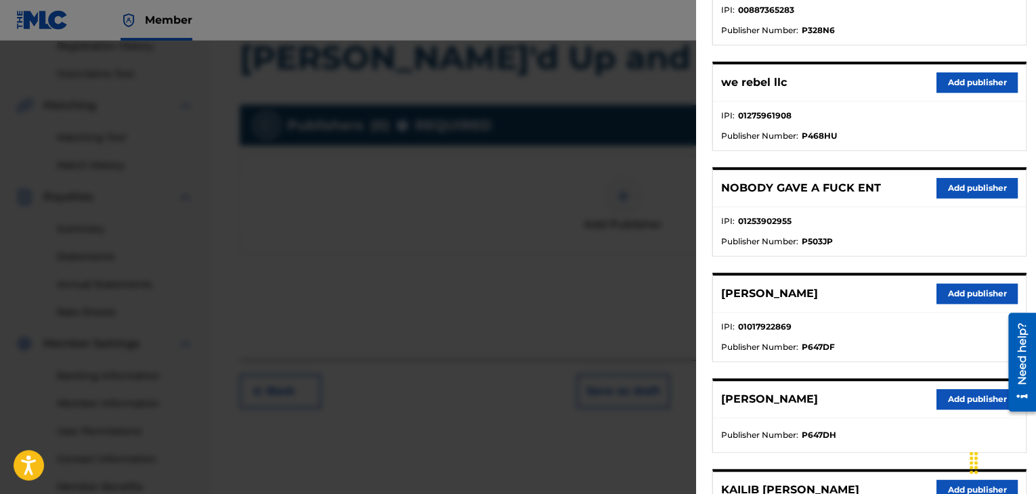
click at [963, 294] on button "Add publisher" at bounding box center [977, 294] width 81 height 20
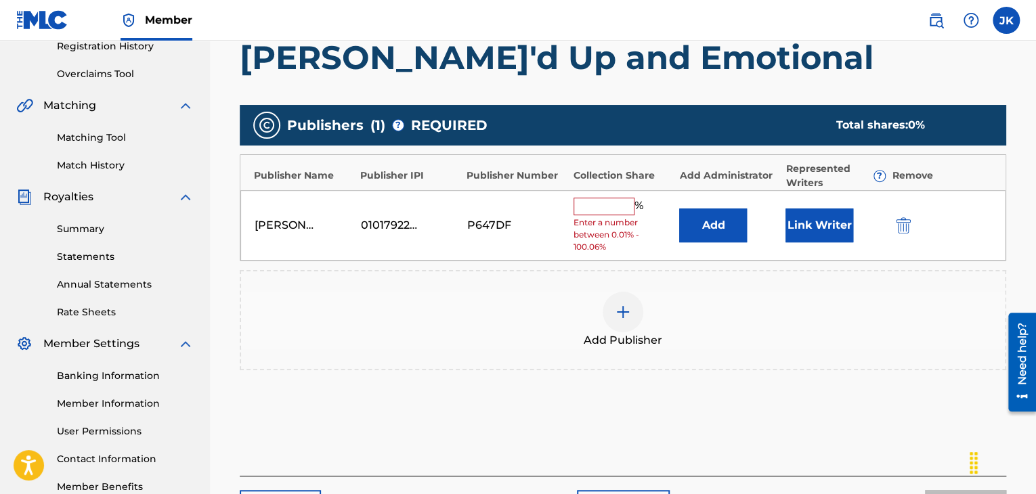
click at [716, 222] on button "Add" at bounding box center [713, 226] width 68 height 34
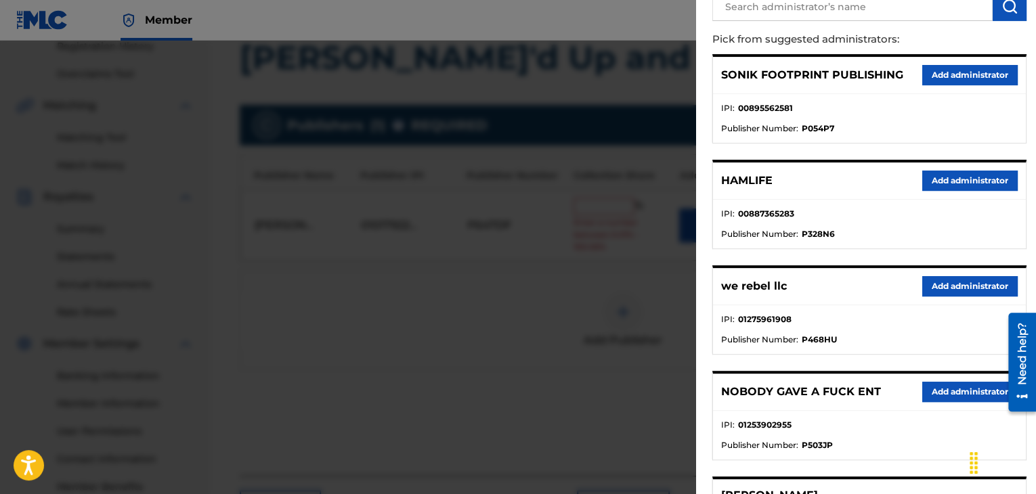
scroll to position [135, 0]
click at [978, 276] on button "Add administrator" at bounding box center [969, 286] width 95 height 20
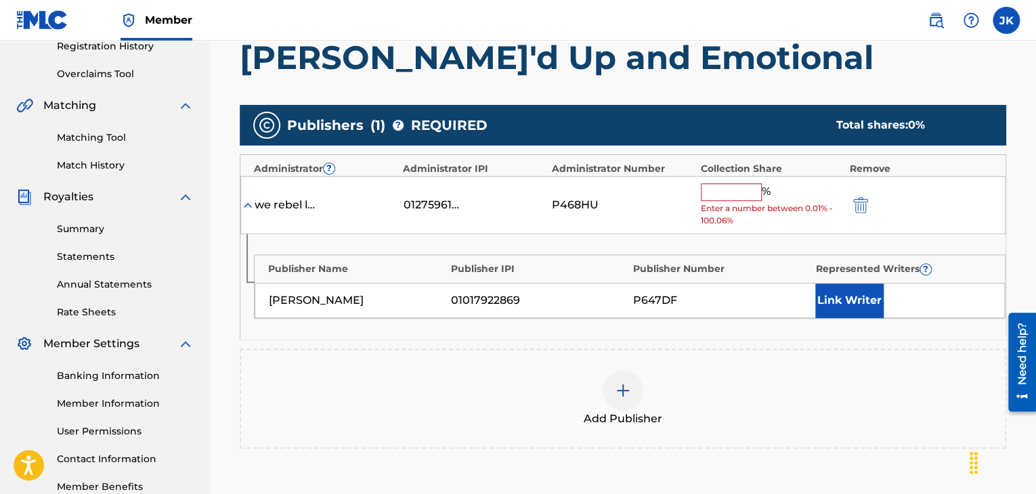
click at [733, 188] on input "text" at bounding box center [731, 193] width 61 height 18
type input "100"
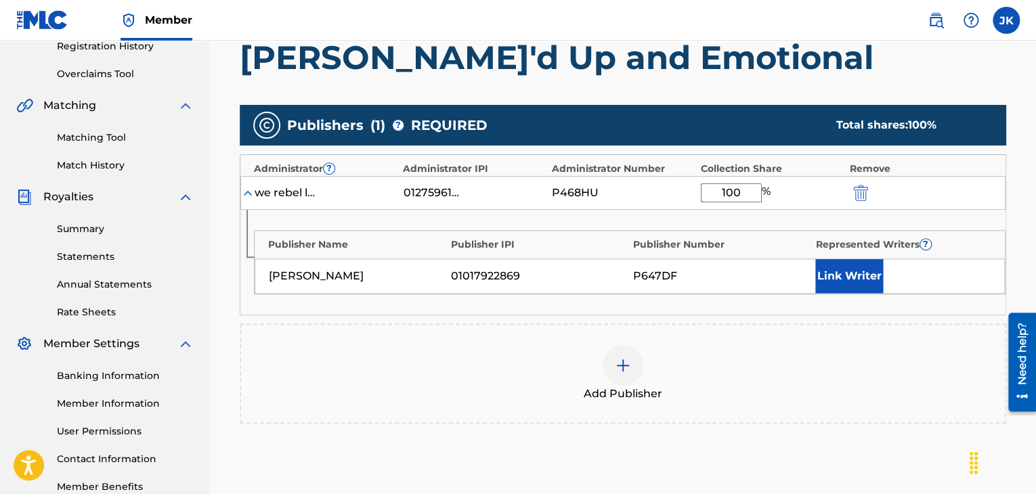
click at [805, 67] on h1 "[PERSON_NAME]'d Up and Emotional" at bounding box center [623, 57] width 767 height 41
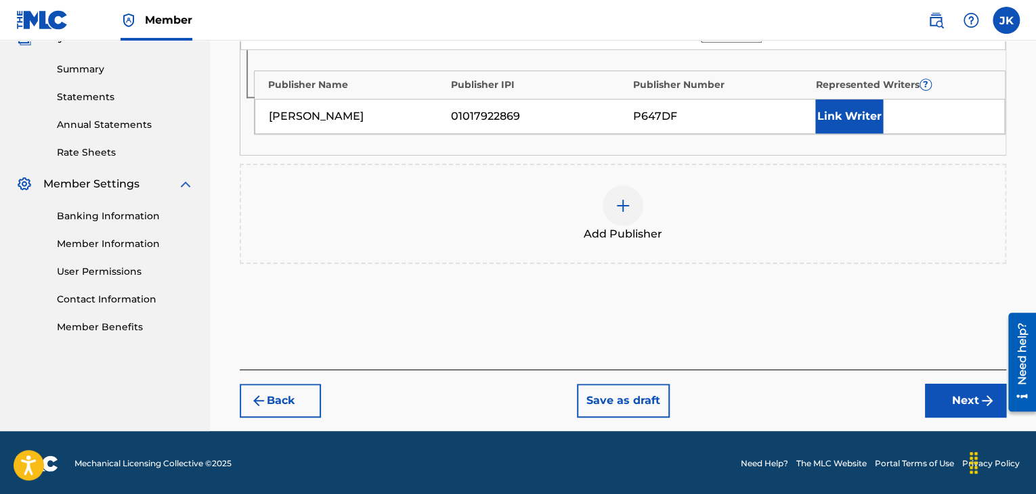
click at [937, 389] on button "Next" at bounding box center [965, 401] width 81 height 34
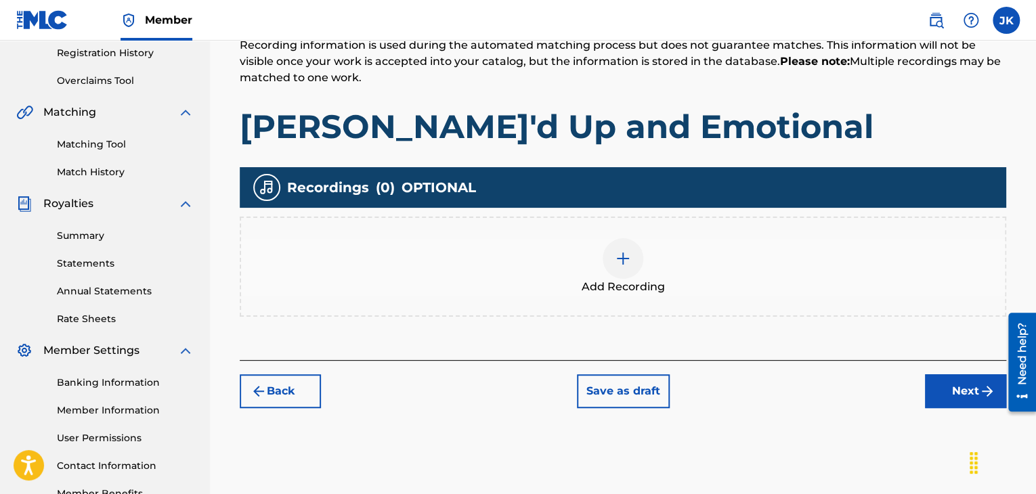
scroll to position [264, 0]
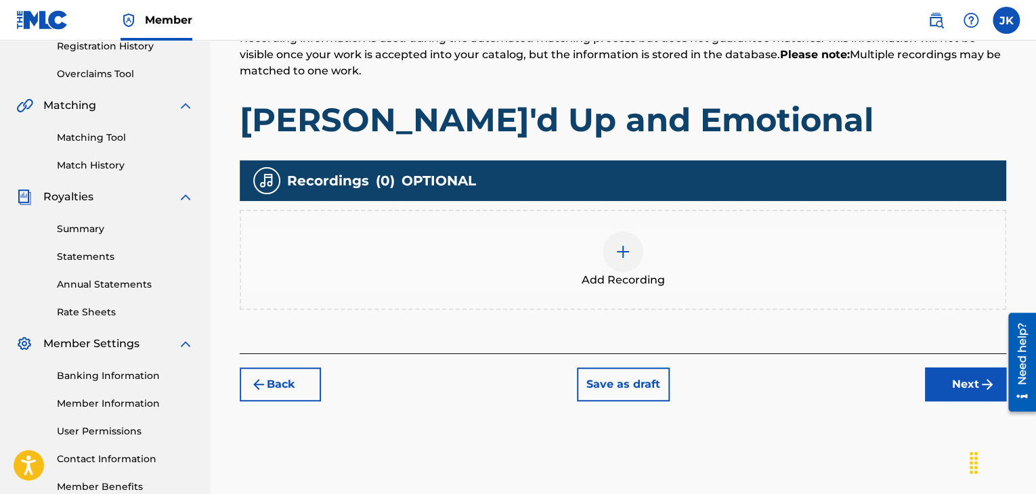
click at [618, 255] on img at bounding box center [623, 252] width 16 height 16
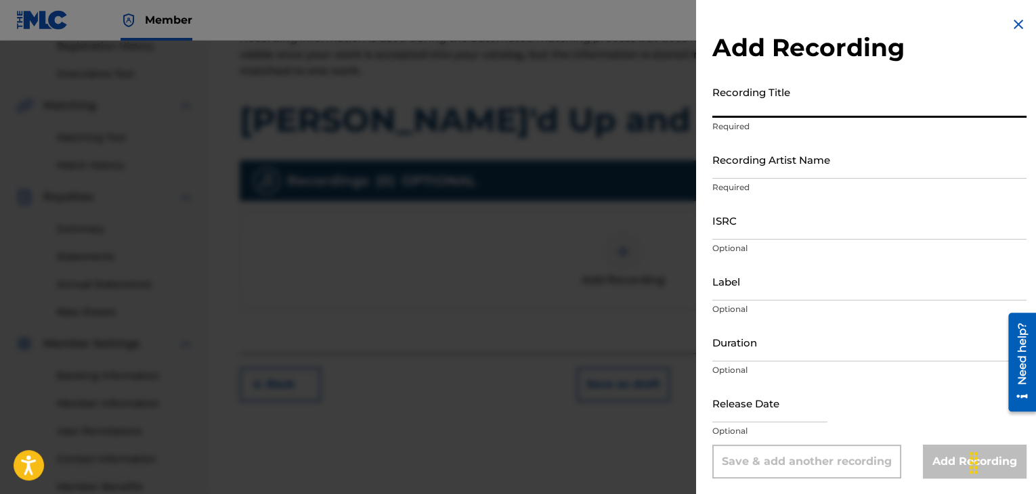
click at [730, 112] on input "Recording Title" at bounding box center [869, 98] width 314 height 39
paste input "[PERSON_NAME]'d Up and Emotional"
type input "[PERSON_NAME]'d Up and Emotional"
click at [735, 169] on input "Recording Artist Name" at bounding box center [869, 159] width 314 height 39
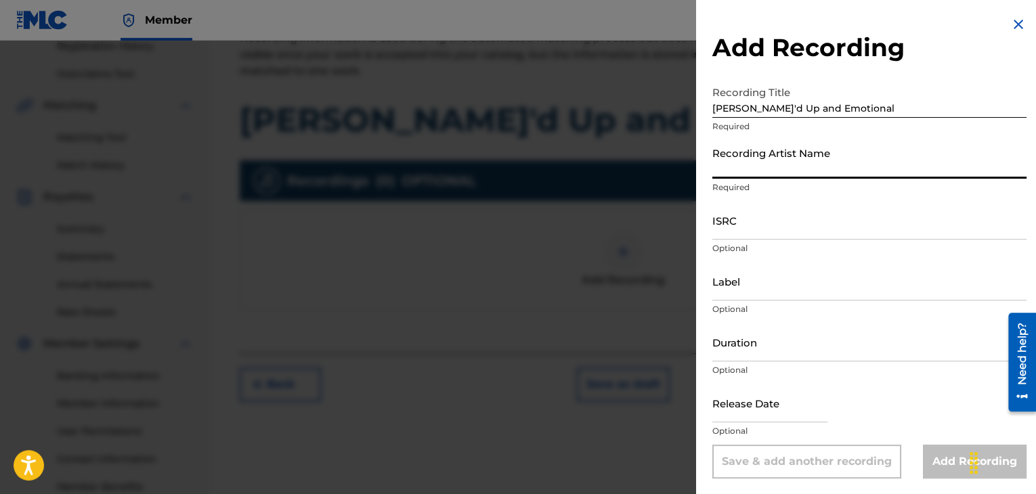
type input "grant4ore"
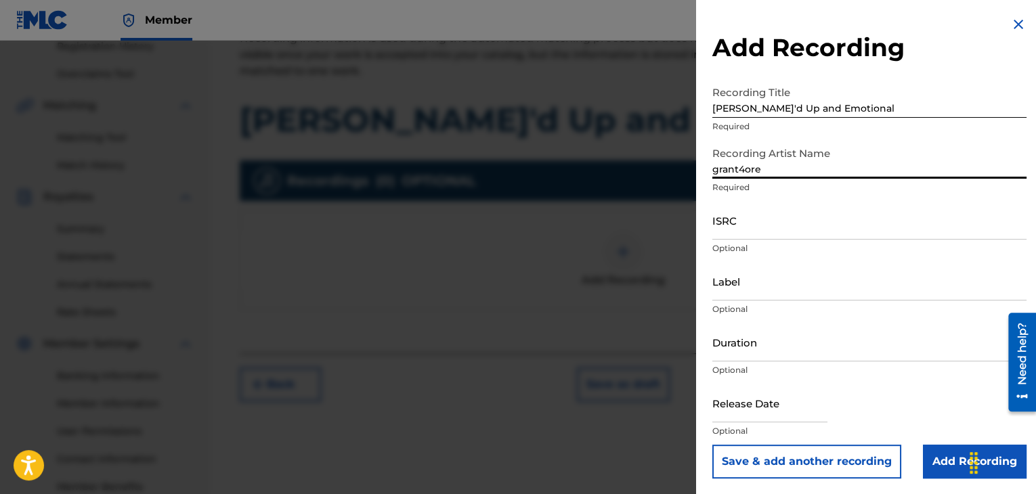
click at [761, 225] on input "ISRC" at bounding box center [869, 220] width 314 height 39
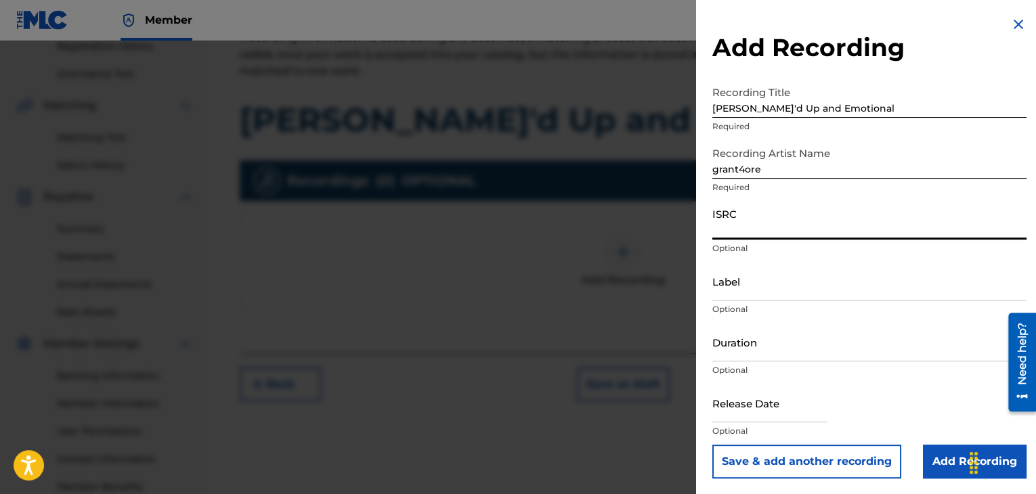
paste input "QZDA52034733"
type input "QZDA52034733"
click at [753, 294] on input "Label" at bounding box center [869, 281] width 314 height 39
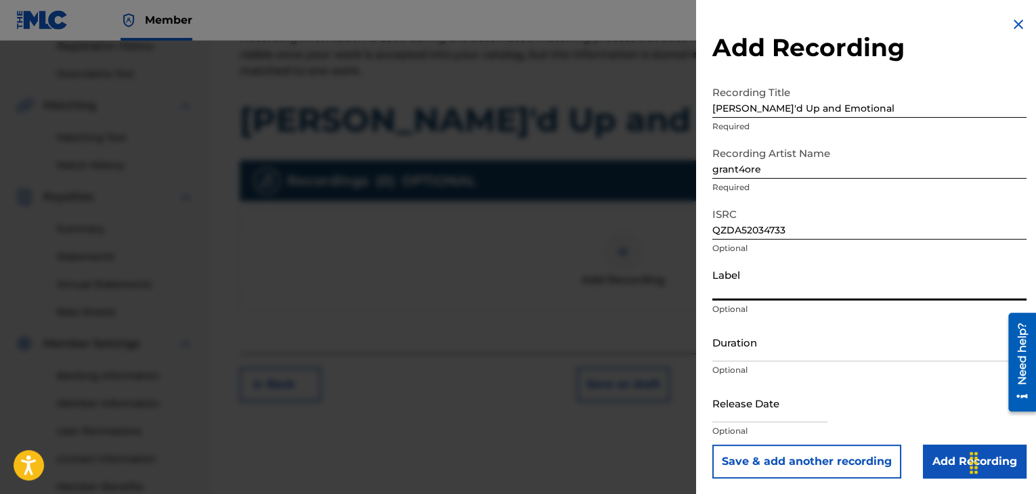
type input ".wav|Lab productions"
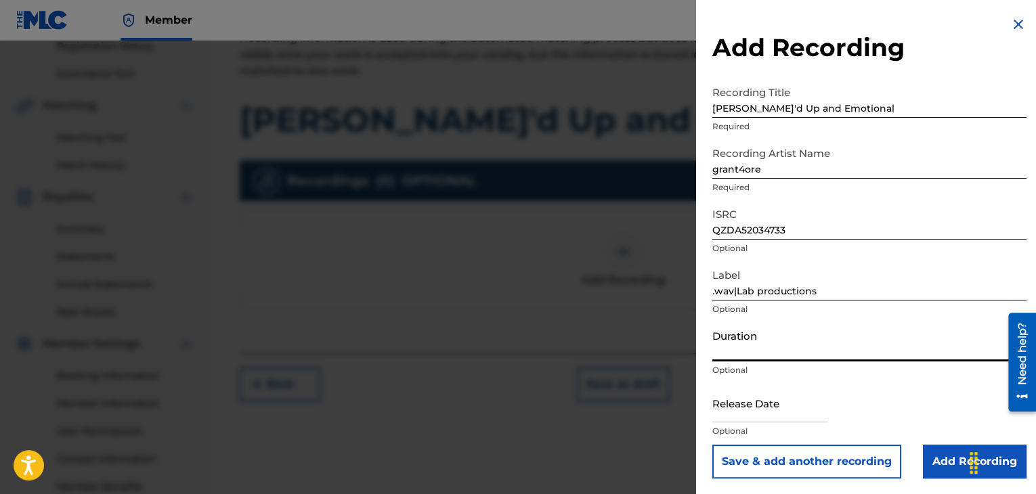
click at [753, 358] on input "Duration" at bounding box center [869, 342] width 314 height 39
click at [891, 324] on input "03:56" at bounding box center [869, 342] width 314 height 39
type input "03:56"
click at [811, 420] on input "text" at bounding box center [769, 403] width 115 height 39
select select "7"
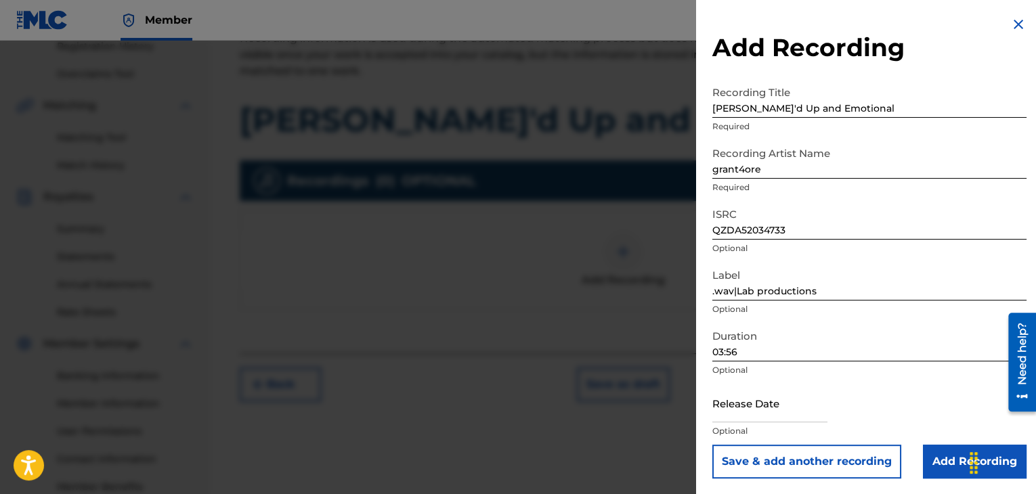
select select "2025"
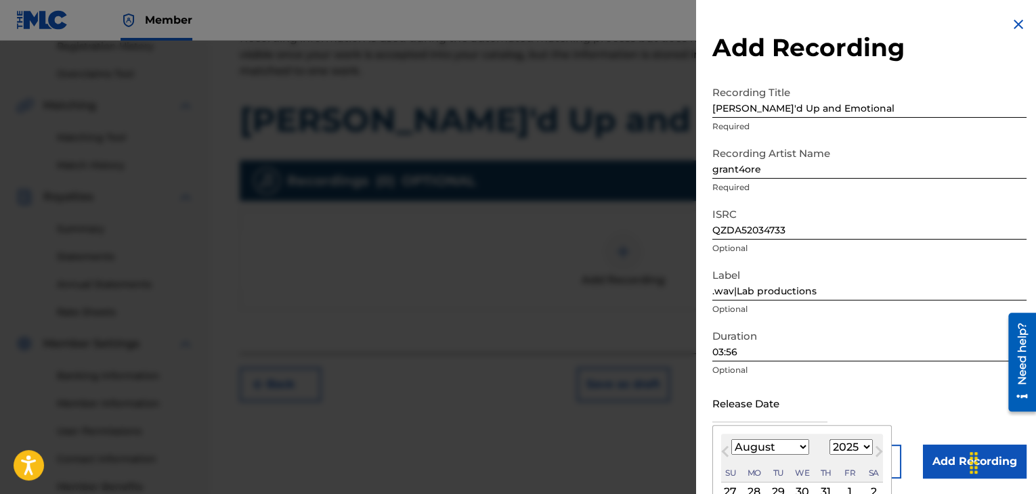
type input "[DATE]"
select select "2"
select select "2020"
click at [922, 395] on div "Release Date [DATE] [DATE] Previous Month Next Month March [DATE] February Marc…" at bounding box center [869, 414] width 314 height 61
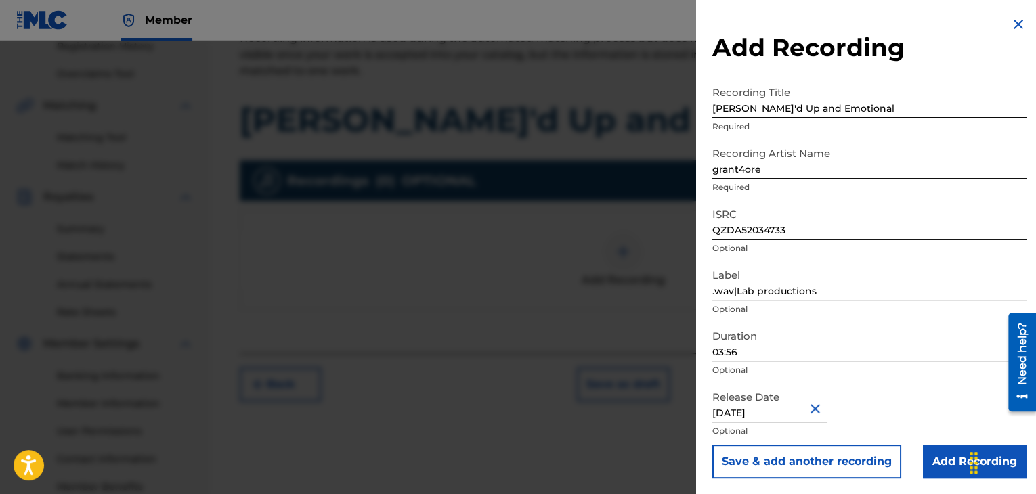
click at [940, 457] on input "Add Recording" at bounding box center [975, 462] width 104 height 34
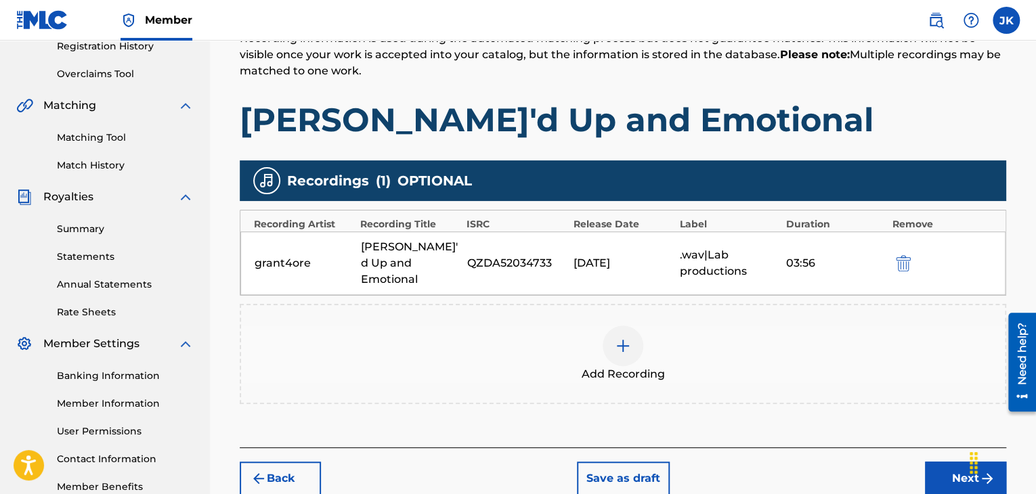
click at [939, 462] on button "Next" at bounding box center [965, 479] width 81 height 34
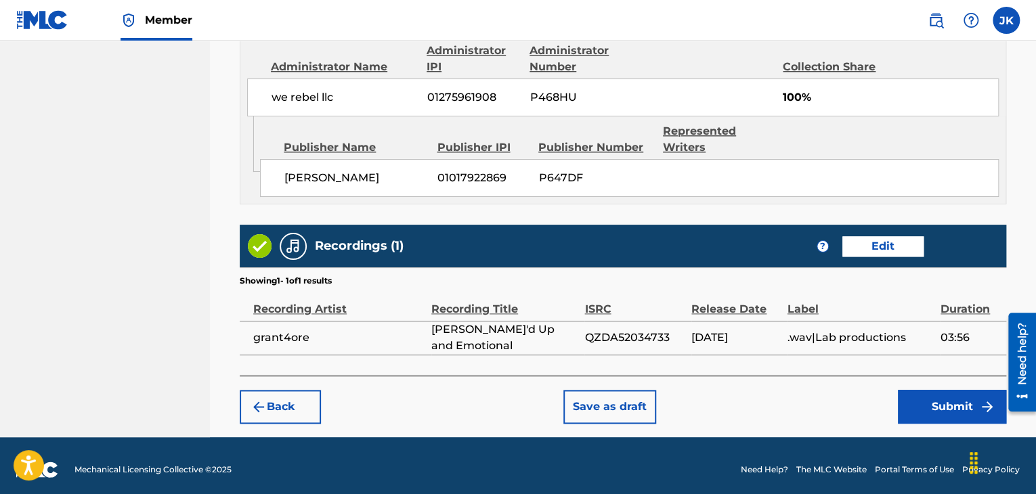
scroll to position [767, 0]
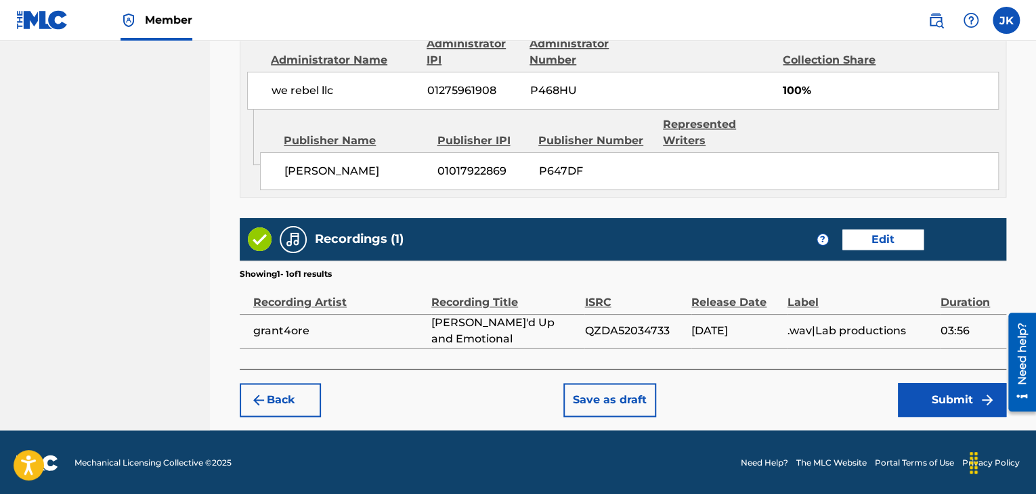
click at [938, 402] on button "Submit" at bounding box center [952, 400] width 108 height 34
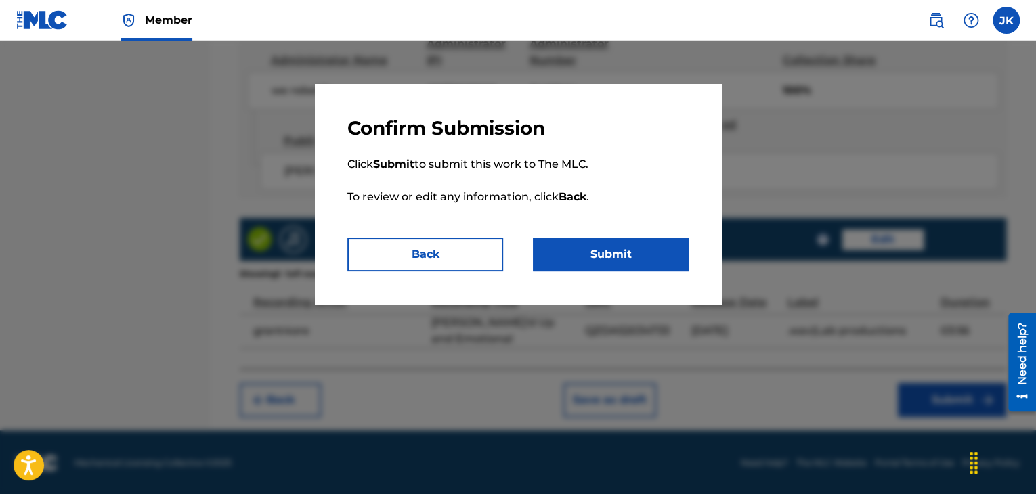
click at [653, 262] on button "Submit" at bounding box center [611, 255] width 156 height 34
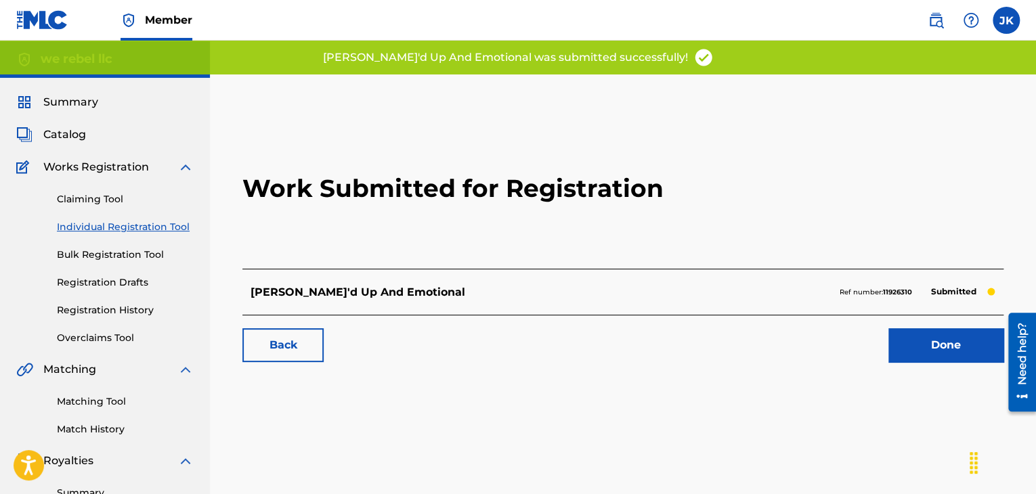
click at [912, 341] on link "Done" at bounding box center [945, 345] width 115 height 34
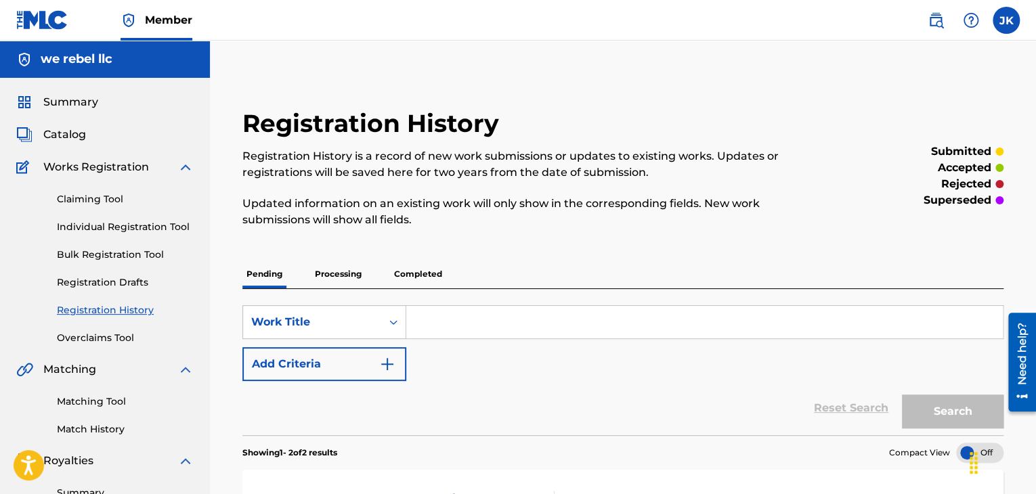
click at [135, 230] on link "Individual Registration Tool" at bounding box center [125, 227] width 137 height 14
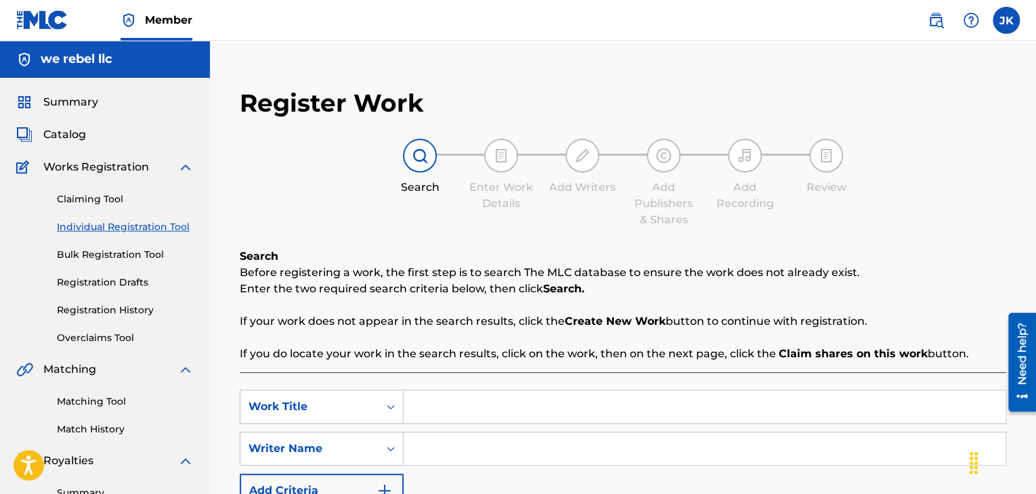
click at [467, 402] on input "Search Form" at bounding box center [705, 407] width 602 height 33
paste input "Ultraliiite"
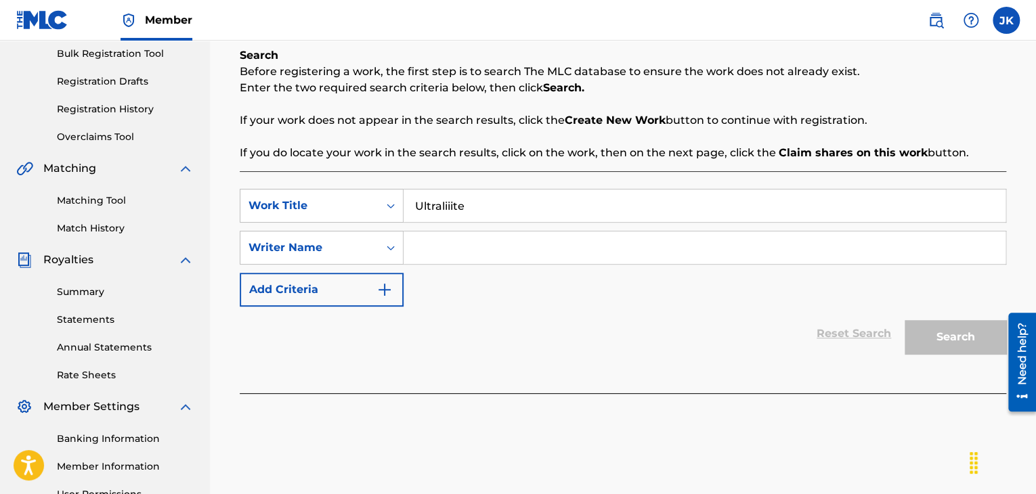
scroll to position [203, 0]
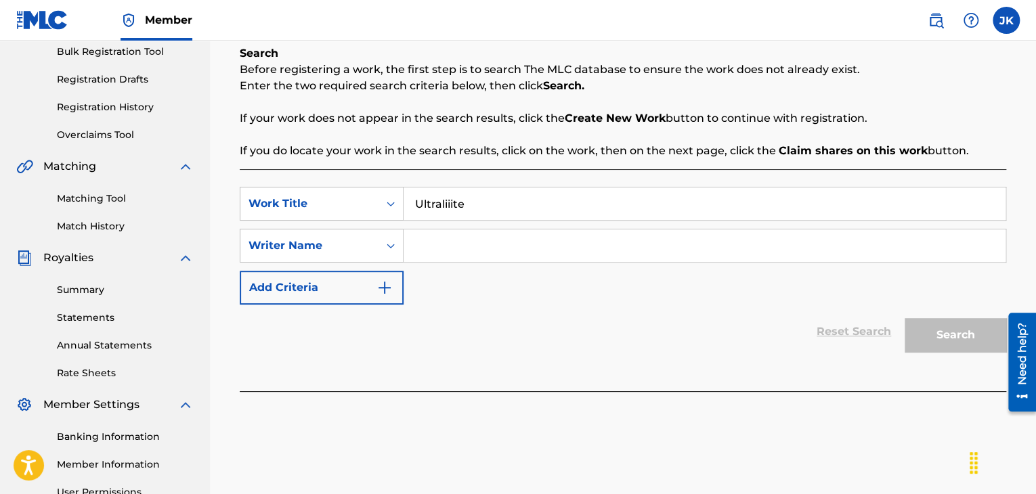
type input "Ultraliiite"
click at [509, 250] on input "Search Form" at bounding box center [705, 246] width 602 height 33
type input "[PERSON_NAME]"
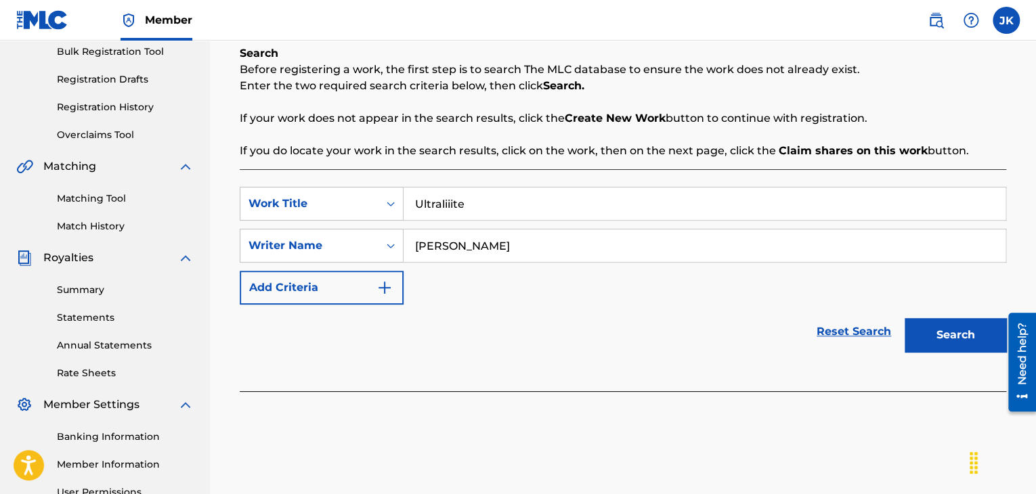
click at [919, 332] on button "Search" at bounding box center [956, 335] width 102 height 34
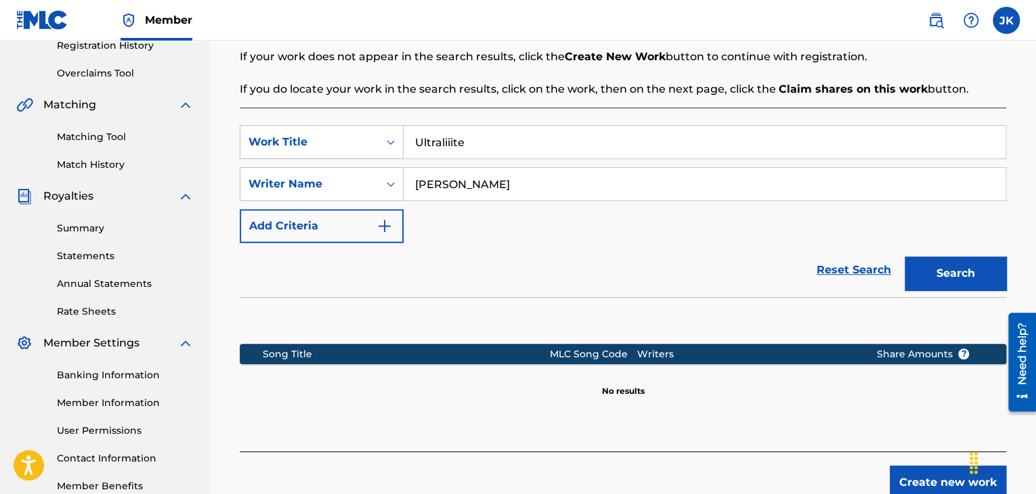
scroll to position [339, 0]
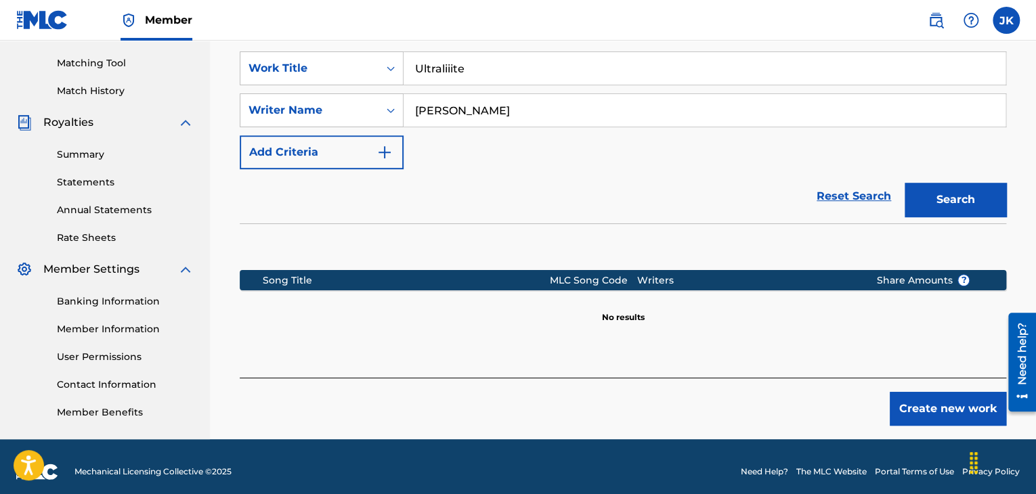
click at [966, 421] on button "Create new work" at bounding box center [948, 409] width 116 height 34
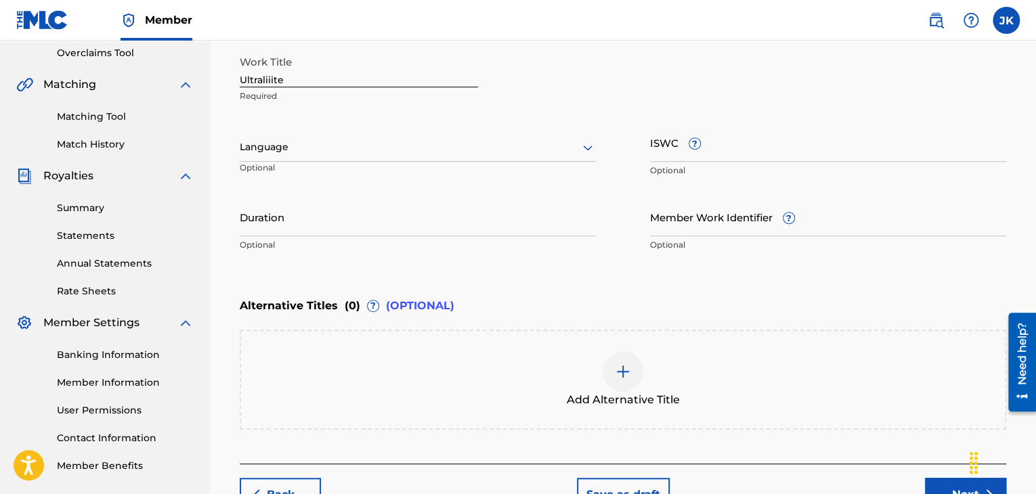
scroll to position [271, 0]
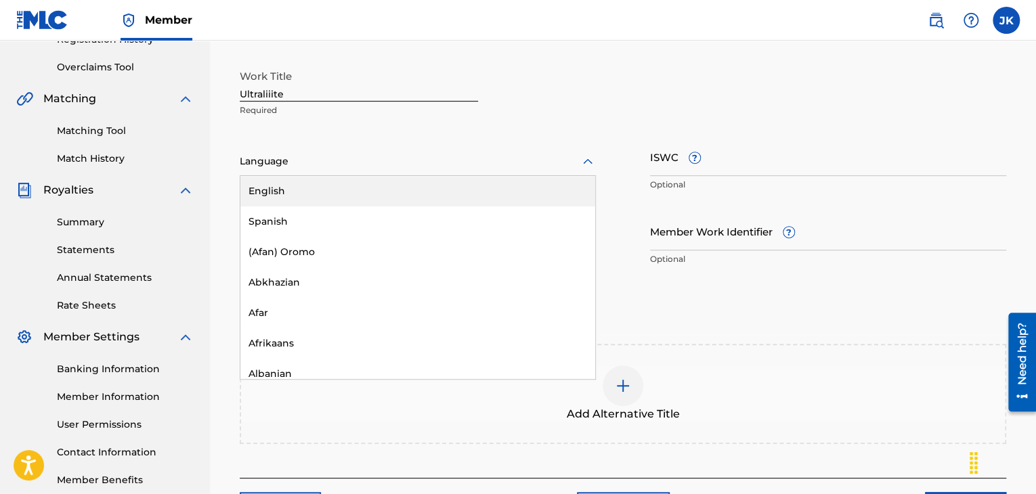
click at [584, 166] on icon at bounding box center [588, 162] width 16 height 16
click at [454, 194] on div "English" at bounding box center [417, 191] width 355 height 30
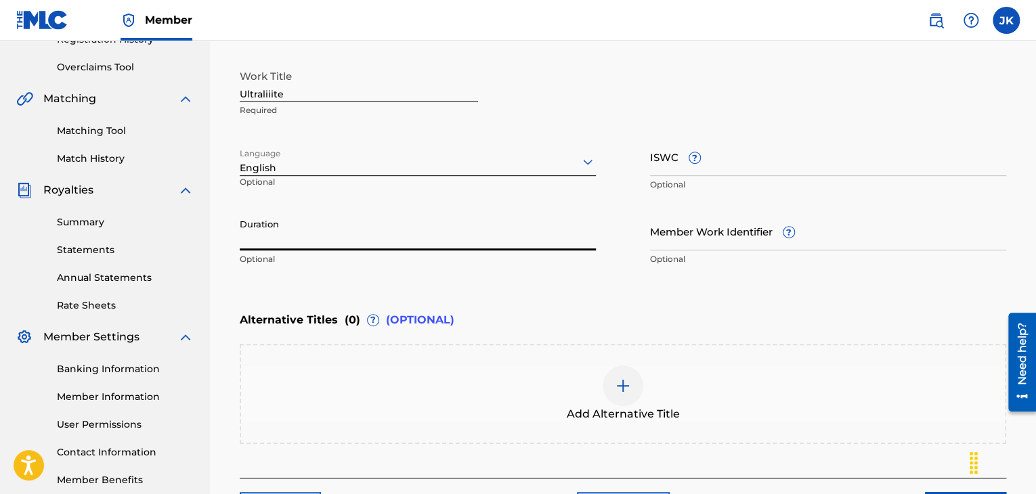
click at [349, 239] on input "Duration" at bounding box center [418, 231] width 356 height 39
type input "04:23"
click at [672, 282] on div "Enter Work Details Enter work details for ‘ Ultraliiite ’ below. Work Title Ult…" at bounding box center [623, 142] width 767 height 328
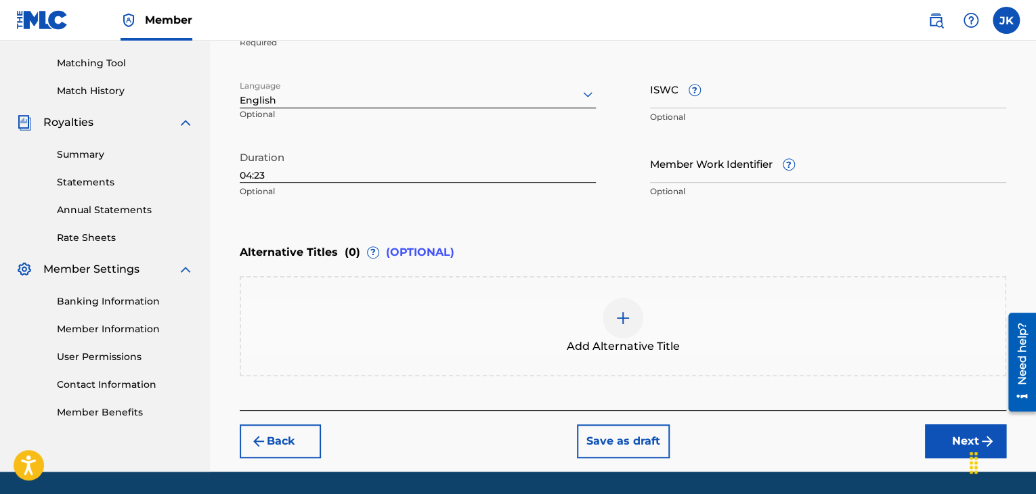
scroll to position [380, 0]
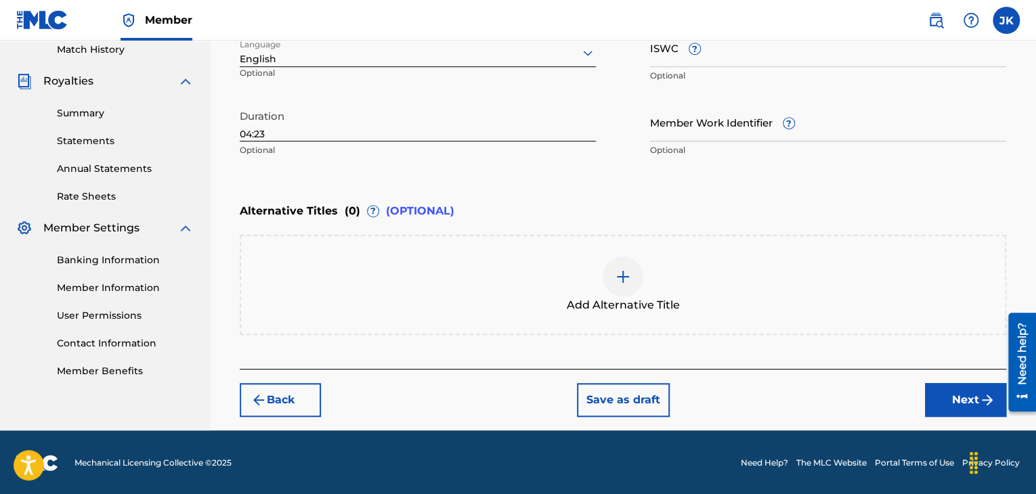
click at [945, 401] on button "Next" at bounding box center [965, 400] width 81 height 34
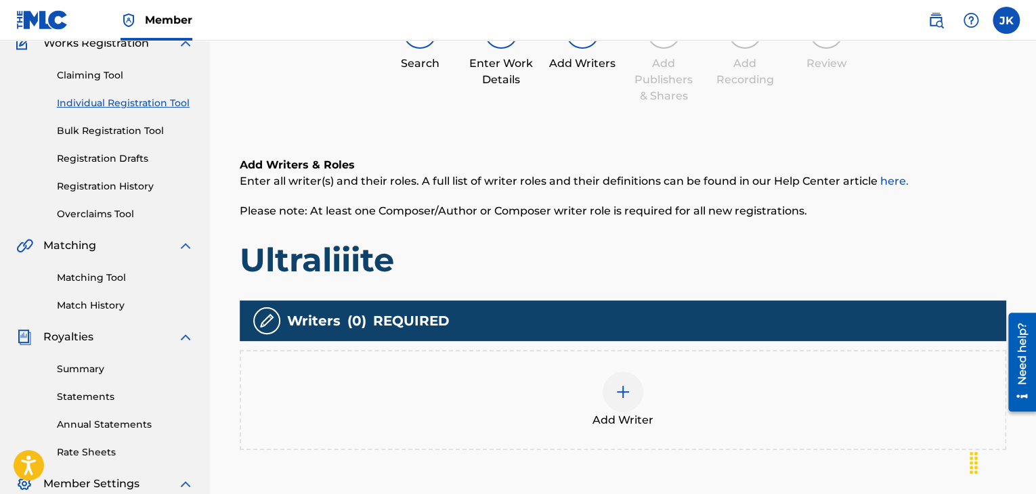
scroll to position [196, 0]
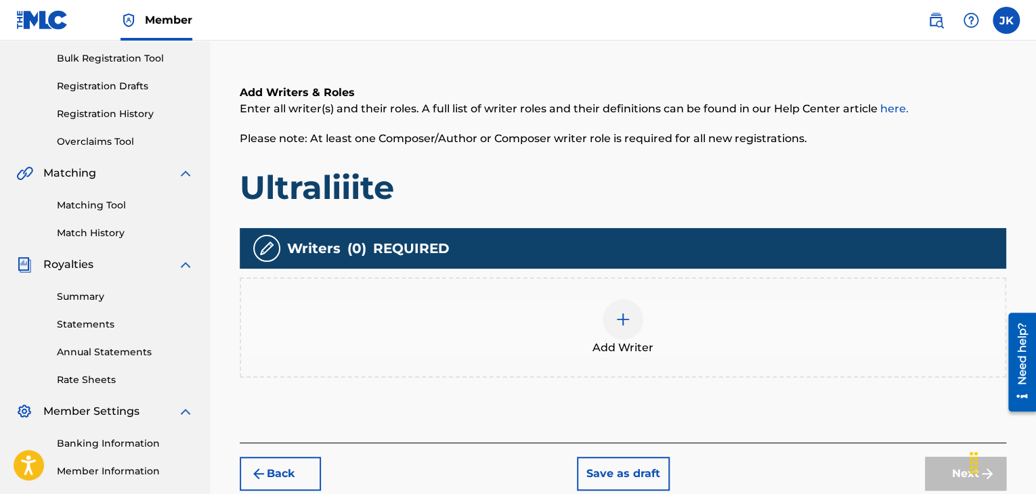
click at [626, 320] on img at bounding box center [623, 319] width 16 height 16
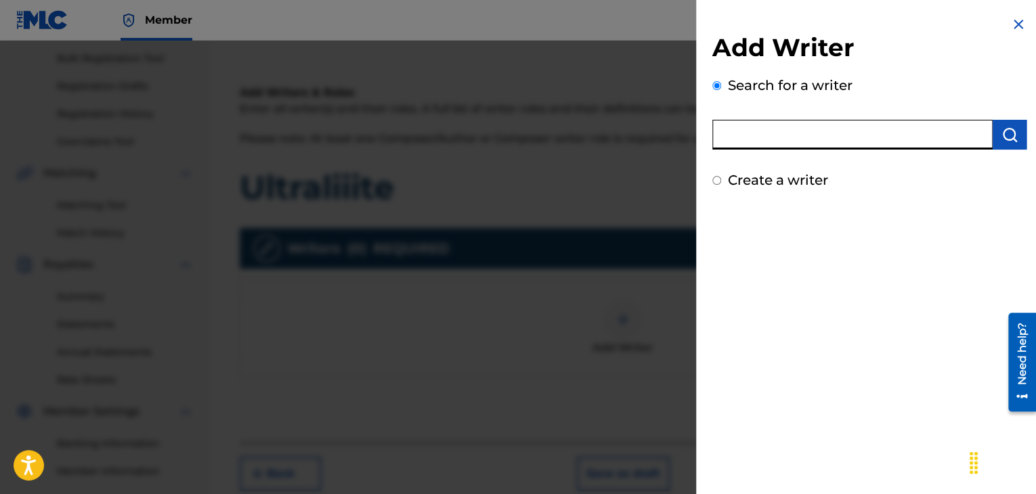
click at [778, 138] on input "text" at bounding box center [852, 135] width 280 height 30
type input "[PERSON_NAME]"
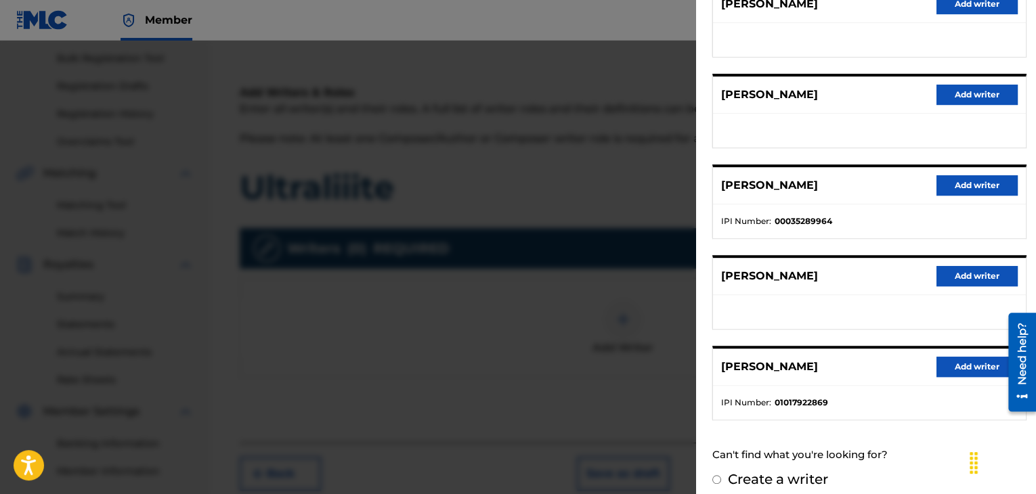
scroll to position [203, 0]
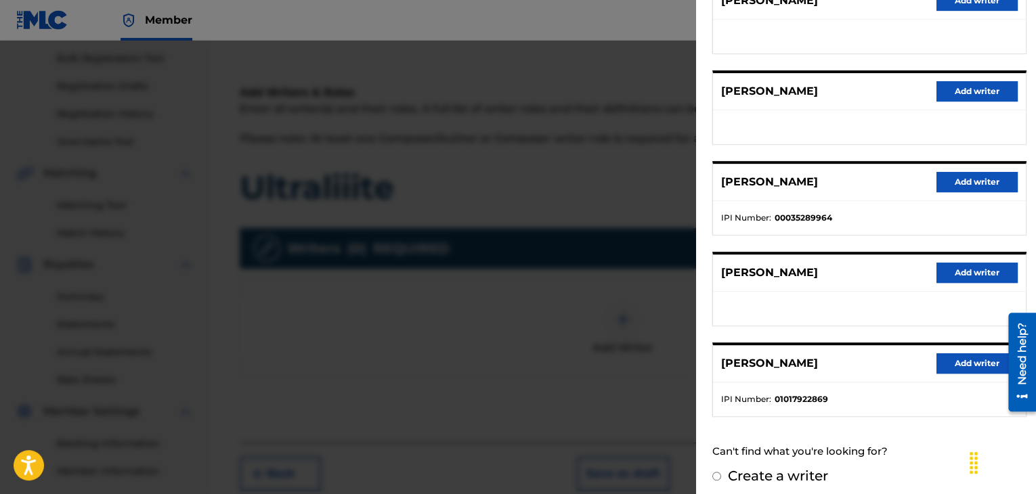
click at [943, 359] on button "Add writer" at bounding box center [977, 363] width 81 height 20
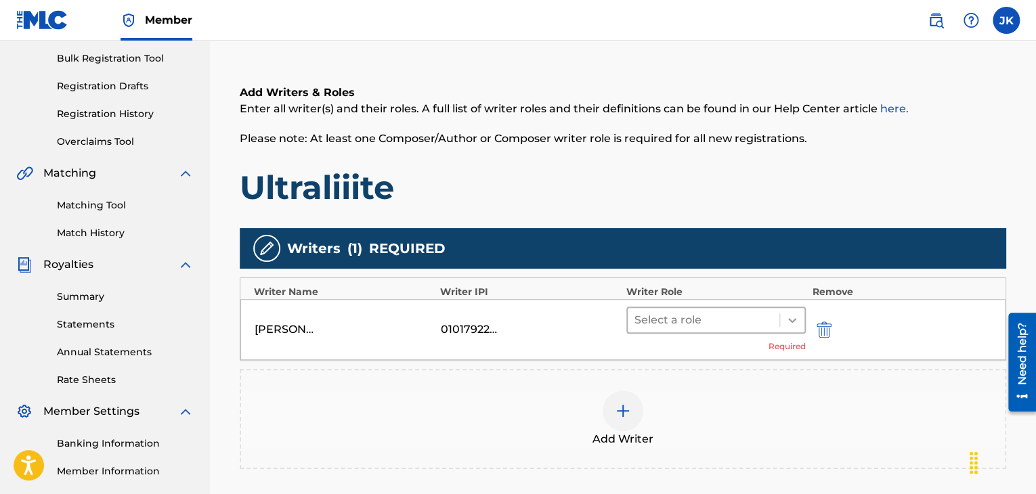
click at [790, 320] on icon at bounding box center [792, 320] width 8 height 5
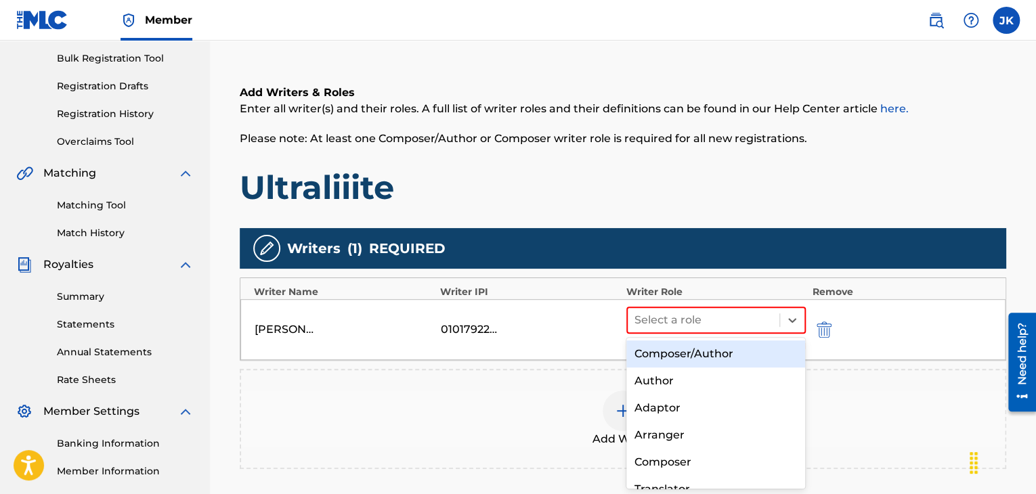
click at [716, 351] on div "Composer/Author" at bounding box center [715, 354] width 179 height 27
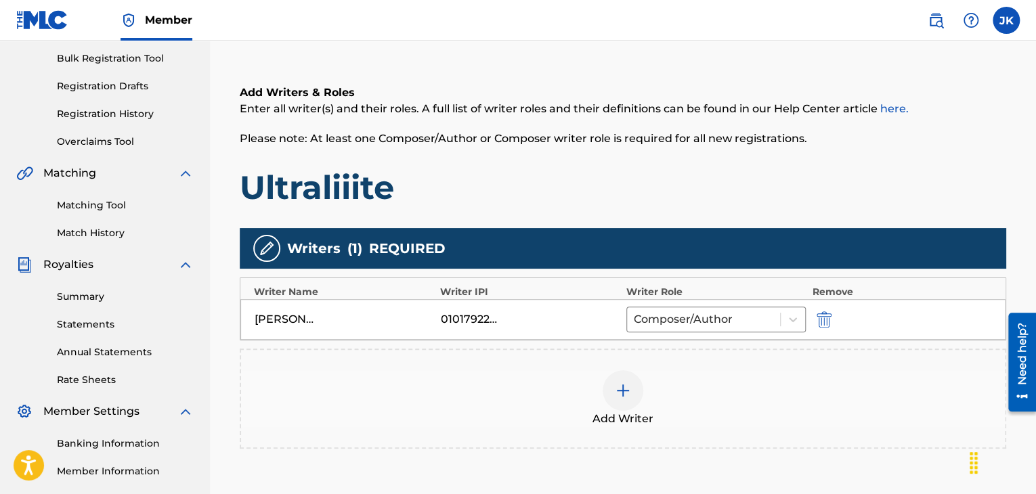
click at [877, 193] on h1 "Ultraliiite" at bounding box center [623, 187] width 767 height 41
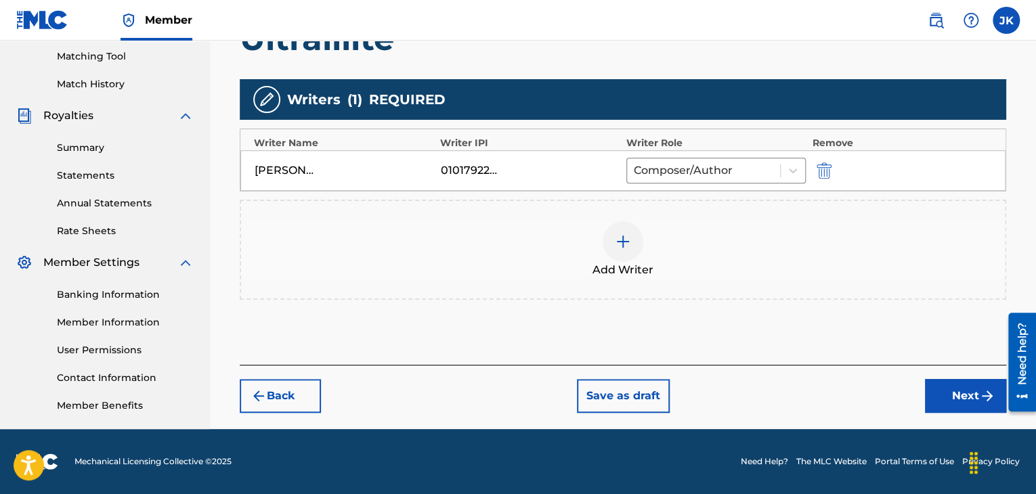
click at [951, 384] on button "Next" at bounding box center [965, 396] width 81 height 34
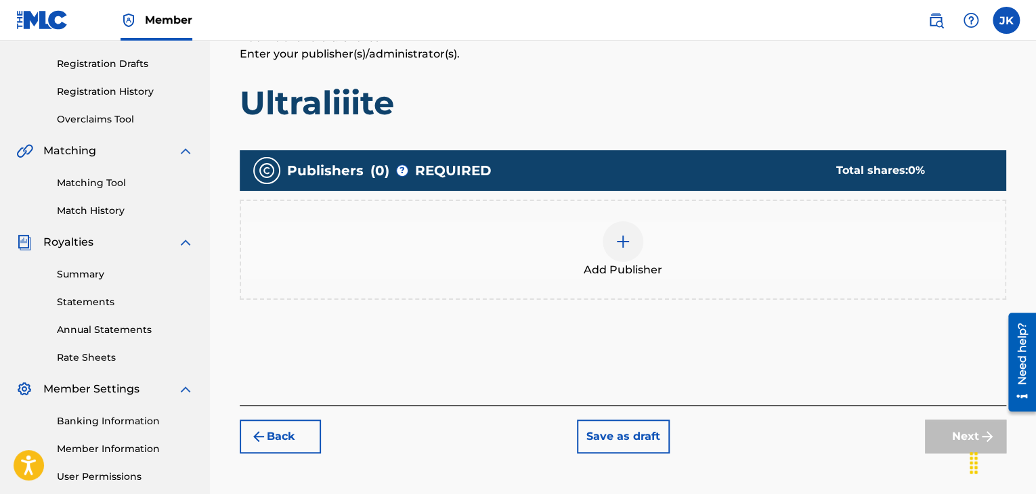
scroll to position [264, 0]
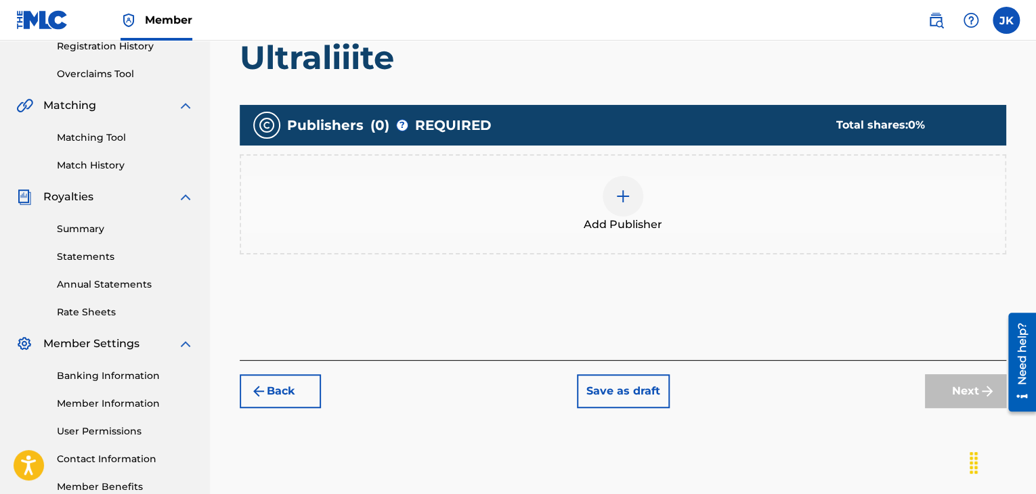
click at [624, 201] on img at bounding box center [623, 196] width 16 height 16
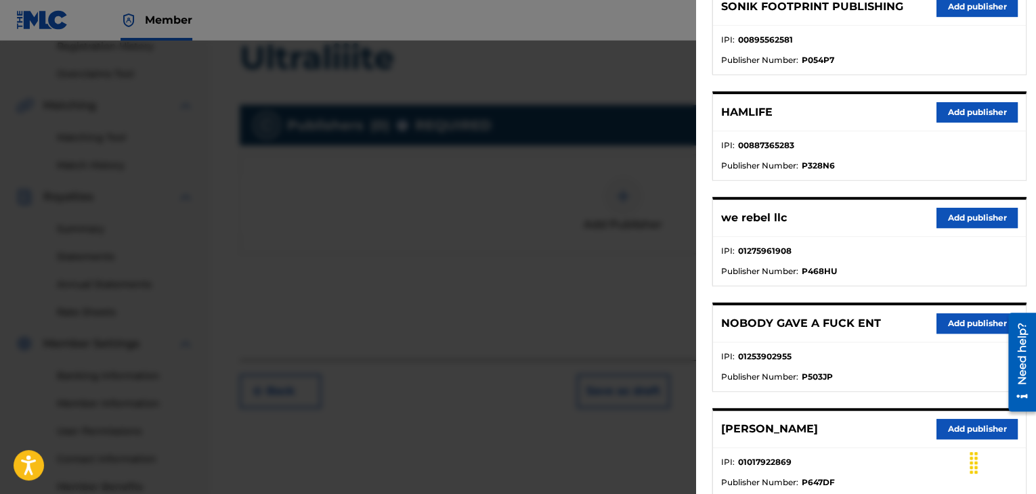
scroll to position [339, 0]
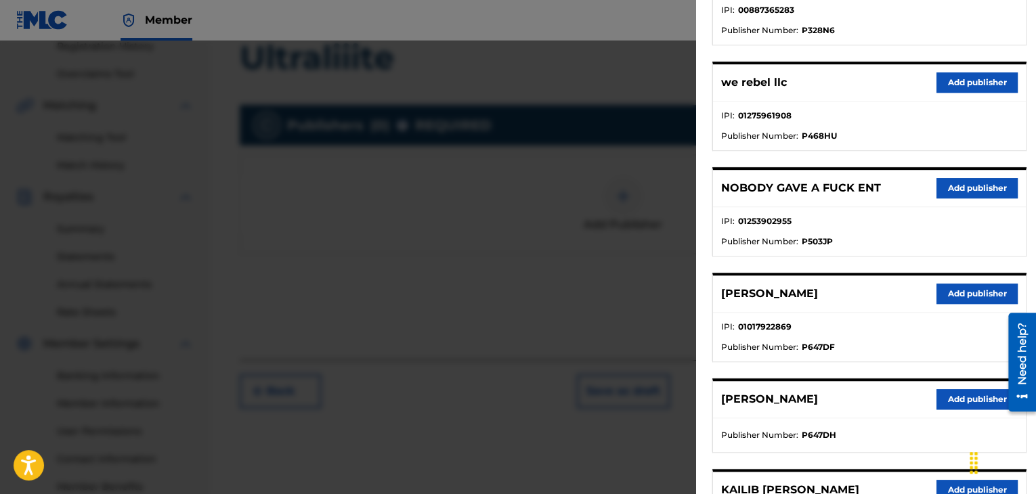
click at [960, 299] on button "Add publisher" at bounding box center [977, 294] width 81 height 20
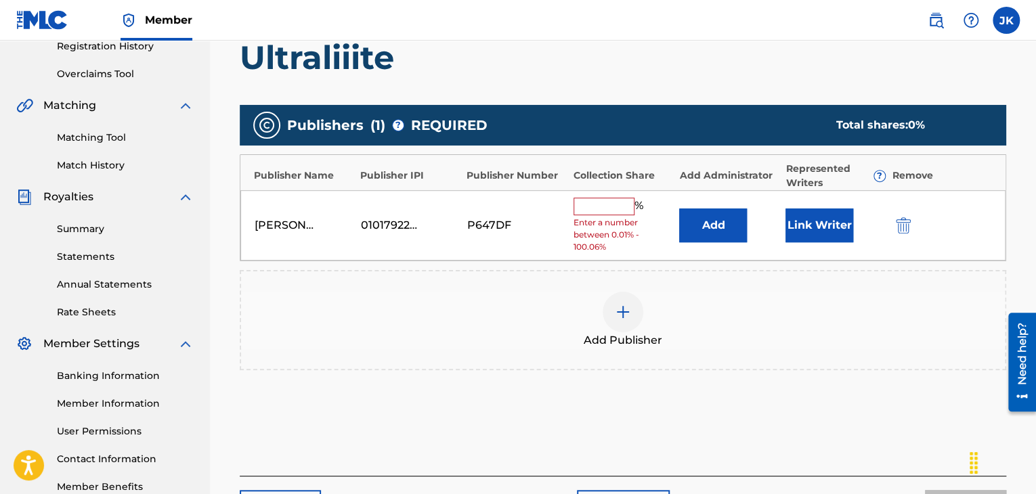
click at [714, 232] on button "Add" at bounding box center [713, 226] width 68 height 34
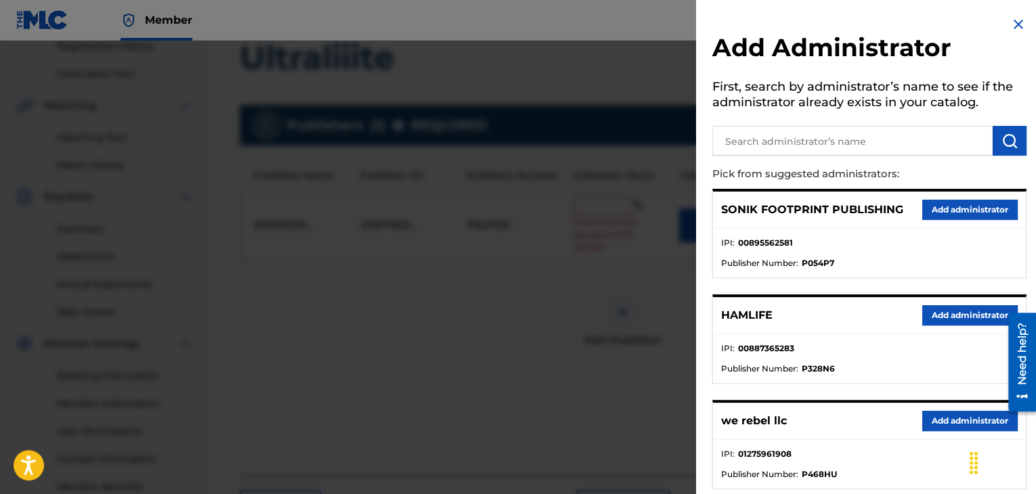
click at [956, 418] on button "Add administrator" at bounding box center [969, 421] width 95 height 20
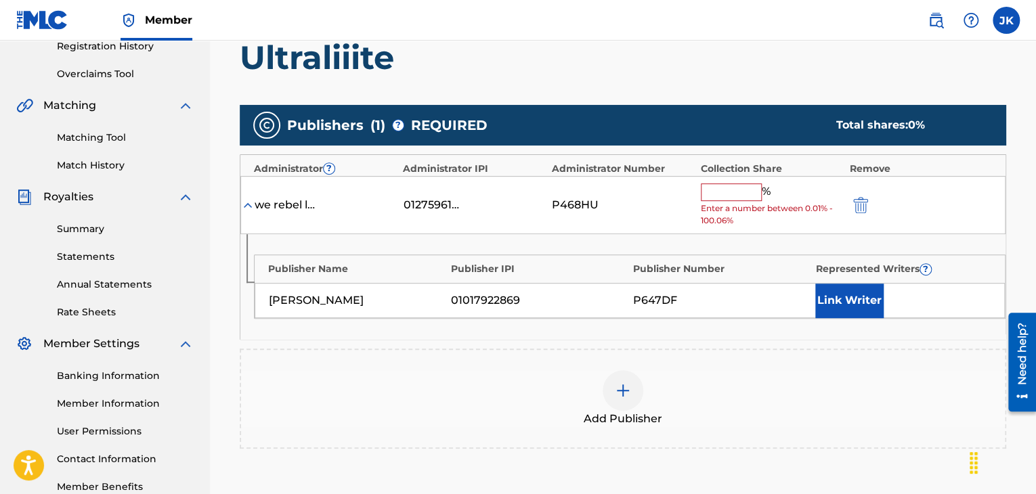
click at [741, 195] on input "text" at bounding box center [731, 193] width 61 height 18
type input "100"
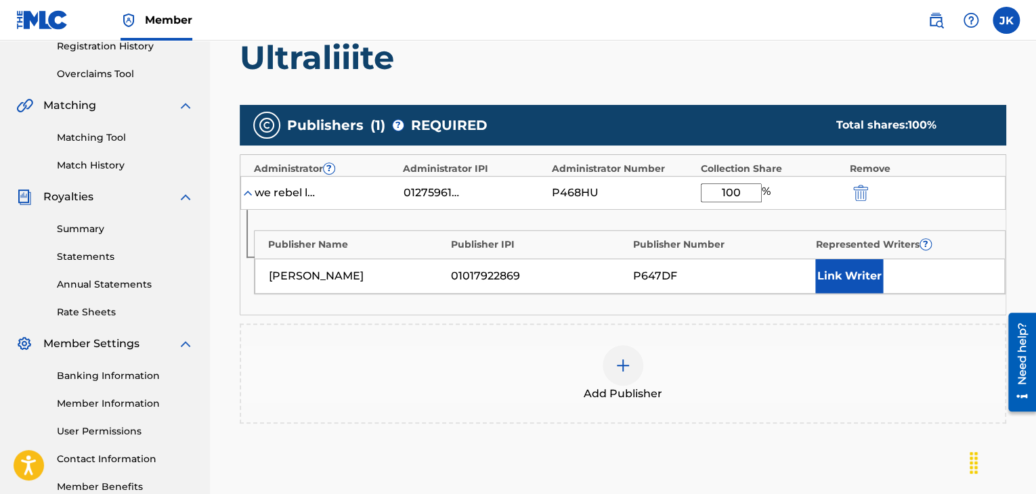
click at [823, 68] on h1 "Ultraliiite" at bounding box center [623, 57] width 767 height 41
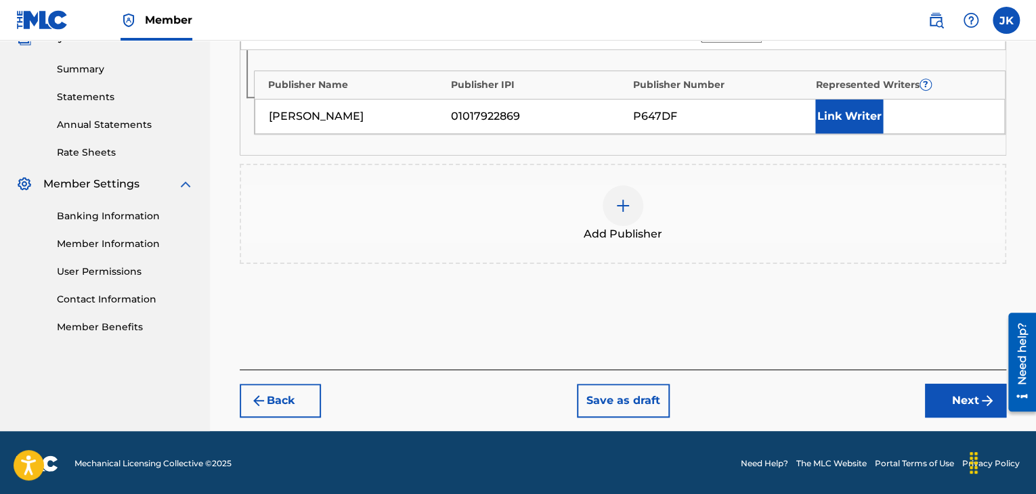
click at [937, 397] on button "Next" at bounding box center [965, 401] width 81 height 34
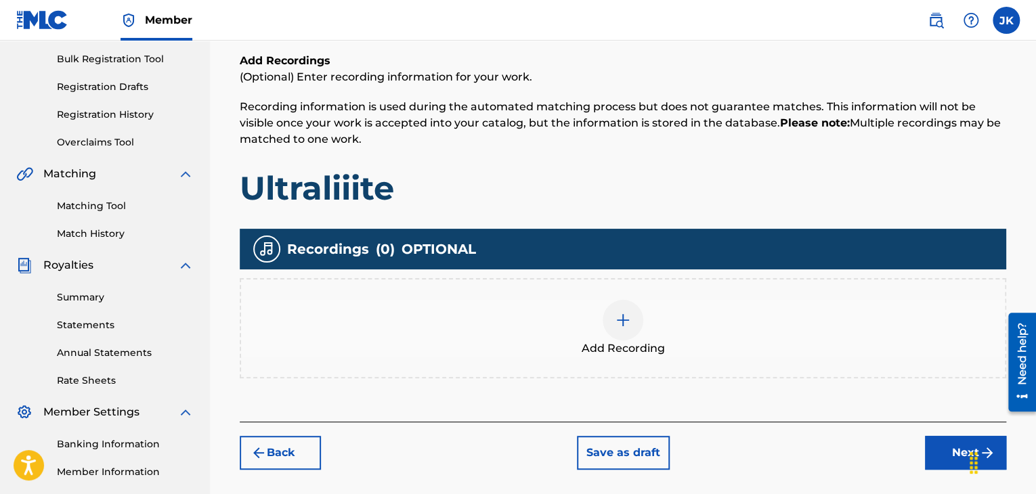
scroll to position [196, 0]
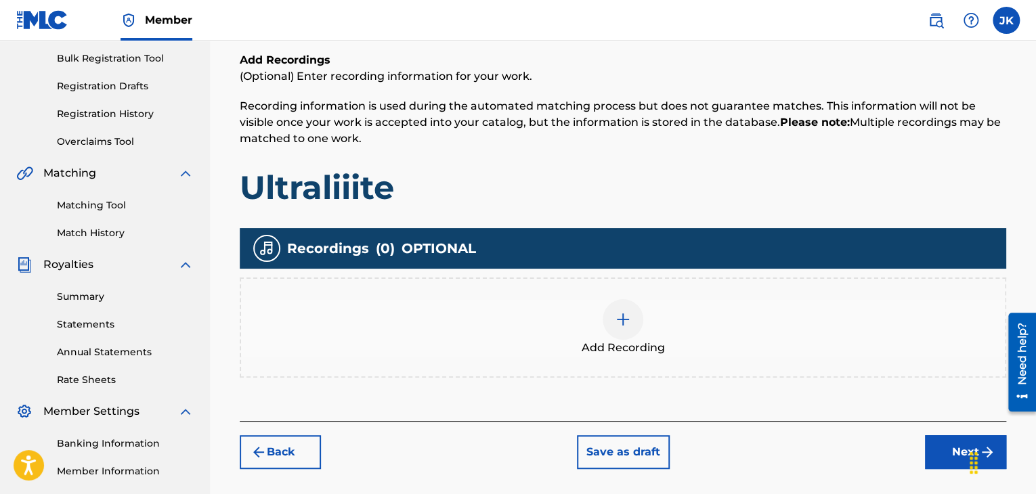
click at [644, 323] on div "Add Recording" at bounding box center [623, 327] width 764 height 57
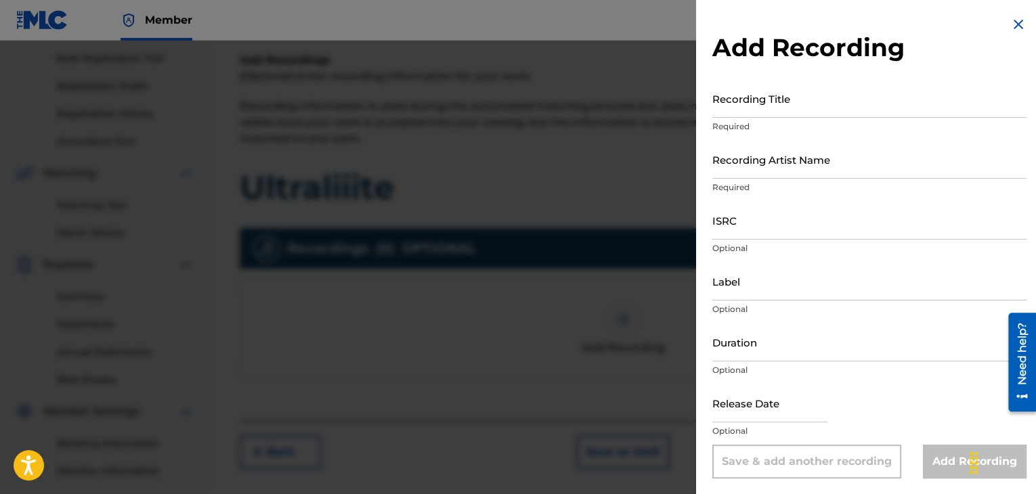
click at [750, 109] on input "Recording Title" at bounding box center [869, 98] width 314 height 39
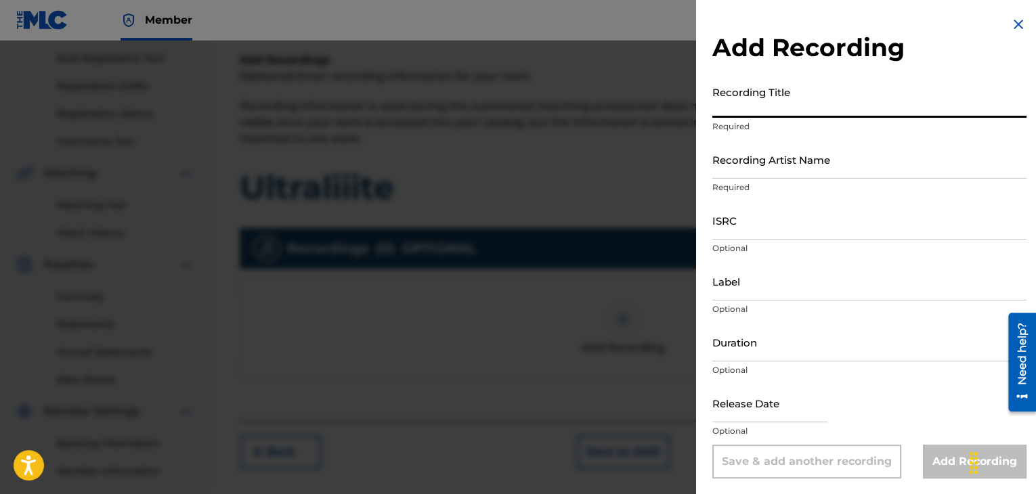
paste input "Ultraliiite"
type input "Ultraliiite"
click at [750, 175] on input "Recording Artist Name" at bounding box center [869, 159] width 314 height 39
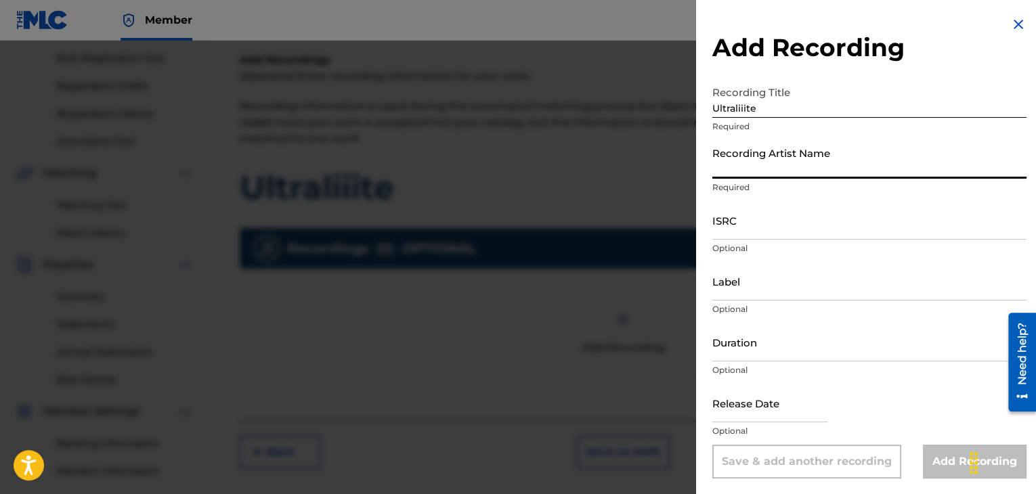
type input "grant4ore"
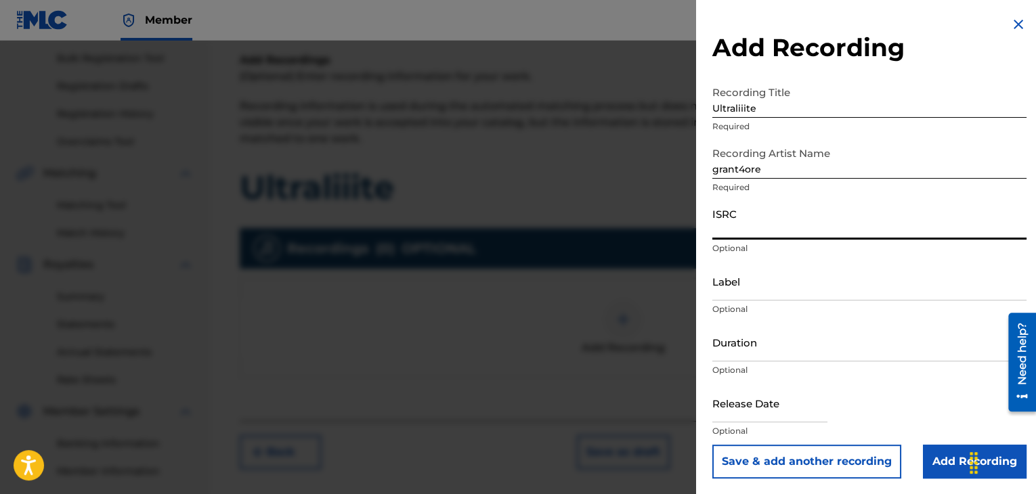
click at [753, 227] on input "ISRC" at bounding box center [869, 220] width 314 height 39
paste input "QZDA52034734"
type input "QZDA52034734"
click at [750, 288] on input "Label" at bounding box center [869, 281] width 314 height 39
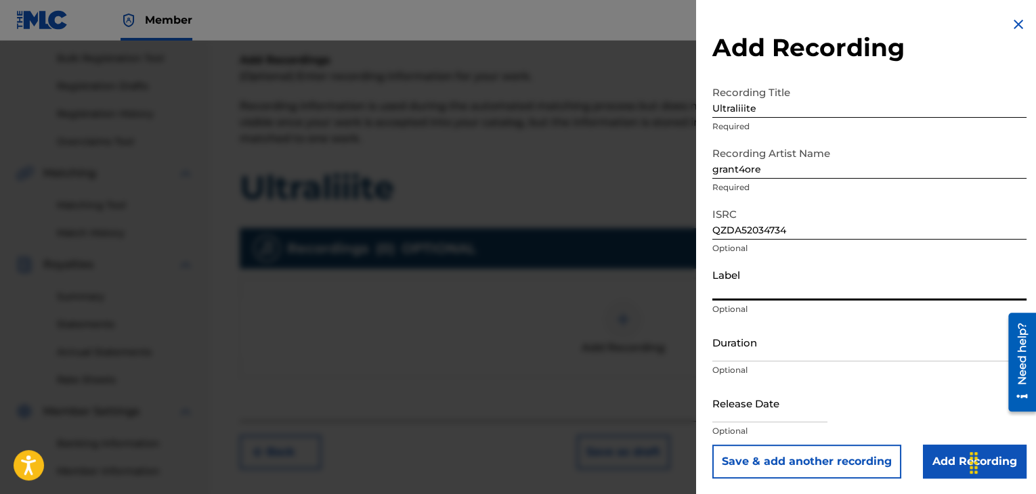
type input ".wav|Lab productions"
click at [735, 355] on input "Duration" at bounding box center [869, 342] width 314 height 39
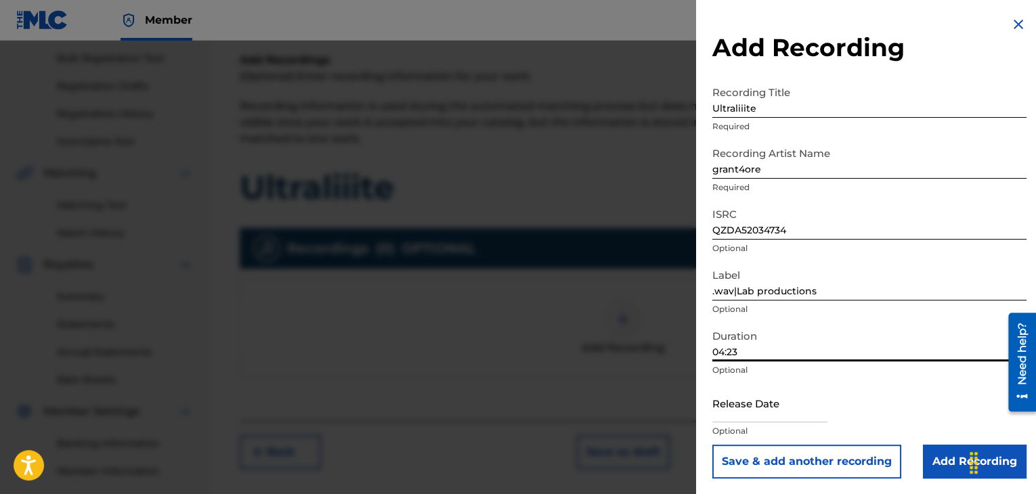
type input "04:23"
click at [753, 410] on input "text" at bounding box center [769, 403] width 115 height 39
select select "7"
select select "2025"
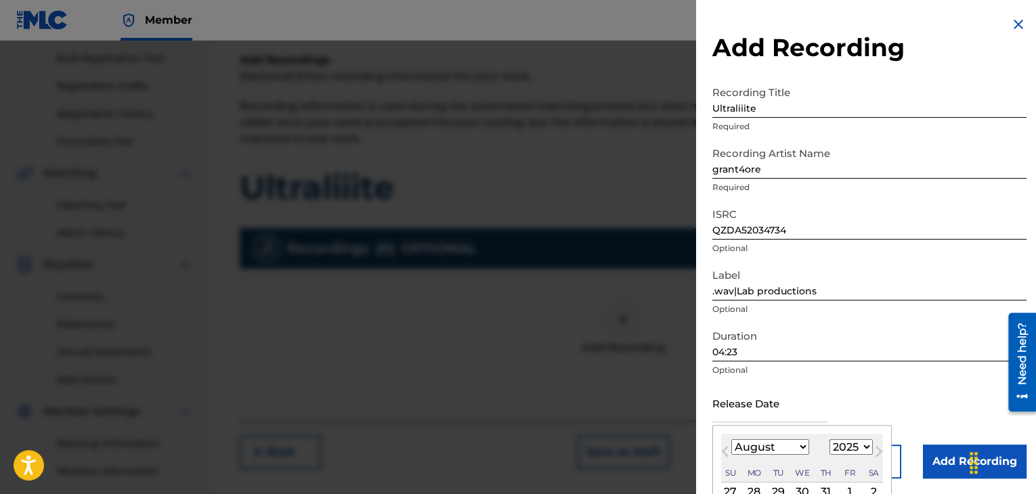
type input "[DATE]"
select select "2"
select select "2020"
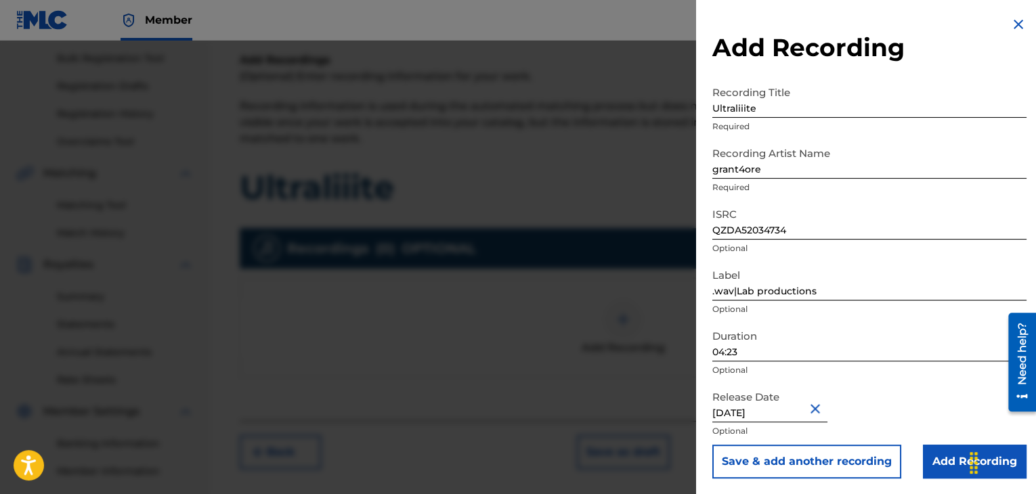
click at [937, 460] on input "Add Recording" at bounding box center [975, 462] width 104 height 34
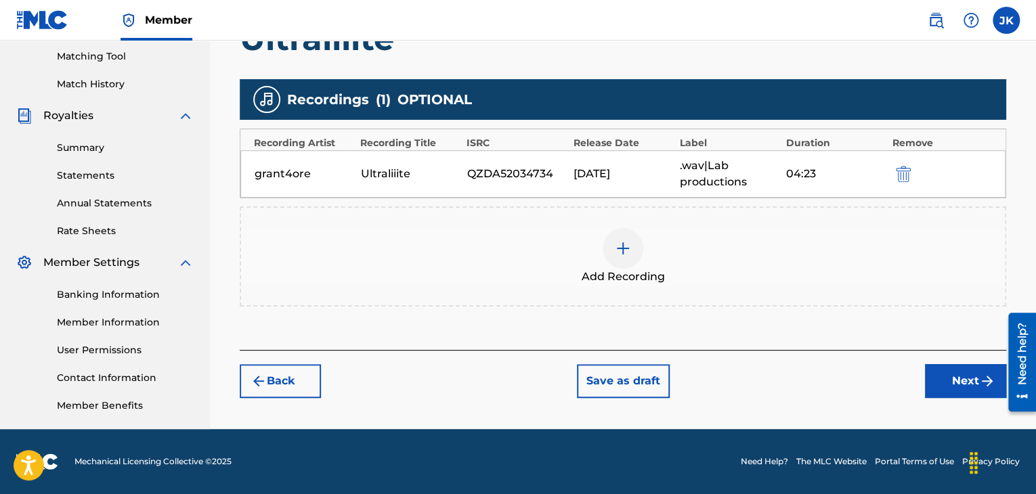
click at [948, 368] on button "Next" at bounding box center [965, 381] width 81 height 34
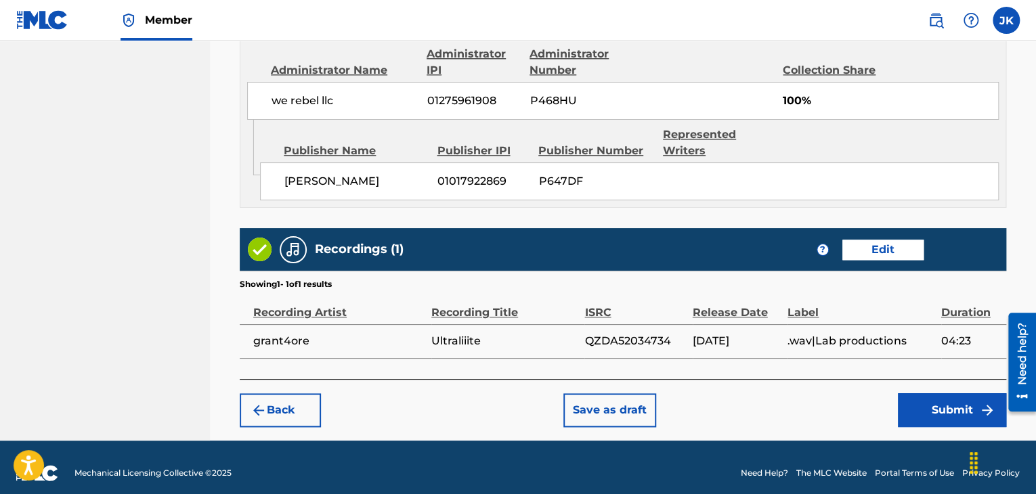
scroll to position [767, 0]
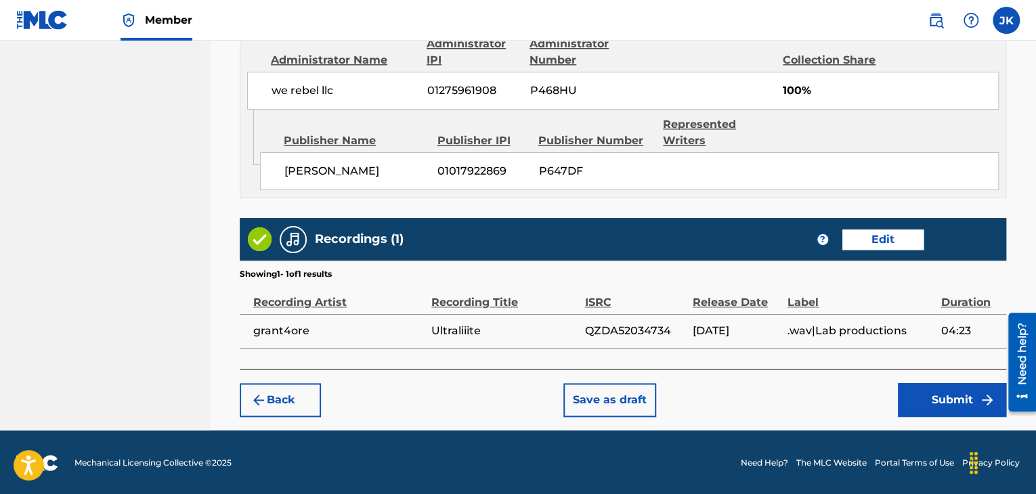
click at [939, 404] on button "Submit" at bounding box center [952, 400] width 108 height 34
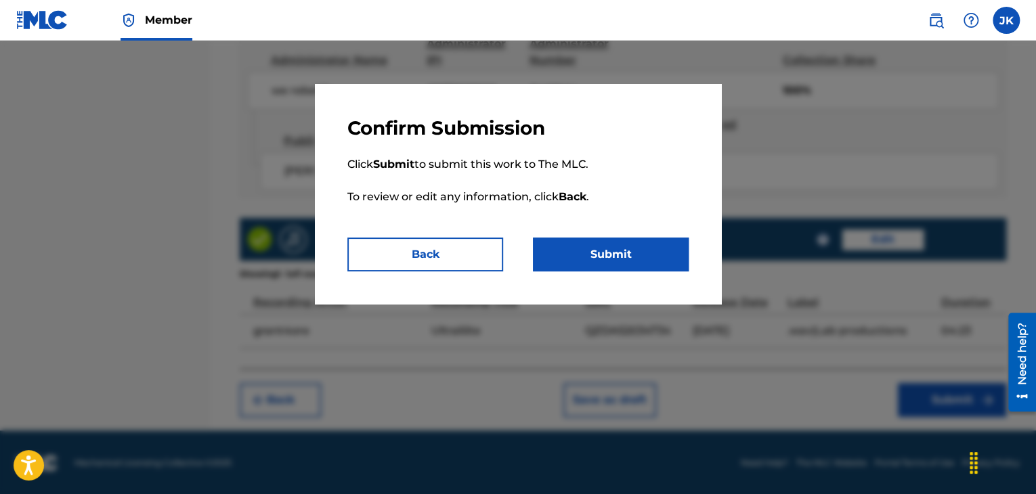
click at [645, 267] on button "Submit" at bounding box center [611, 255] width 156 height 34
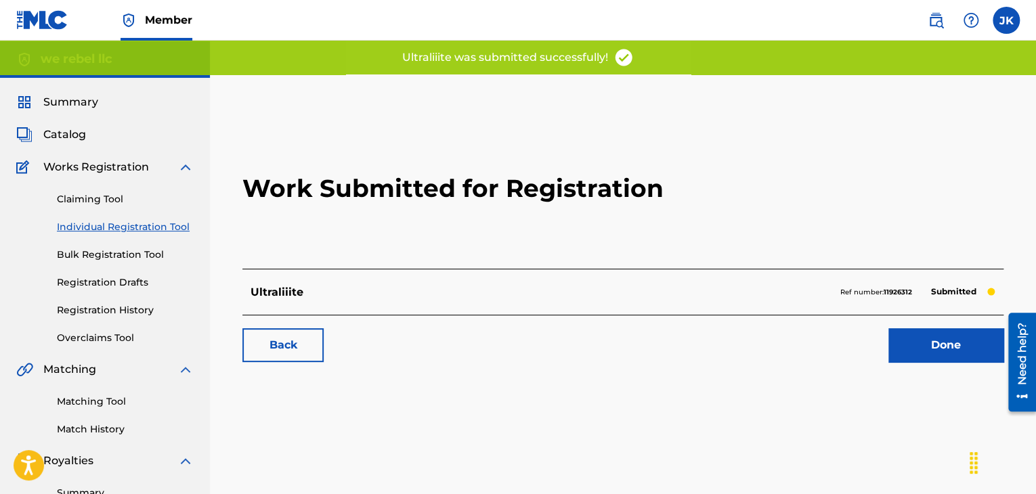
click at [921, 354] on link "Done" at bounding box center [945, 345] width 115 height 34
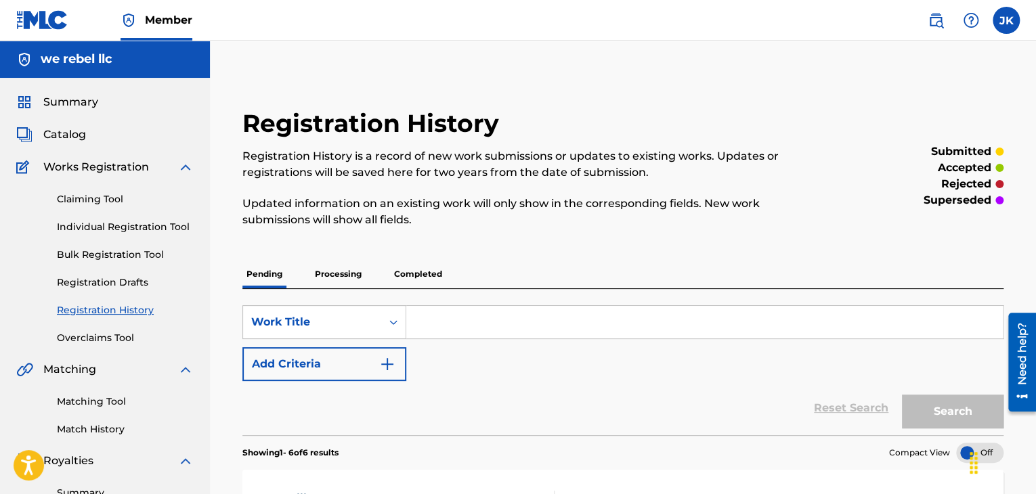
click at [138, 226] on link "Individual Registration Tool" at bounding box center [125, 227] width 137 height 14
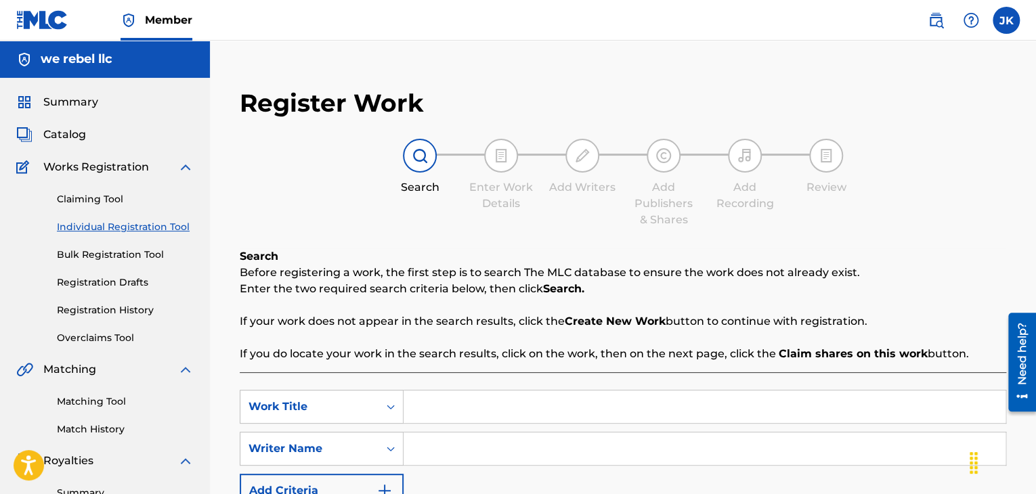
click at [468, 397] on input "Search Form" at bounding box center [705, 407] width 602 height 33
paste input "Due Damage"
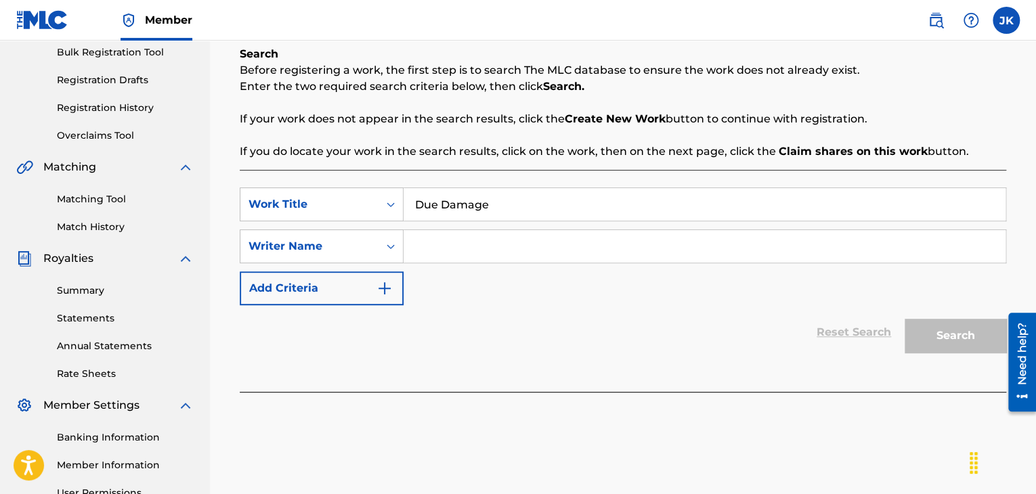
scroll to position [203, 0]
type input "Due Damage"
click at [481, 250] on input "Search Form" at bounding box center [705, 246] width 602 height 33
type input "[PERSON_NAME]"
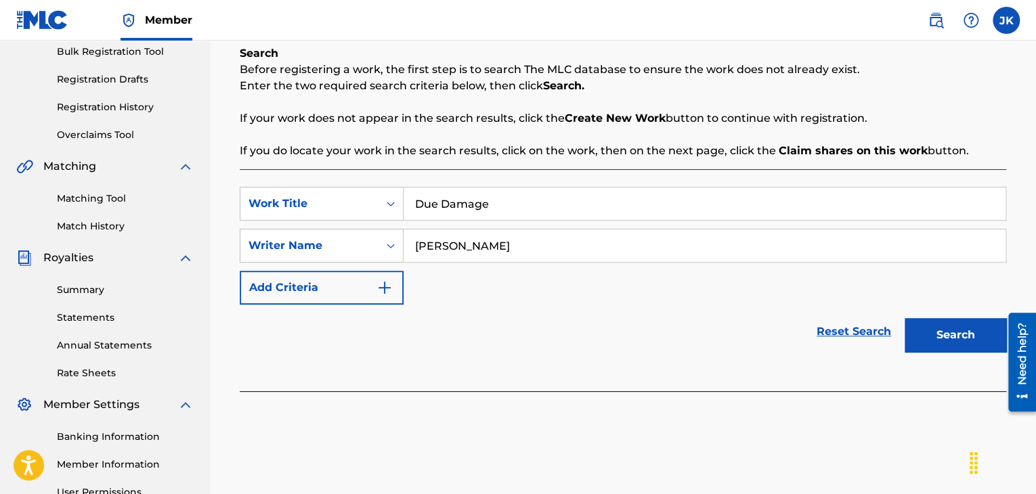
click at [925, 330] on button "Search" at bounding box center [956, 335] width 102 height 34
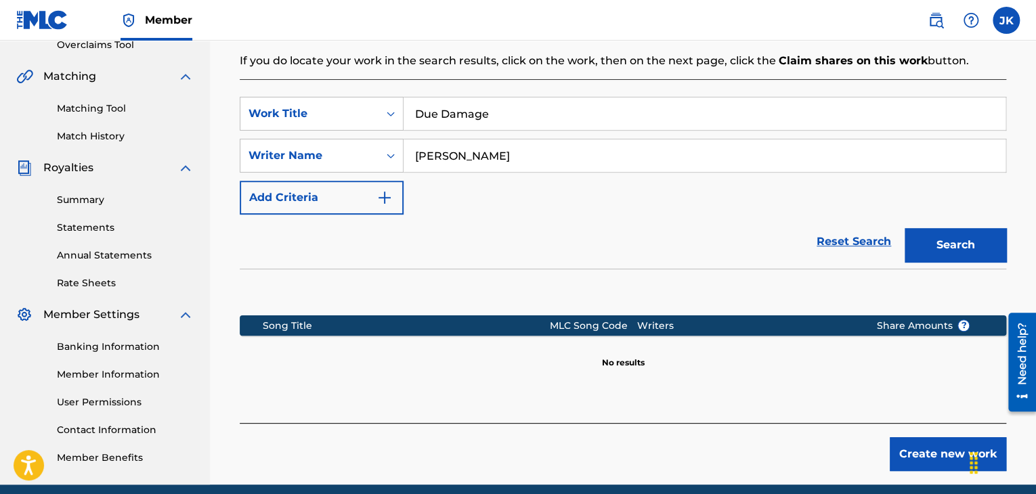
scroll to position [339, 0]
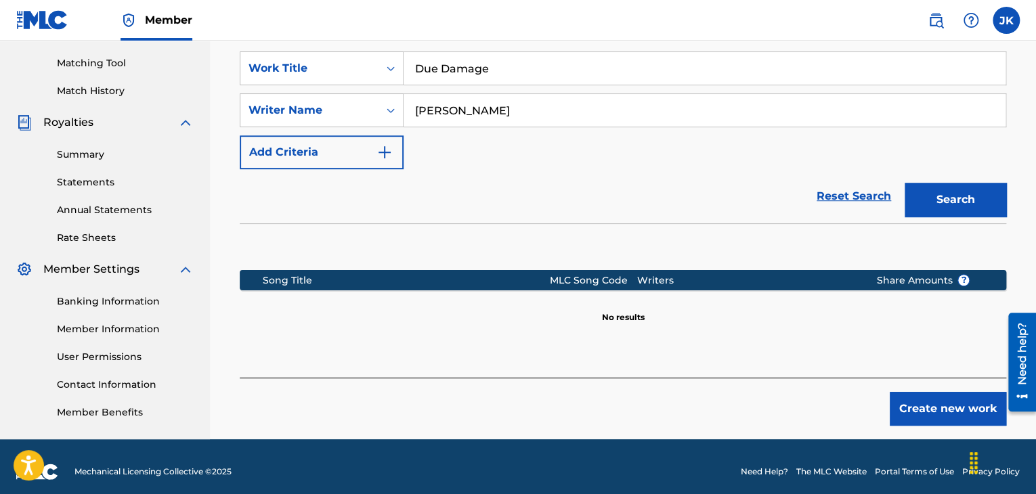
click at [911, 407] on button "Create new work" at bounding box center [948, 409] width 116 height 34
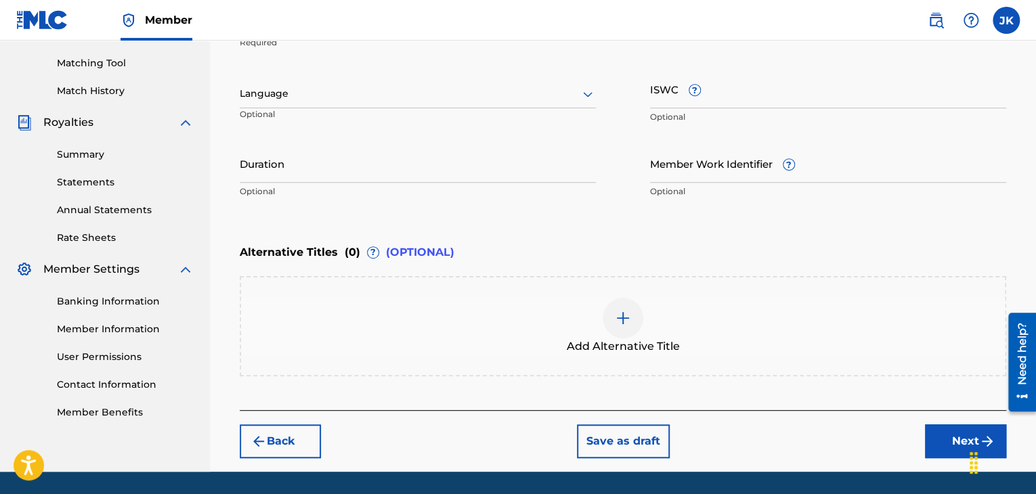
scroll to position [203, 0]
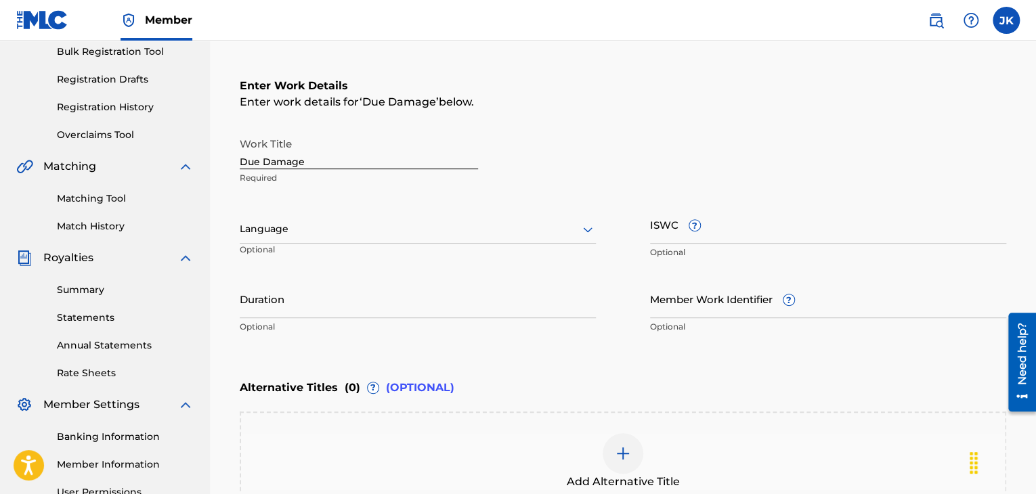
click at [497, 234] on div at bounding box center [418, 229] width 356 height 17
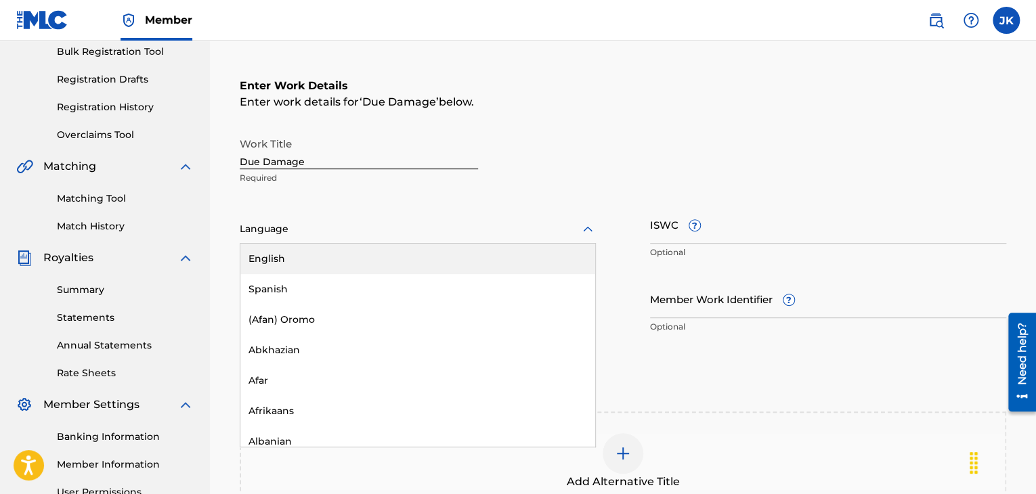
click at [411, 259] on div "English" at bounding box center [417, 259] width 355 height 30
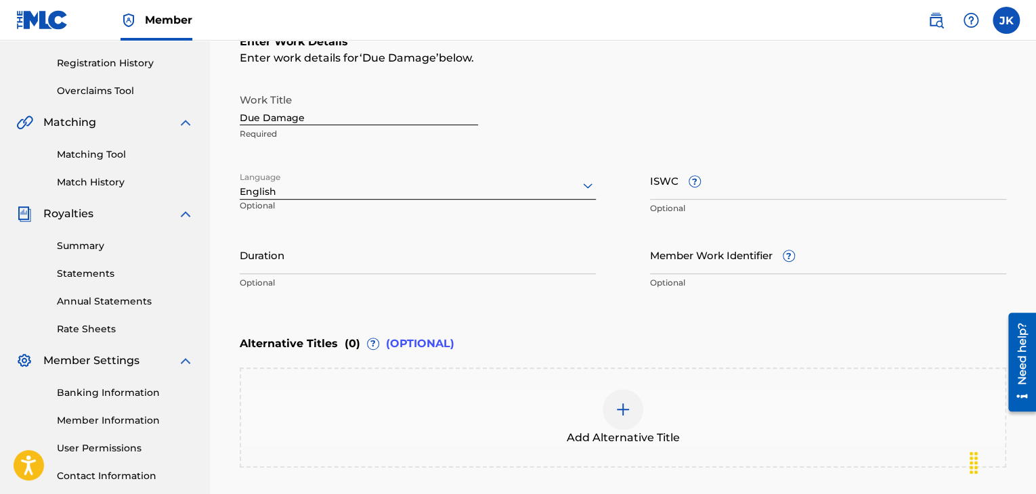
scroll to position [271, 0]
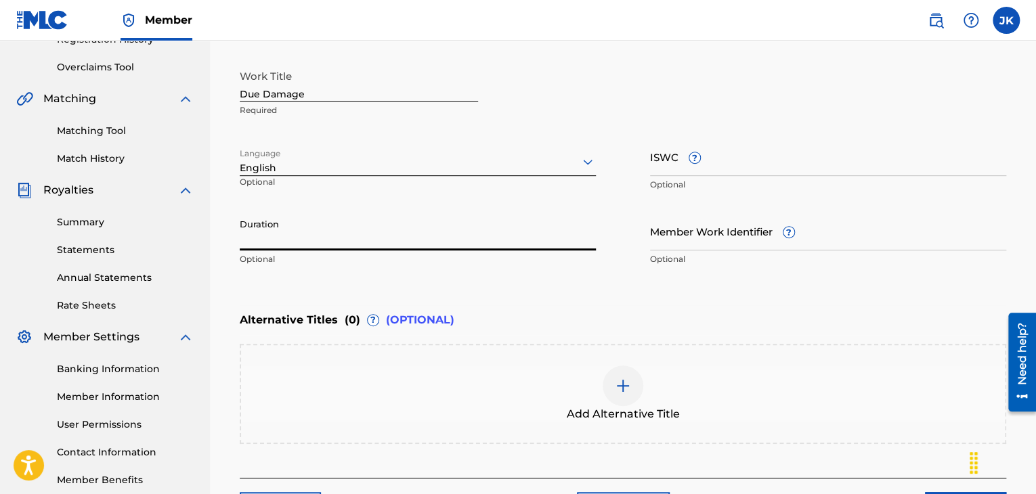
click at [377, 234] on input "Duration" at bounding box center [418, 231] width 356 height 39
type input "02:50"
click at [720, 293] on div "Enter Work Details Enter work details for ‘ Due Damage ’ below. Work Title Due …" at bounding box center [623, 142] width 767 height 328
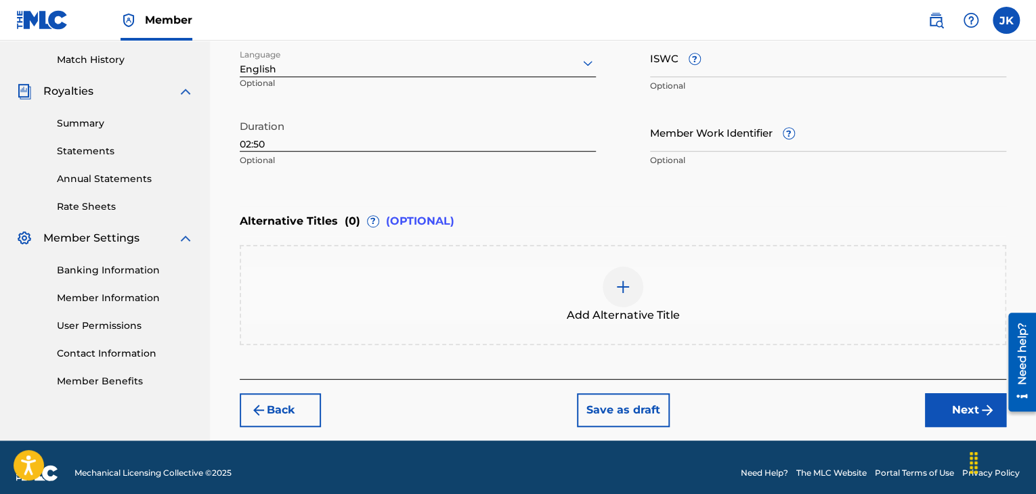
scroll to position [380, 0]
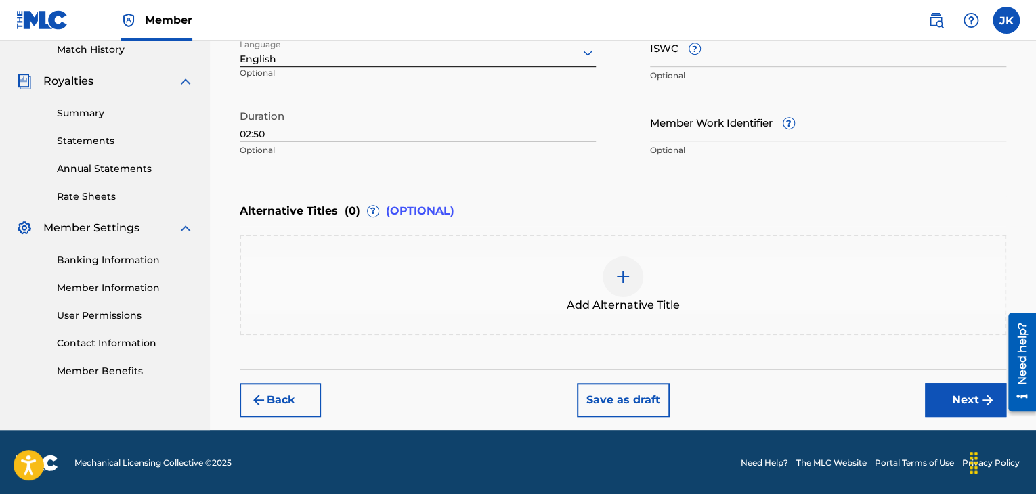
click at [944, 403] on button "Next" at bounding box center [965, 400] width 81 height 34
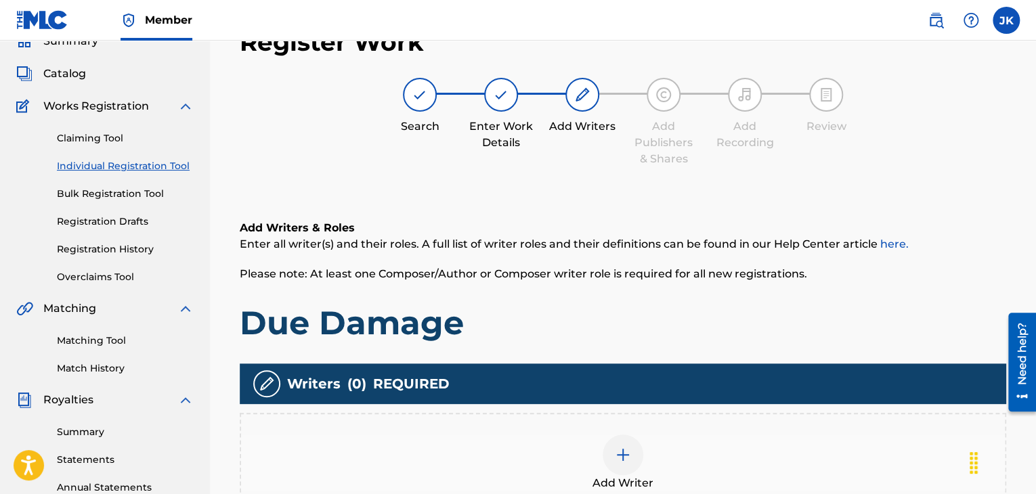
scroll to position [196, 0]
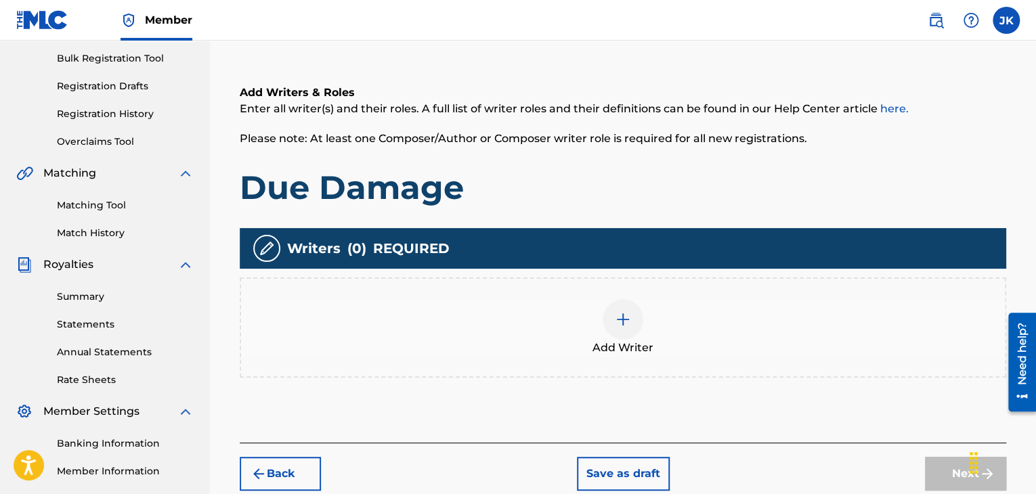
click at [629, 320] on img at bounding box center [623, 319] width 16 height 16
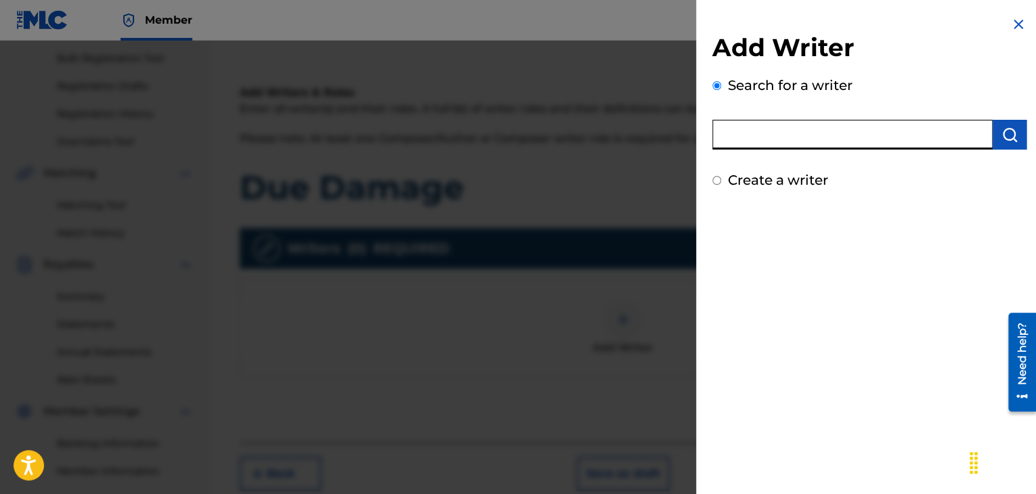
click at [762, 135] on input "text" at bounding box center [852, 135] width 280 height 30
type input "[PERSON_NAME]"
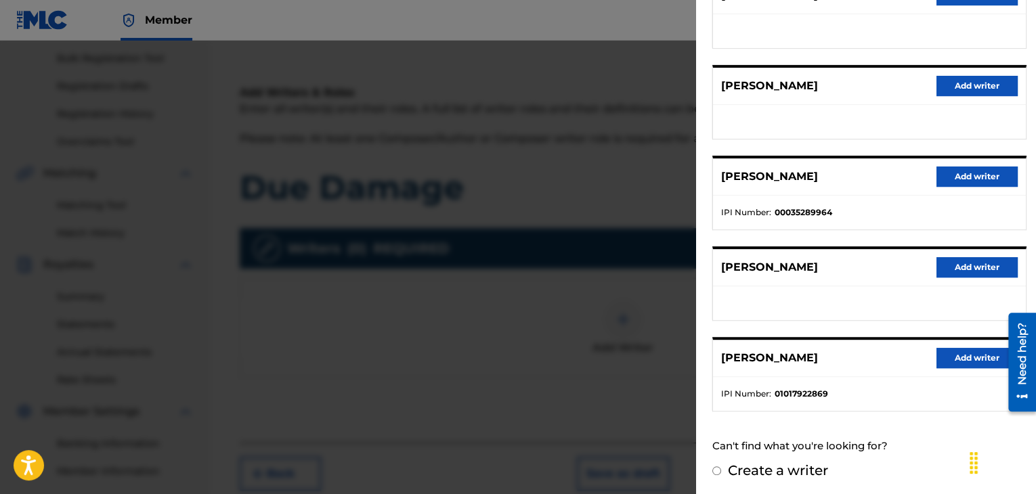
scroll to position [210, 0]
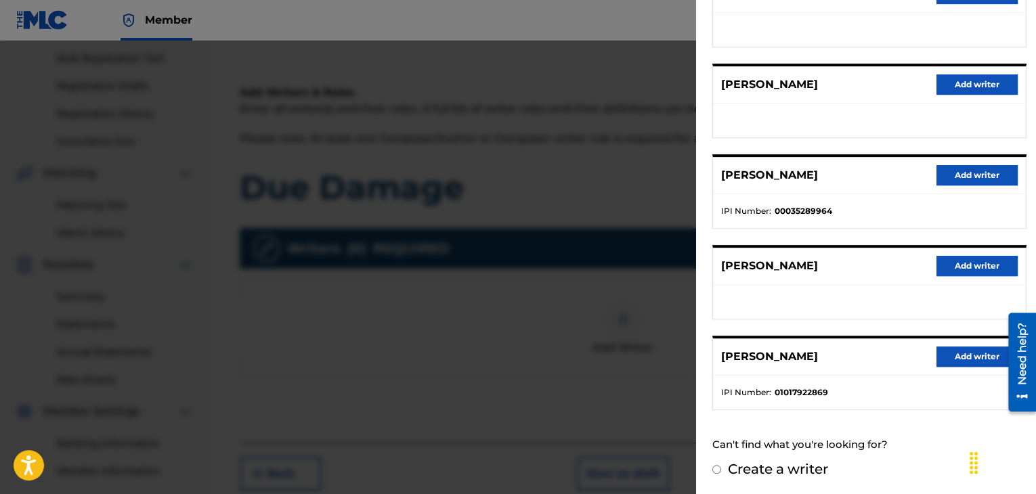
click at [960, 349] on button "Add writer" at bounding box center [977, 357] width 81 height 20
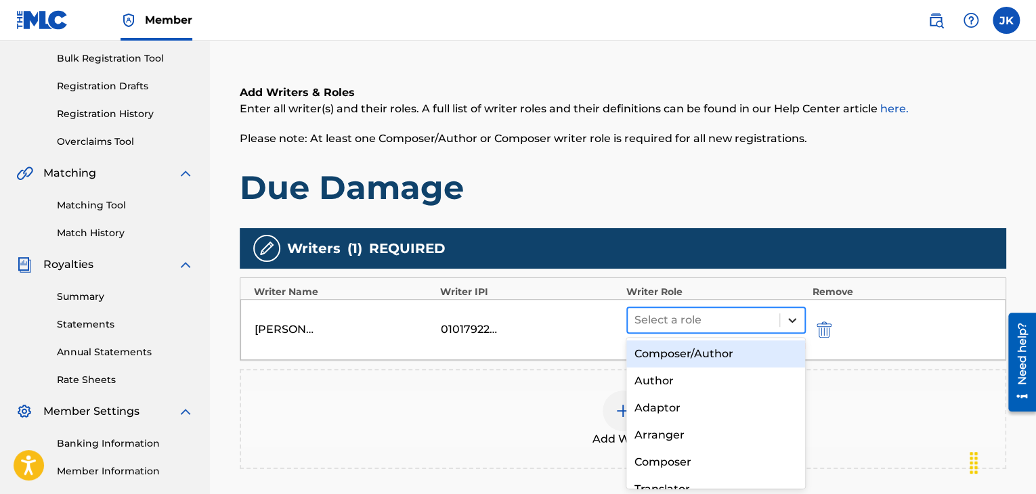
click at [802, 324] on div at bounding box center [792, 320] width 24 height 24
click at [740, 345] on div "Composer/Author" at bounding box center [715, 354] width 179 height 27
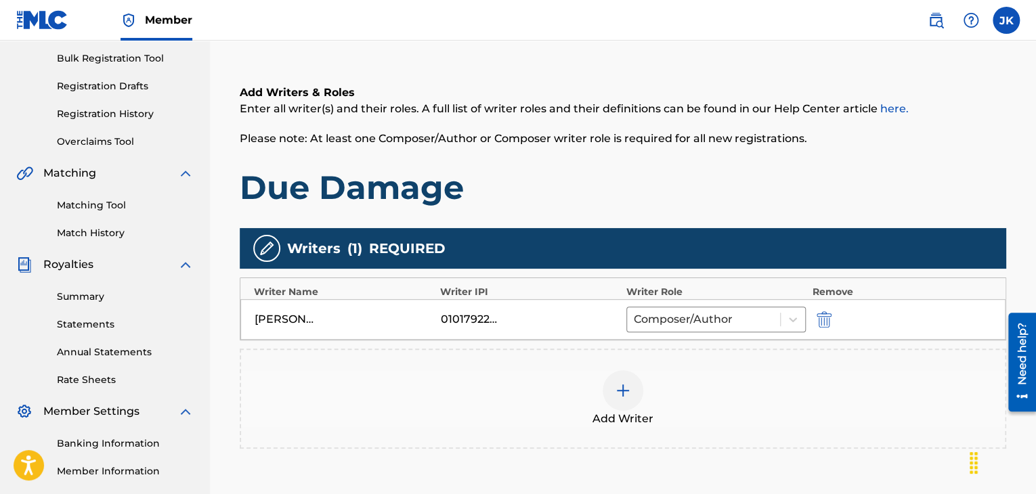
click at [859, 185] on h1 "Due Damage" at bounding box center [623, 187] width 767 height 41
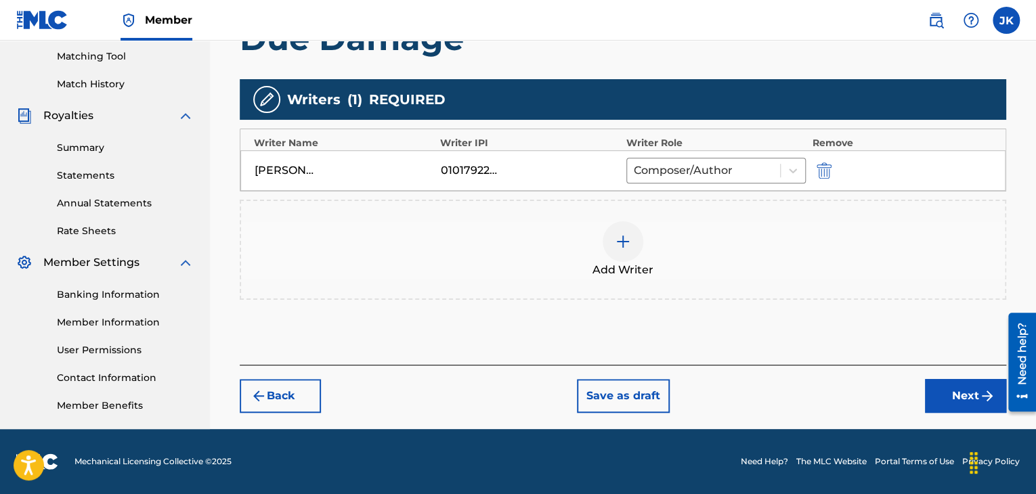
click at [935, 391] on button "Next" at bounding box center [965, 396] width 81 height 34
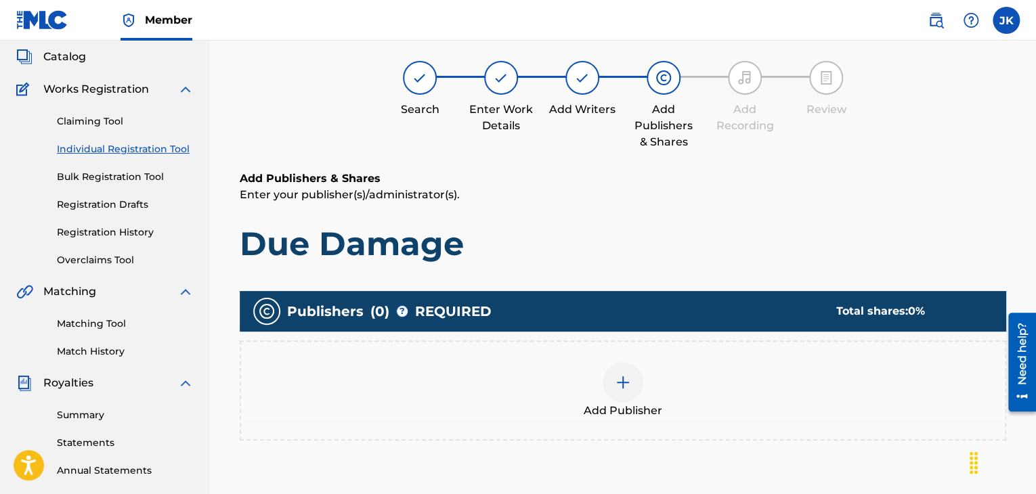
scroll to position [61, 0]
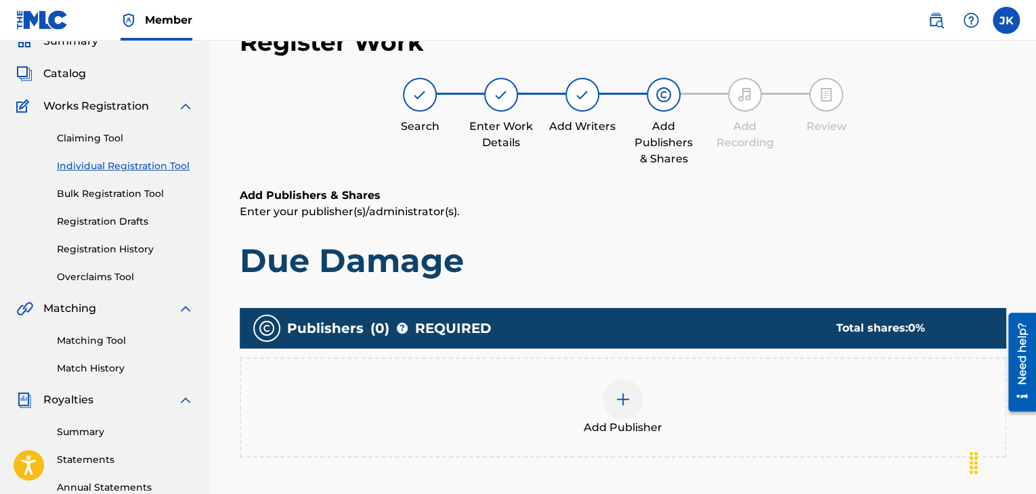
click at [628, 393] on img at bounding box center [623, 399] width 16 height 16
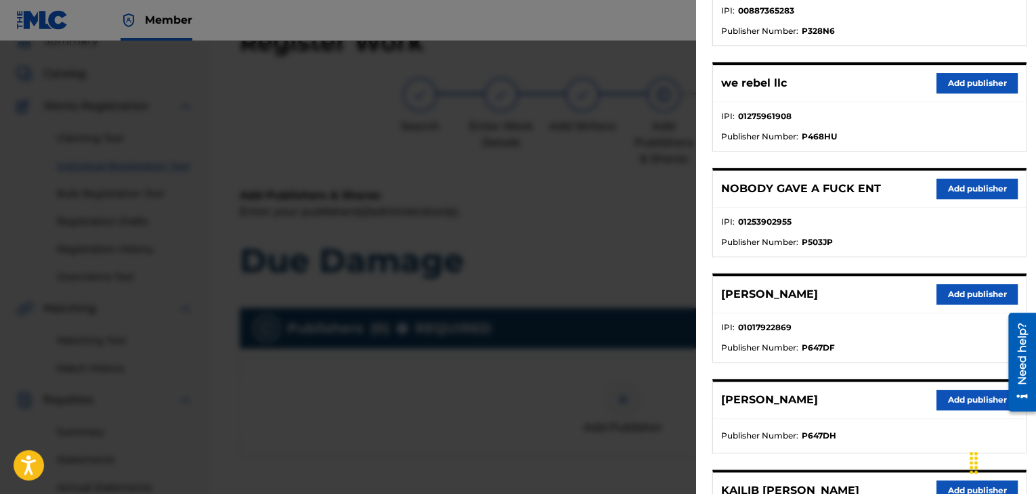
scroll to position [339, 0]
click at [957, 296] on button "Add publisher" at bounding box center [977, 294] width 81 height 20
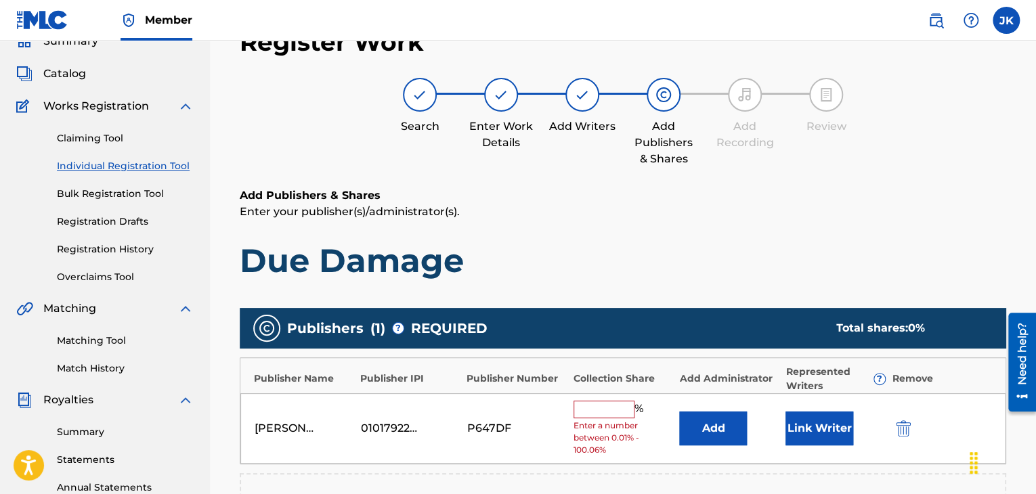
click at [713, 425] on button "Add" at bounding box center [713, 429] width 68 height 34
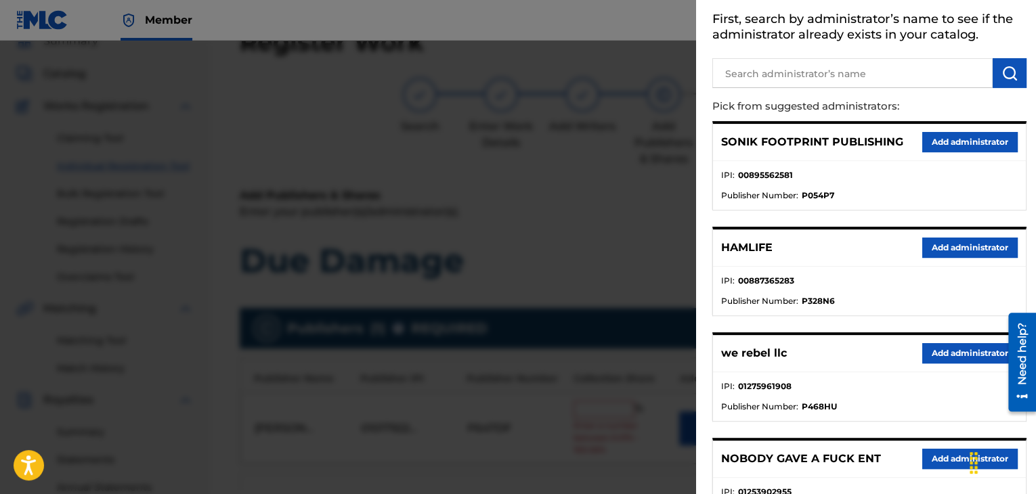
scroll to position [135, 0]
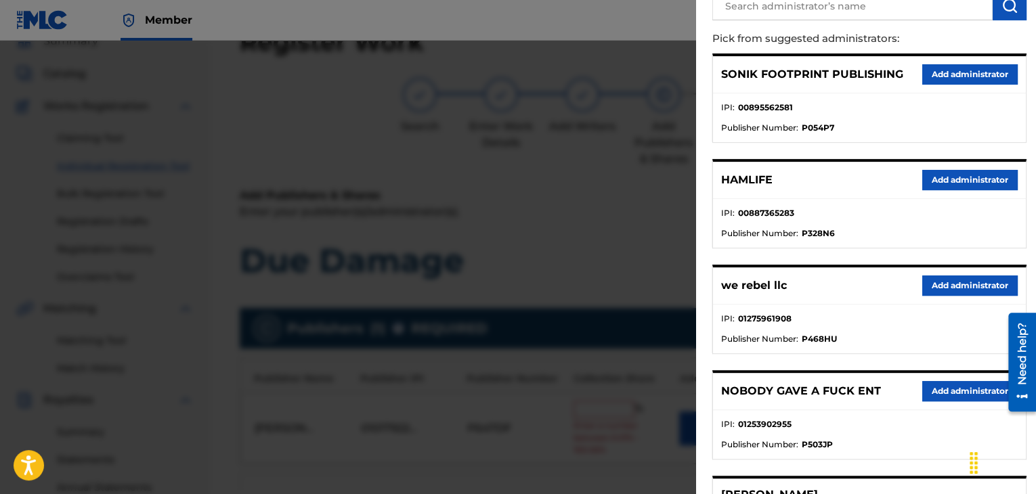
click at [941, 288] on button "Add administrator" at bounding box center [969, 286] width 95 height 20
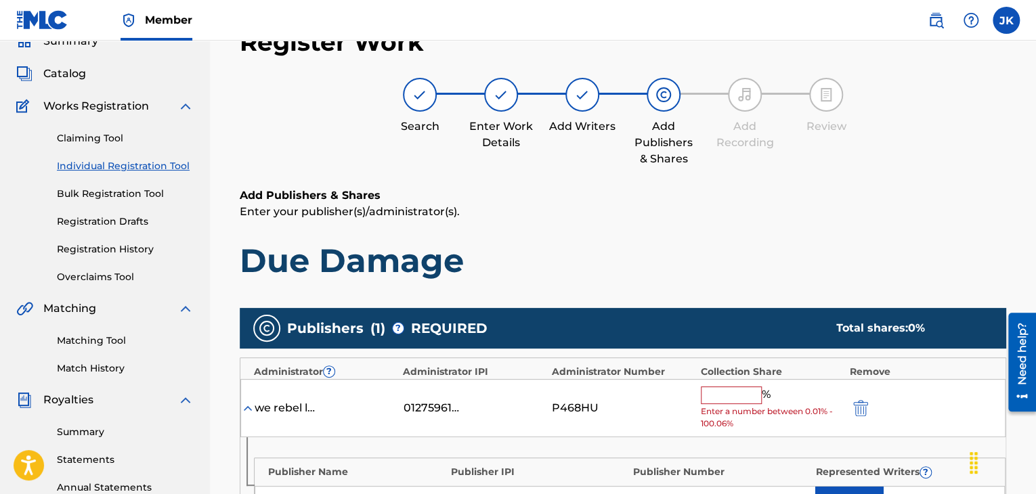
click at [744, 396] on input "text" at bounding box center [731, 396] width 61 height 18
type input "100"
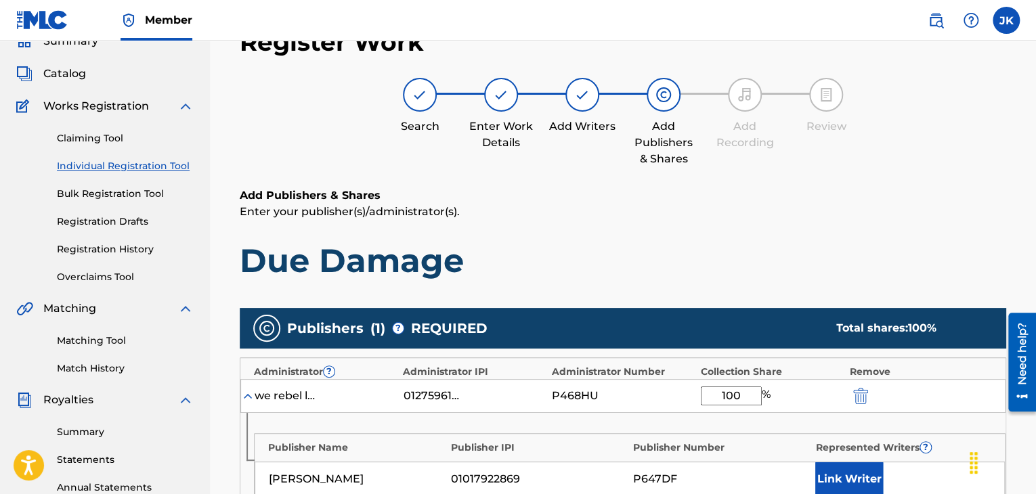
click at [821, 226] on div "Add Publishers & Shares Enter your publisher(s)/administrator(s). Due Damage" at bounding box center [623, 234] width 767 height 93
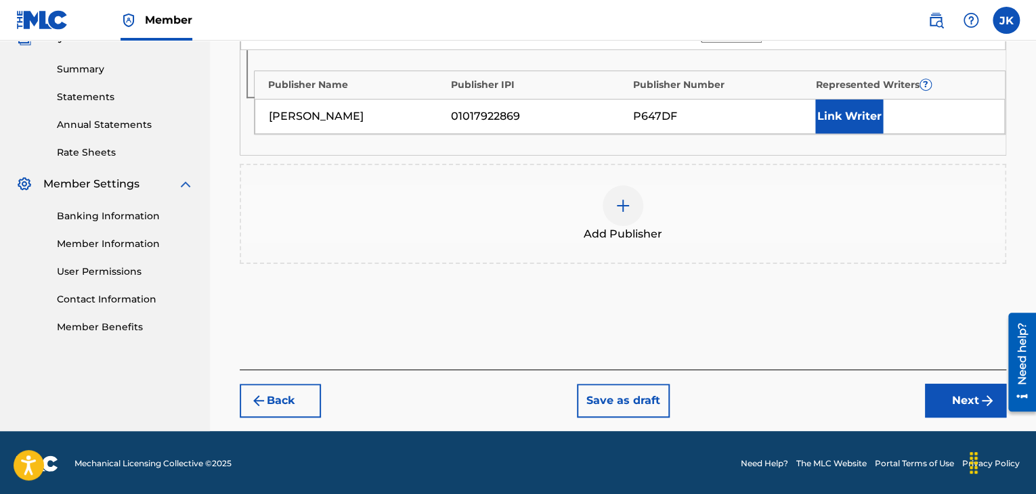
scroll to position [356, 0]
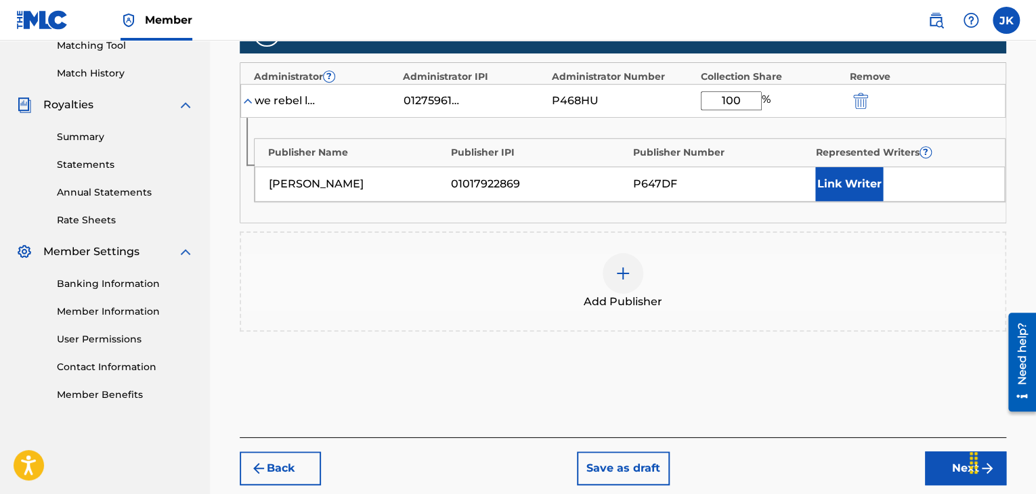
click at [941, 458] on button "Next" at bounding box center [965, 469] width 81 height 34
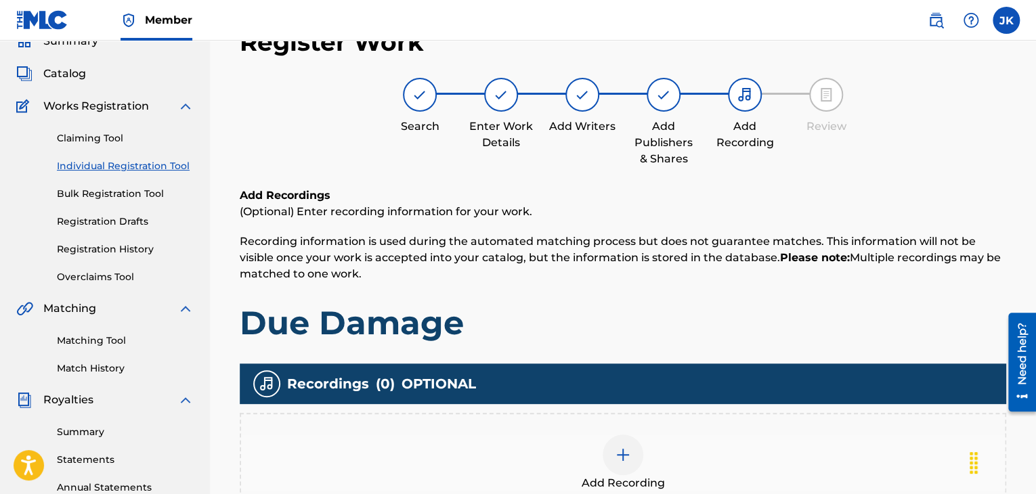
scroll to position [129, 0]
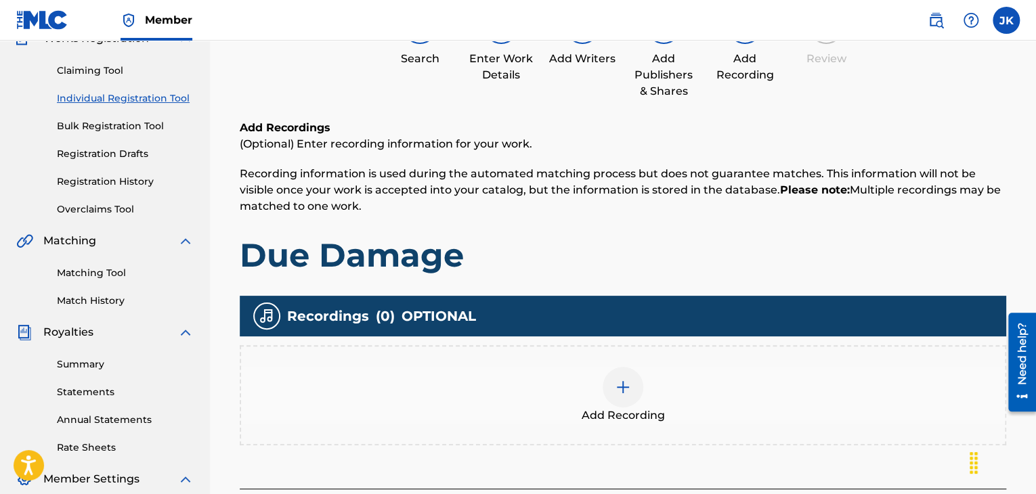
click at [629, 397] on div at bounding box center [623, 387] width 41 height 41
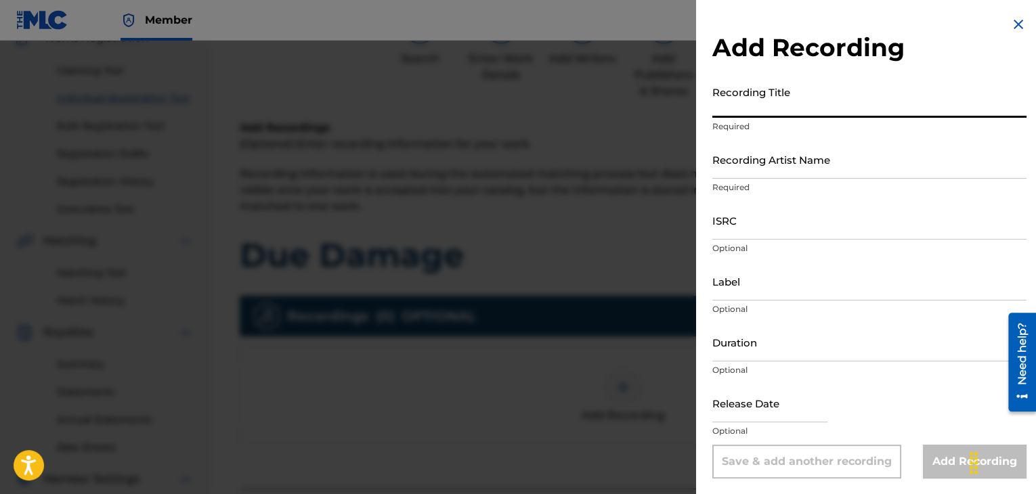
click at [742, 112] on input "Recording Title" at bounding box center [869, 98] width 314 height 39
paste input "Due Damage"
type input "Due Damage"
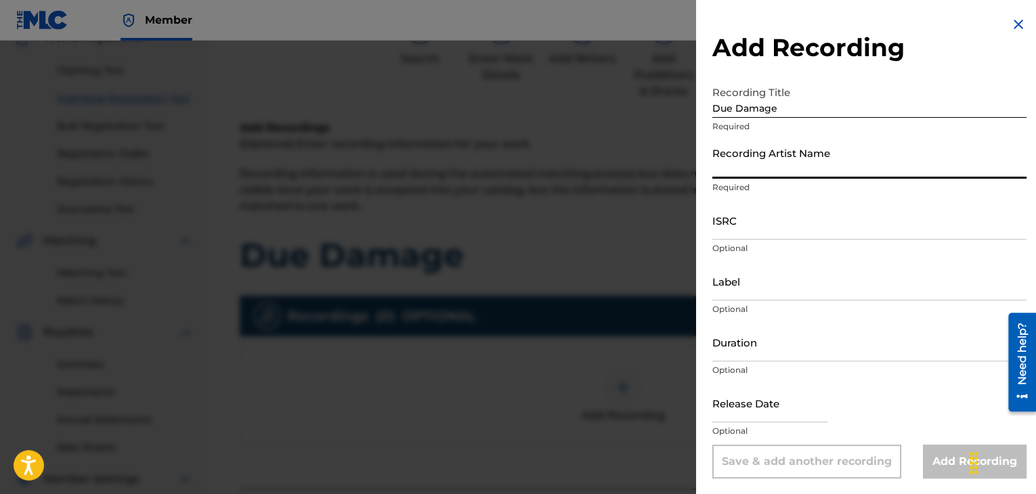
click at [750, 176] on input "Recording Artist Name" at bounding box center [869, 159] width 314 height 39
type input "grant4ore"
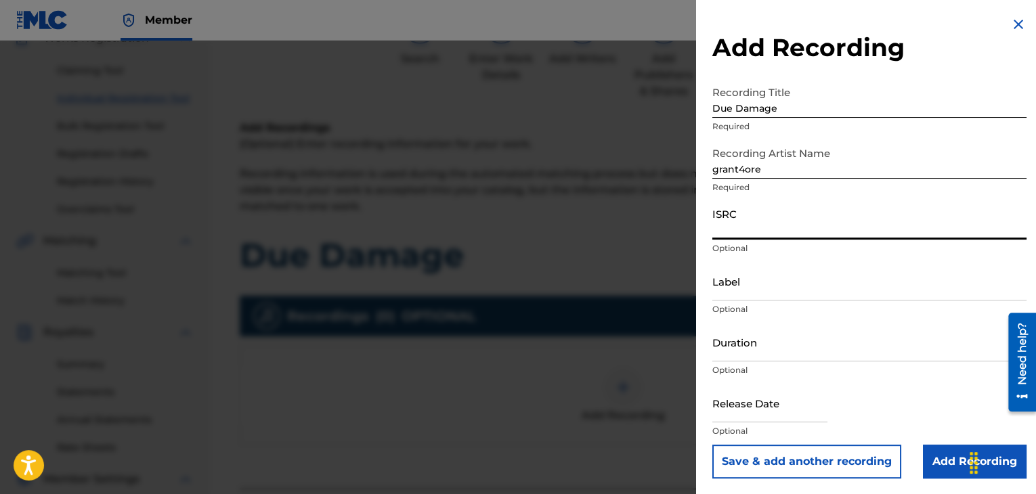
click at [755, 225] on input "ISRC" at bounding box center [869, 220] width 314 height 39
paste input "QZDA52034735"
type input "QZDA52034735"
click at [739, 293] on input "Label" at bounding box center [869, 281] width 314 height 39
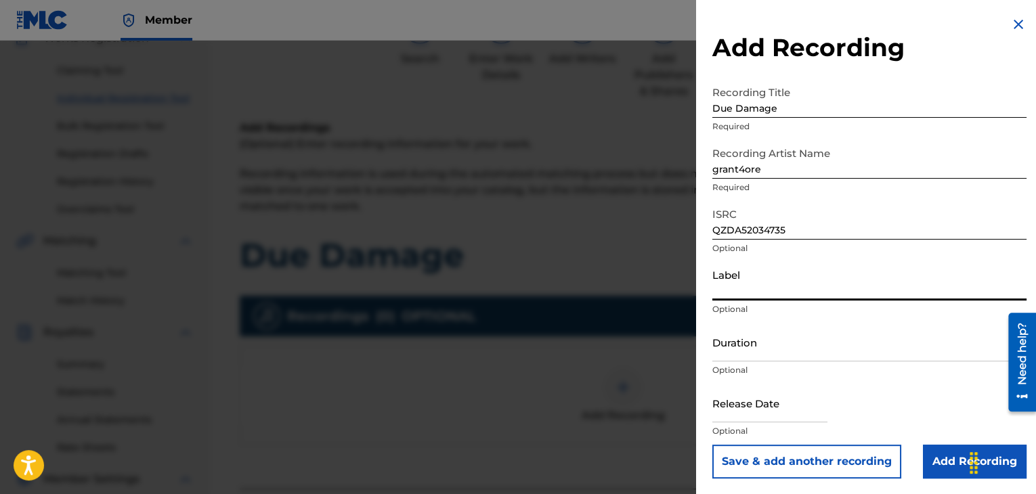
type input ".wav|Lab productions"
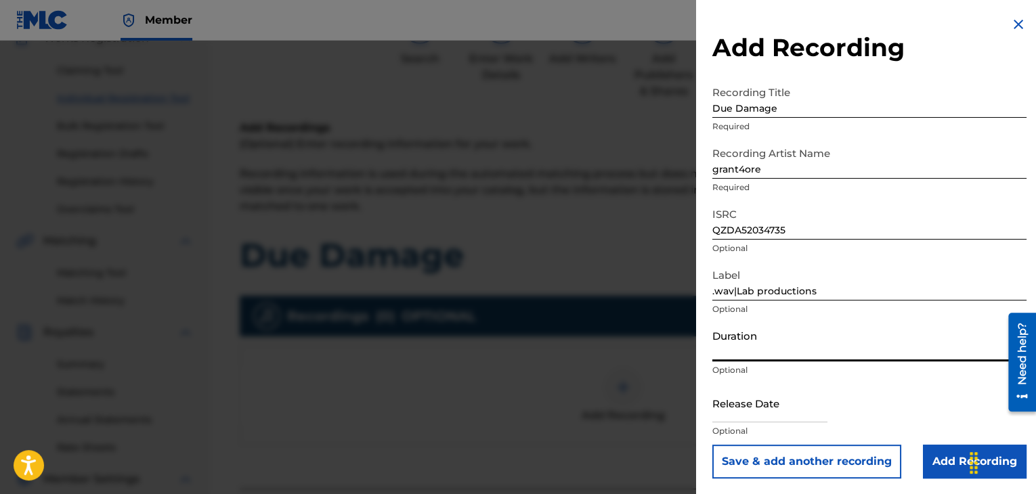
click at [758, 350] on input "Duration" at bounding box center [869, 342] width 314 height 39
type input "02:50"
click at [801, 416] on input "text" at bounding box center [769, 403] width 115 height 39
select select "7"
select select "2025"
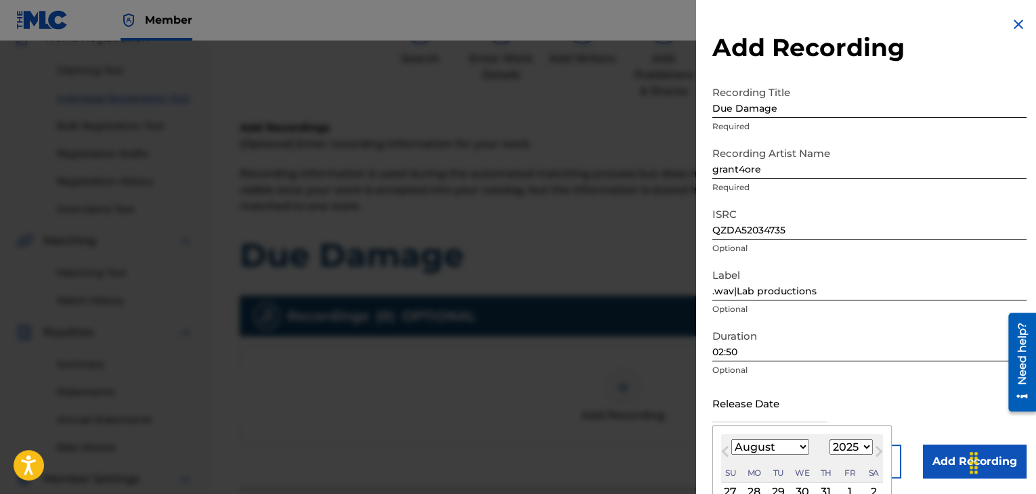
type input "[DATE]"
select select "2"
select select "2020"
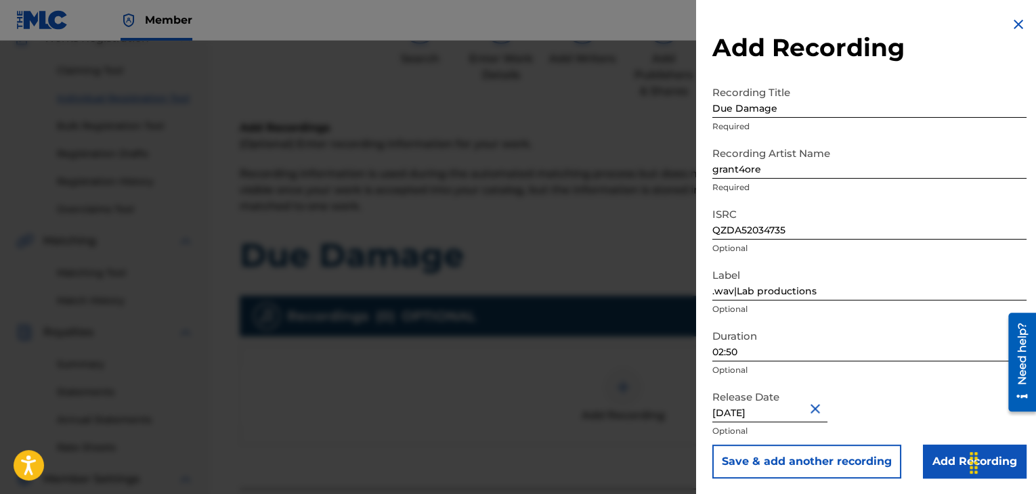
click at [922, 391] on div "Release Date [DATE] Optional" at bounding box center [869, 414] width 314 height 61
click at [939, 454] on input "Add Recording" at bounding box center [975, 462] width 104 height 34
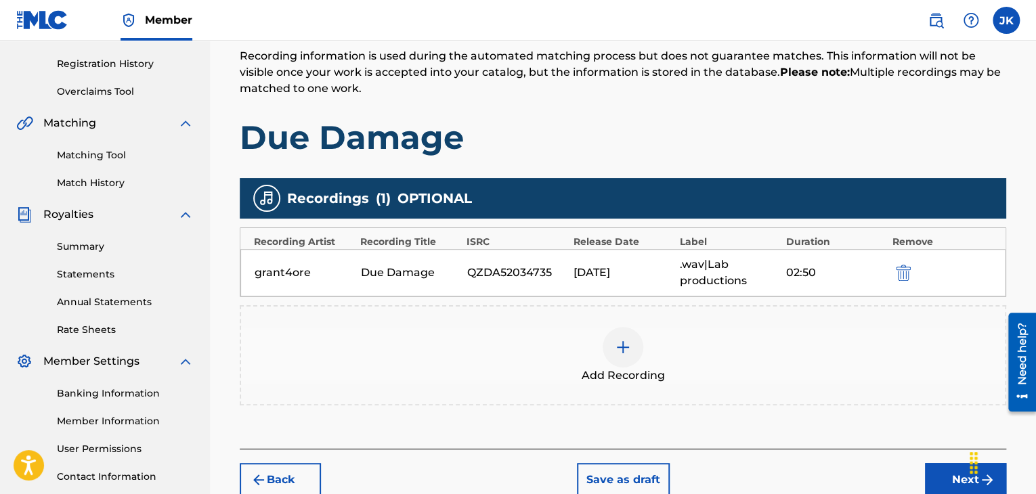
scroll to position [264, 0]
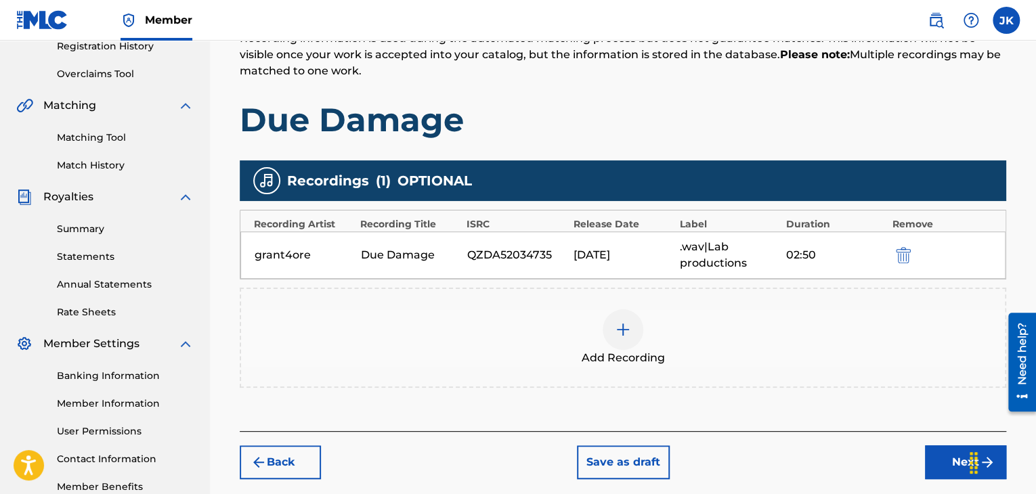
click at [939, 449] on button "Next" at bounding box center [965, 463] width 81 height 34
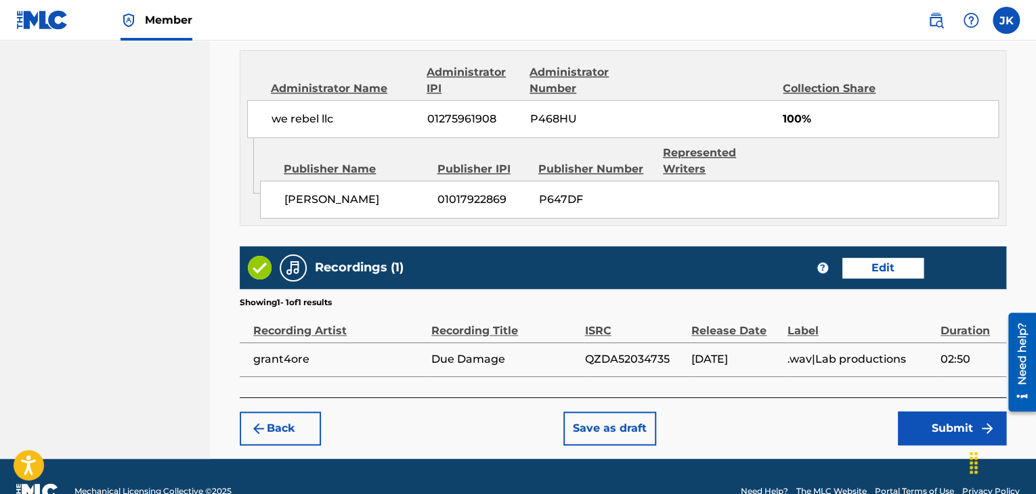
scroll to position [767, 0]
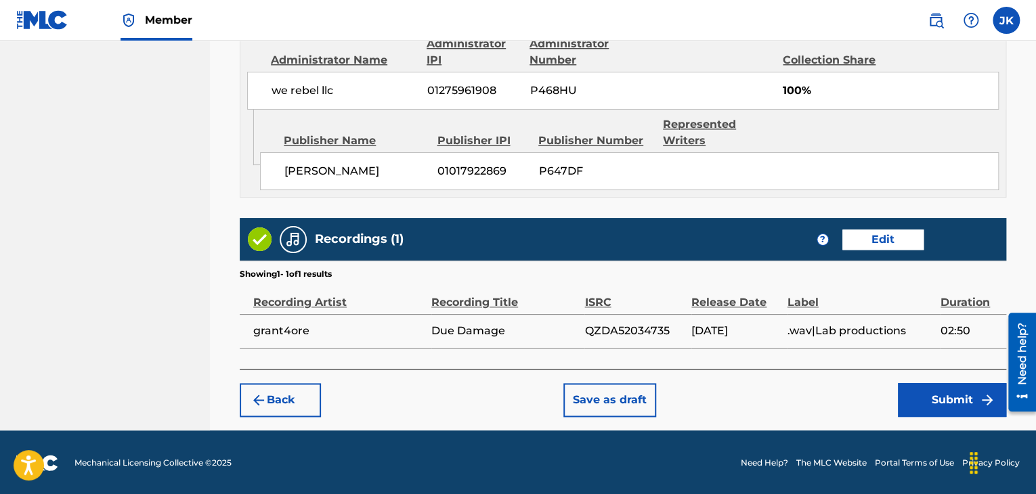
click at [943, 404] on button "Submit" at bounding box center [952, 400] width 108 height 34
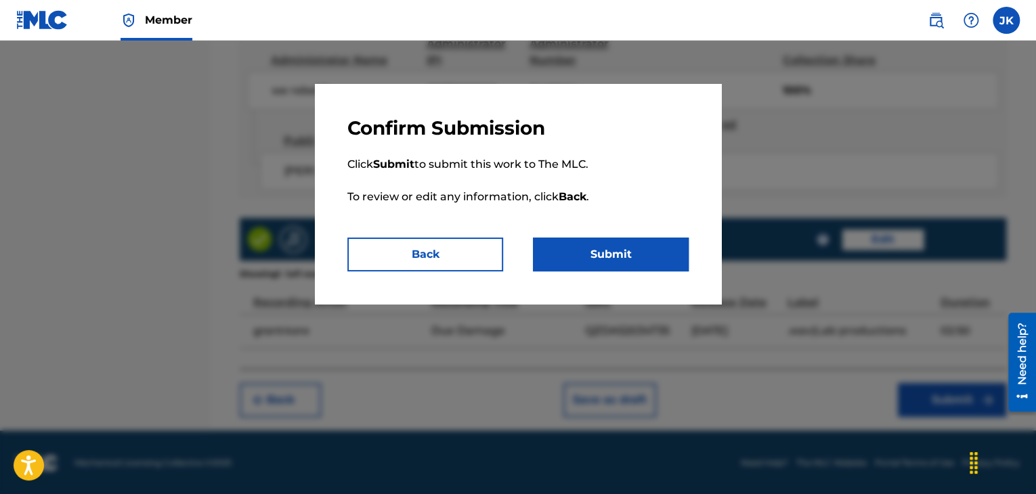
click at [653, 258] on button "Submit" at bounding box center [611, 255] width 156 height 34
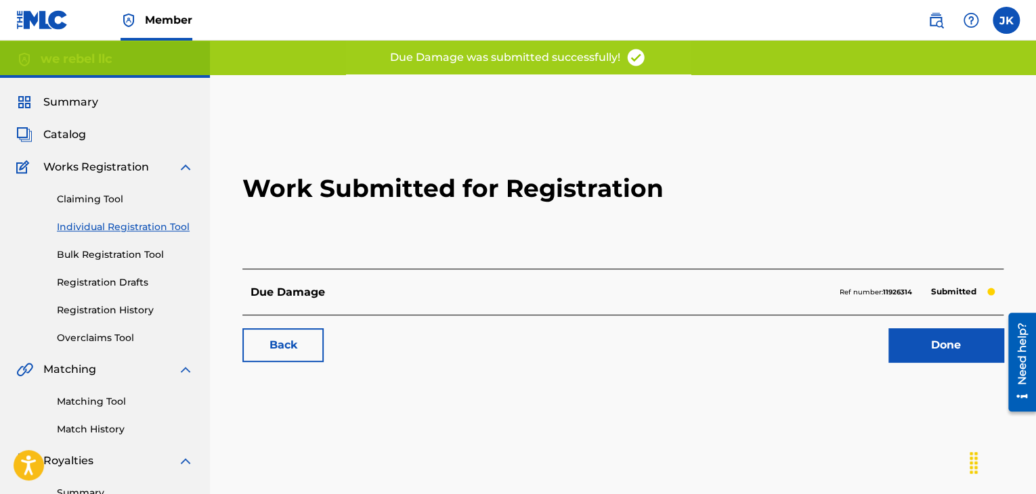
click at [921, 342] on link "Done" at bounding box center [945, 345] width 115 height 34
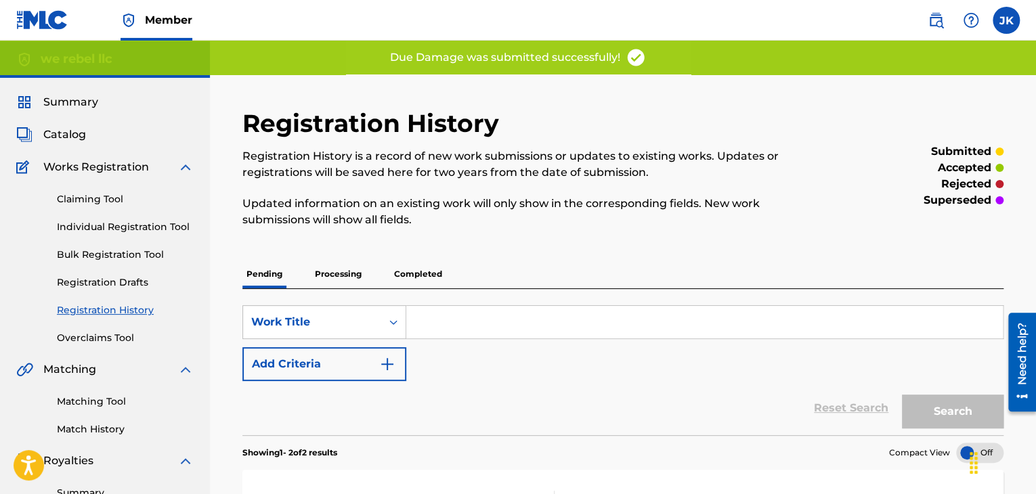
click at [165, 223] on link "Individual Registration Tool" at bounding box center [125, 227] width 137 height 14
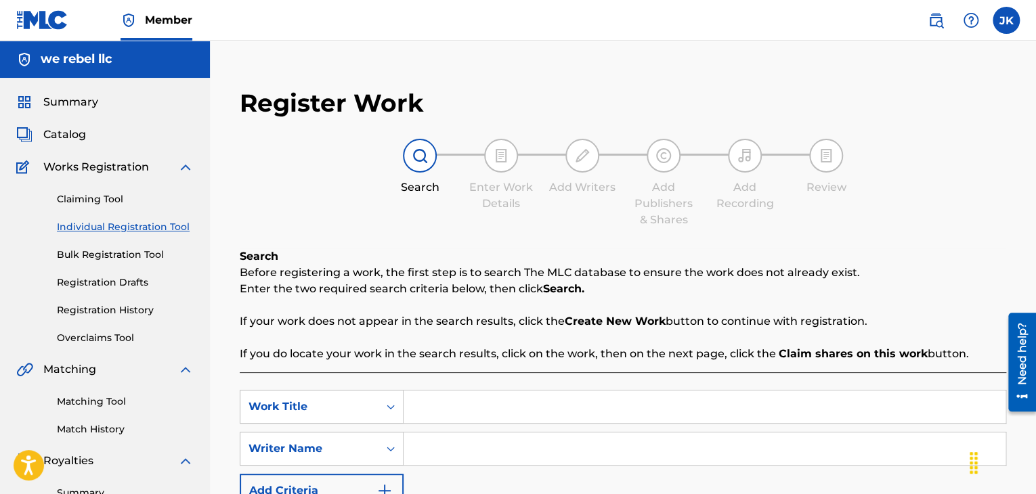
click at [133, 252] on link "Bulk Registration Tool" at bounding box center [125, 255] width 137 height 14
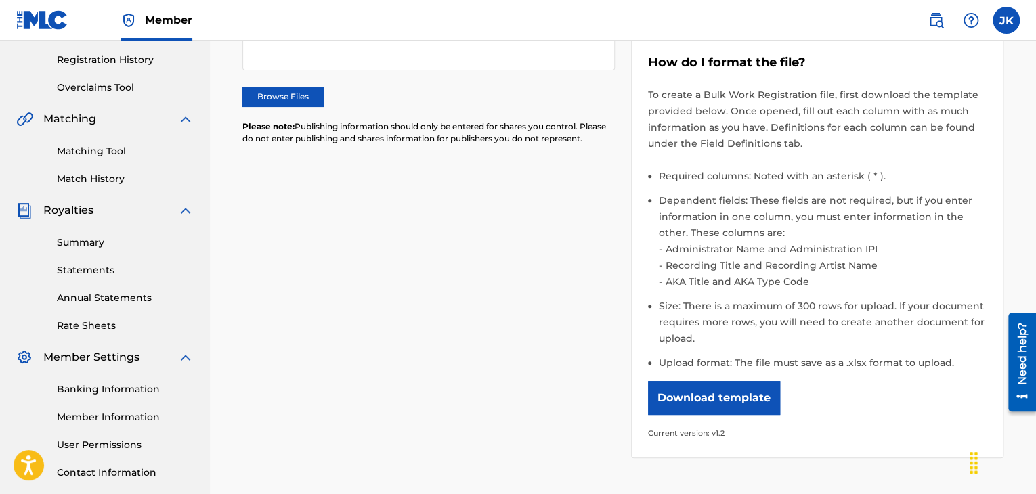
scroll to position [271, 0]
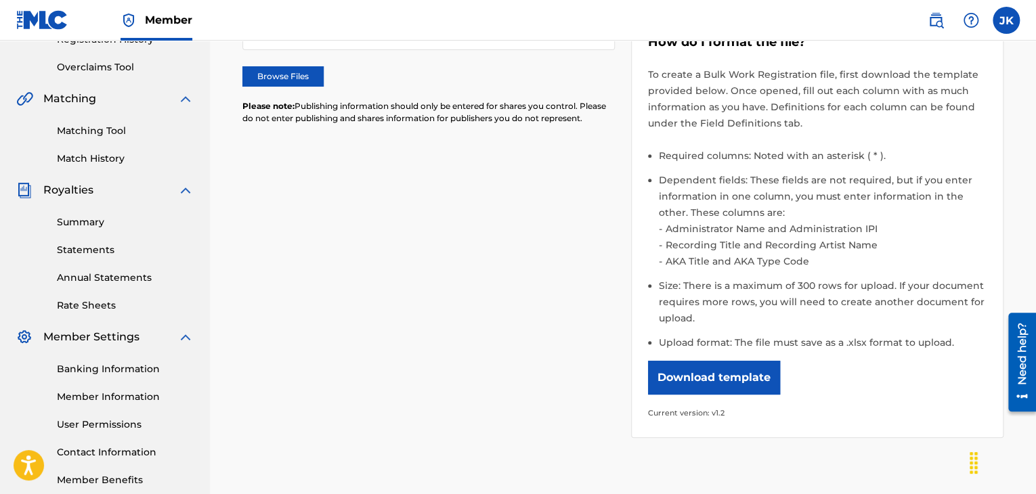
click at [687, 379] on button "Download template" at bounding box center [714, 378] width 132 height 34
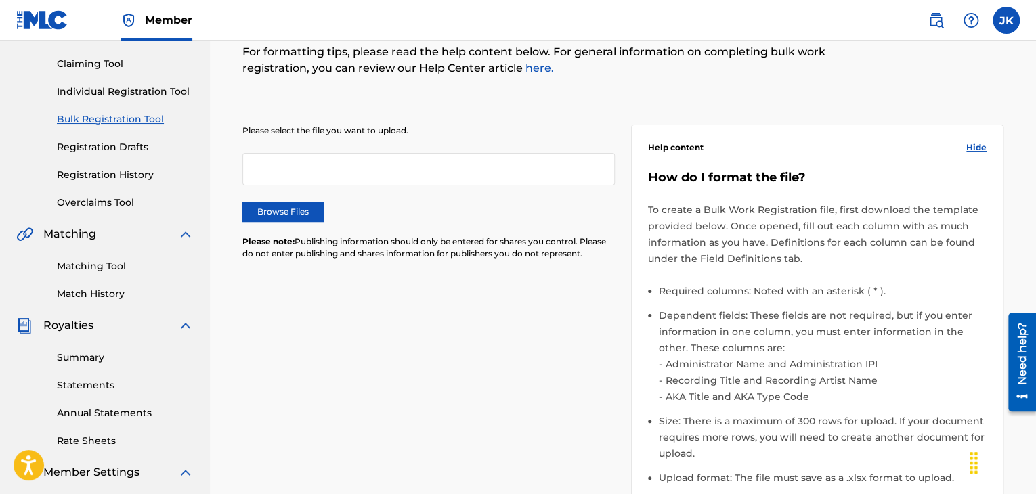
scroll to position [68, 0]
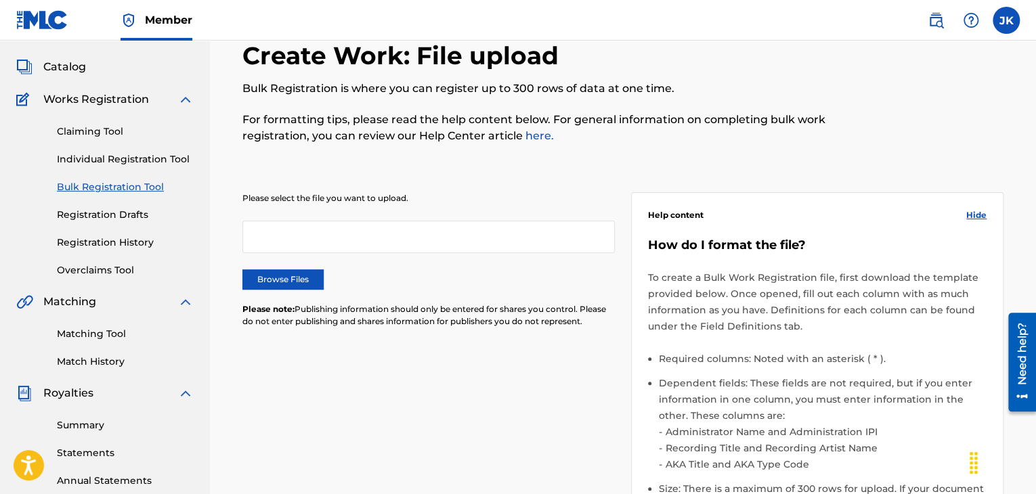
click at [108, 153] on link "Individual Registration Tool" at bounding box center [125, 159] width 137 height 14
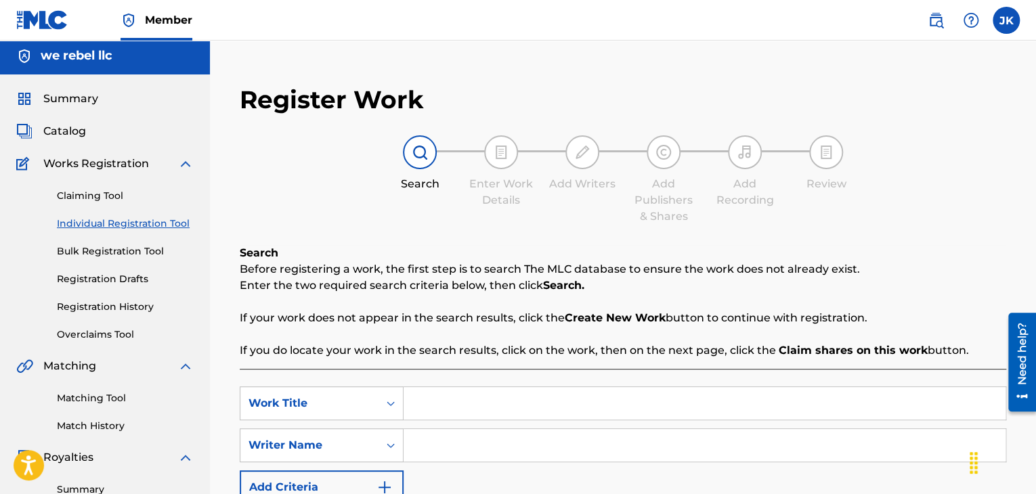
scroll to position [68, 0]
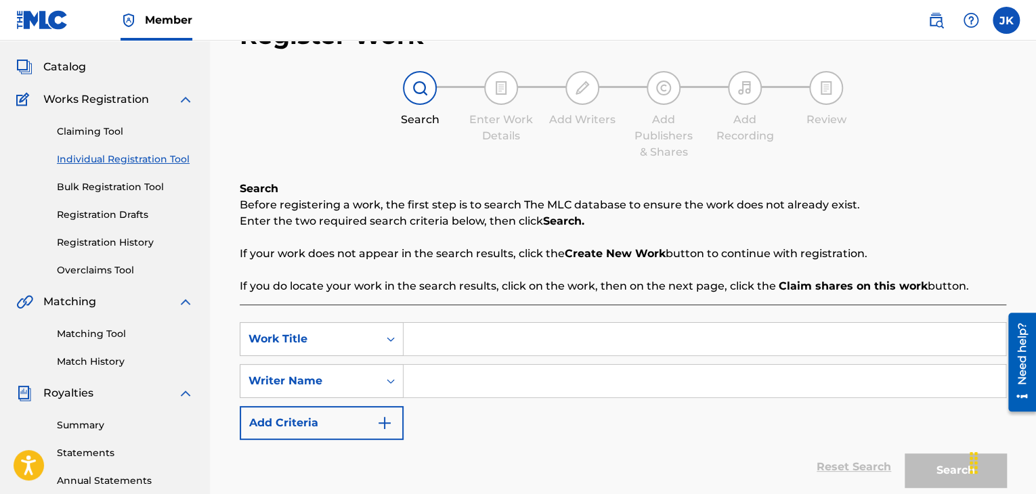
click at [133, 190] on link "Bulk Registration Tool" at bounding box center [125, 187] width 137 height 14
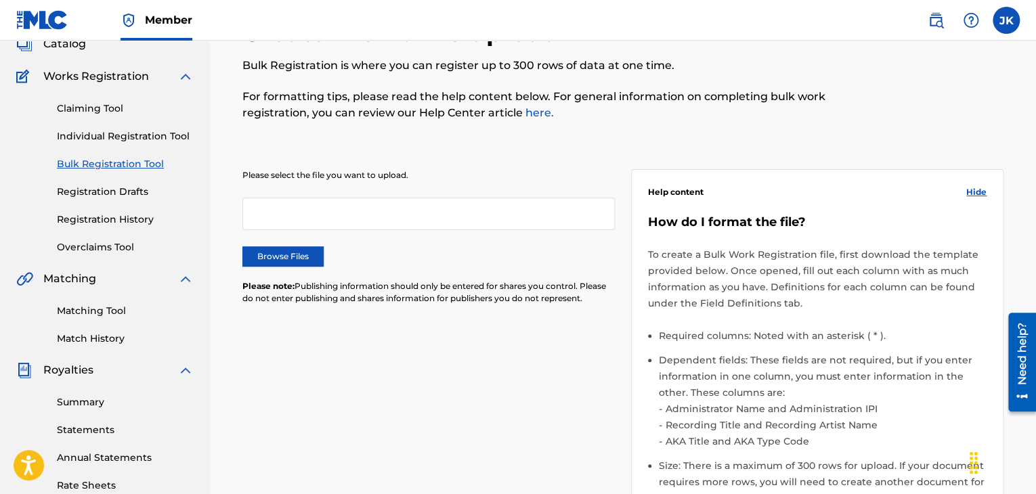
scroll to position [68, 0]
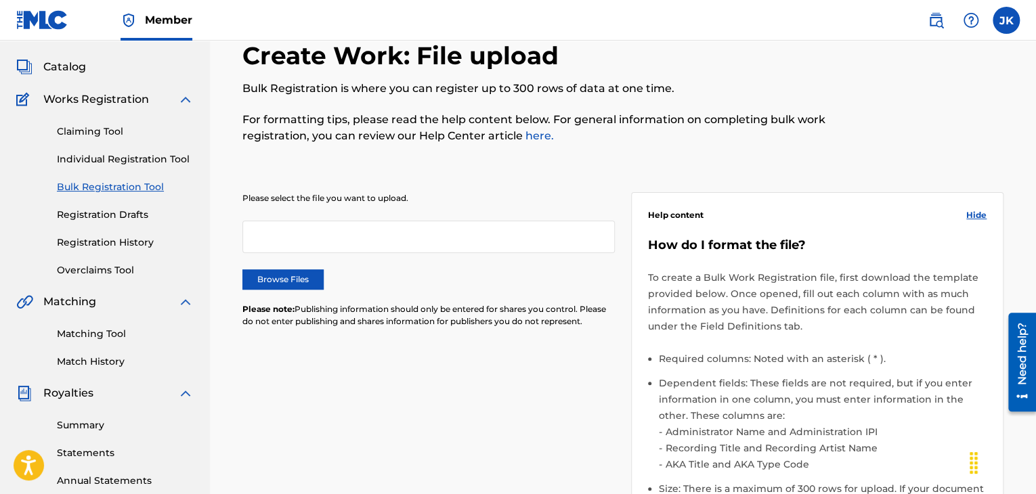
click at [104, 244] on link "Registration History" at bounding box center [125, 243] width 137 height 14
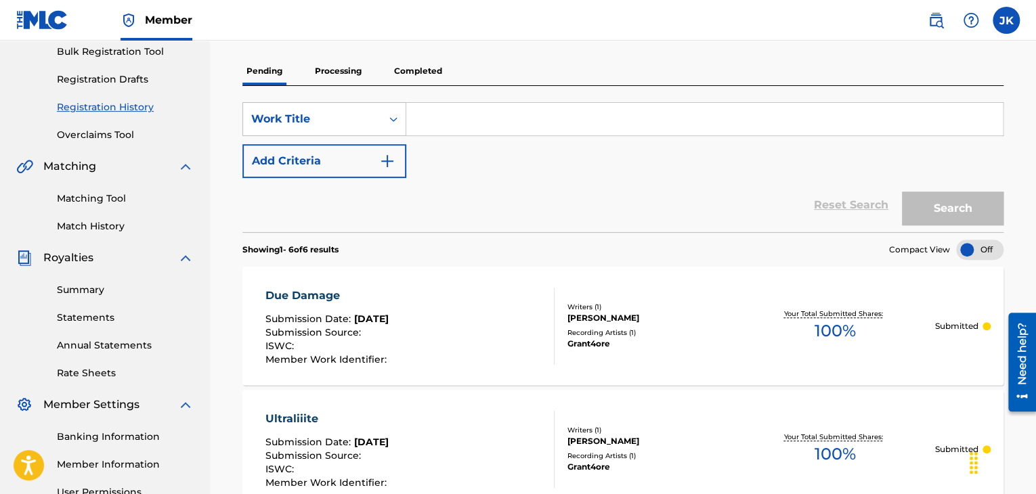
scroll to position [271, 0]
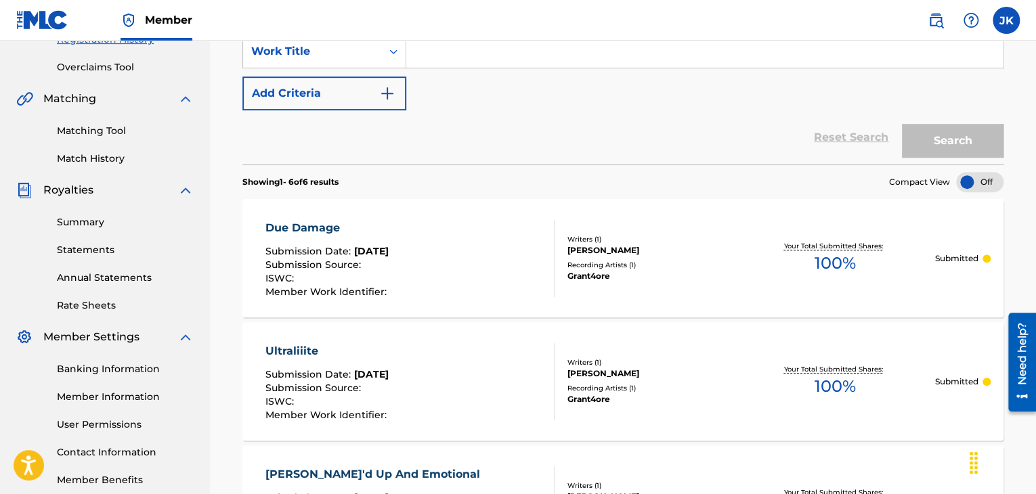
click at [674, 272] on div "Grant4ore" at bounding box center [651, 276] width 168 height 12
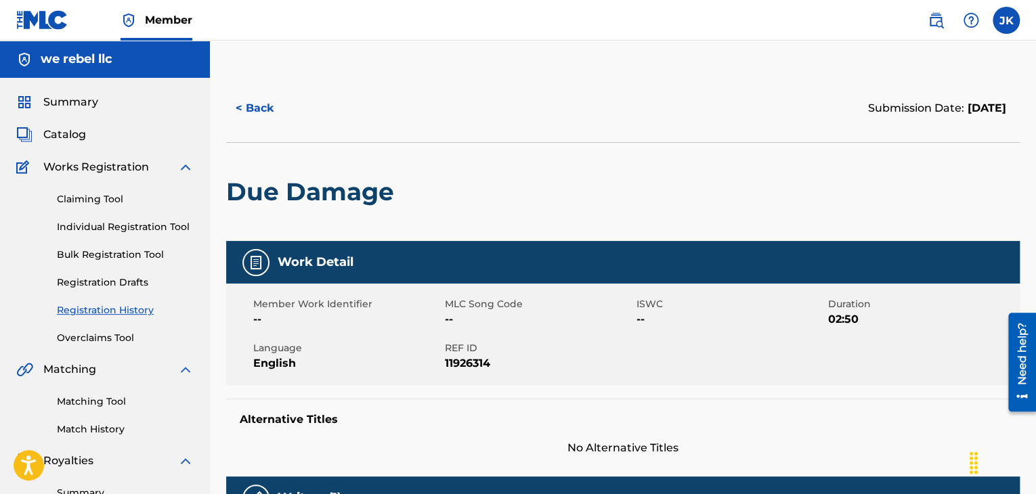
click at [119, 228] on link "Individual Registration Tool" at bounding box center [125, 227] width 137 height 14
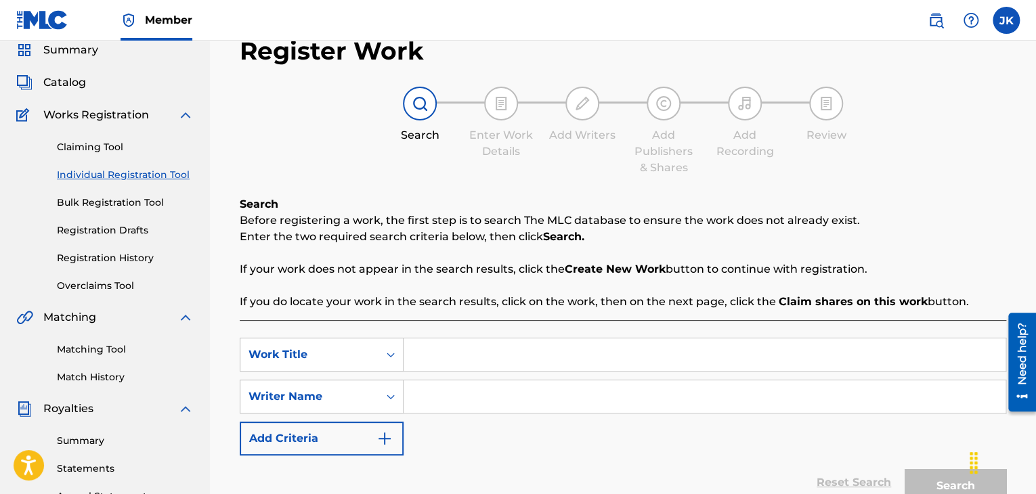
scroll to position [135, 0]
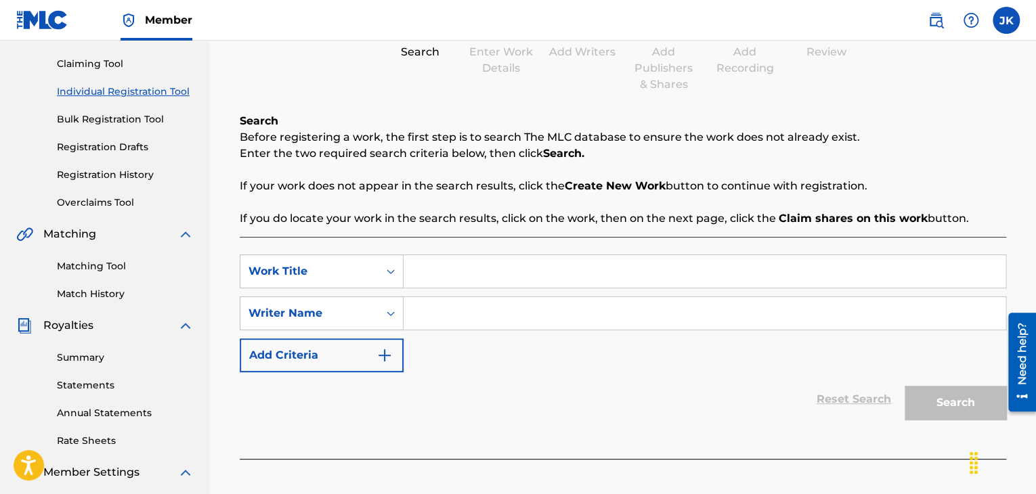
click at [457, 274] on input "Search Form" at bounding box center [705, 271] width 602 height 33
paste input "We [PERSON_NAME] 1017922869 AD [PERSON_NAME] 1017922869 P468HU We Rebel LLC 127…"
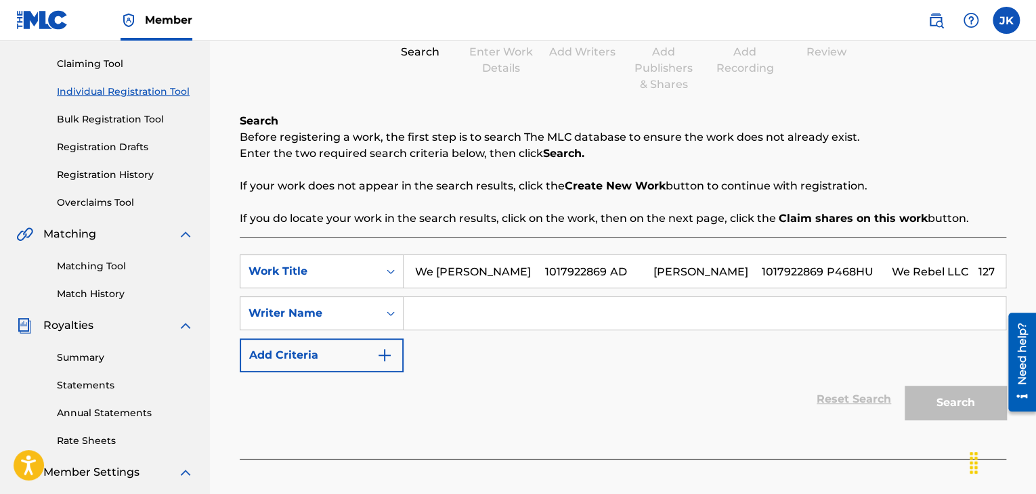
scroll to position [0, 656]
drag, startPoint x: 902, startPoint y: 274, endPoint x: 419, endPoint y: 277, distance: 482.8
click at [419, 277] on input "We [PERSON_NAME] 1017922869 AD [PERSON_NAME] 1017922869 P468HU We Rebel LLC 127…" at bounding box center [705, 271] width 602 height 33
type input "We [PERSON_NAME] 1017922869 AD [PERSON_NAME] 101"
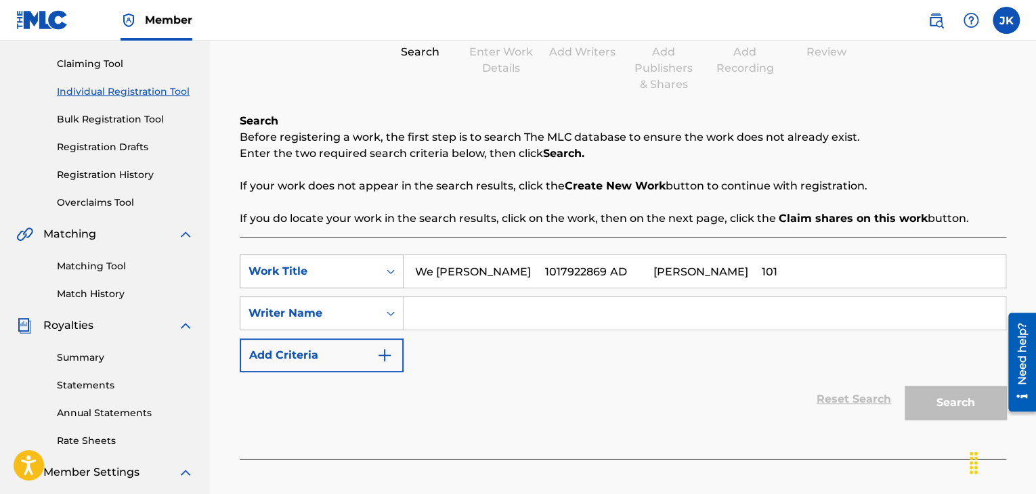
scroll to position [0, 0]
drag, startPoint x: 960, startPoint y: 273, endPoint x: 317, endPoint y: 274, distance: 643.3
click at [317, 274] on div "SearchWithCriteria342a0635-a896-487e-a23f-9ce16093f173 Work Title We [PERSON_NA…" at bounding box center [623, 272] width 767 height 34
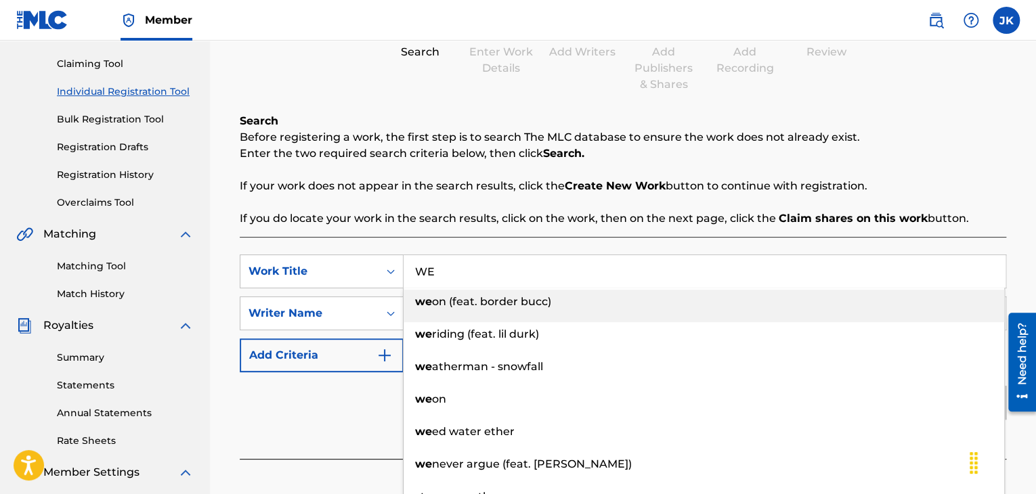
type input "W"
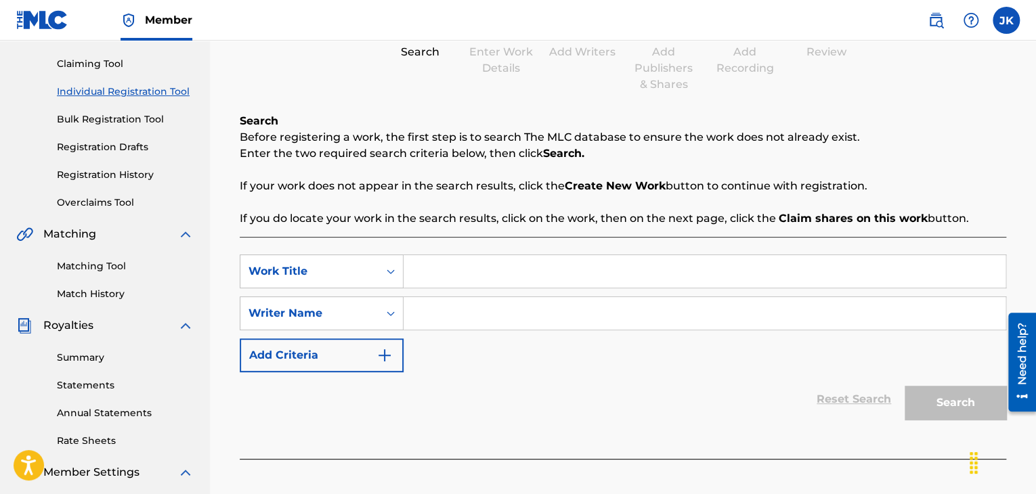
paste input "We Blazin"
type input "We Blazin"
click at [457, 305] on input "Search Form" at bounding box center [705, 313] width 602 height 33
type input "[PERSON_NAME]"
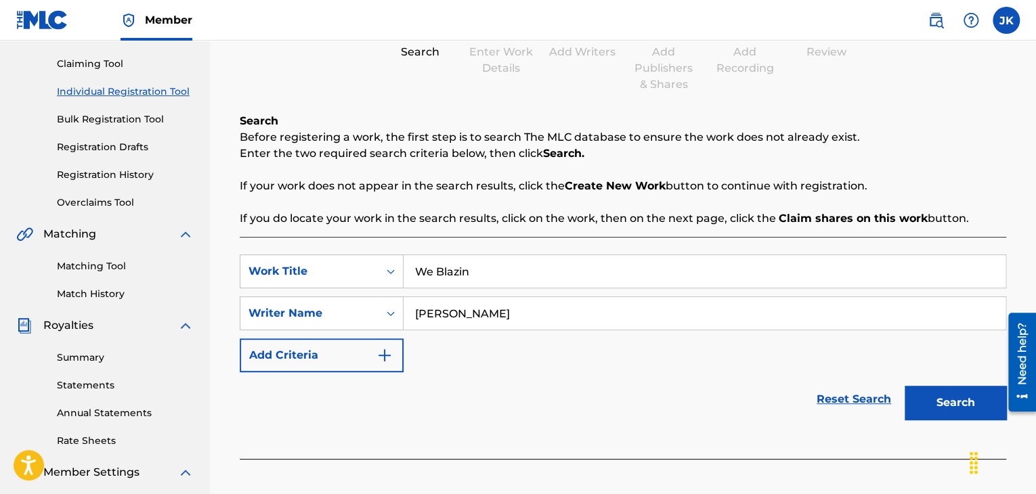
click at [951, 404] on button "Search" at bounding box center [956, 403] width 102 height 34
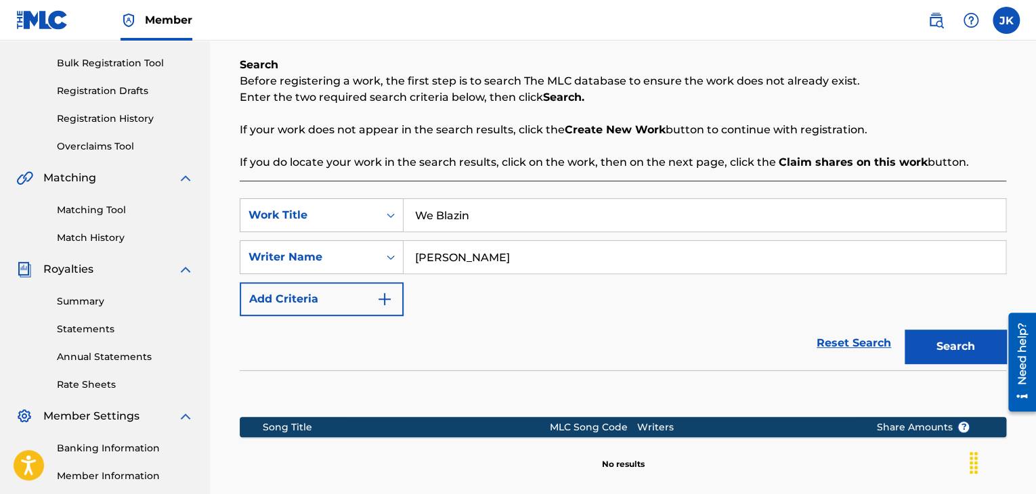
scroll to position [271, 0]
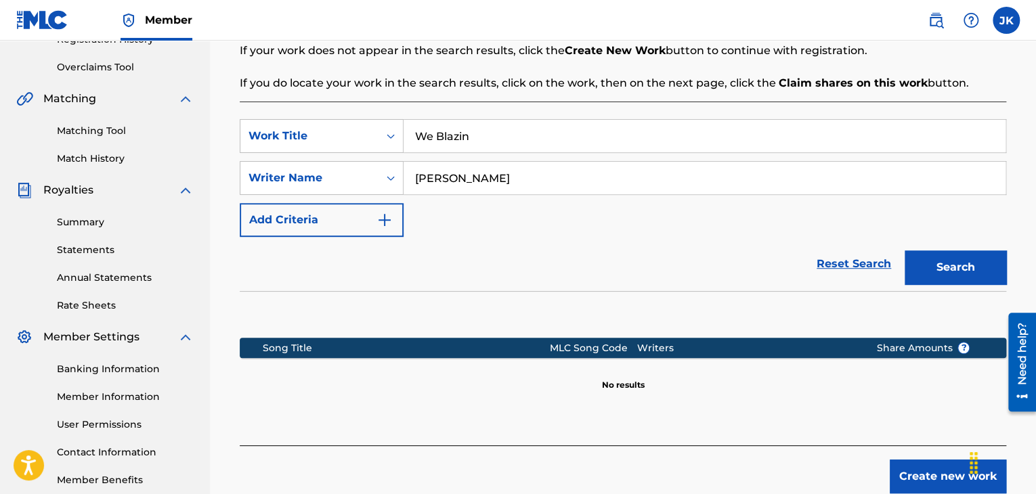
click at [919, 469] on button "Create new work" at bounding box center [948, 477] width 116 height 34
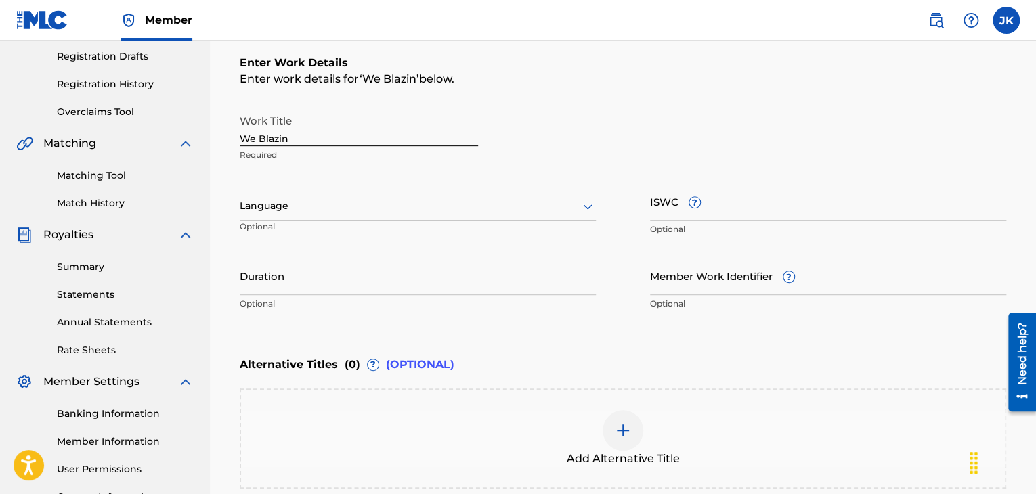
scroll to position [203, 0]
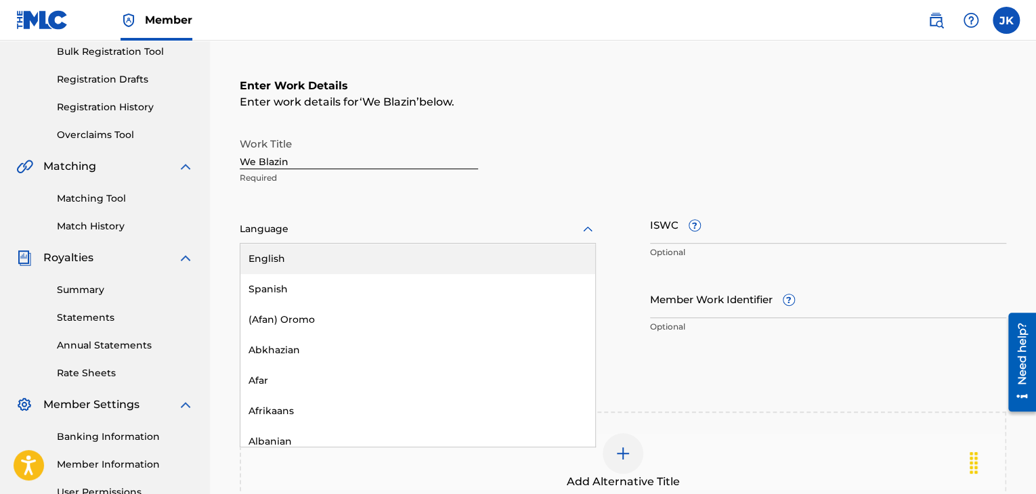
click at [586, 230] on icon at bounding box center [587, 228] width 9 height 5
click at [453, 252] on div "English" at bounding box center [417, 259] width 355 height 30
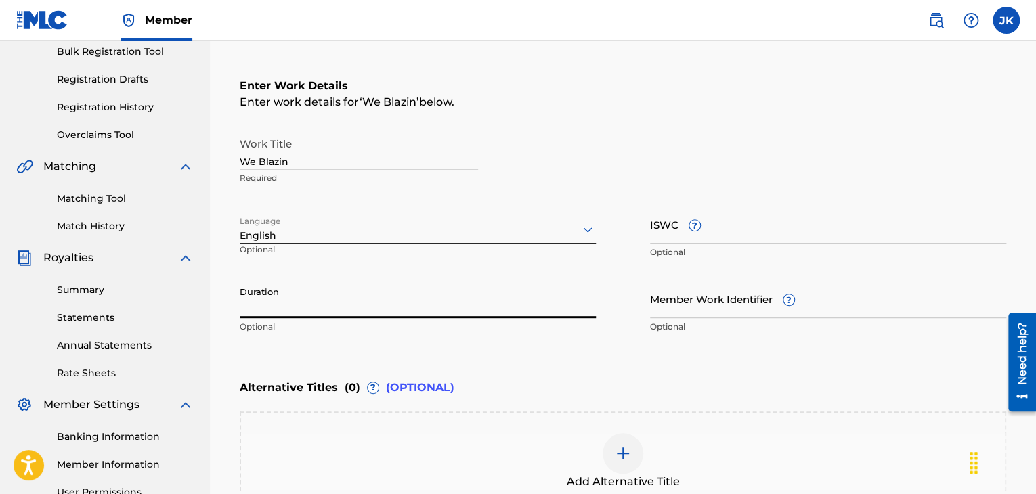
click at [413, 305] on input "Duration" at bounding box center [418, 299] width 356 height 39
type input "03:09"
click at [555, 353] on div "Enter Work Details Enter work details for ‘ We Blazin ’ below. Work Title We Bl…" at bounding box center [623, 209] width 767 height 328
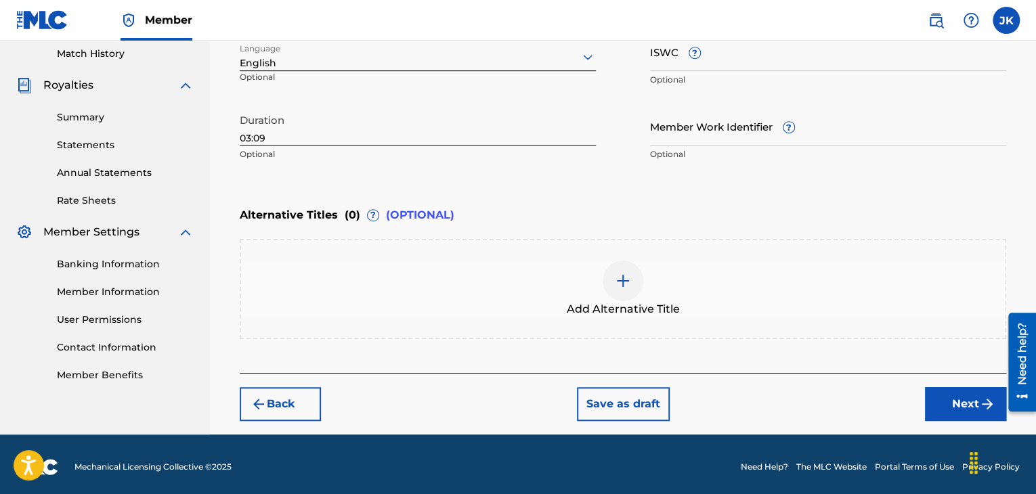
scroll to position [380, 0]
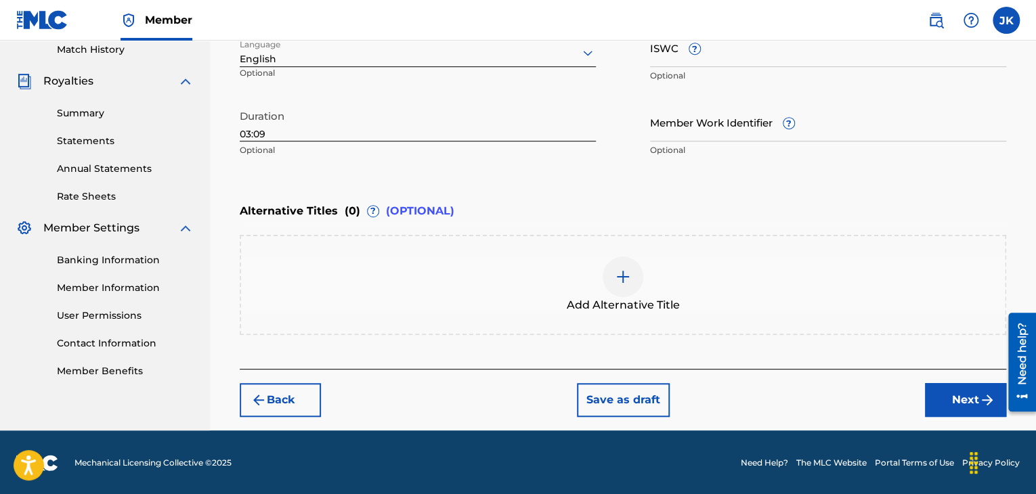
click at [948, 392] on button "Next" at bounding box center [965, 400] width 81 height 34
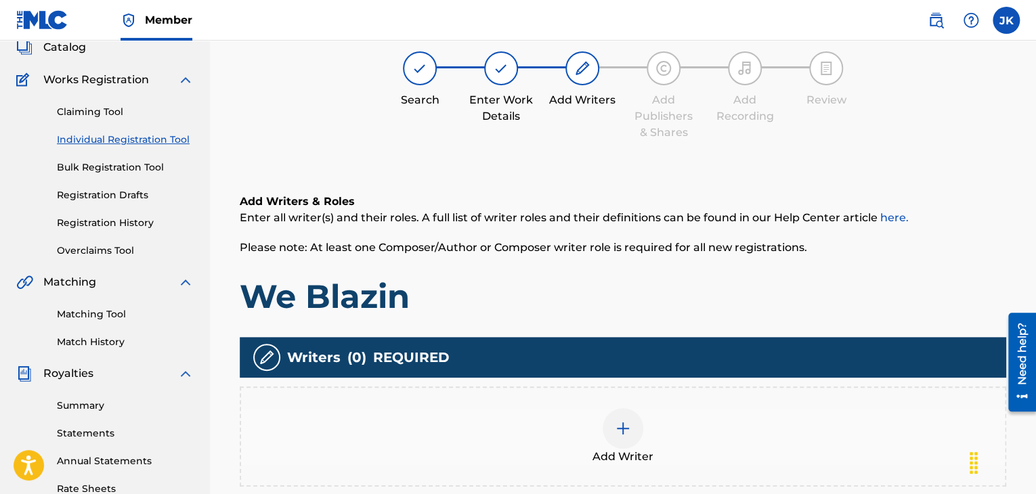
scroll to position [61, 0]
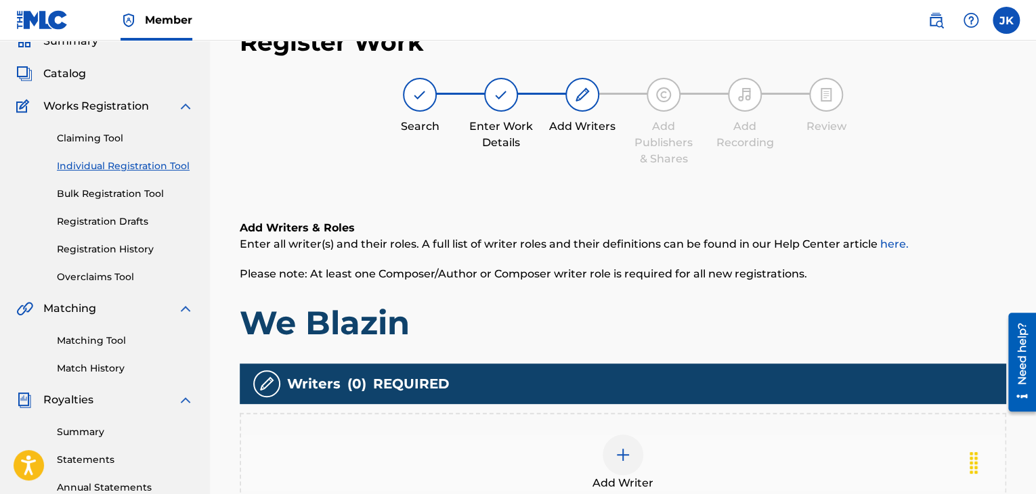
click at [619, 445] on div at bounding box center [623, 455] width 41 height 41
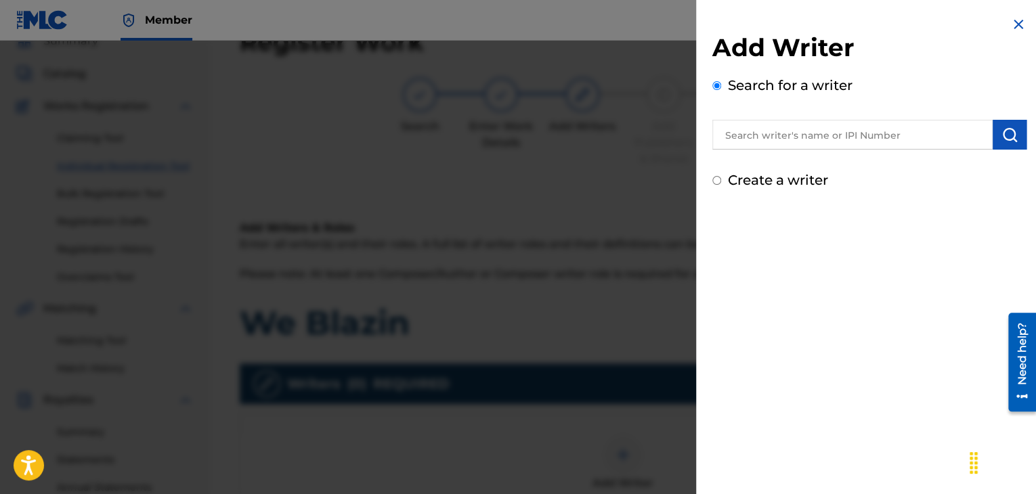
click at [796, 139] on input "text" at bounding box center [852, 135] width 280 height 30
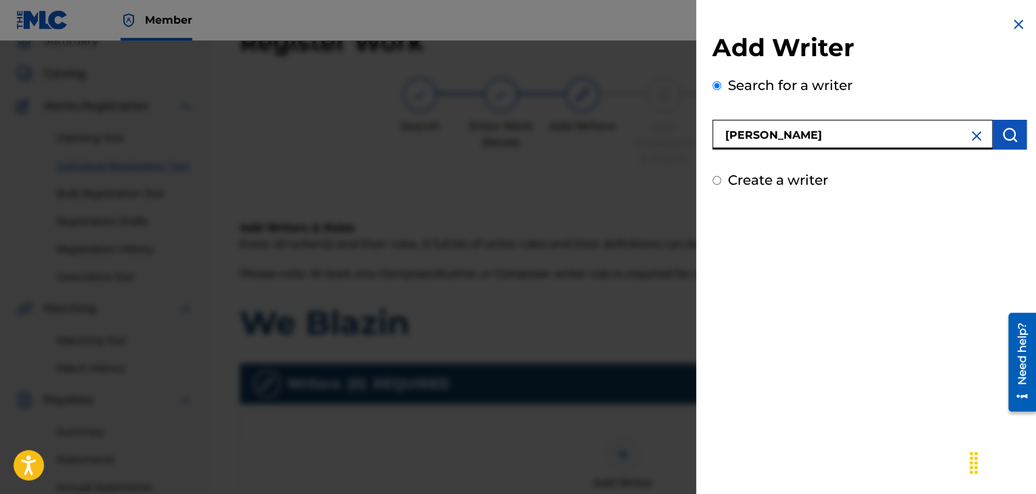
type input "[PERSON_NAME]"
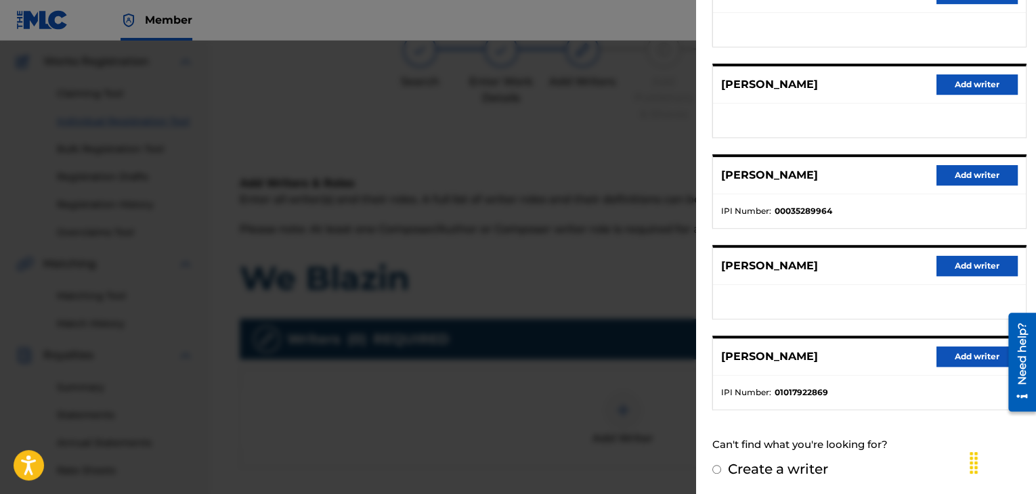
scroll to position [129, 0]
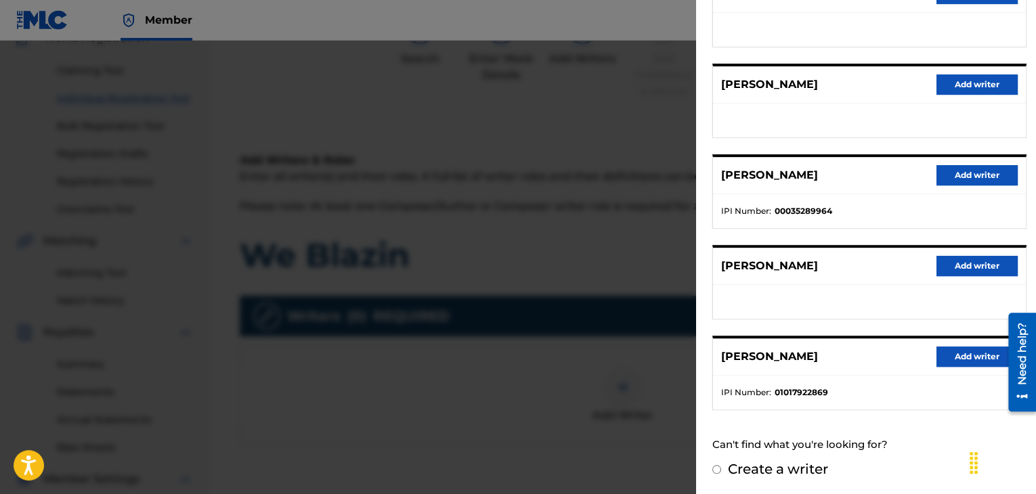
click at [962, 354] on button "Add writer" at bounding box center [977, 357] width 81 height 20
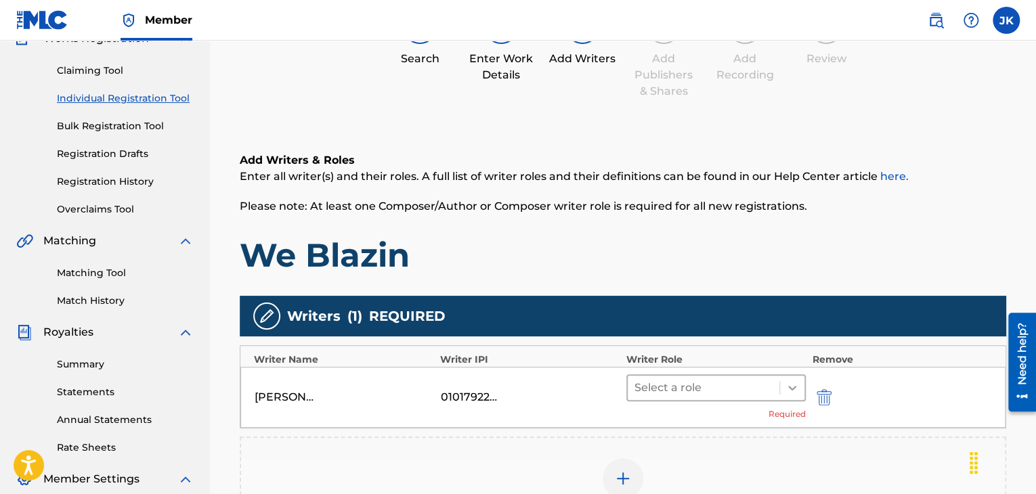
click at [799, 389] on div at bounding box center [792, 388] width 24 height 24
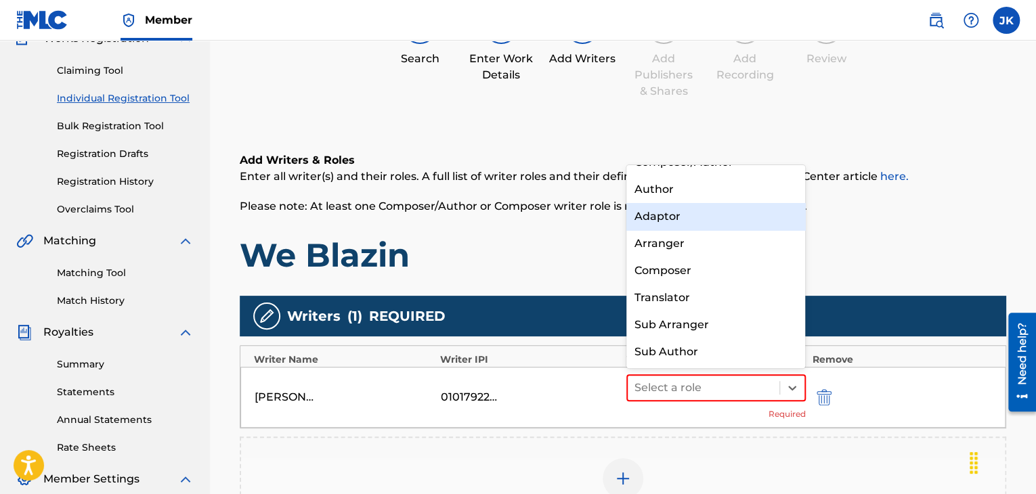
scroll to position [0, 0]
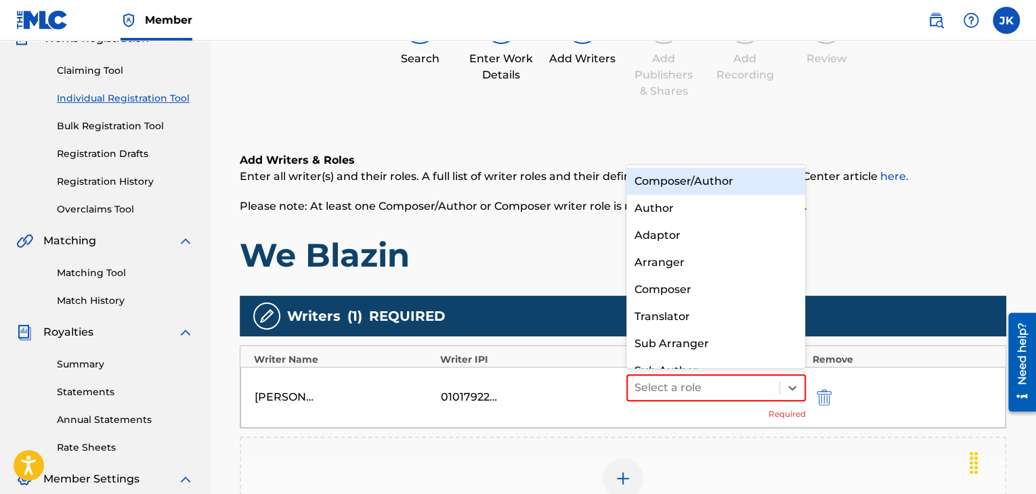
click at [714, 179] on div "Composer/Author" at bounding box center [715, 181] width 179 height 27
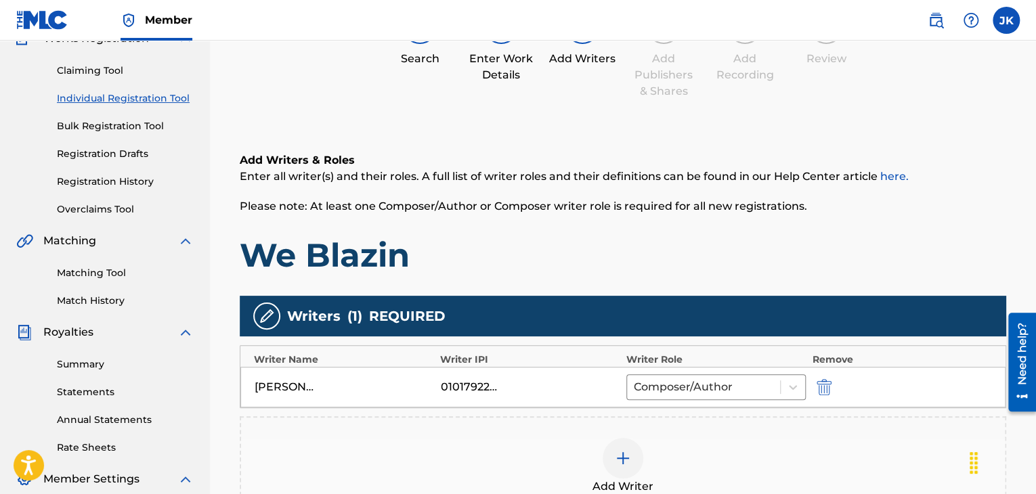
scroll to position [264, 0]
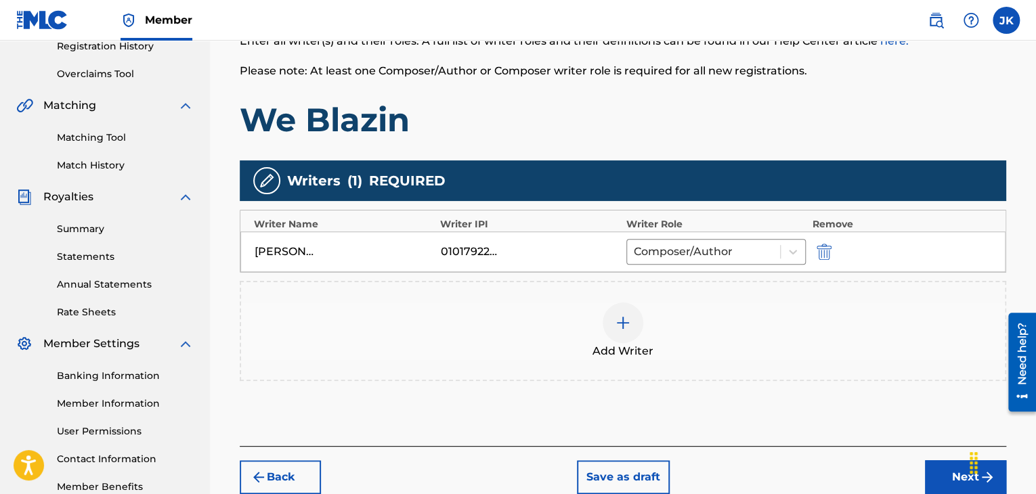
click at [943, 467] on button "Next" at bounding box center [965, 477] width 81 height 34
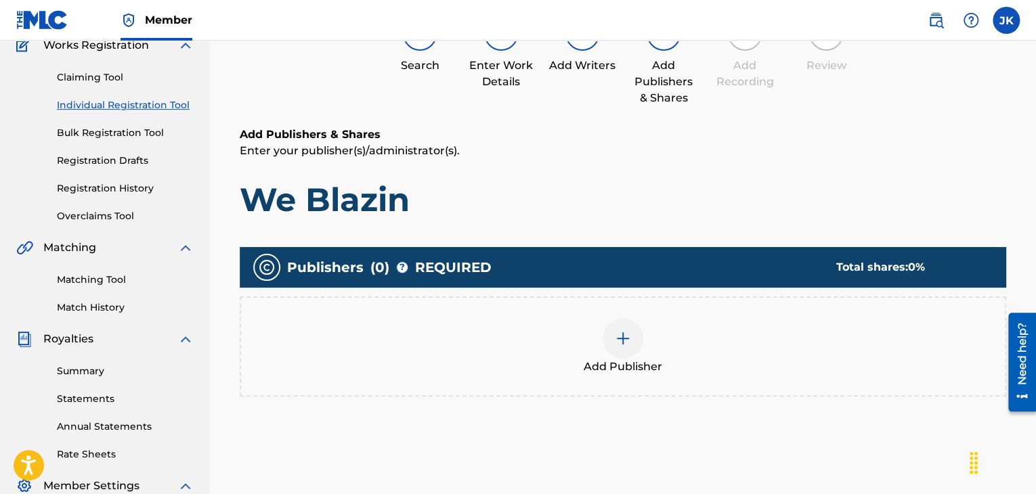
scroll to position [61, 0]
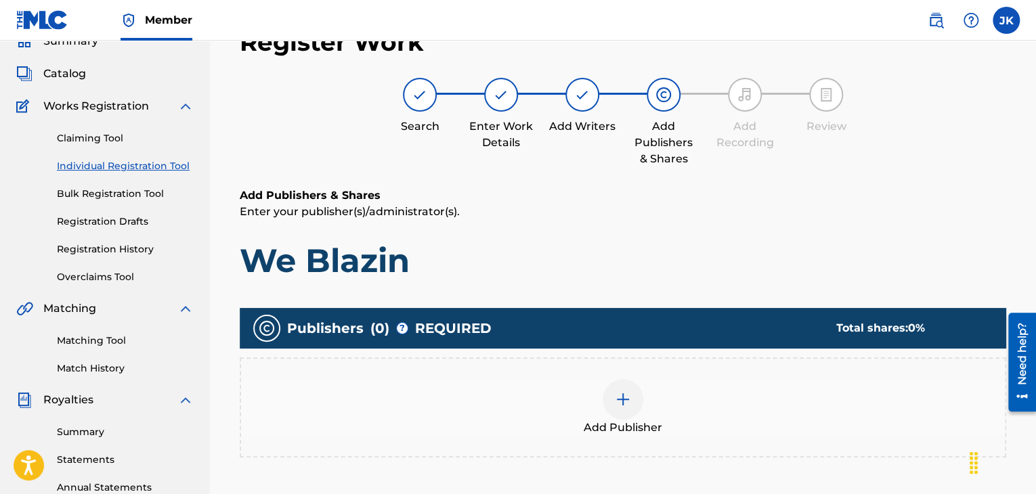
click at [632, 398] on div at bounding box center [623, 399] width 41 height 41
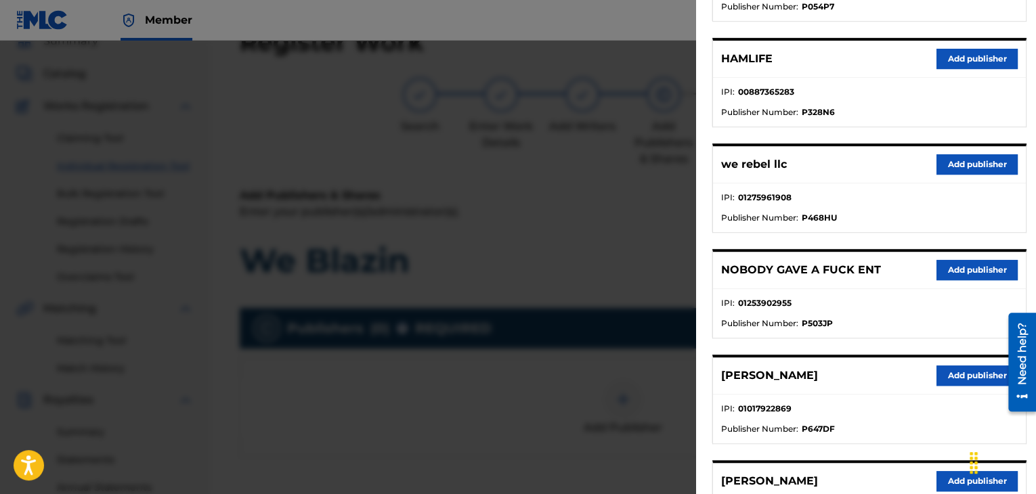
scroll to position [259, 0]
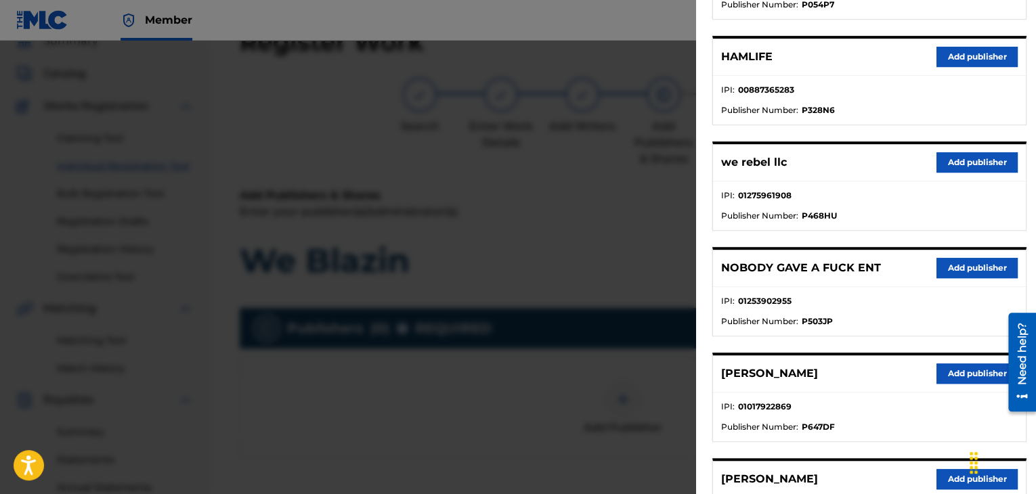
click at [956, 372] on button "Add publisher" at bounding box center [977, 374] width 81 height 20
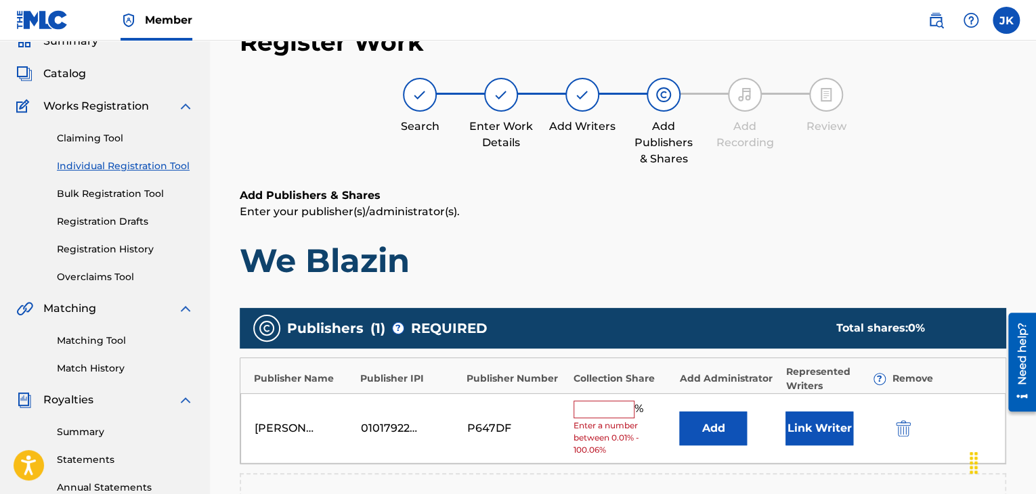
click at [697, 424] on button "Add" at bounding box center [713, 429] width 68 height 34
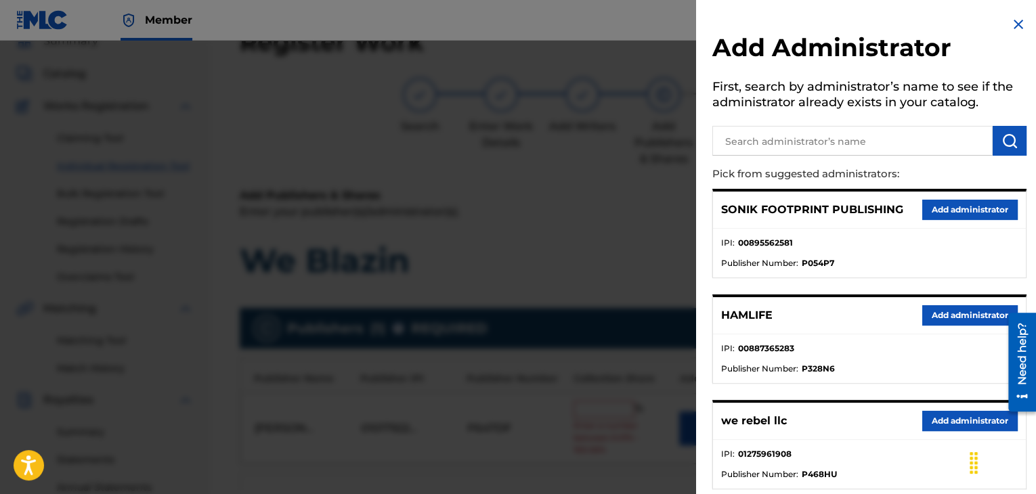
click at [945, 418] on button "Add administrator" at bounding box center [969, 421] width 95 height 20
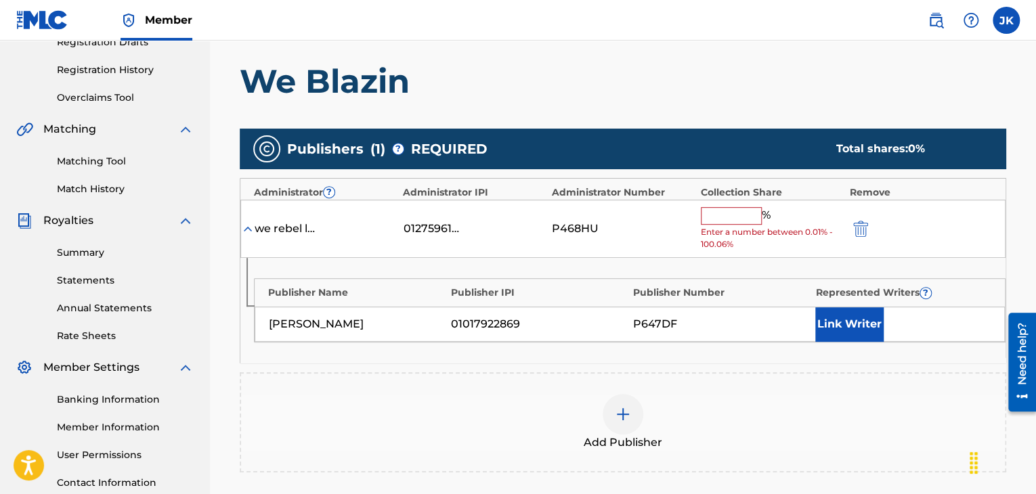
scroll to position [264, 0]
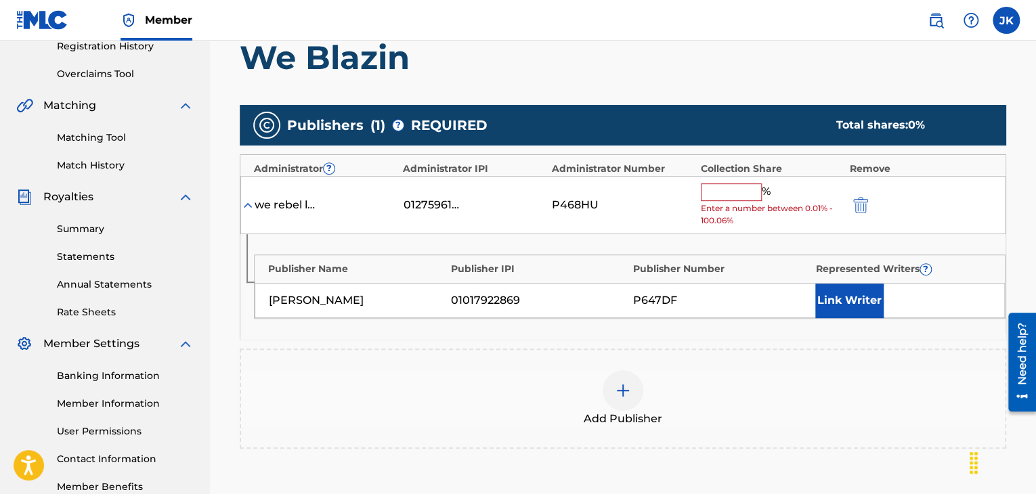
click at [733, 196] on input "text" at bounding box center [731, 193] width 61 height 18
type input "50"
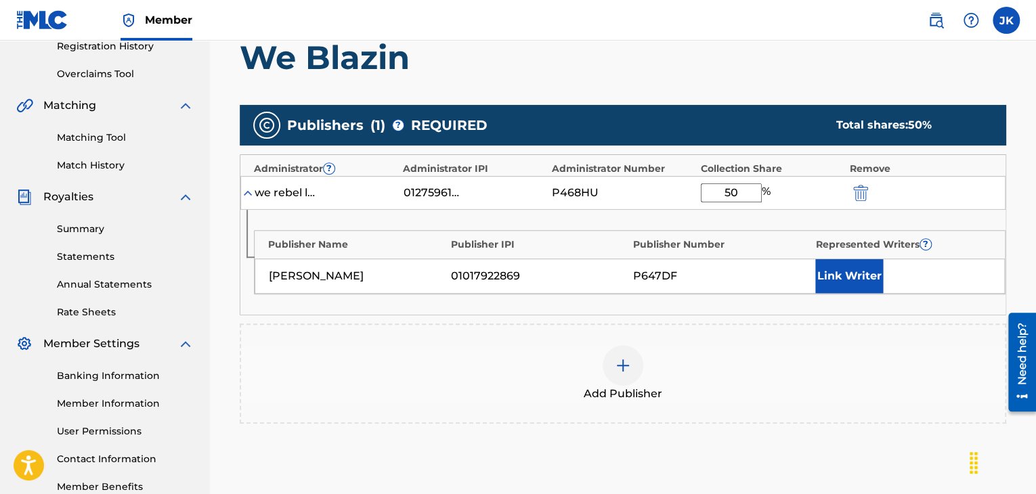
click at [962, 72] on h1 "We Blazin" at bounding box center [623, 57] width 767 height 41
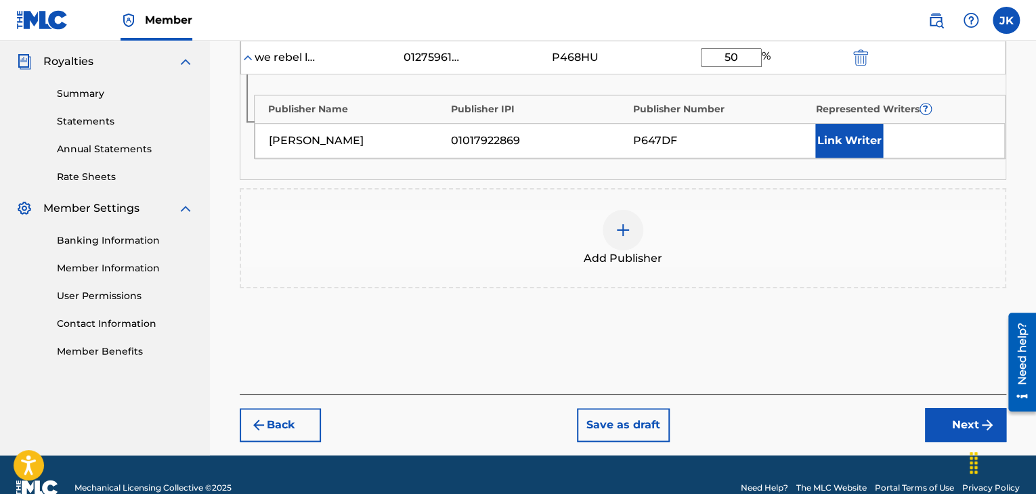
click at [957, 425] on button "Next" at bounding box center [965, 425] width 81 height 34
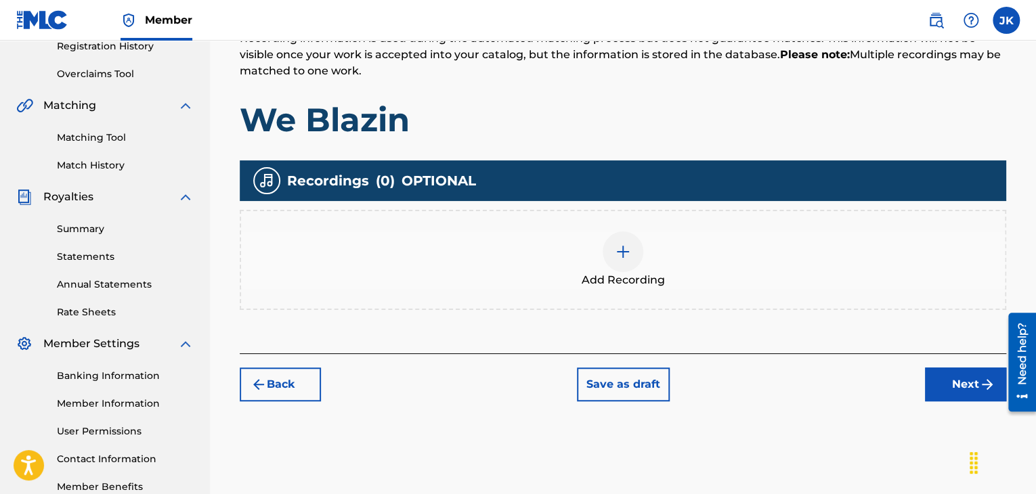
click at [622, 258] on img at bounding box center [623, 252] width 16 height 16
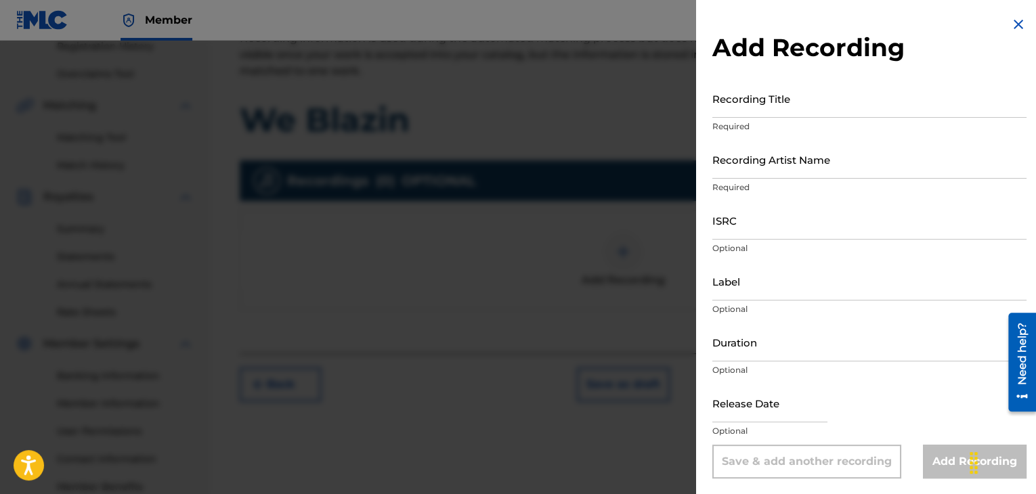
click at [756, 110] on input "Recording Title" at bounding box center [869, 98] width 314 height 39
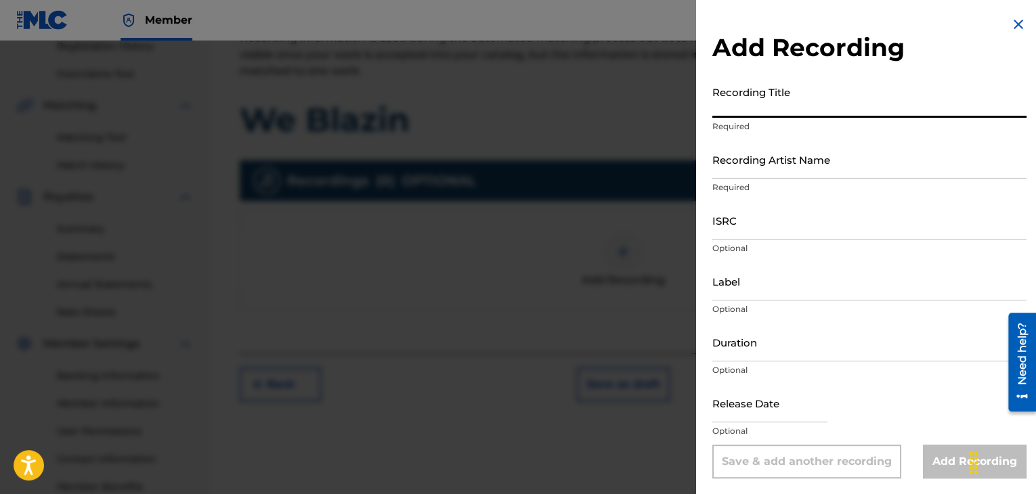
paste input "We Blazin"
type input "We Blazin"
click at [750, 167] on input "Recording Artist Name" at bounding box center [869, 159] width 314 height 39
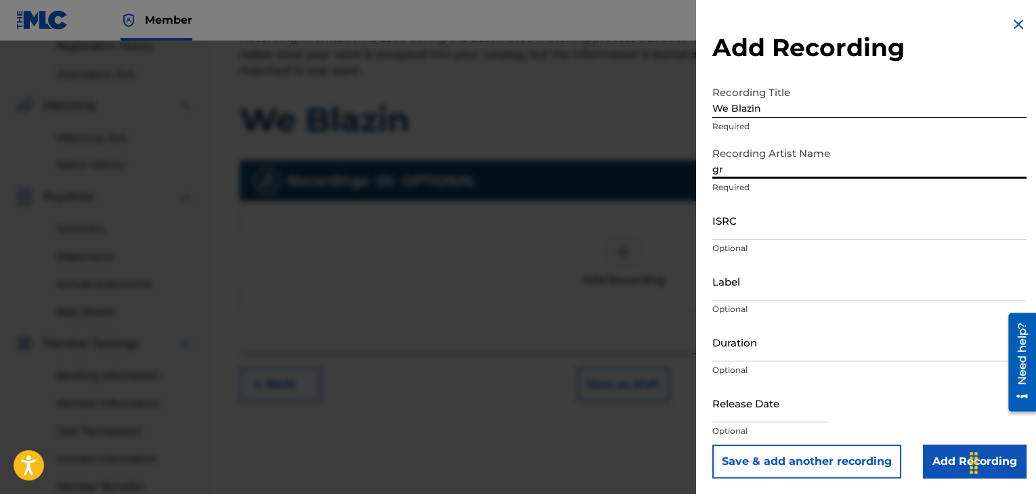
type input "g"
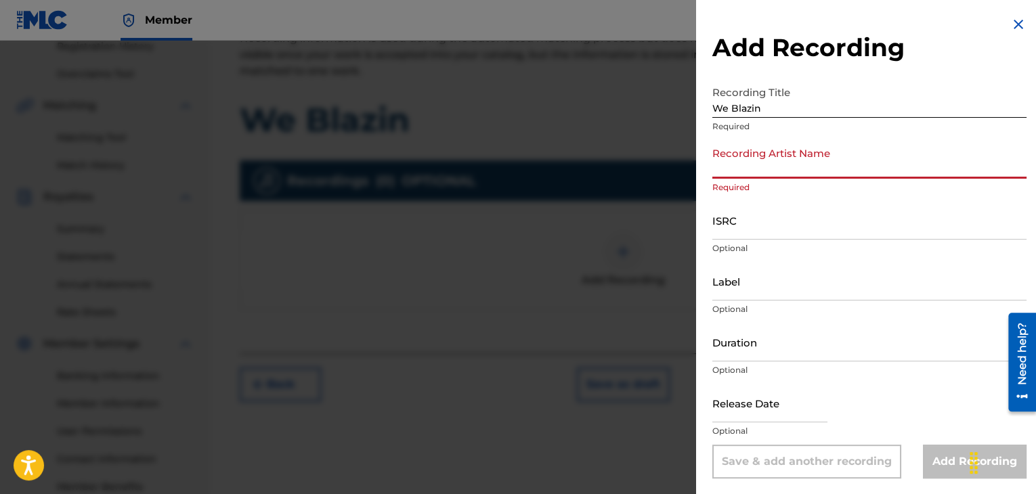
paste input "D$"
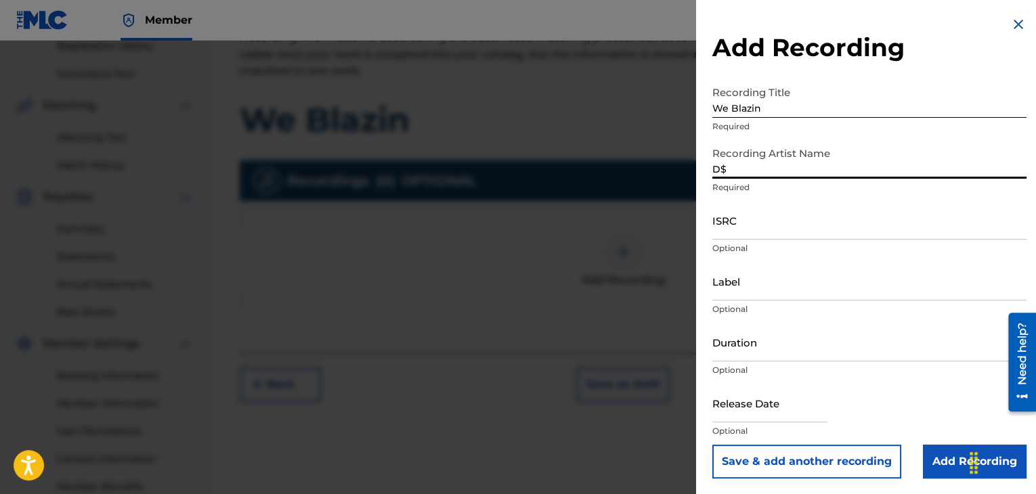
type input "D$"
click at [737, 234] on input "ISRC" at bounding box center [869, 220] width 314 height 39
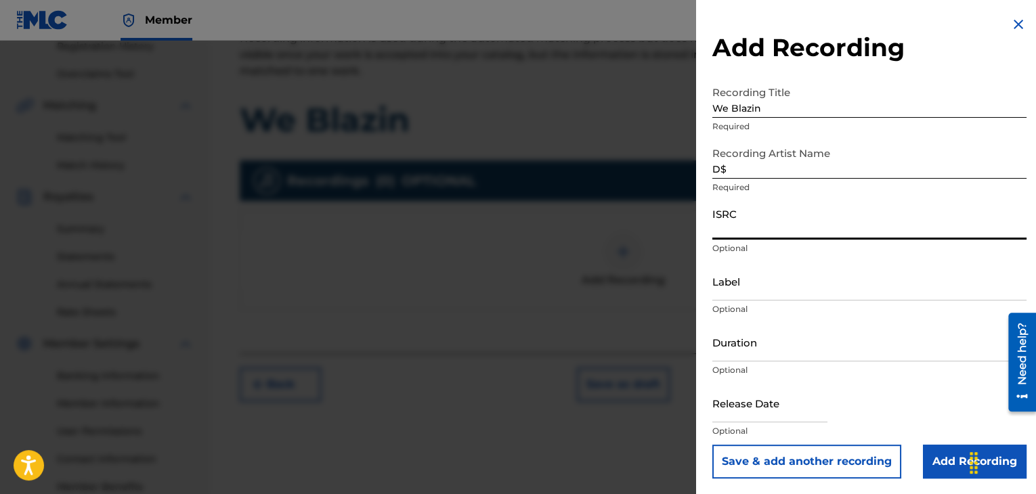
paste input "QZZ7Q2481357"
type input "QZZ7Q2481357"
click at [735, 290] on input "Label" at bounding box center [869, 281] width 314 height 39
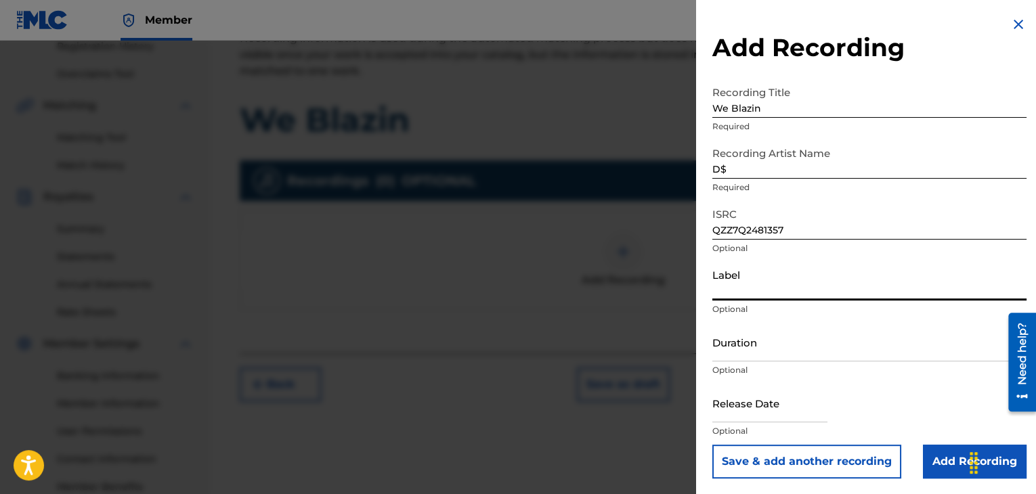
paste input "DerekJ Music"
drag, startPoint x: 769, startPoint y: 297, endPoint x: 755, endPoint y: 328, distance: 34.0
click at [763, 317] on div "Label DerekJ Music Optional" at bounding box center [869, 292] width 314 height 61
type input "DerekJ Music"
click at [742, 350] on input "Duration" at bounding box center [869, 342] width 314 height 39
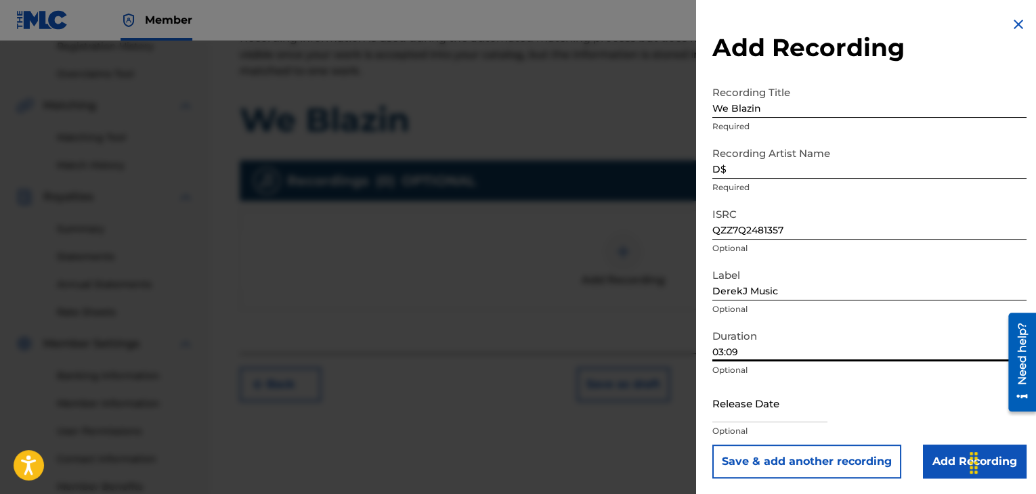
type input "03:09"
drag, startPoint x: 920, startPoint y: 402, endPoint x: 930, endPoint y: 401, distance: 10.9
click at [920, 401] on div "Release Date Optional" at bounding box center [869, 414] width 314 height 61
click at [803, 409] on input "text" at bounding box center [769, 403] width 115 height 39
select select "7"
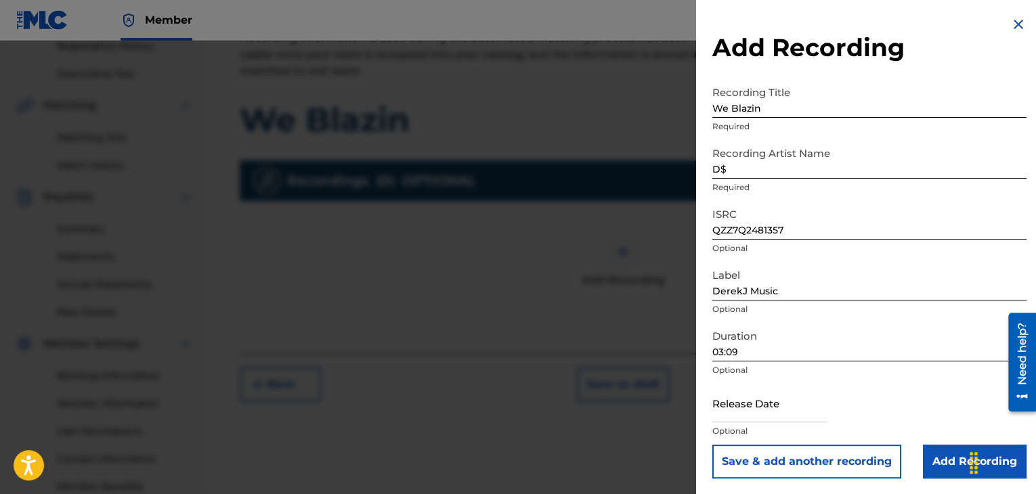
select select "2025"
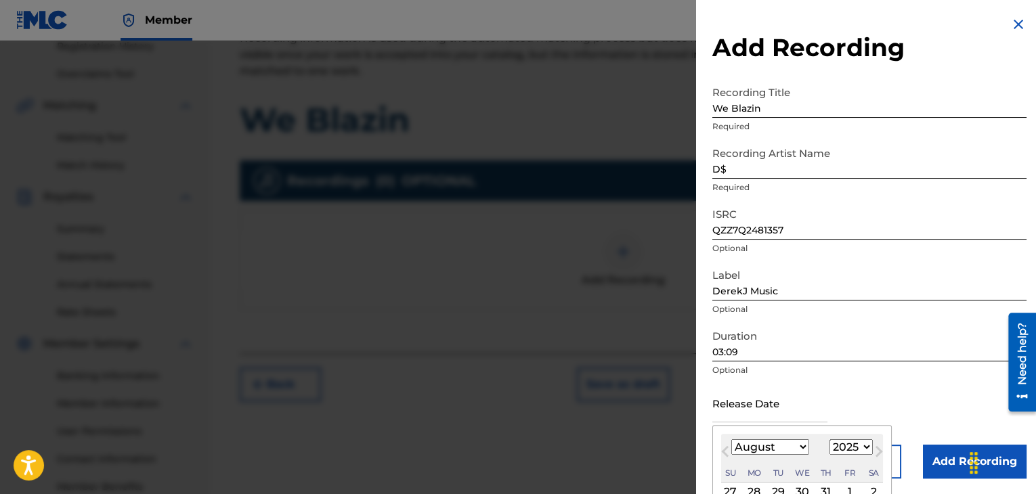
click at [803, 448] on select "January February March April May June July August September October November De…" at bounding box center [770, 447] width 78 height 16
select select "1"
click at [731, 439] on select "January February March April May June July August September October November De…" at bounding box center [770, 447] width 78 height 16
click at [940, 385] on div "Release Date [DATE] Previous Month Next Month [DATE] January February March Apr…" at bounding box center [869, 414] width 314 height 61
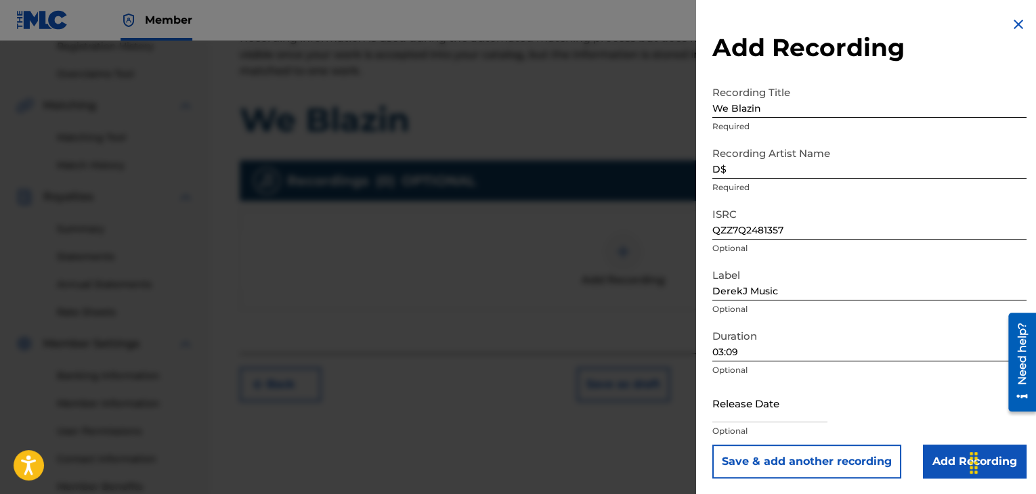
scroll to position [1, 0]
click at [783, 410] on input "text" at bounding box center [769, 402] width 115 height 39
select select "7"
select select "2025"
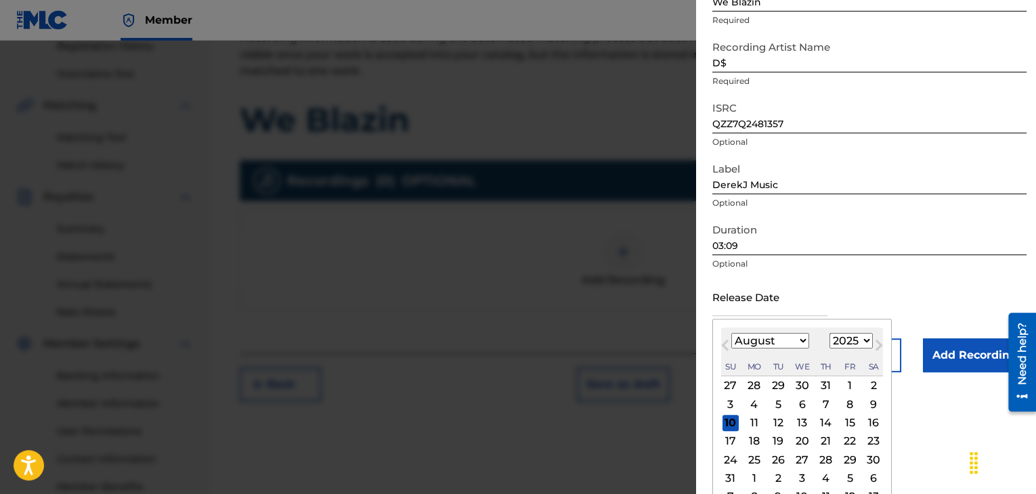
scroll to position [127, 0]
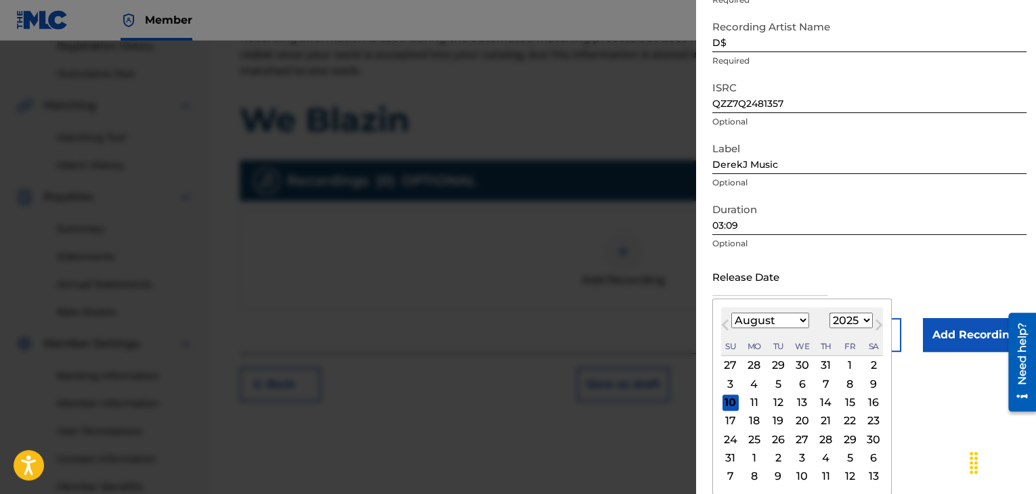
click at [746, 322] on select "January February March April May June July August September October November De…" at bounding box center [770, 321] width 78 height 16
select select "1"
click at [731, 328] on select "January February March April May June July August September October November De…" at bounding box center [770, 321] width 78 height 16
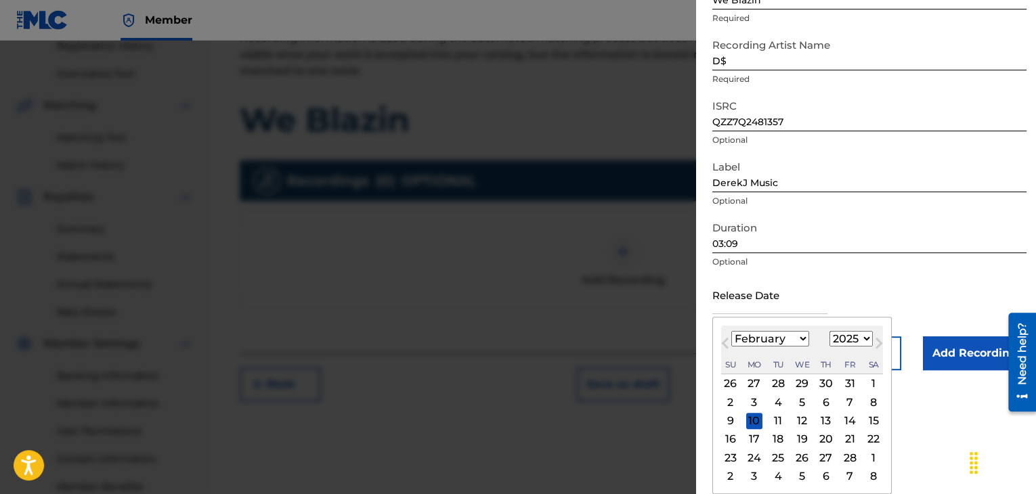
scroll to position [108, 0]
click at [844, 418] on div "14" at bounding box center [850, 421] width 16 height 16
type input "[DATE]"
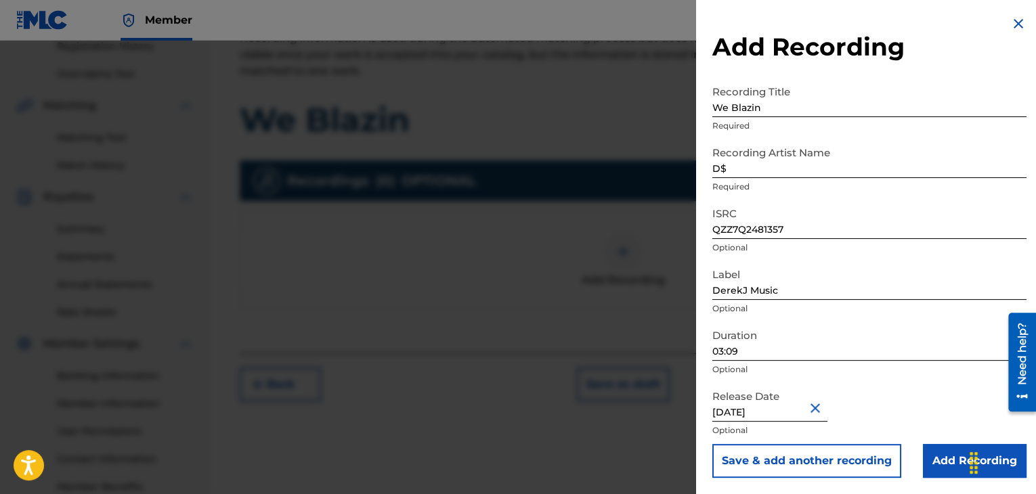
click at [899, 387] on div "Release Date [DATE] Optional" at bounding box center [869, 413] width 314 height 61
click at [932, 452] on input "Add Recording" at bounding box center [975, 461] width 104 height 34
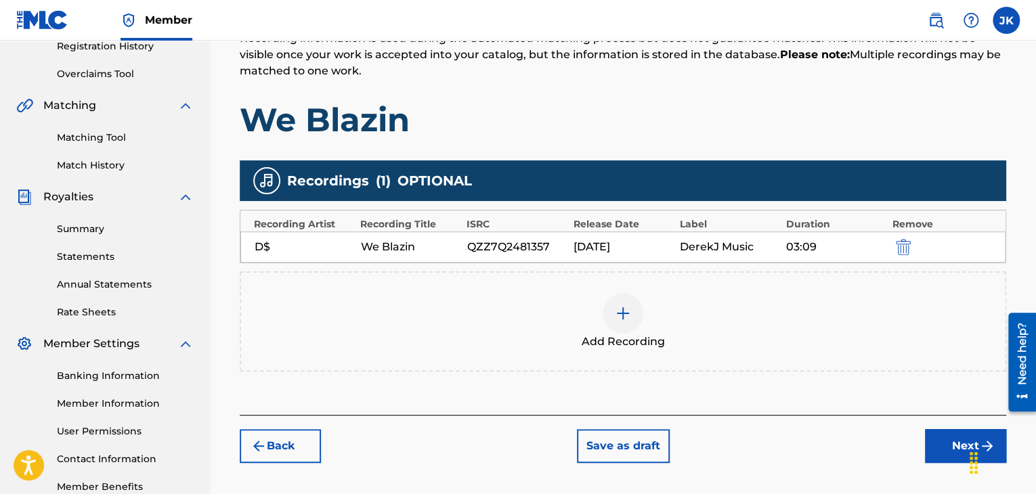
click at [940, 444] on button "Next" at bounding box center [965, 446] width 81 height 34
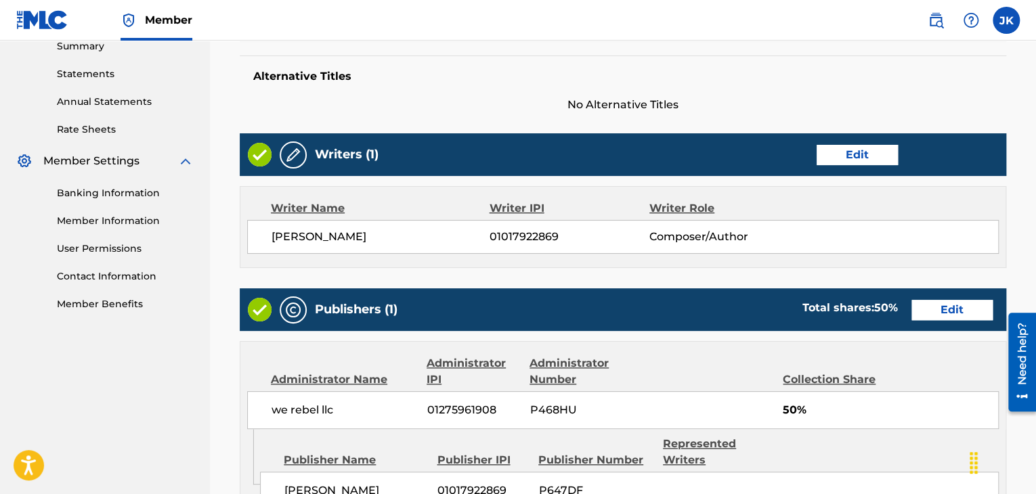
scroll to position [535, 0]
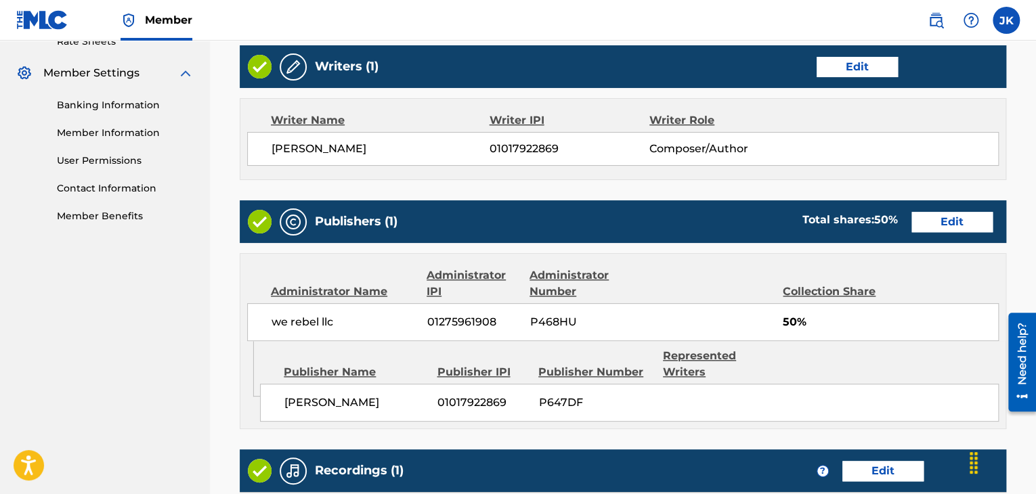
click at [842, 67] on button "Edit" at bounding box center [857, 67] width 81 height 20
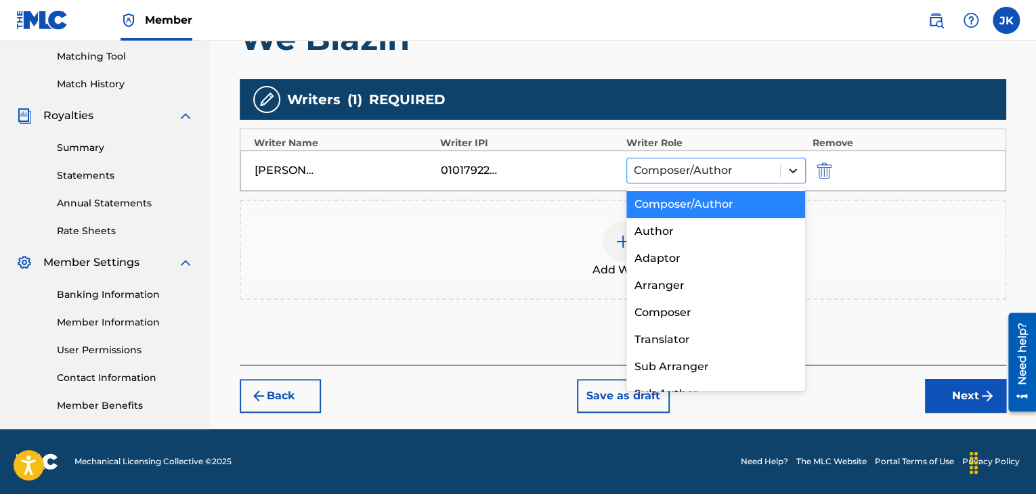
click at [790, 173] on icon at bounding box center [793, 171] width 14 height 14
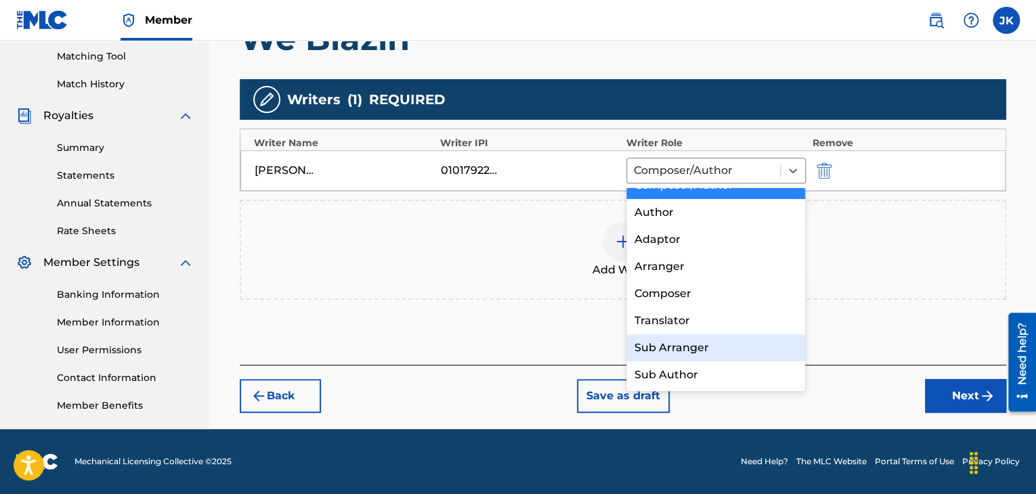
scroll to position [0, 0]
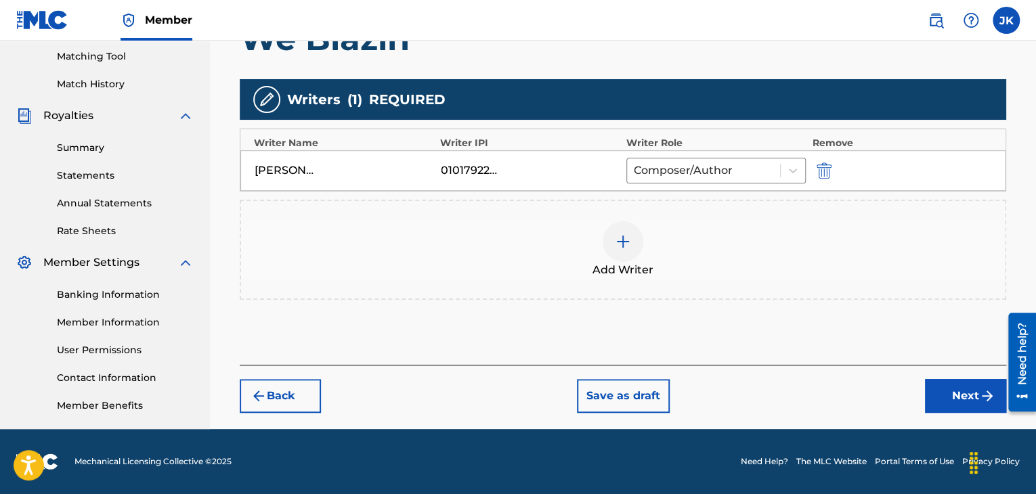
click at [742, 59] on div "Add Writers & Roles Enter all writer(s) and their roles. A full list of writer …" at bounding box center [623, 134] width 767 height 462
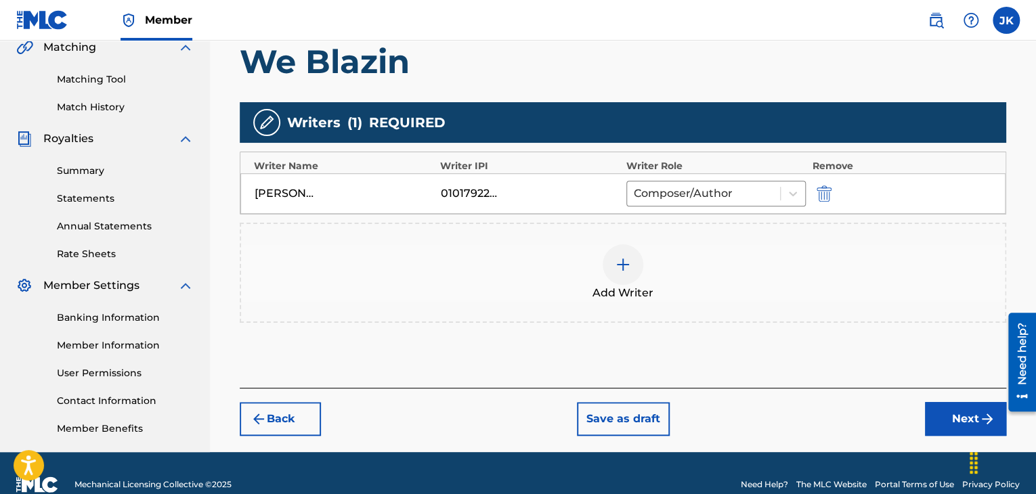
scroll to position [345, 0]
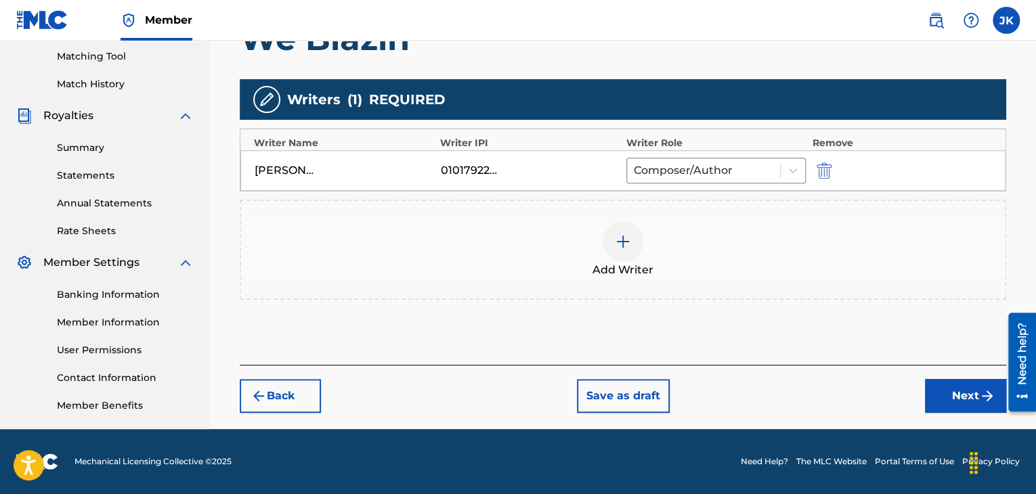
click at [949, 399] on button "Next" at bounding box center [965, 396] width 81 height 34
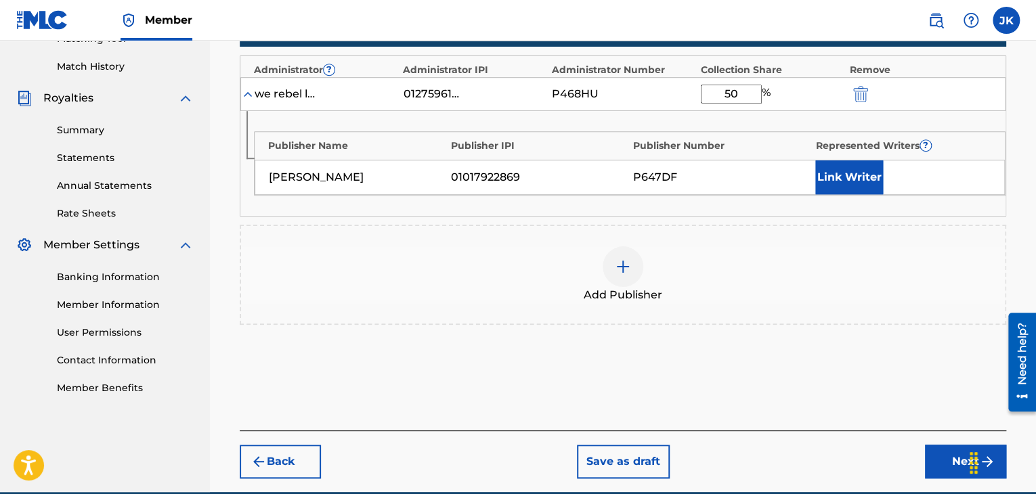
scroll to position [424, 0]
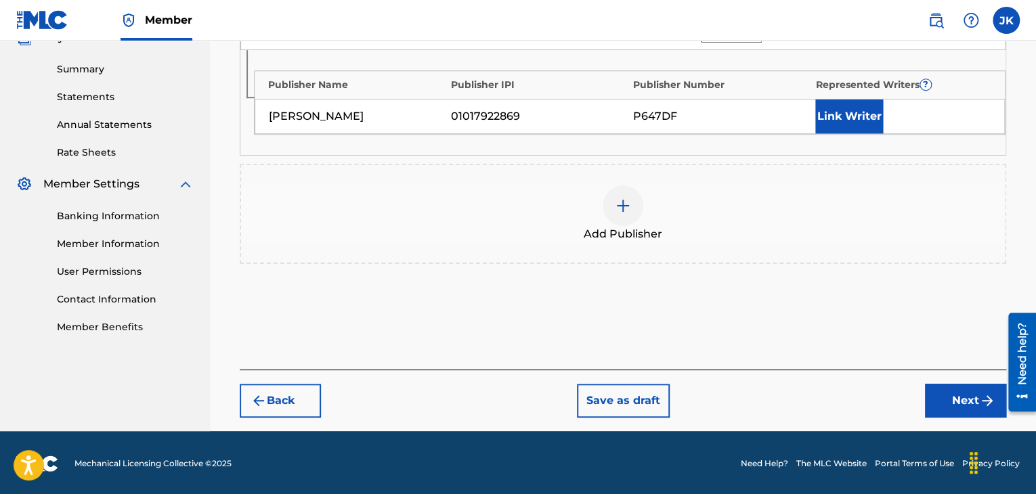
click at [939, 396] on button "Next" at bounding box center [965, 401] width 81 height 34
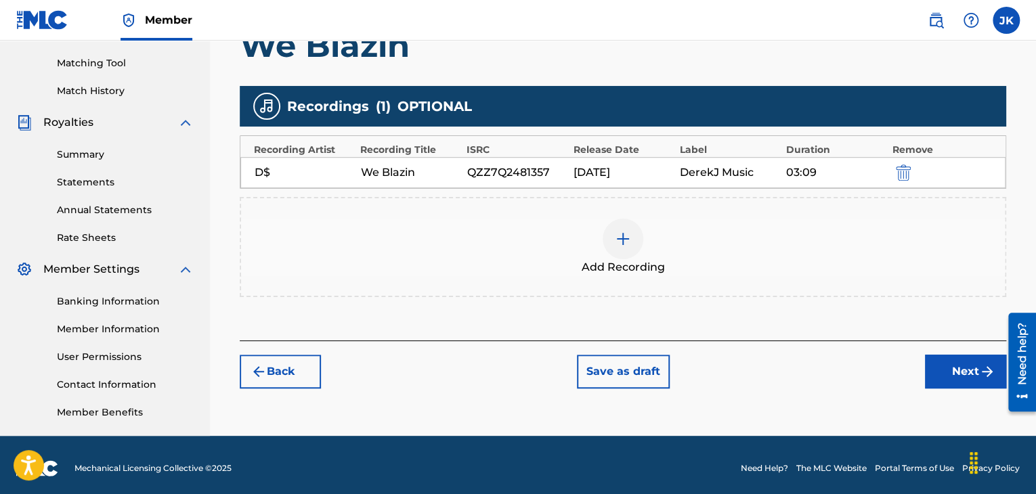
scroll to position [345, 0]
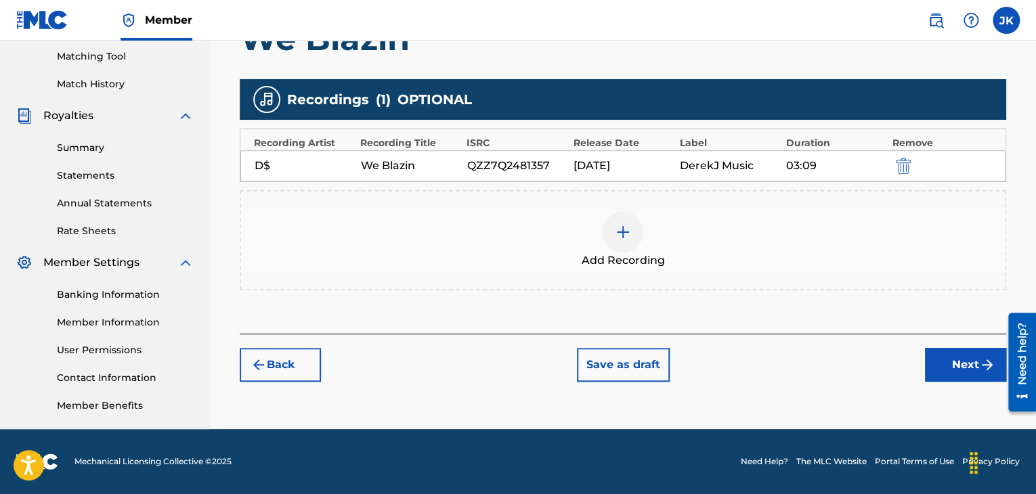
click at [939, 372] on button "Next" at bounding box center [965, 365] width 81 height 34
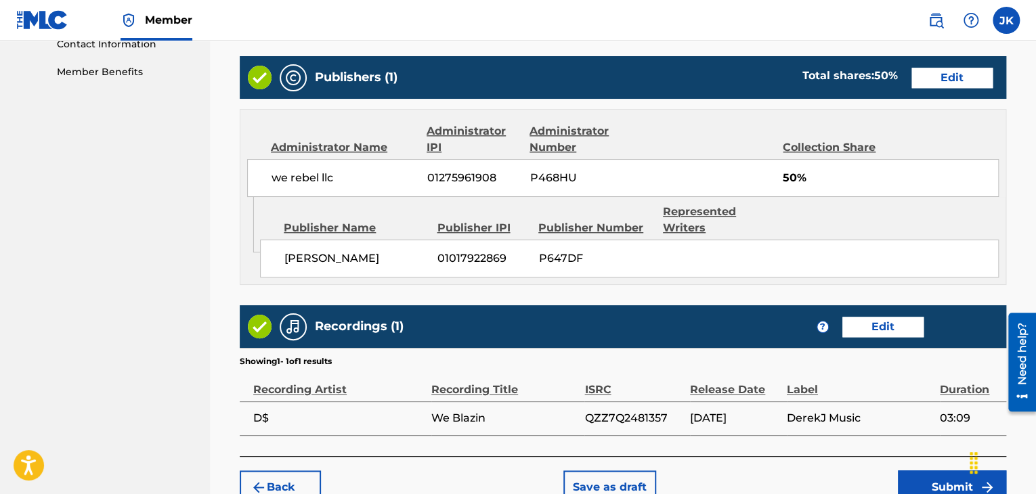
scroll to position [738, 0]
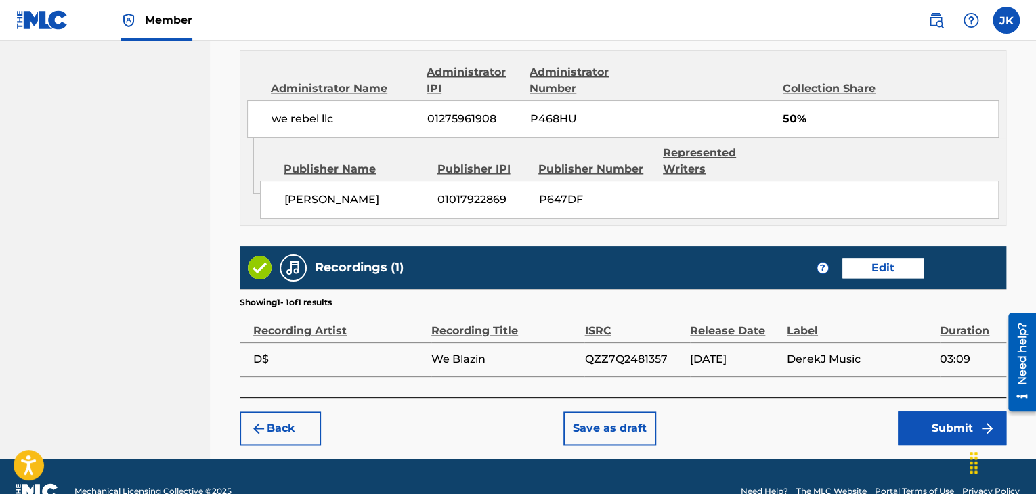
click at [932, 421] on button "Submit" at bounding box center [952, 429] width 108 height 34
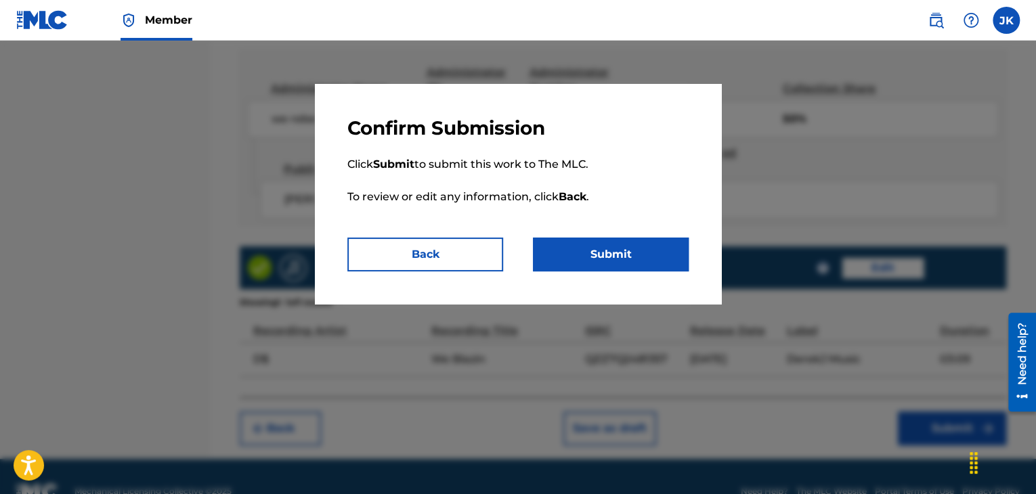
click at [658, 259] on button "Submit" at bounding box center [611, 255] width 156 height 34
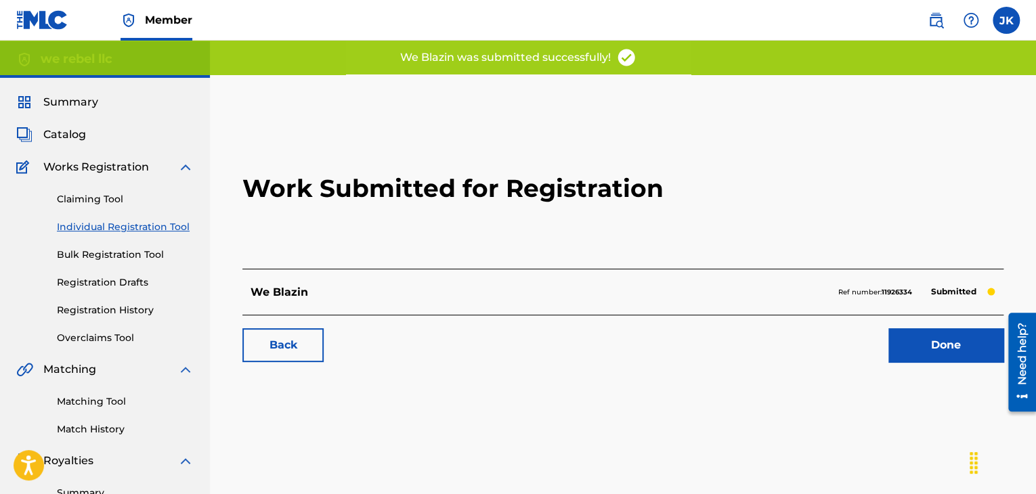
click at [938, 345] on link "Done" at bounding box center [945, 345] width 115 height 34
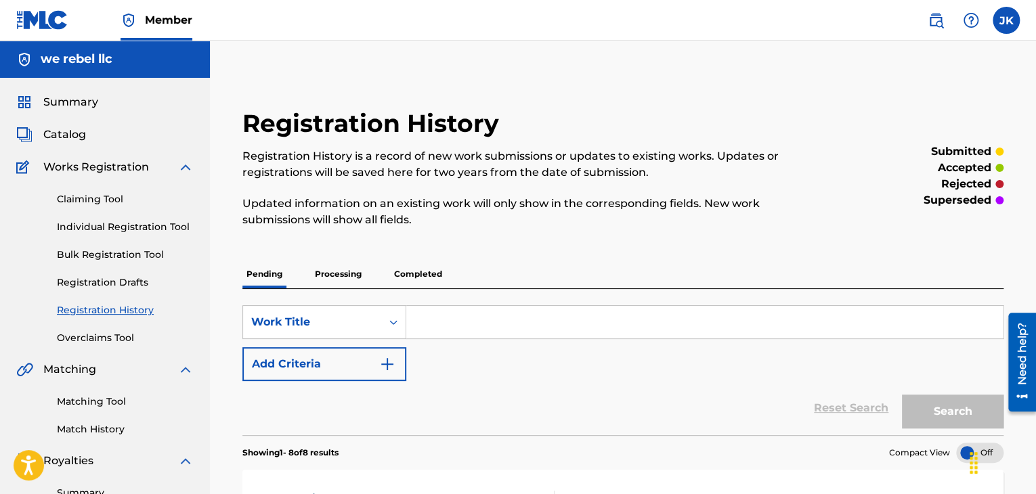
click at [113, 228] on link "Individual Registration Tool" at bounding box center [125, 227] width 137 height 14
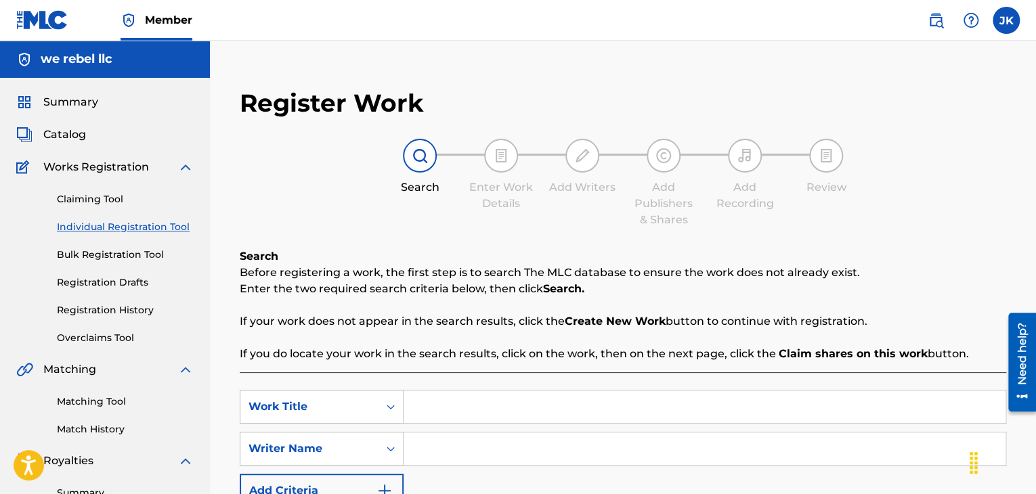
click at [135, 258] on link "Bulk Registration Tool" at bounding box center [125, 255] width 137 height 14
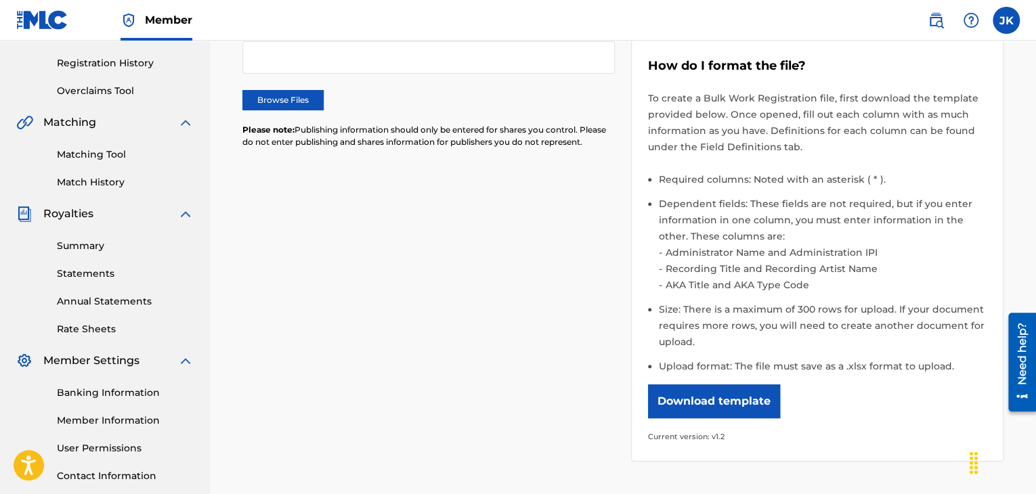
scroll to position [271, 0]
